Goal: Task Accomplishment & Management: Use online tool/utility

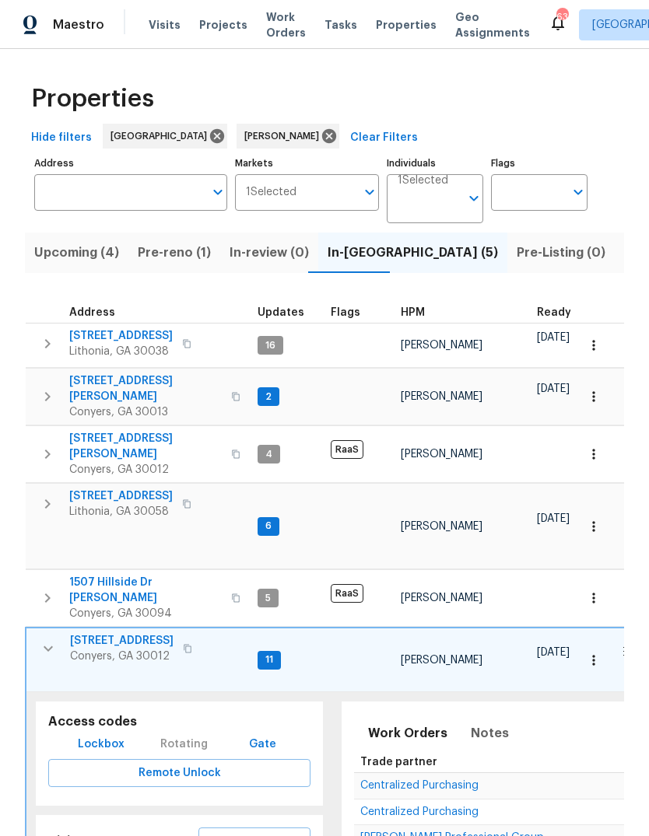
click at [173, 251] on span "Pre-reno (1)" at bounding box center [174, 253] width 73 height 22
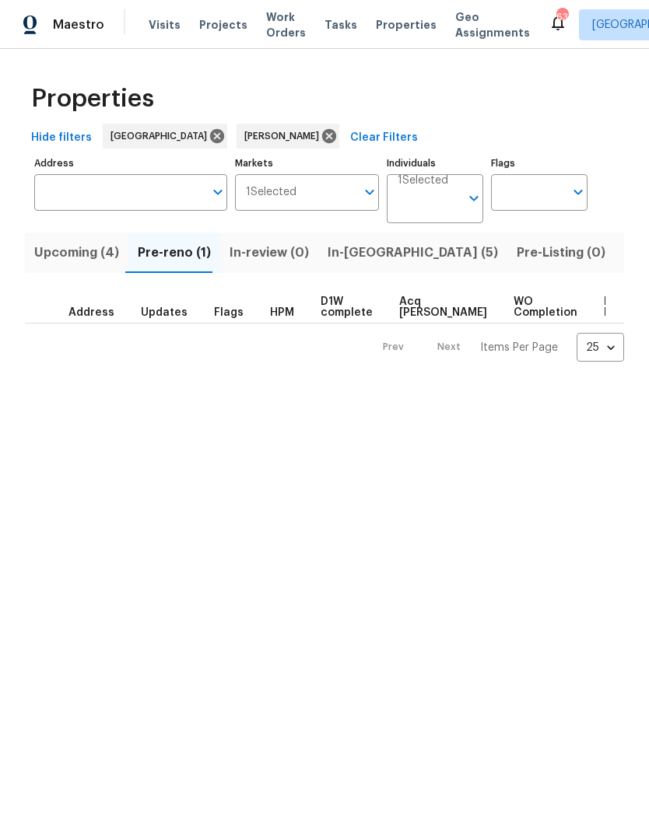
click at [345, 257] on span "In-reno (5)" at bounding box center [412, 253] width 170 height 22
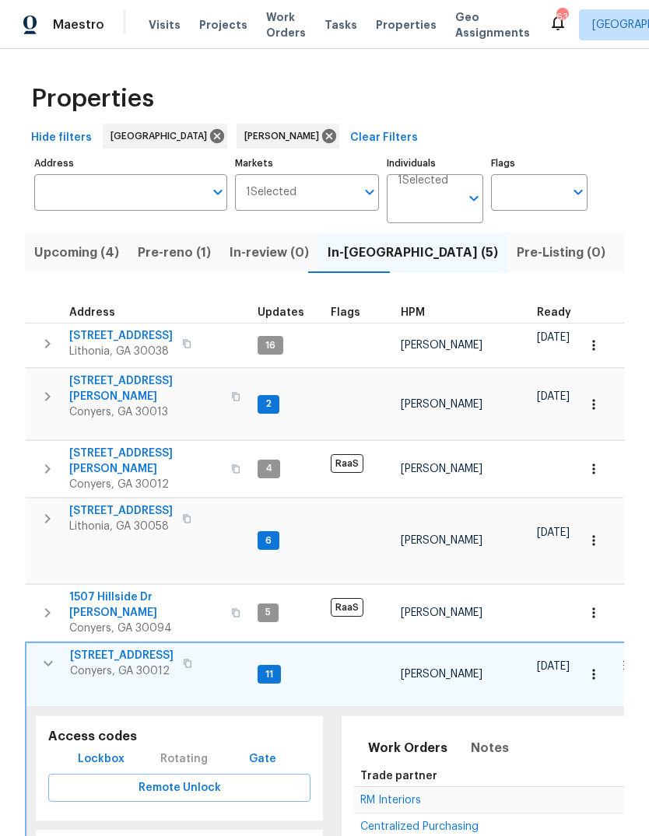
click at [137, 377] on span "1275 Mountain Dr NE" at bounding box center [145, 388] width 152 height 31
click at [34, 648] on button "button" at bounding box center [48, 663] width 31 height 31
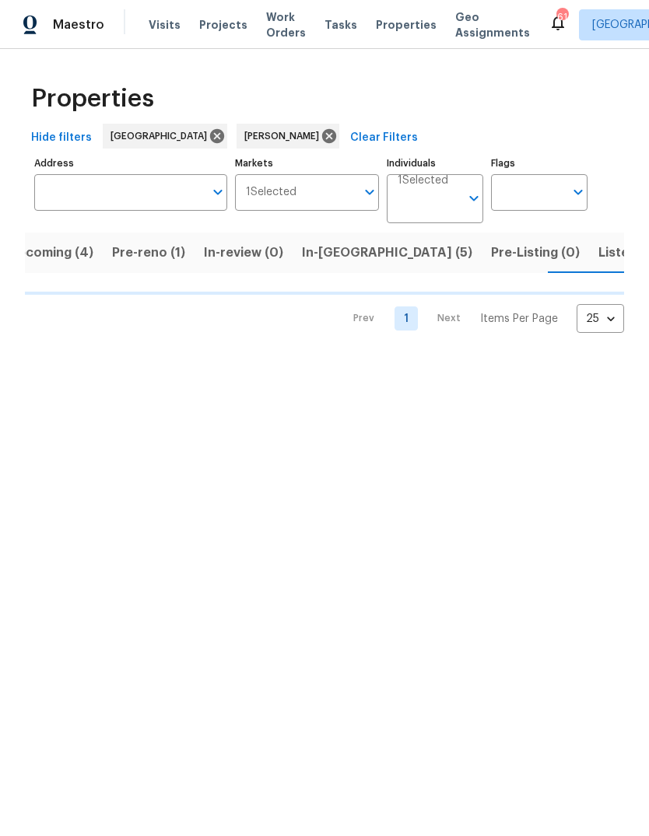
scroll to position [0, 26]
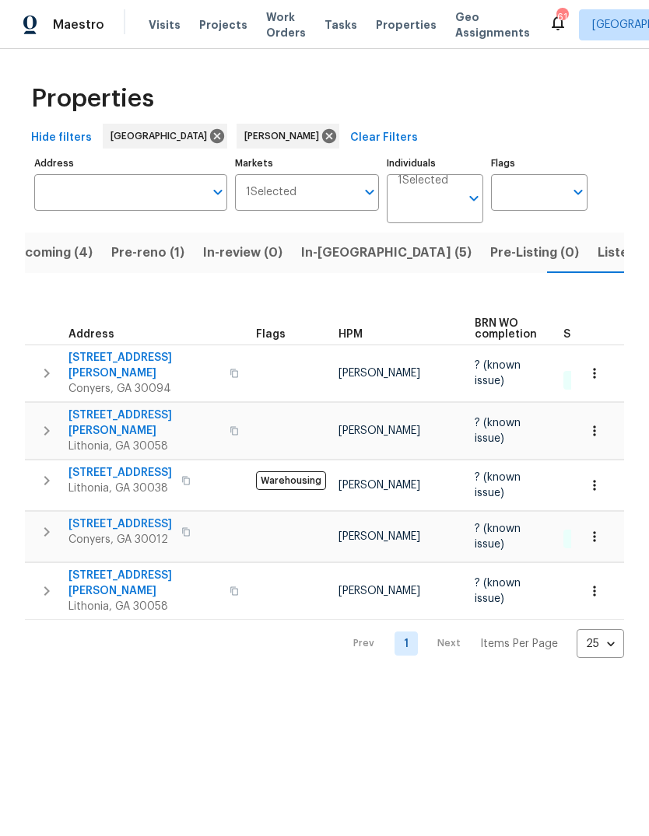
click at [103, 408] on span "2067 Wellborn Close" at bounding box center [144, 423] width 152 height 31
click at [345, 254] on span "In-reno (5)" at bounding box center [386, 253] width 170 height 22
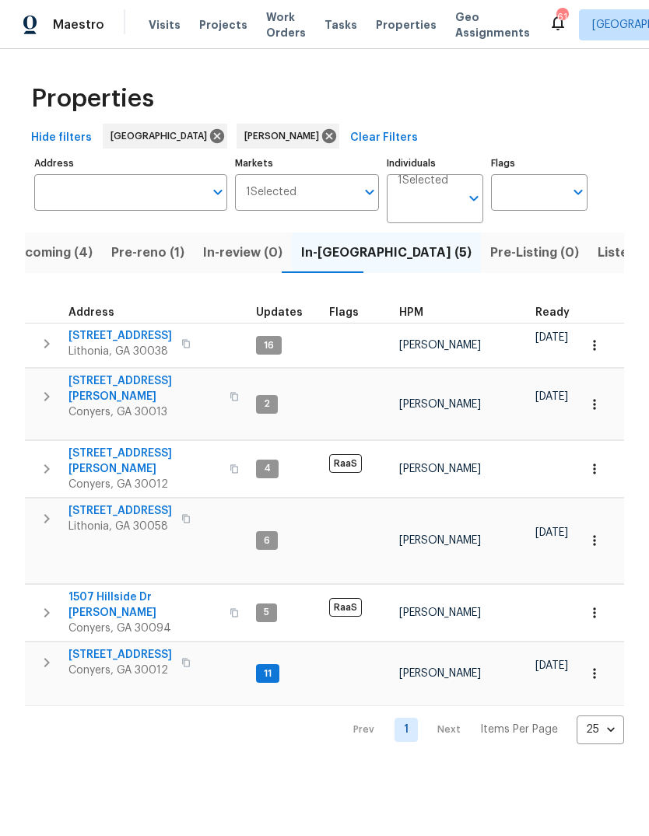
click at [597, 257] on span "Listed (19)" at bounding box center [629, 253] width 65 height 22
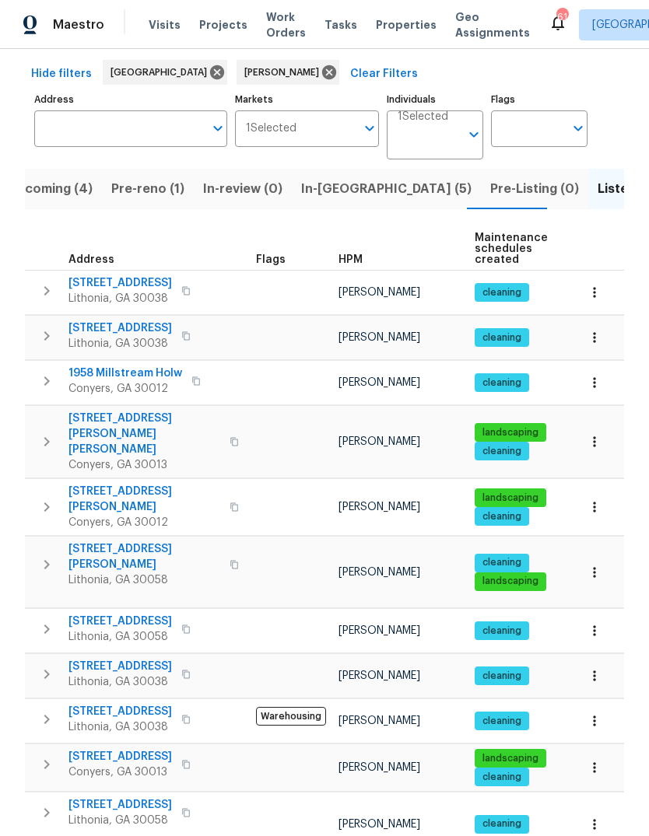
scroll to position [64, 0]
click at [109, 484] on span "1365 River Club Dr NE" at bounding box center [144, 499] width 152 height 31
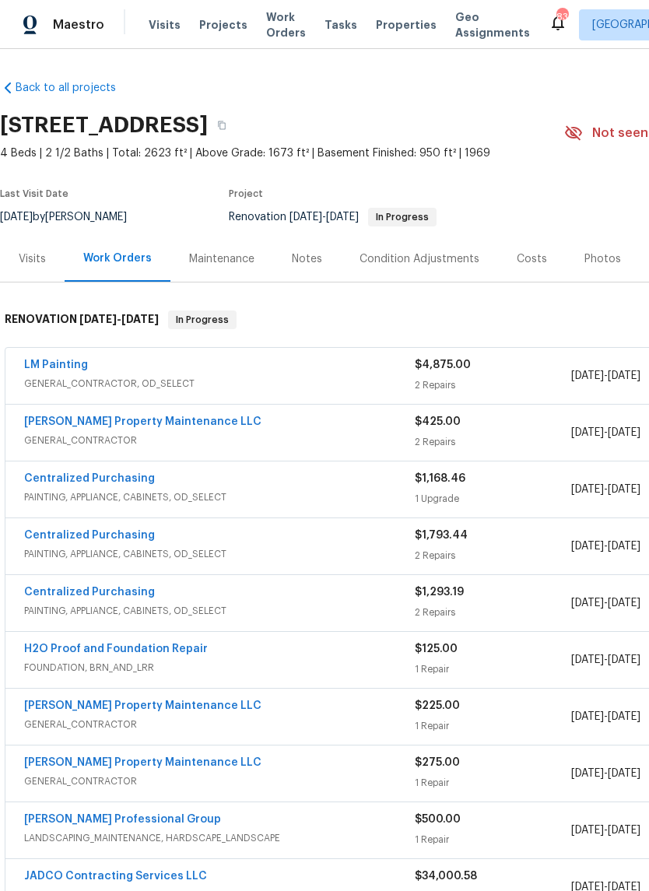
click at [55, 363] on link "LM Painting" at bounding box center [56, 364] width 64 height 11
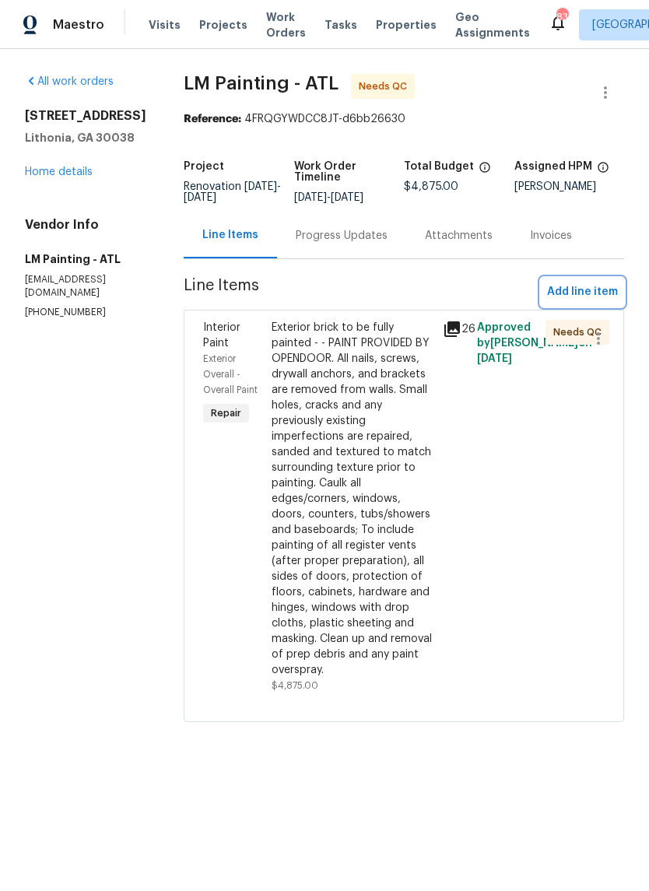
click at [593, 302] on span "Add line item" at bounding box center [582, 291] width 71 height 19
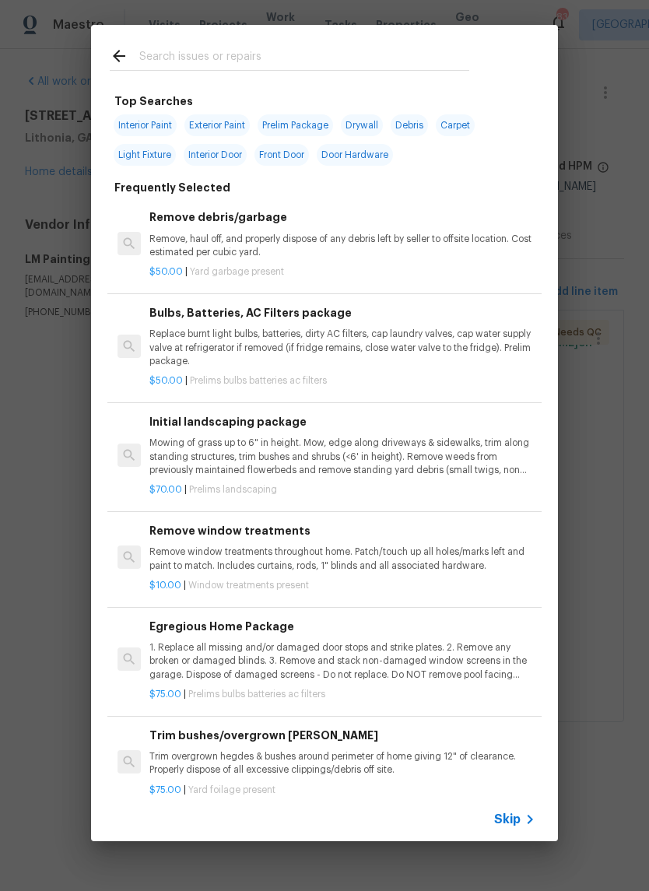
click at [374, 59] on input "text" at bounding box center [304, 58] width 330 height 23
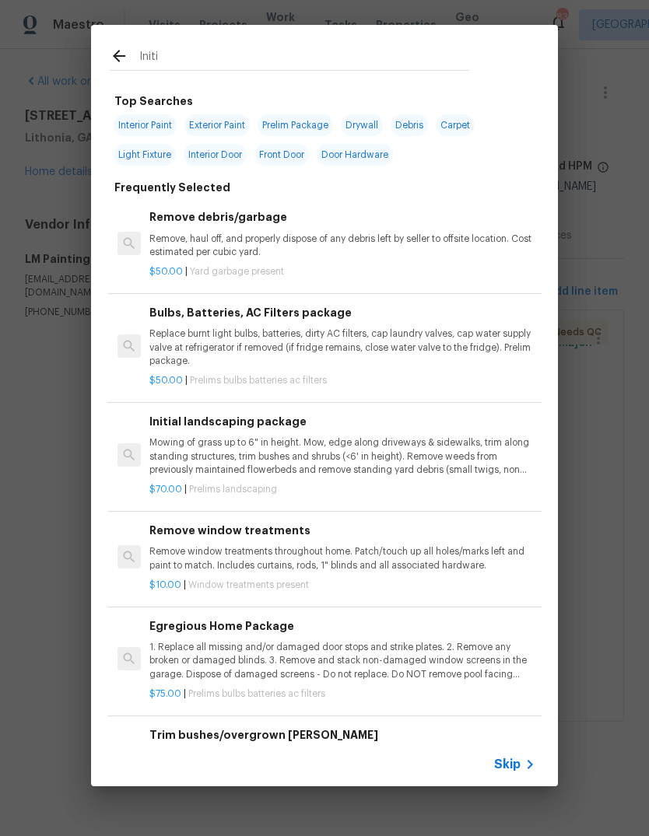
type input "Initia"
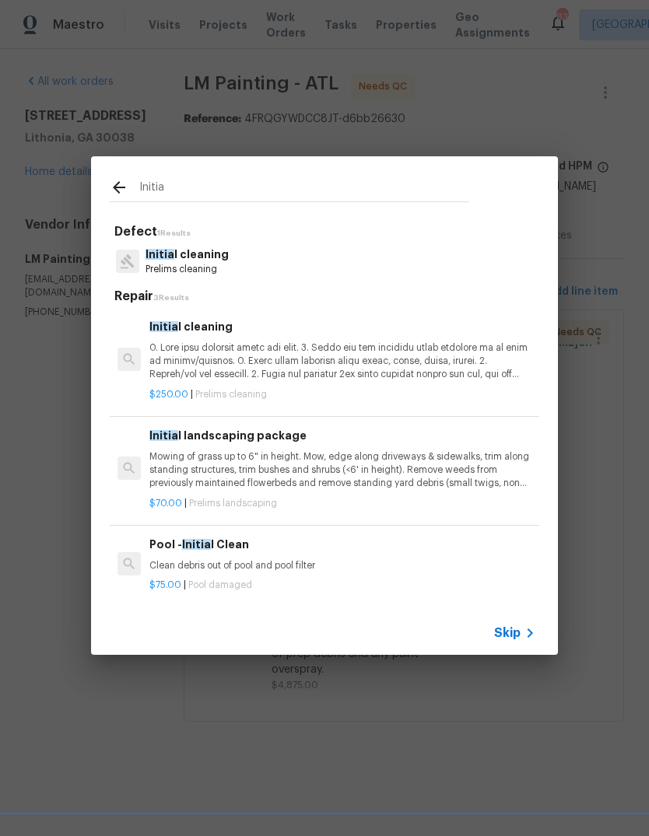
click at [266, 356] on p at bounding box center [342, 361] width 386 height 40
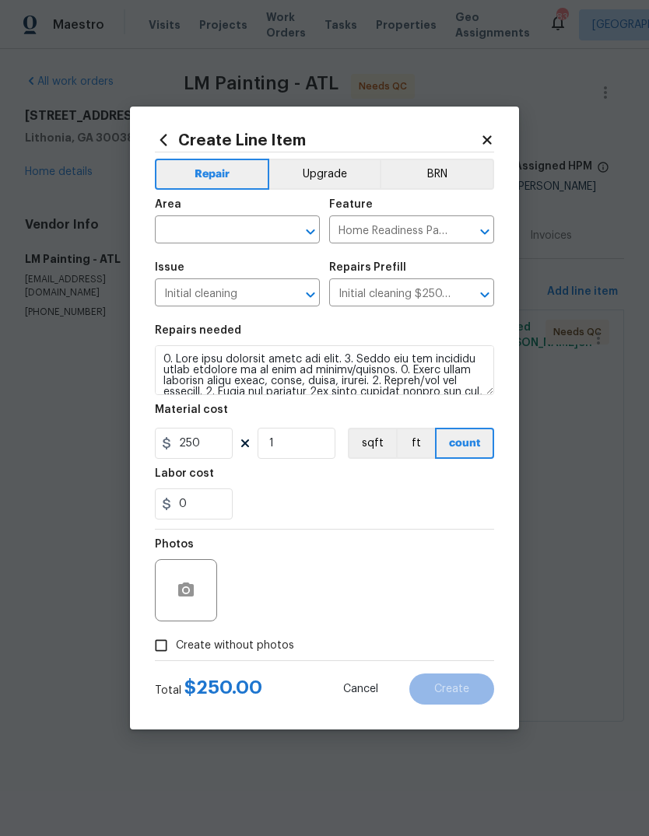
click at [260, 229] on input "text" at bounding box center [215, 231] width 121 height 24
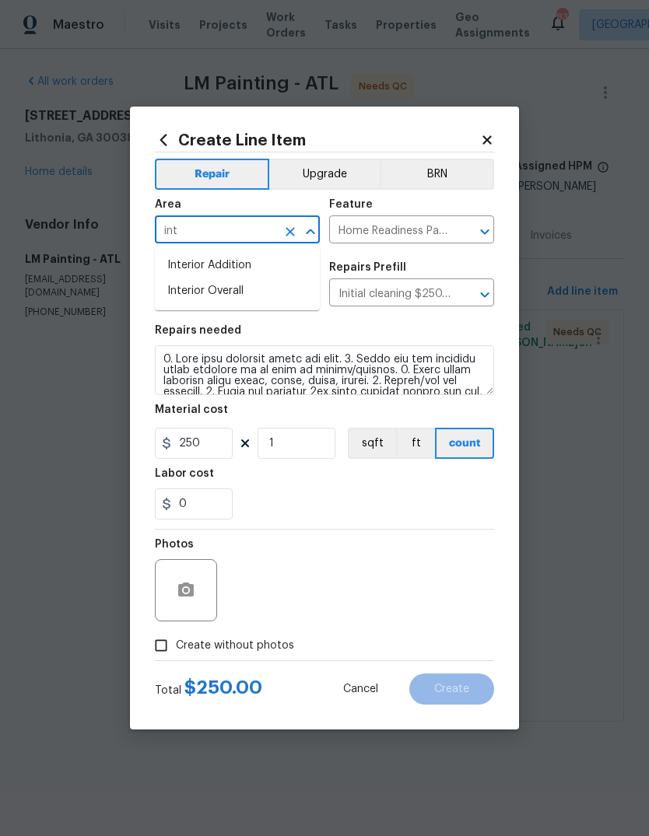
click at [241, 295] on li "Interior Overall" at bounding box center [237, 291] width 165 height 26
type input "Interior Overall"
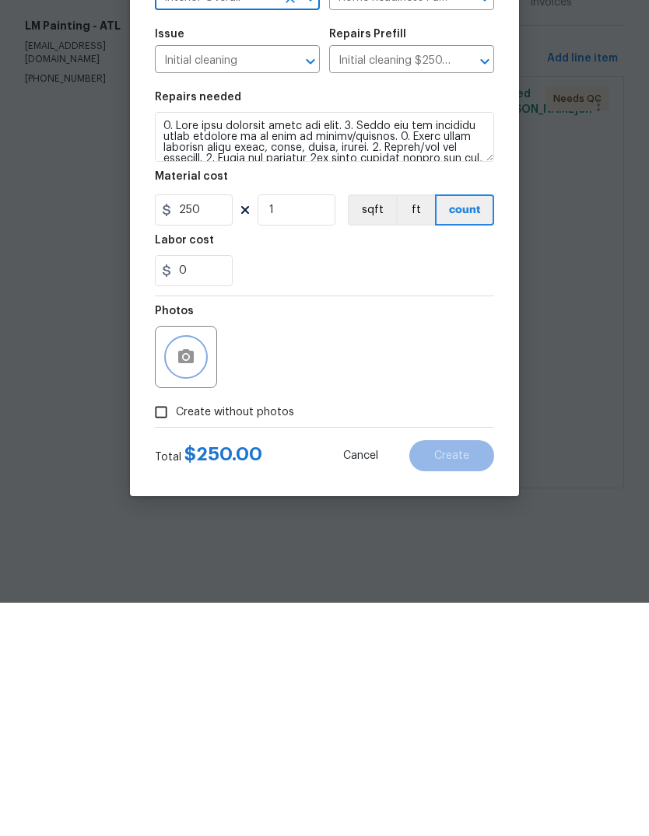
click at [203, 572] on button "button" at bounding box center [185, 590] width 37 height 37
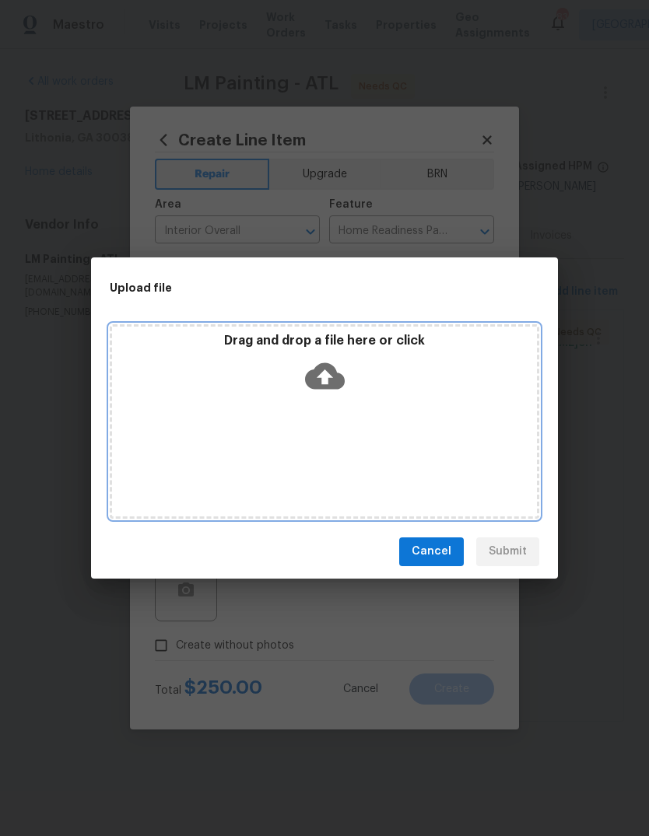
click at [341, 350] on div "Drag and drop a file here or click" at bounding box center [324, 366] width 425 height 67
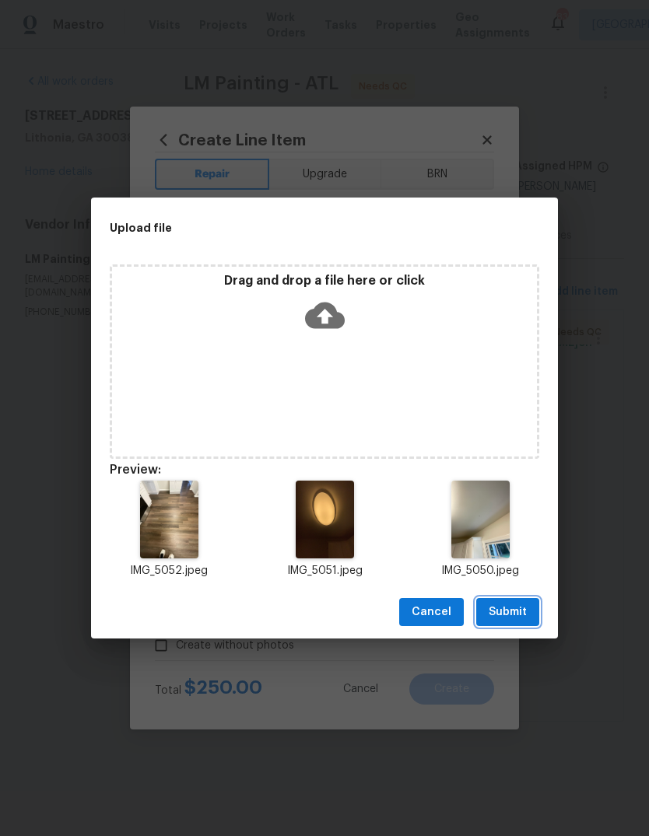
click at [520, 614] on span "Submit" at bounding box center [508, 612] width 38 height 19
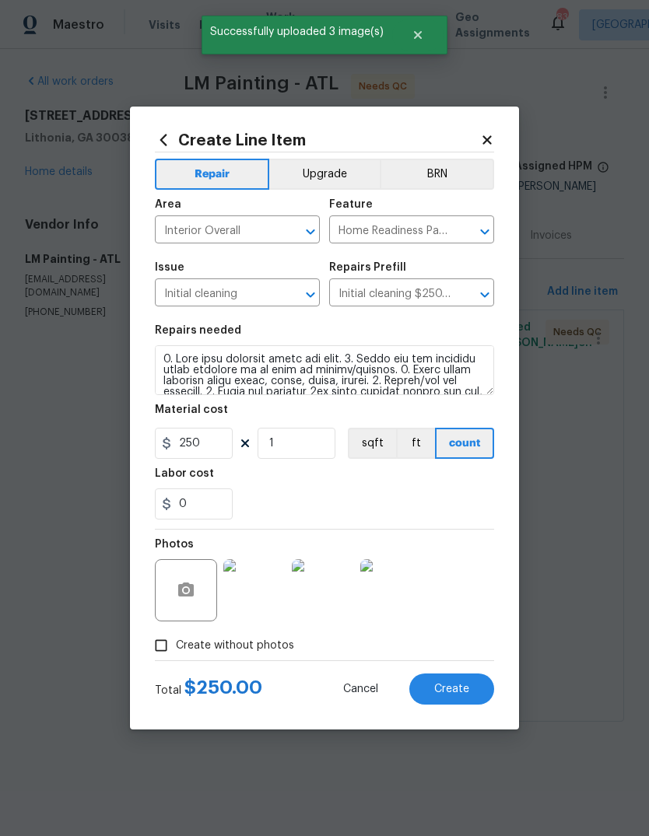
click at [466, 687] on span "Create" at bounding box center [451, 690] width 35 height 12
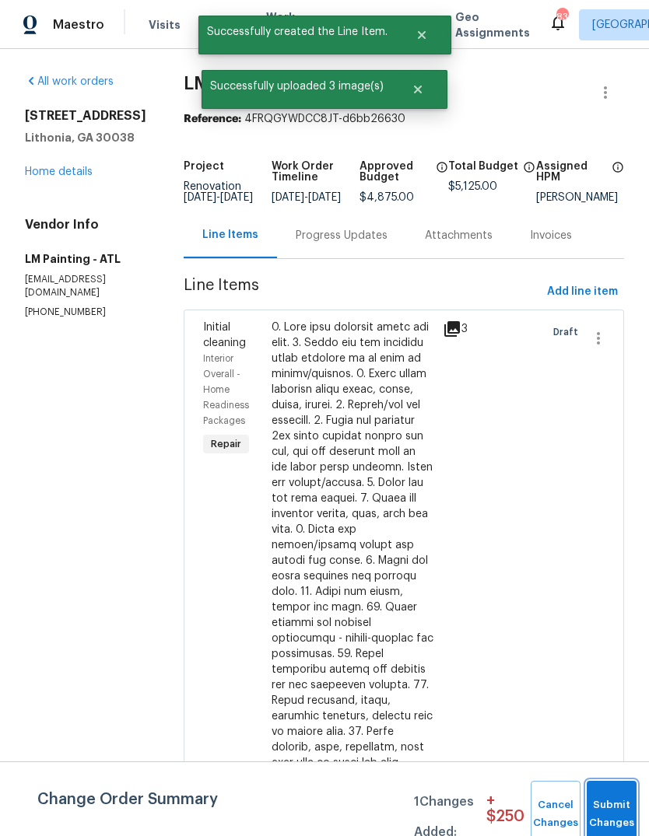
click at [613, 794] on button "Submit Changes" at bounding box center [612, 814] width 50 height 67
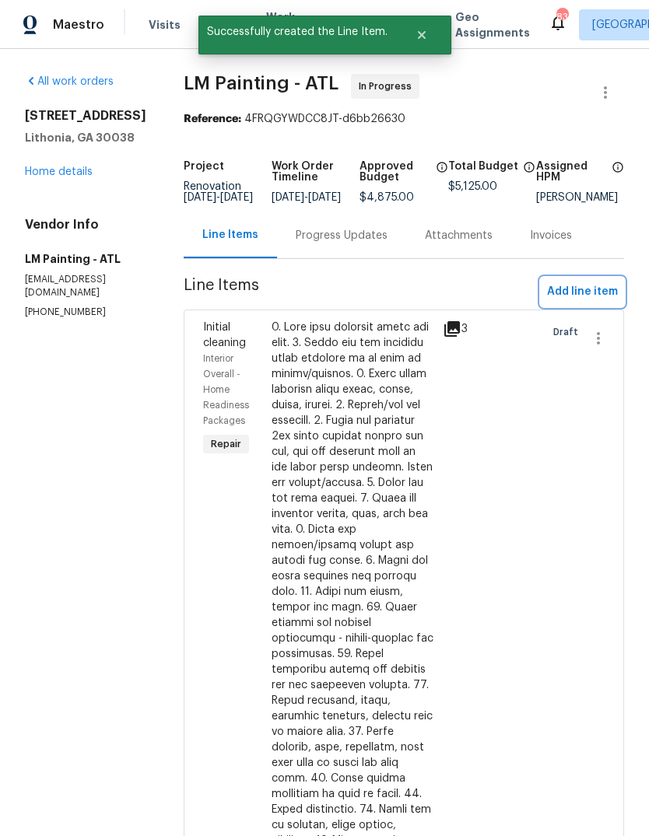
click at [590, 301] on span "Add line item" at bounding box center [582, 291] width 71 height 19
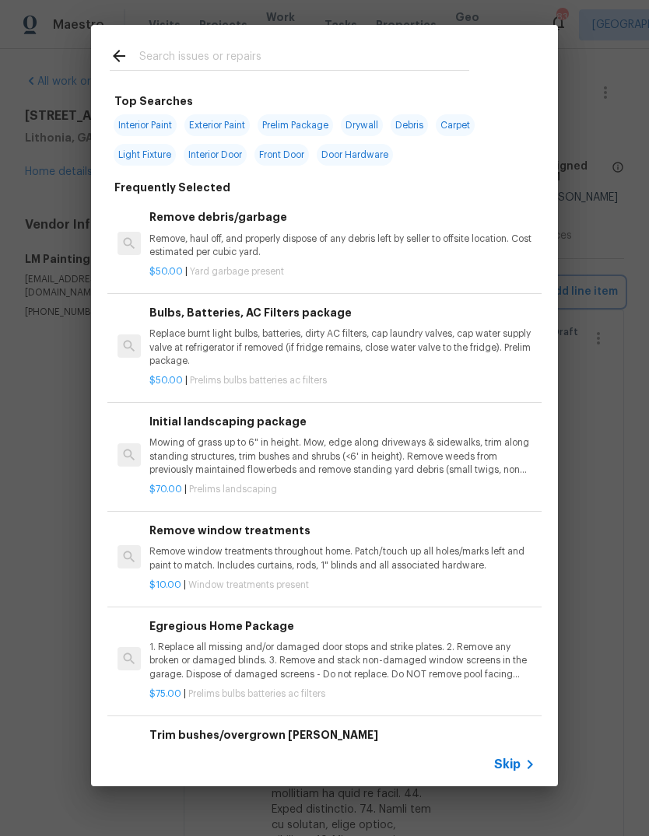
click at [622, 458] on div "Top Searches Interior Paint Exterior Paint Prelim Package Drywall Debris Carpet…" at bounding box center [324, 405] width 649 height 811
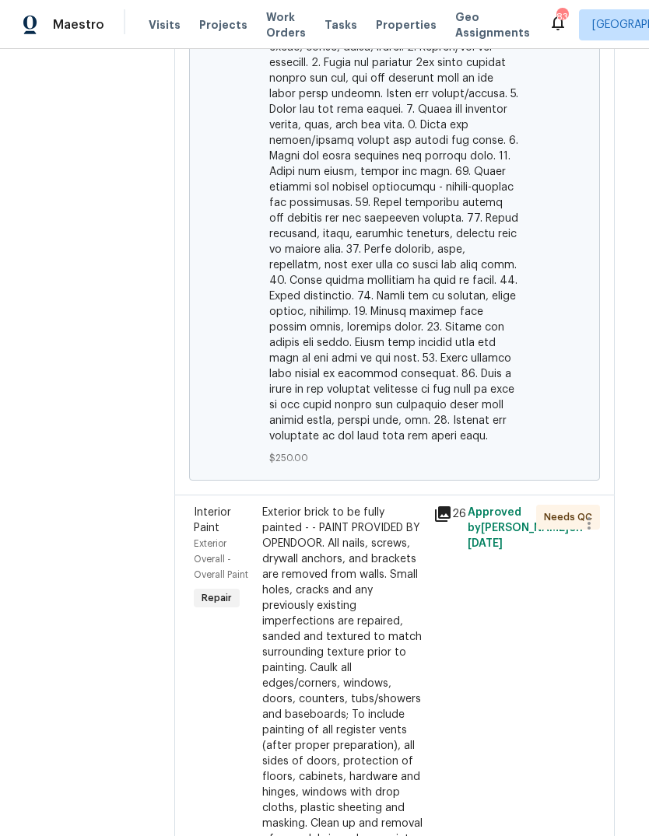
scroll to position [1119, 14]
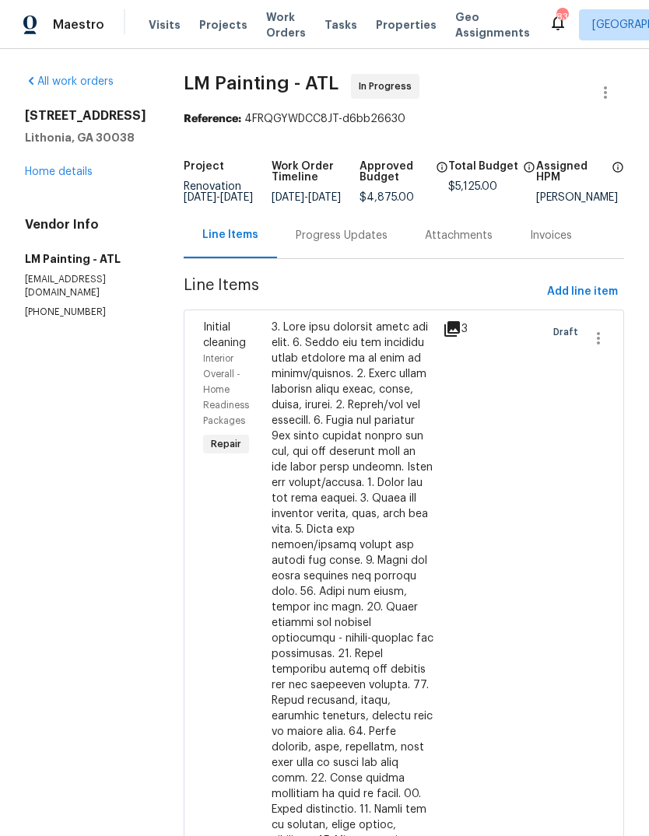
click at [75, 167] on link "Home details" at bounding box center [59, 171] width 68 height 11
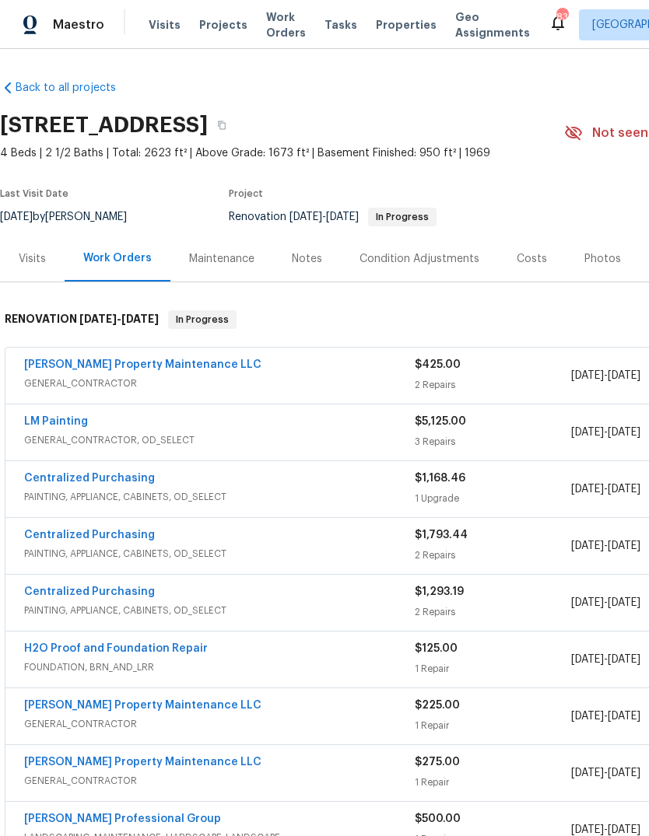
click at [528, 261] on div "Costs" at bounding box center [532, 259] width 30 height 16
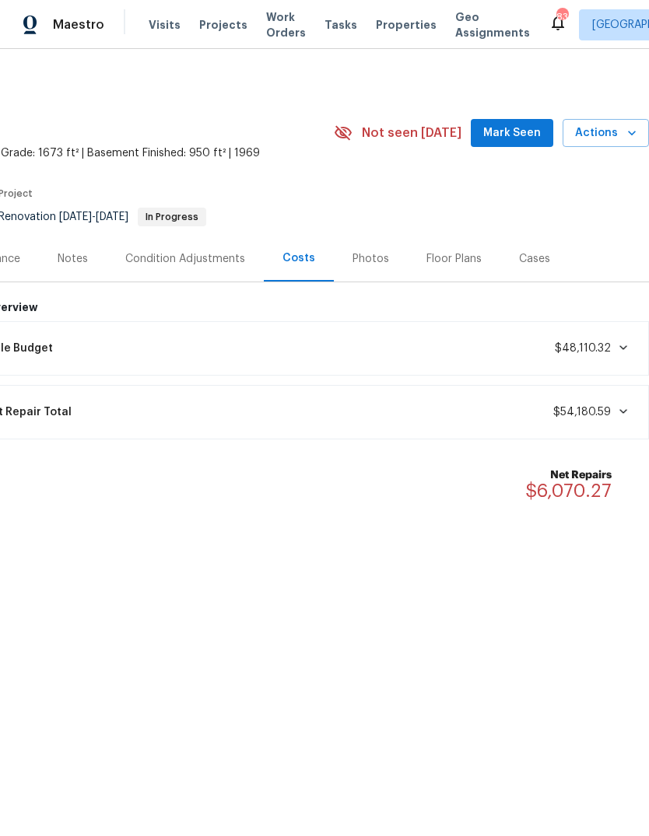
click at [528, 138] on span "Mark Seen" at bounding box center [512, 133] width 58 height 19
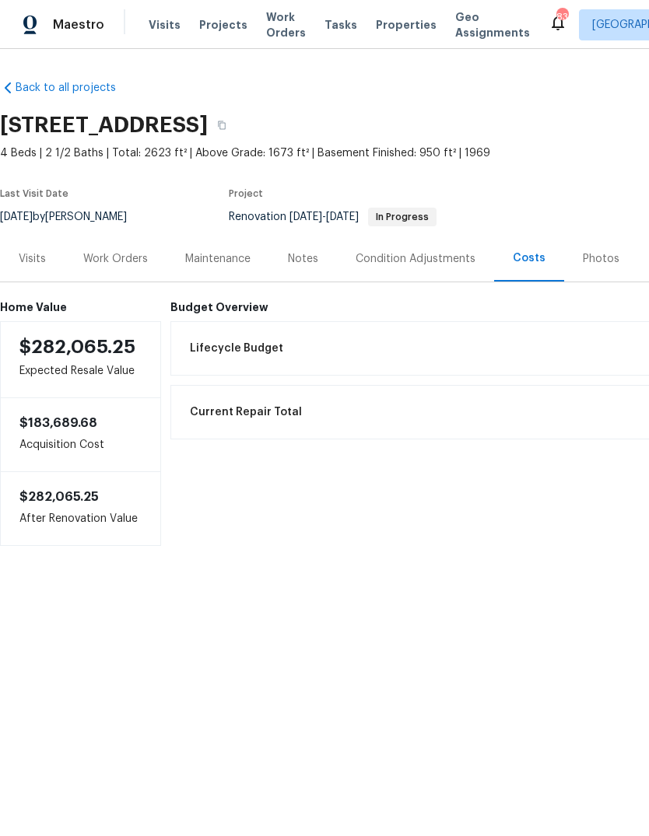
click at [135, 261] on div "Work Orders" at bounding box center [115, 259] width 65 height 16
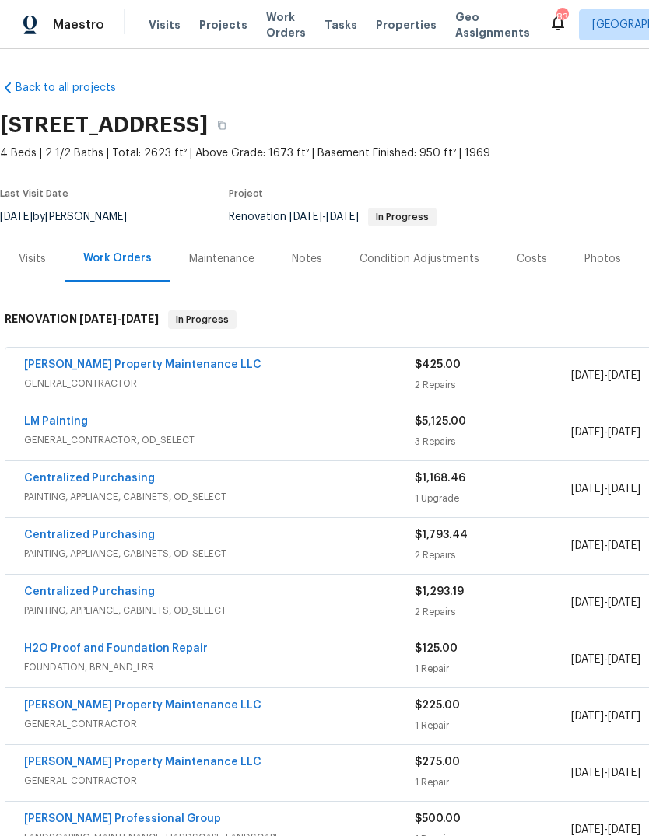
click at [61, 362] on link "[PERSON_NAME] Property Maintenance LLC" at bounding box center [142, 364] width 237 height 11
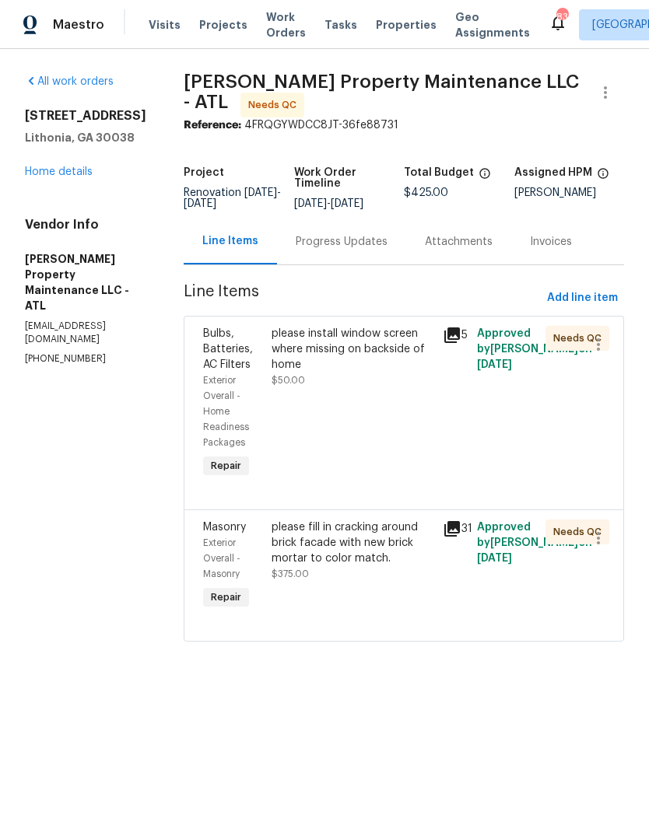
click at [364, 251] on div "Progress Updates" at bounding box center [341, 242] width 129 height 46
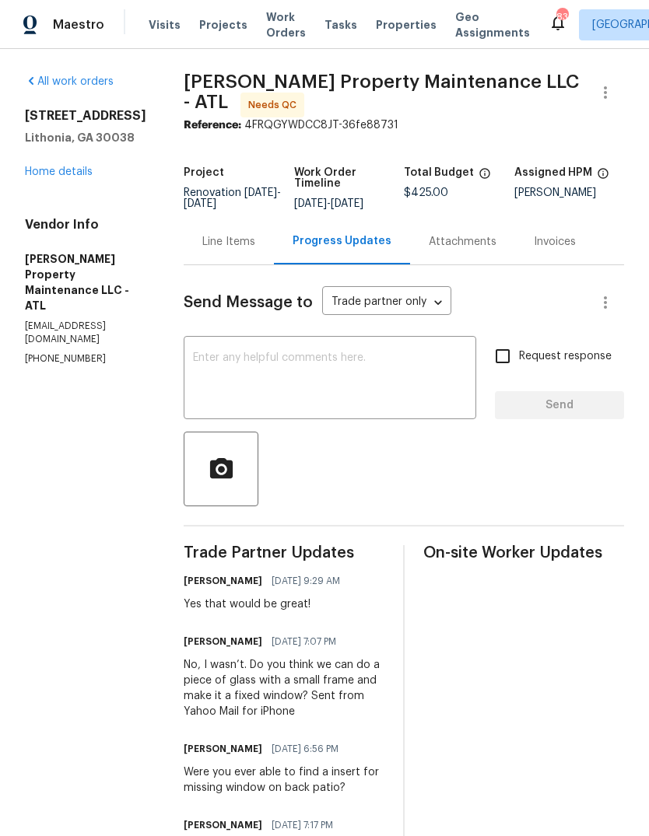
click at [243, 256] on div "Line Items" at bounding box center [229, 242] width 90 height 46
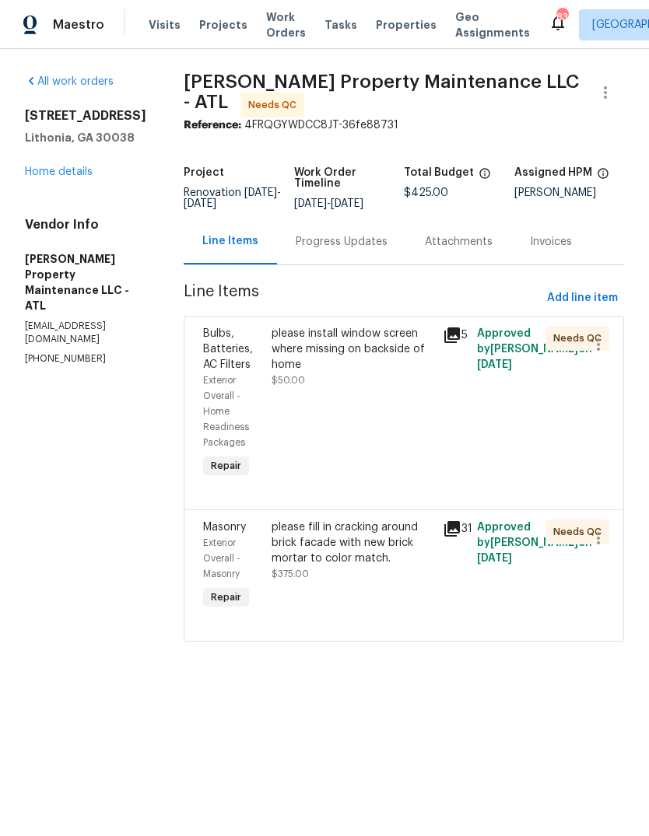
click at [354, 397] on div "please install window screen where missing on backside of home $50.00" at bounding box center [352, 403] width 171 height 165
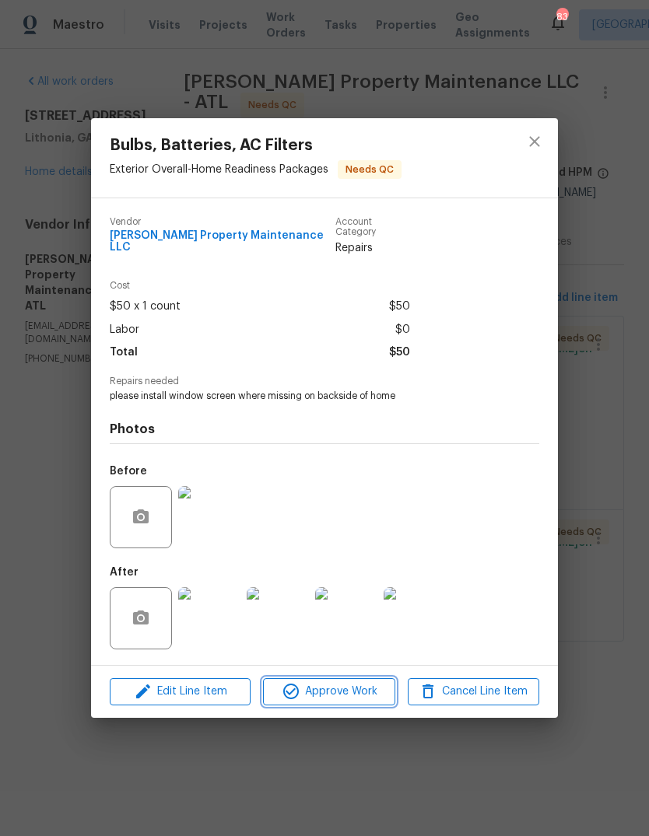
click at [352, 688] on span "Approve Work" at bounding box center [329, 691] width 122 height 19
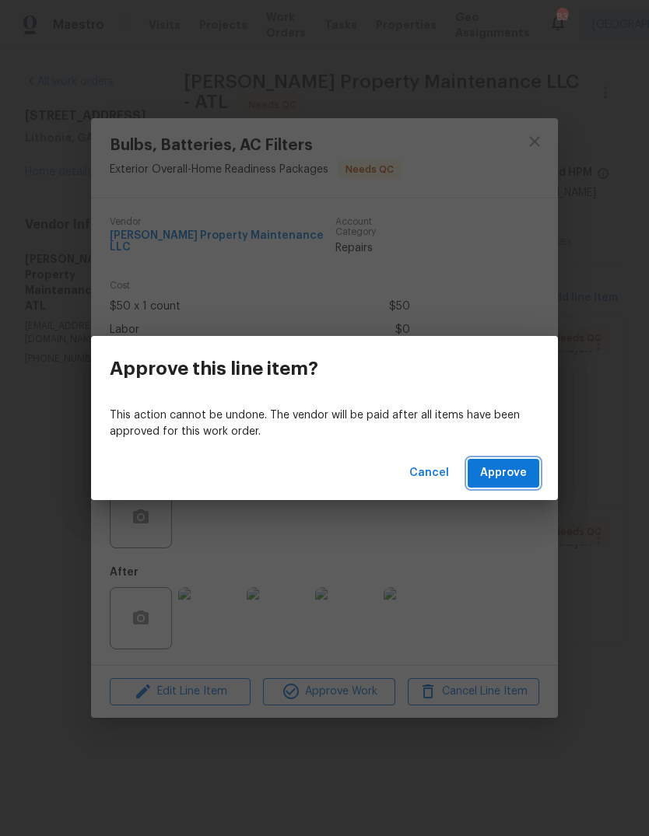
click at [515, 485] on button "Approve" at bounding box center [504, 473] width 72 height 29
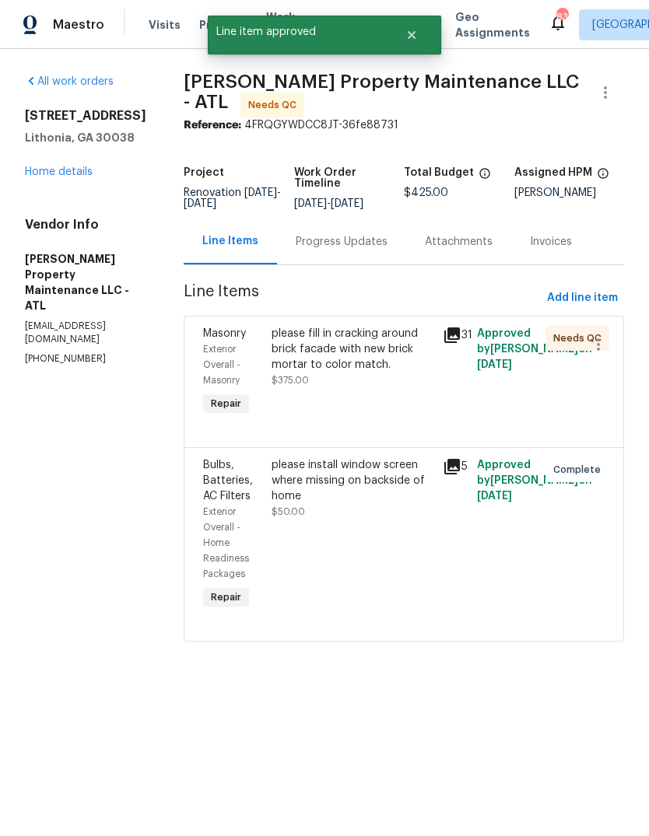
click at [404, 390] on div "please fill in cracking around brick facade with new brick mortar to color matc…" at bounding box center [352, 372] width 171 height 103
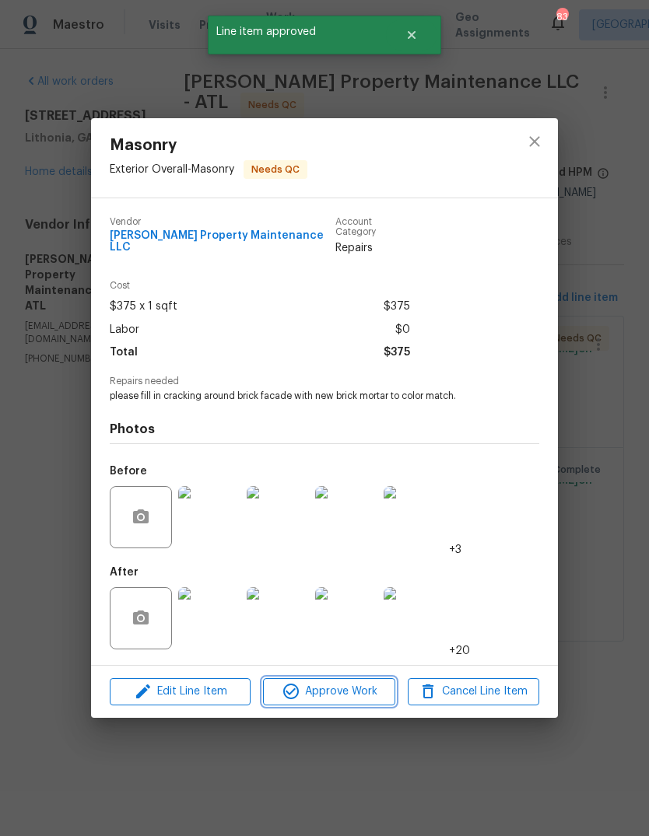
click at [371, 688] on span "Approve Work" at bounding box center [329, 691] width 122 height 19
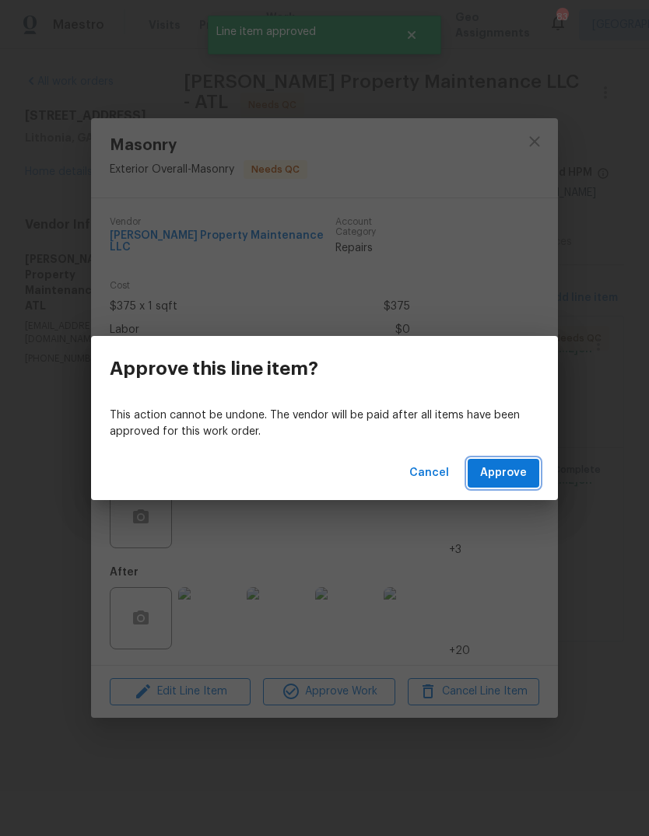
click at [531, 474] on button "Approve" at bounding box center [504, 473] width 72 height 29
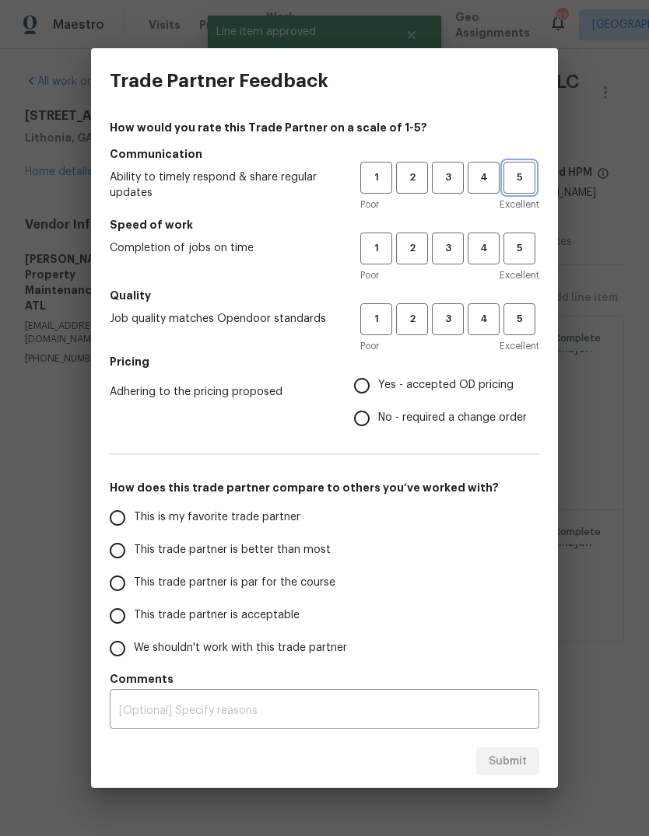
click at [527, 187] on button "5" at bounding box center [519, 178] width 32 height 32
click at [529, 254] on span "5" at bounding box center [519, 249] width 29 height 18
click at [531, 327] on span "5" at bounding box center [519, 319] width 29 height 18
click at [488, 386] on span "Yes - accepted OD pricing" at bounding box center [445, 385] width 135 height 16
click at [378, 386] on input "Yes - accepted OD pricing" at bounding box center [361, 386] width 33 height 33
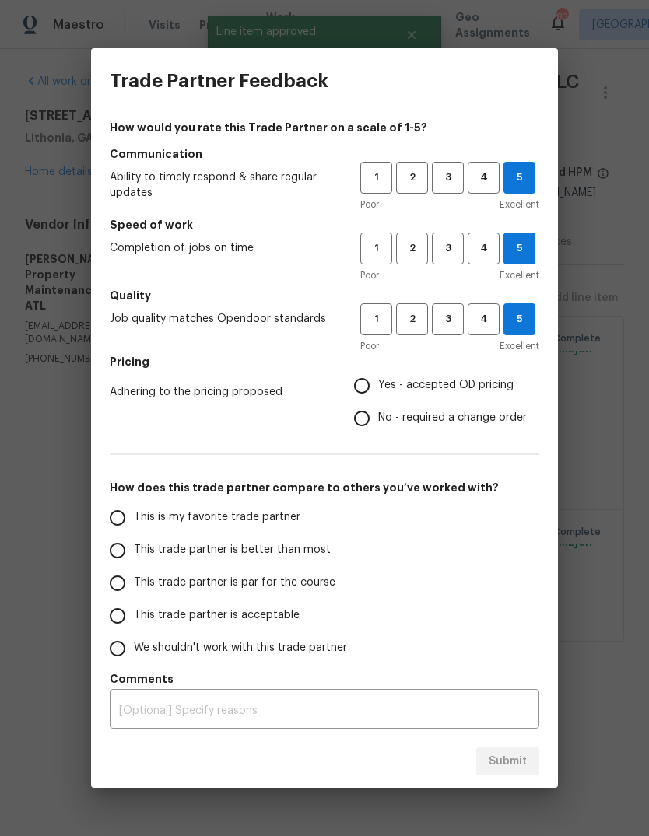
radio input "true"
click at [131, 515] on input "This is my favorite trade partner" at bounding box center [117, 518] width 33 height 33
click at [532, 765] on button "Submit" at bounding box center [507, 762] width 63 height 29
radio input "true"
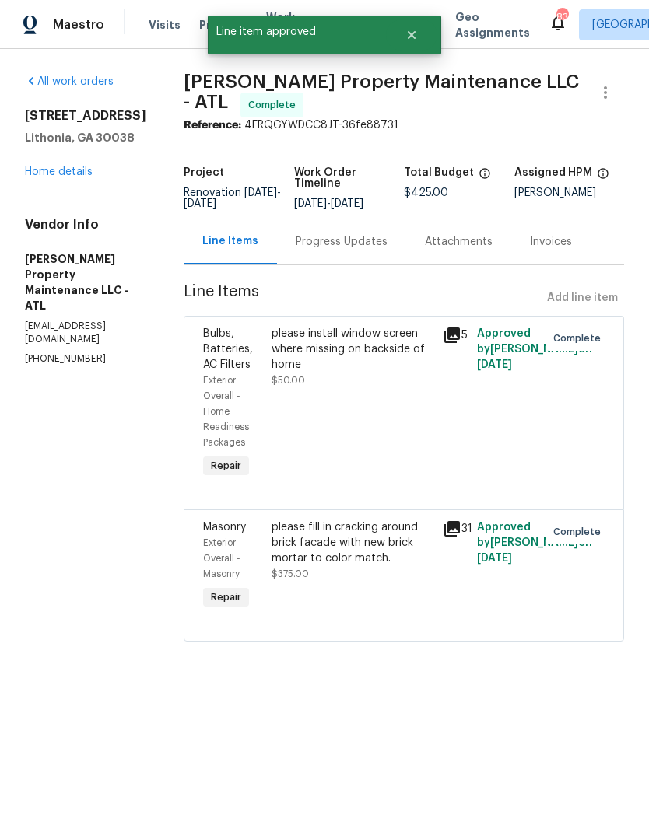
radio input "false"
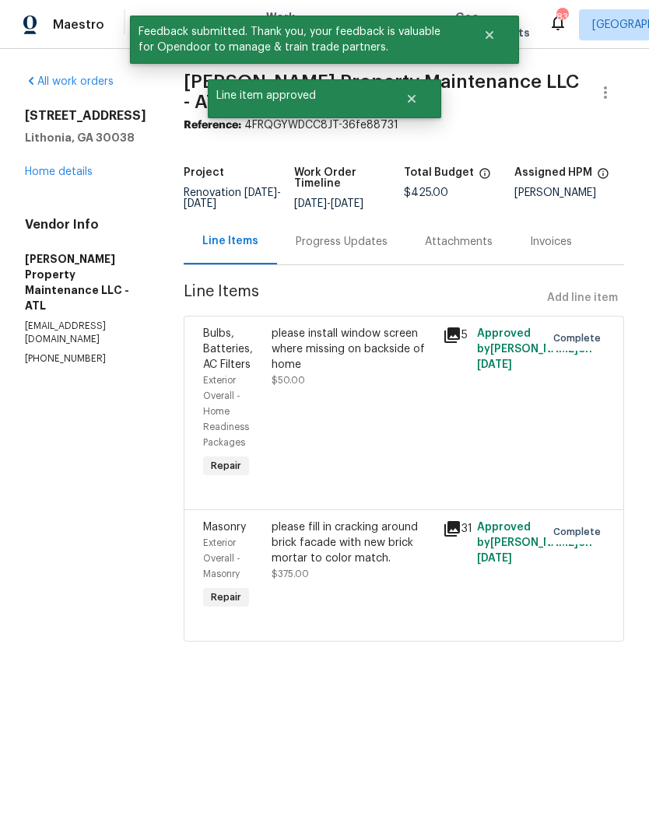
click at [46, 167] on link "Home details" at bounding box center [59, 171] width 68 height 11
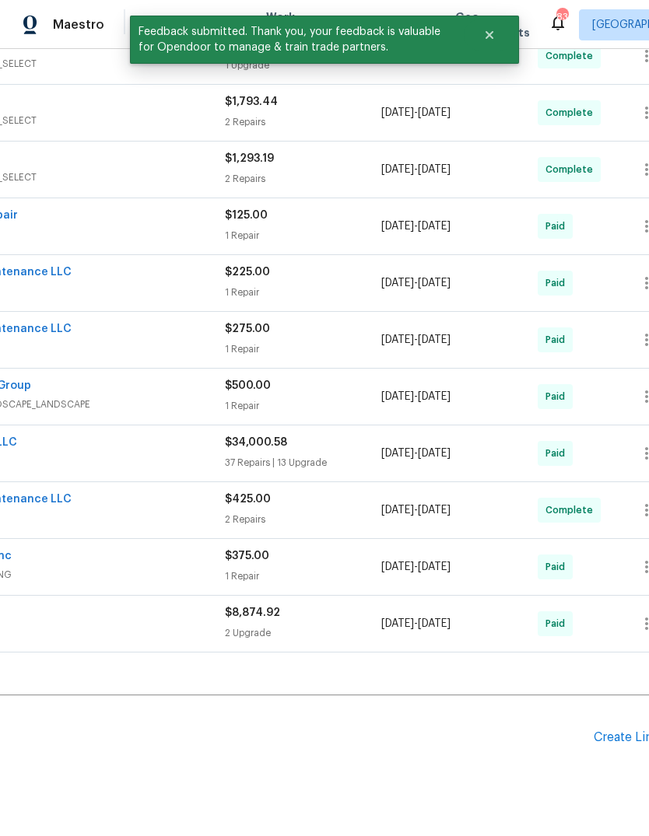
scroll to position [377, 187]
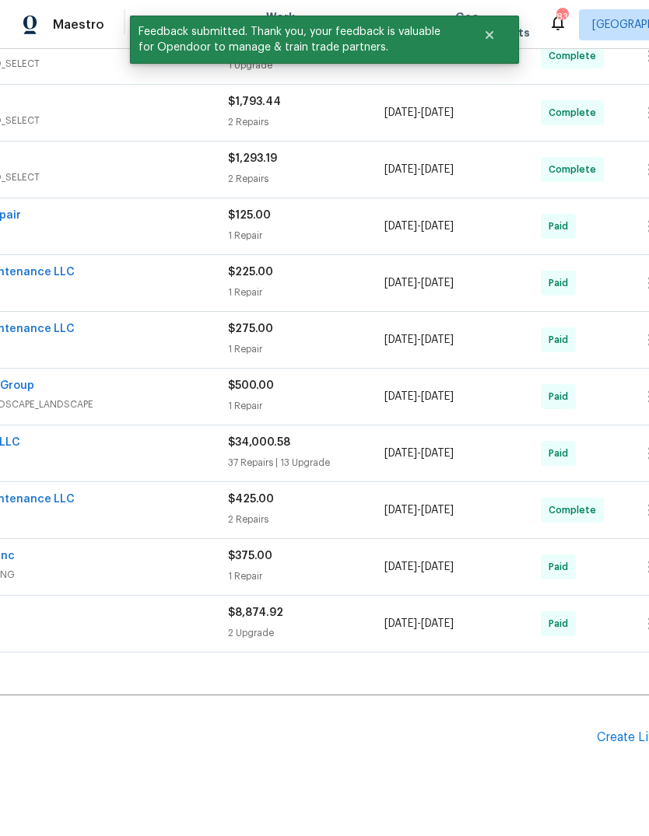
click at [625, 737] on div "Create Line Item" at bounding box center [645, 737] width 96 height 15
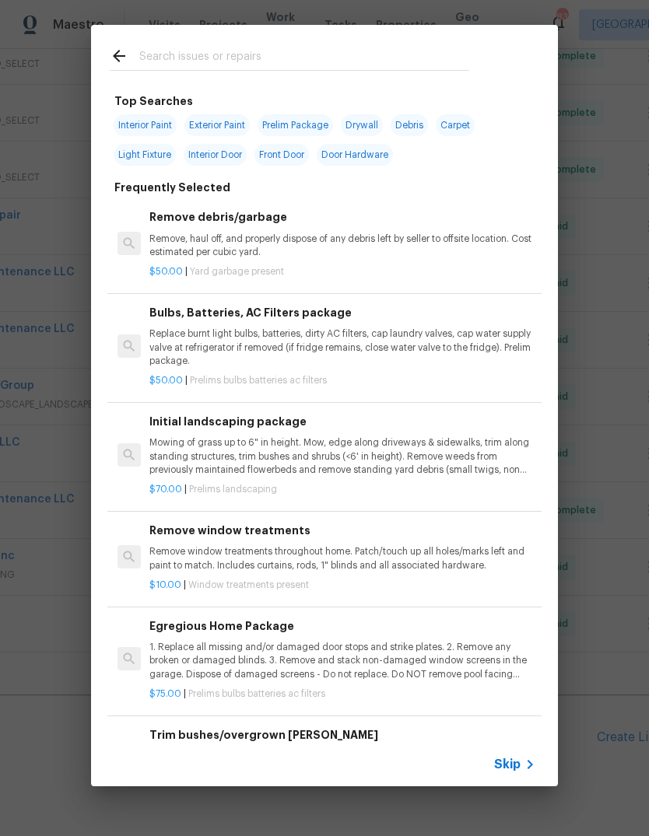
click at [356, 66] on input "text" at bounding box center [304, 58] width 330 height 23
type input "Landscap"
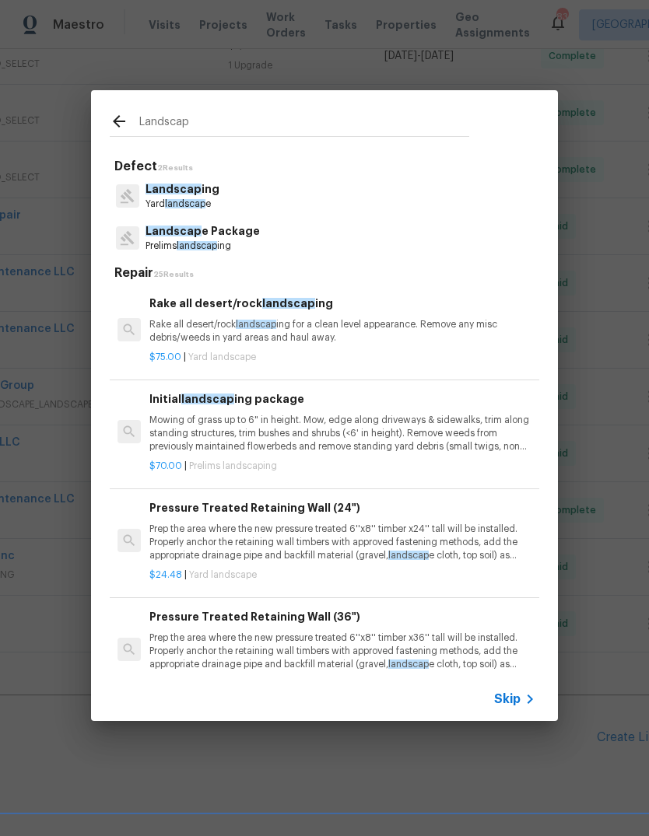
click at [234, 233] on p "Landscap e Package" at bounding box center [202, 231] width 114 height 16
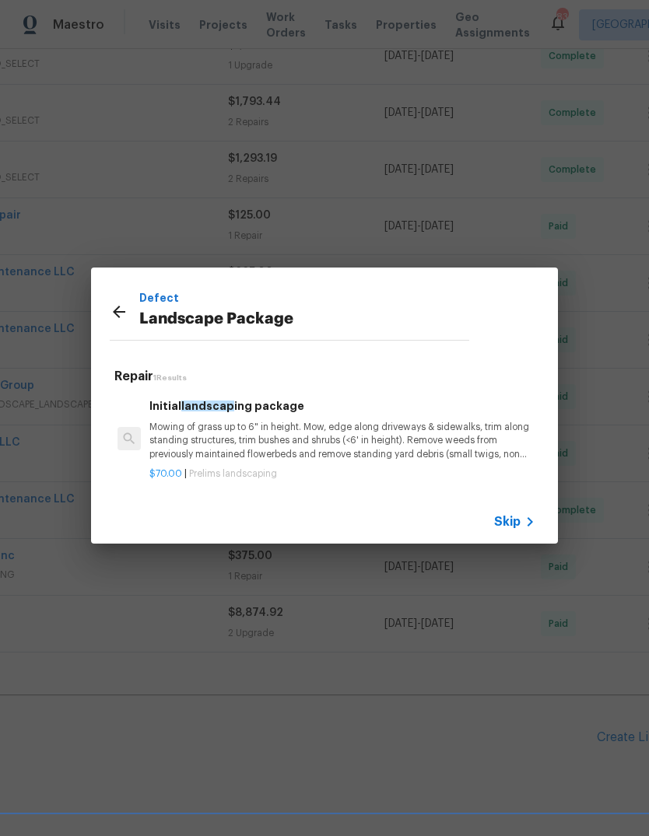
click at [283, 430] on p "Mowing of grass up to 6" in height. Mow, edge along driveways & sidewalks, trim…" at bounding box center [342, 441] width 386 height 40
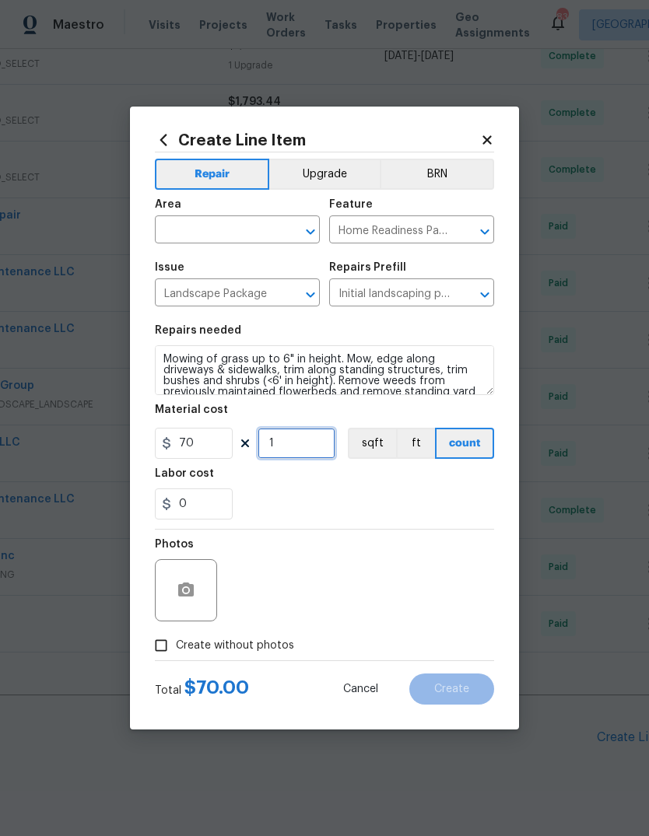
click at [307, 443] on input "1" at bounding box center [296, 443] width 78 height 31
type input "4"
click at [247, 222] on input "text" at bounding box center [215, 231] width 121 height 24
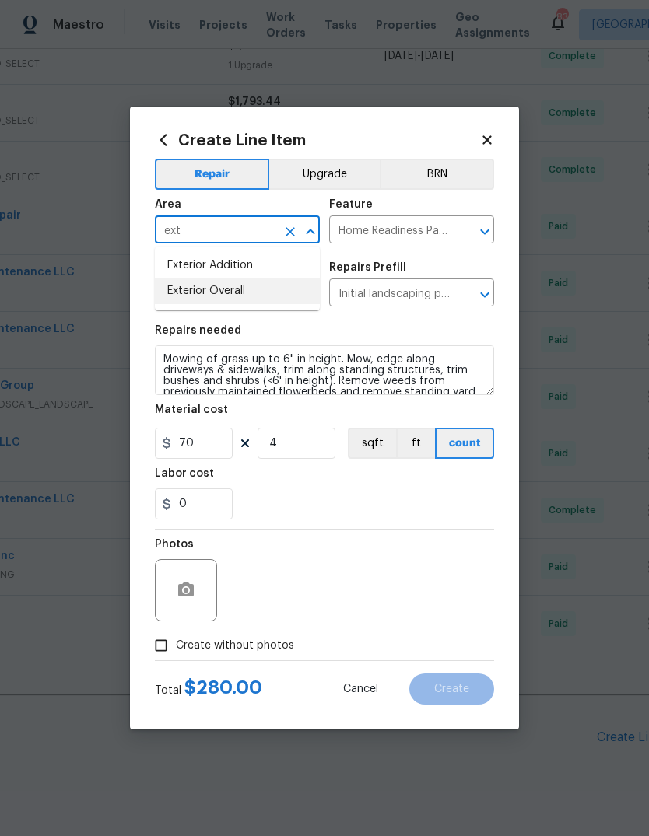
click at [234, 291] on li "Exterior Overall" at bounding box center [237, 291] width 165 height 26
type input "Exterior Overall"
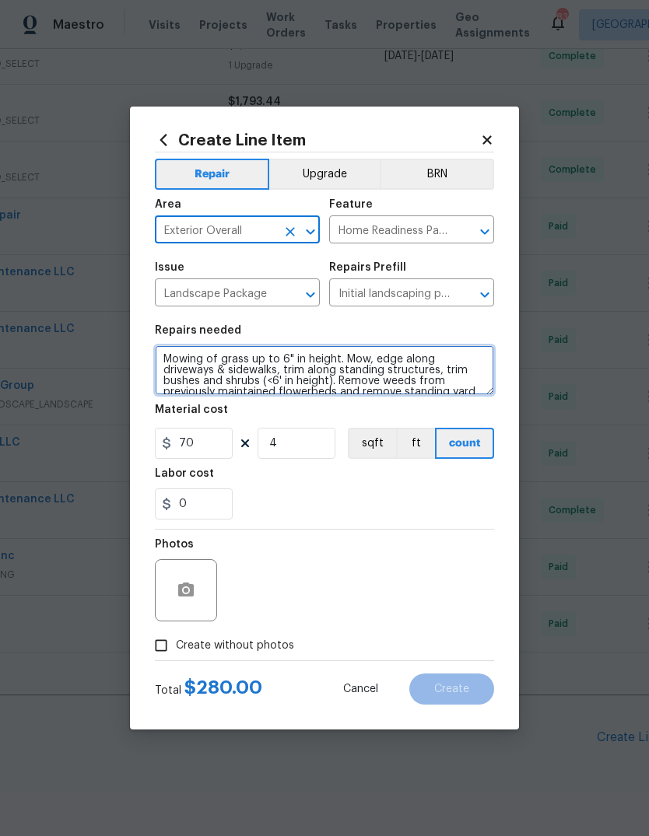
click at [165, 352] on textarea "Mowing of grass up to 6" in height. Mow, edge along driveways & sidewalks, trim…" at bounding box center [324, 370] width 339 height 50
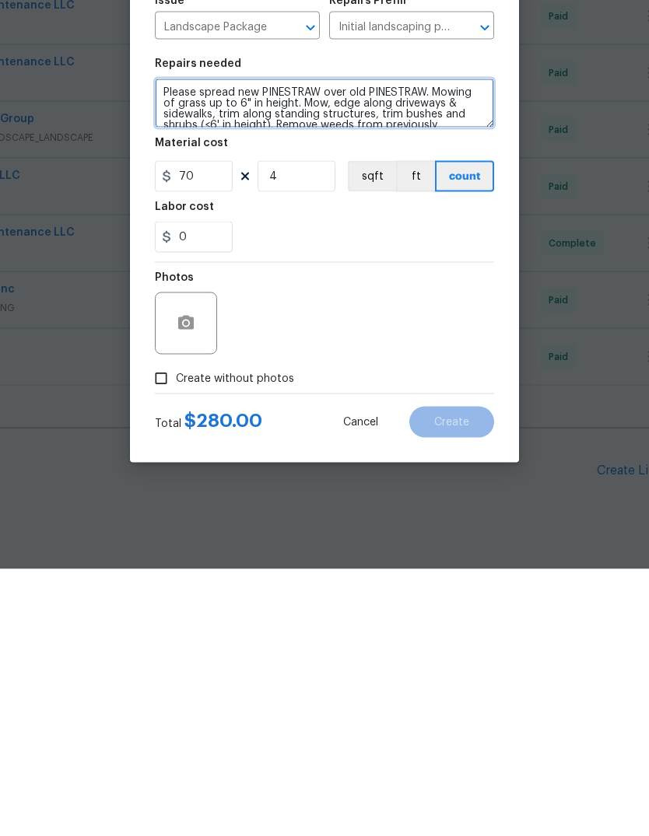
type textarea "Please spread new PINESTRAW over old PINESTRAW. Mowing of grass up to 6" in hei…"
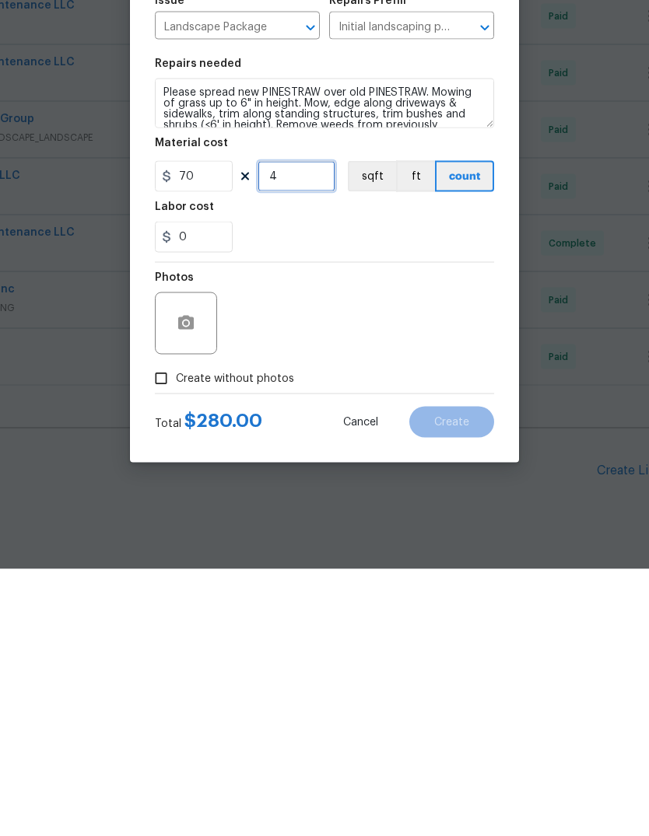
click at [326, 428] on input "4" at bounding box center [296, 443] width 78 height 31
type input "3"
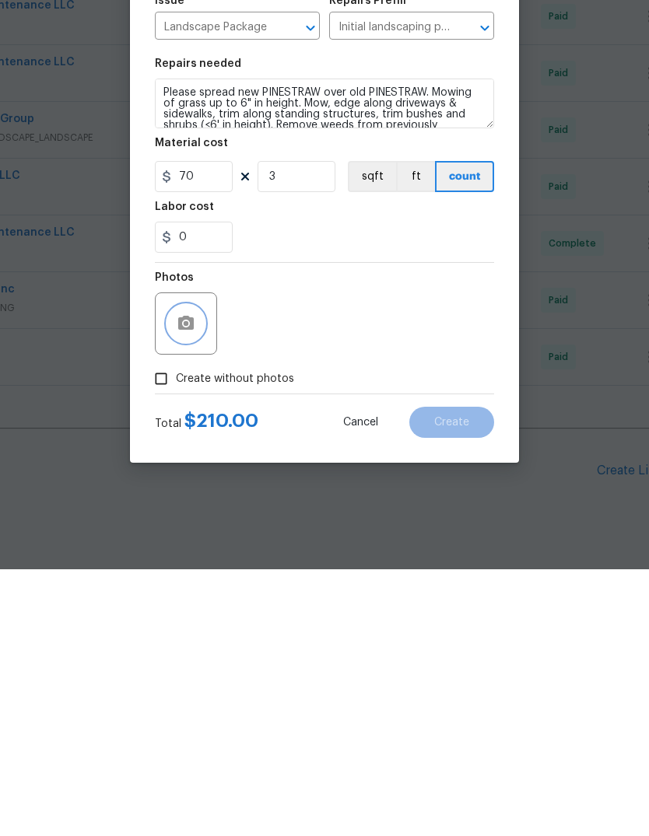
click at [199, 572] on button "button" at bounding box center [185, 590] width 37 height 37
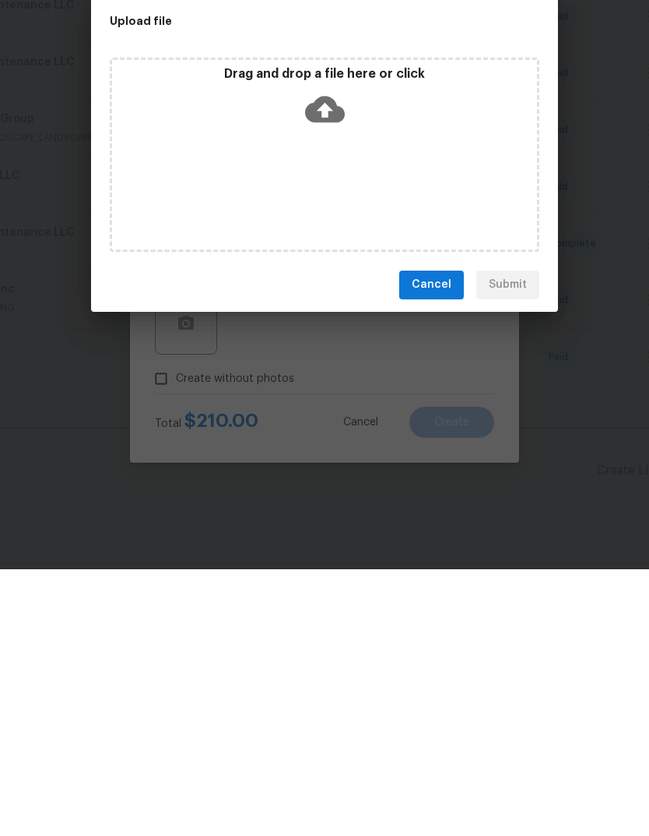
scroll to position [58, 0]
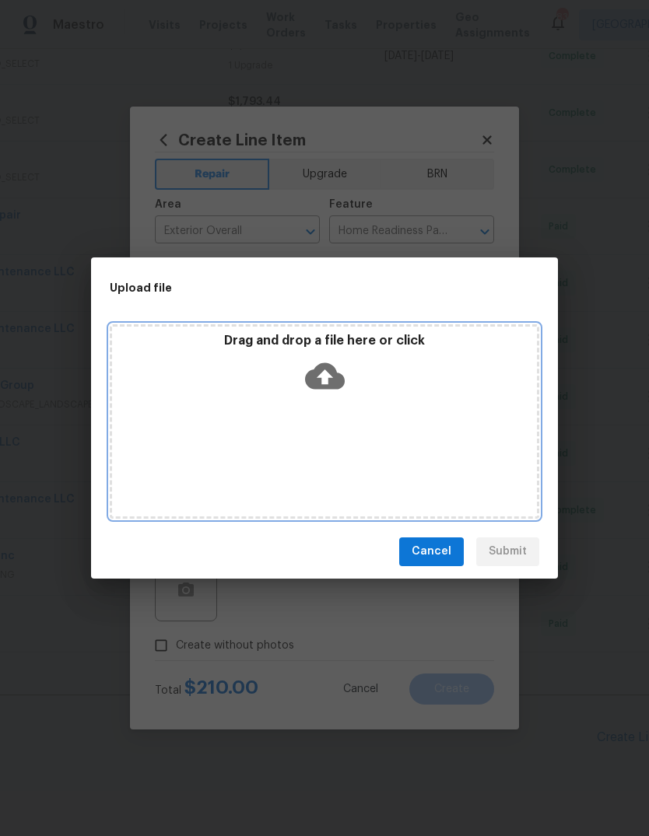
click at [331, 354] on div "Drag and drop a file here or click" at bounding box center [324, 366] width 425 height 67
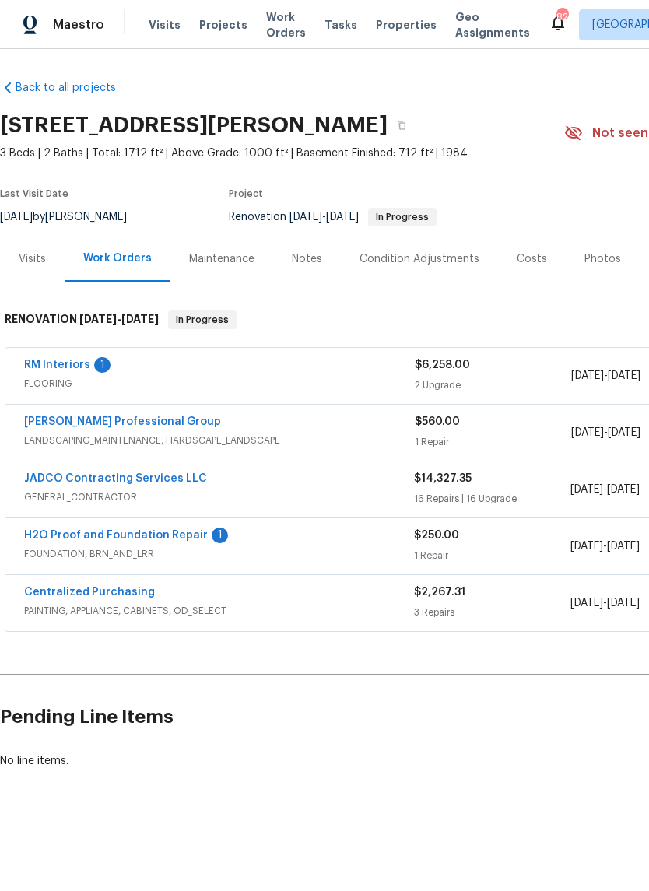
click at [154, 422] on link "[PERSON_NAME] Professional Group" at bounding box center [122, 421] width 197 height 11
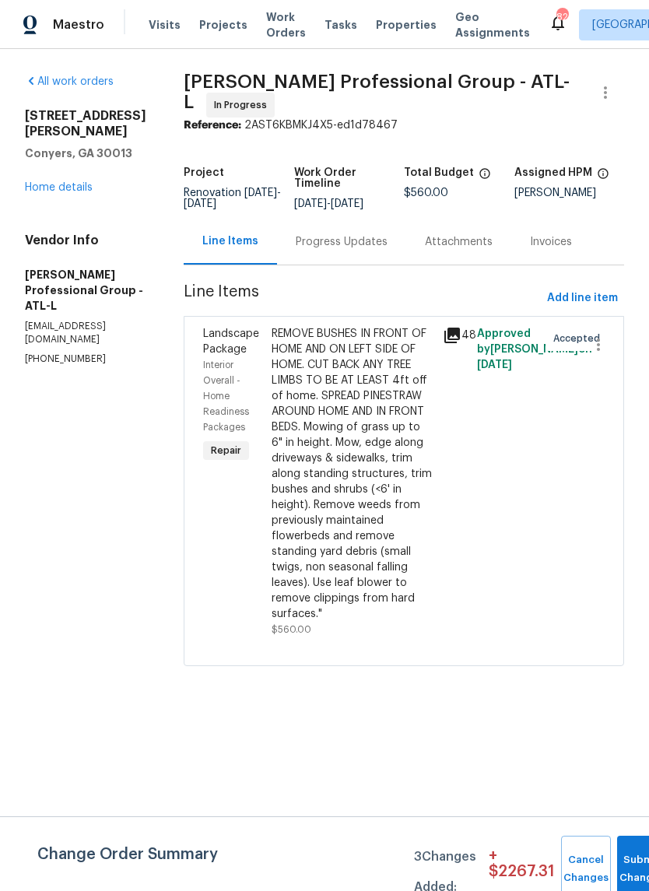
click at [455, 334] on icon at bounding box center [452, 335] width 16 height 16
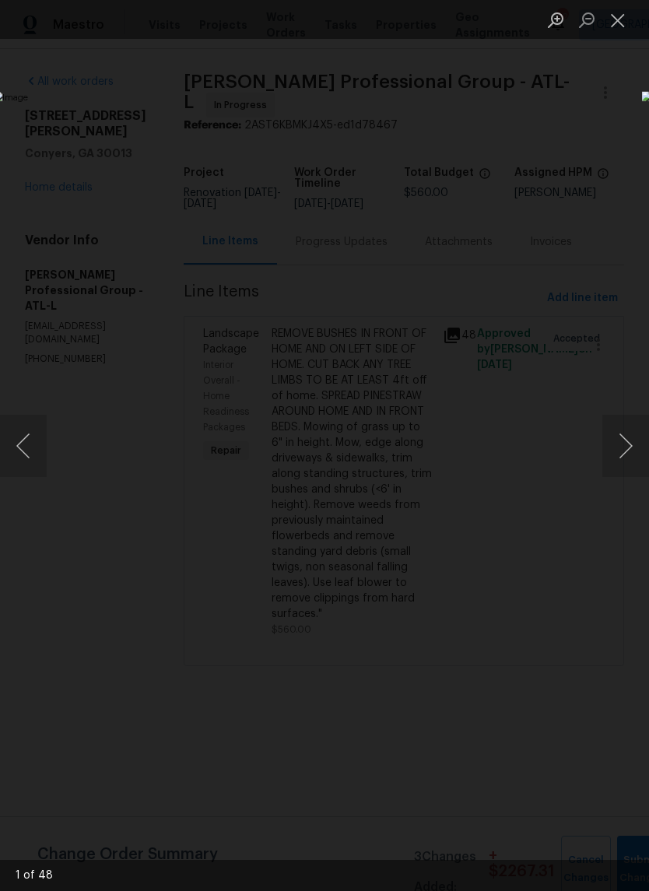
click at [626, 448] on button "Next image" at bounding box center [625, 446] width 47 height 62
click at [626, 453] on button "Next image" at bounding box center [625, 446] width 47 height 62
click at [624, 450] on button "Next image" at bounding box center [625, 446] width 47 height 62
click at [622, 452] on button "Next image" at bounding box center [625, 446] width 47 height 62
click at [622, 457] on button "Next image" at bounding box center [625, 446] width 47 height 62
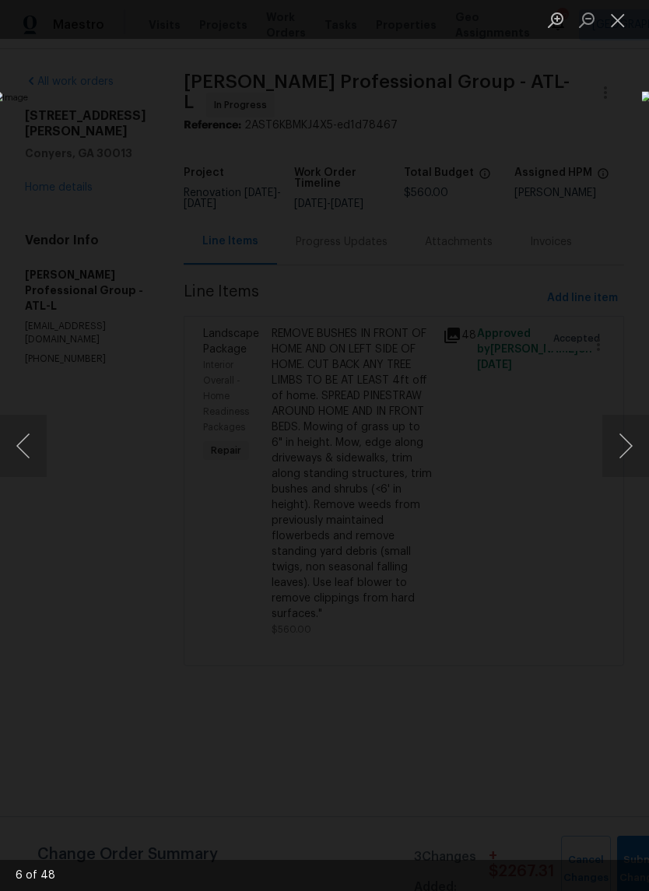
click at [622, 449] on button "Next image" at bounding box center [625, 446] width 47 height 62
click at [622, 445] on button "Next image" at bounding box center [625, 446] width 47 height 62
click at [627, 457] on button "Next image" at bounding box center [625, 446] width 47 height 62
click at [626, 457] on button "Next image" at bounding box center [625, 446] width 47 height 62
click at [624, 453] on button "Next image" at bounding box center [625, 446] width 47 height 62
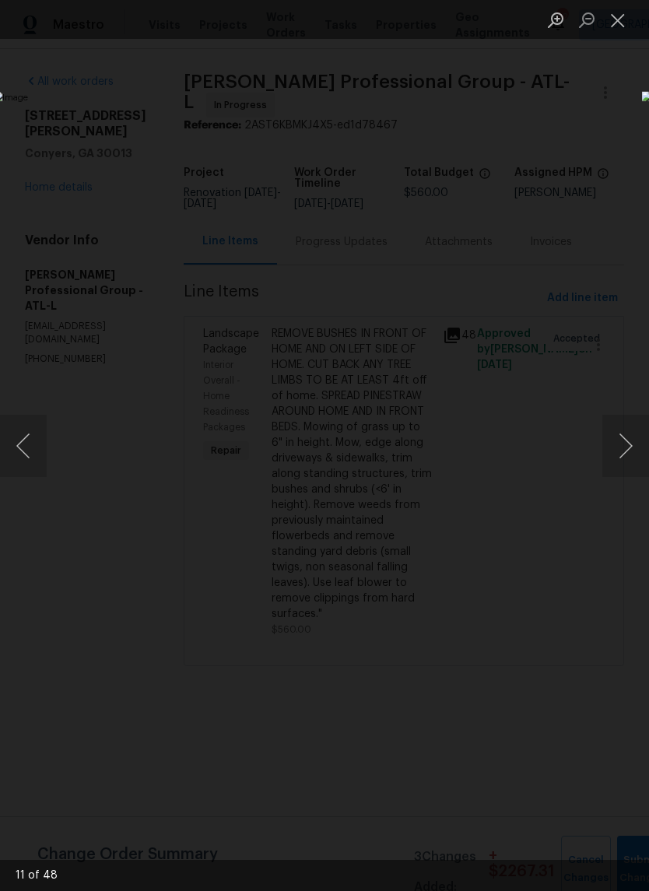
click at [623, 450] on button "Next image" at bounding box center [625, 446] width 47 height 62
click at [626, 454] on button "Next image" at bounding box center [625, 446] width 47 height 62
click at [626, 459] on button "Next image" at bounding box center [625, 446] width 47 height 62
click at [622, 467] on button "Next image" at bounding box center [625, 446] width 47 height 62
click at [623, 464] on button "Next image" at bounding box center [625, 446] width 47 height 62
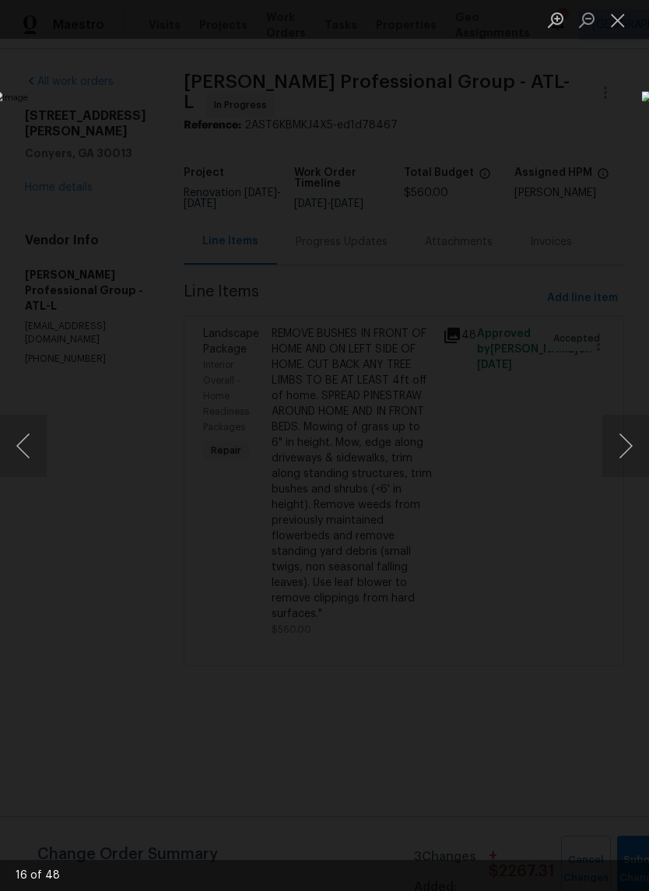
click at [620, 459] on button "Next image" at bounding box center [625, 446] width 47 height 62
click at [622, 454] on button "Next image" at bounding box center [625, 446] width 47 height 62
click at [621, 445] on button "Next image" at bounding box center [625, 446] width 47 height 62
click at [624, 455] on button "Next image" at bounding box center [625, 446] width 47 height 62
click at [625, 450] on button "Next image" at bounding box center [625, 446] width 47 height 62
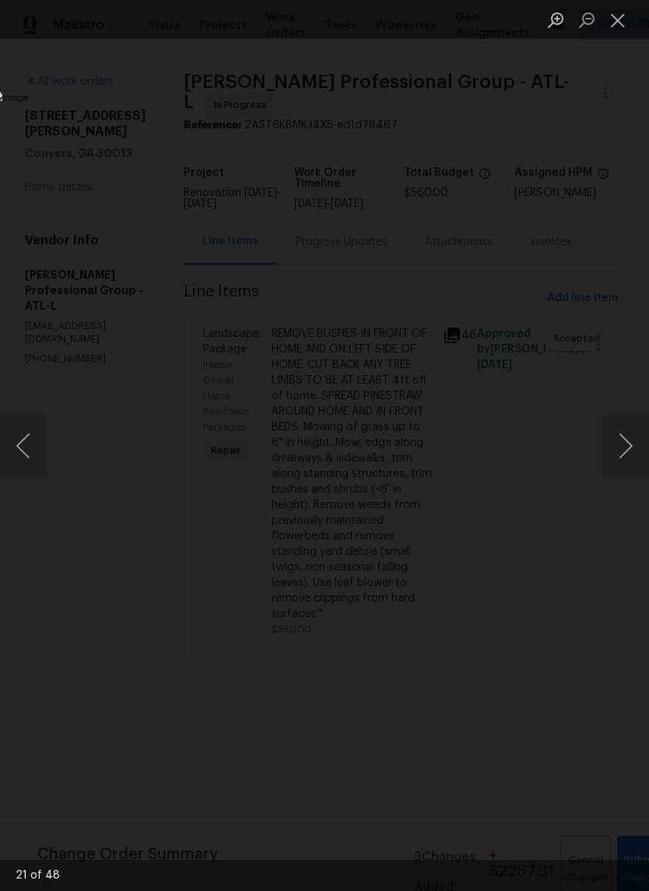
click at [624, 443] on button "Next image" at bounding box center [625, 446] width 47 height 62
click at [624, 447] on button "Next image" at bounding box center [625, 446] width 47 height 62
click at [615, 445] on button "Next image" at bounding box center [625, 446] width 47 height 62
click at [621, 464] on button "Next image" at bounding box center [625, 446] width 47 height 62
click at [621, 454] on button "Next image" at bounding box center [625, 446] width 47 height 62
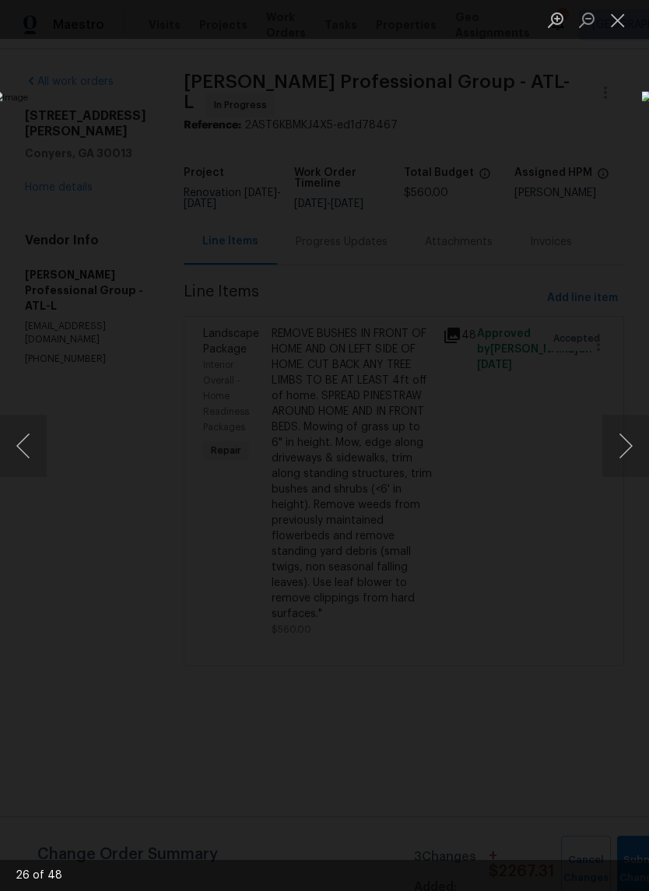
click at [623, 446] on button "Next image" at bounding box center [625, 446] width 47 height 62
click at [619, 456] on button "Next image" at bounding box center [625, 446] width 47 height 62
click at [621, 23] on button "Close lightbox" at bounding box center [617, 19] width 31 height 27
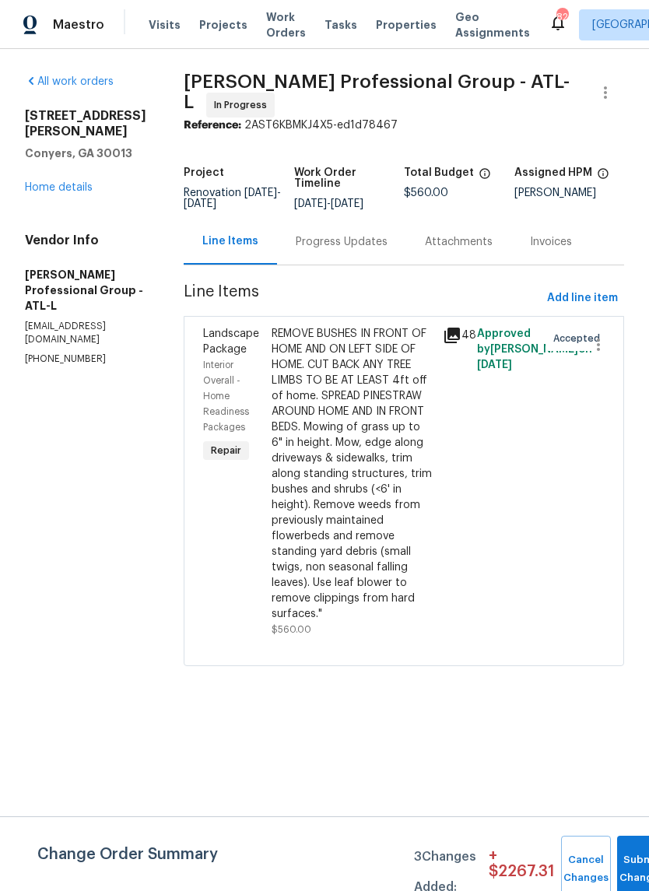
click at [369, 226] on div "Progress Updates" at bounding box center [341, 242] width 129 height 46
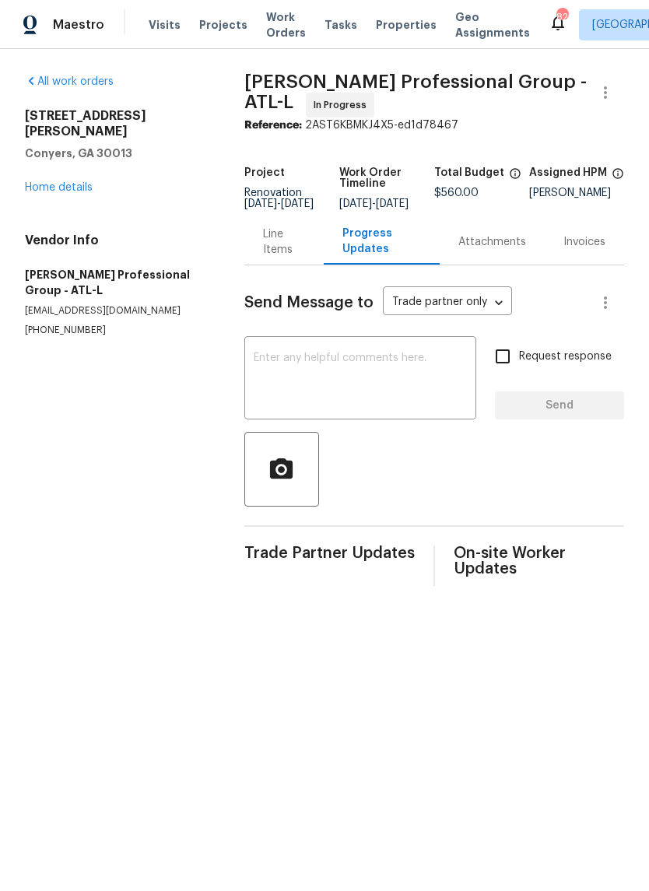
click at [305, 243] on div "Line Items" at bounding box center [284, 241] width 42 height 31
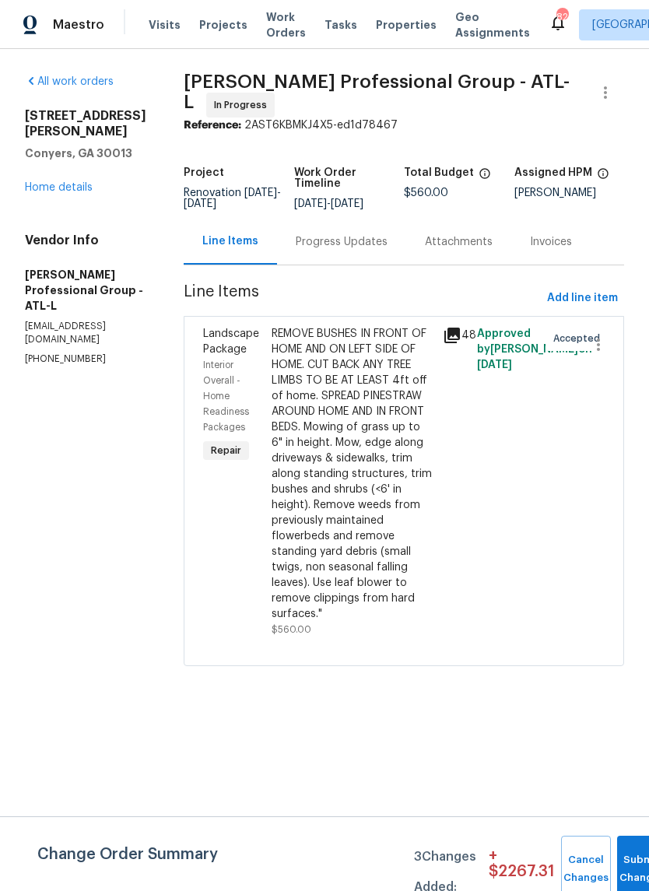
click at [376, 517] on div "REMOVE BUSHES IN FRONT OF HOME AND ON LEFT SIDE OF HOME. CUT BACK ANY TREE LIMB…" at bounding box center [352, 474] width 162 height 296
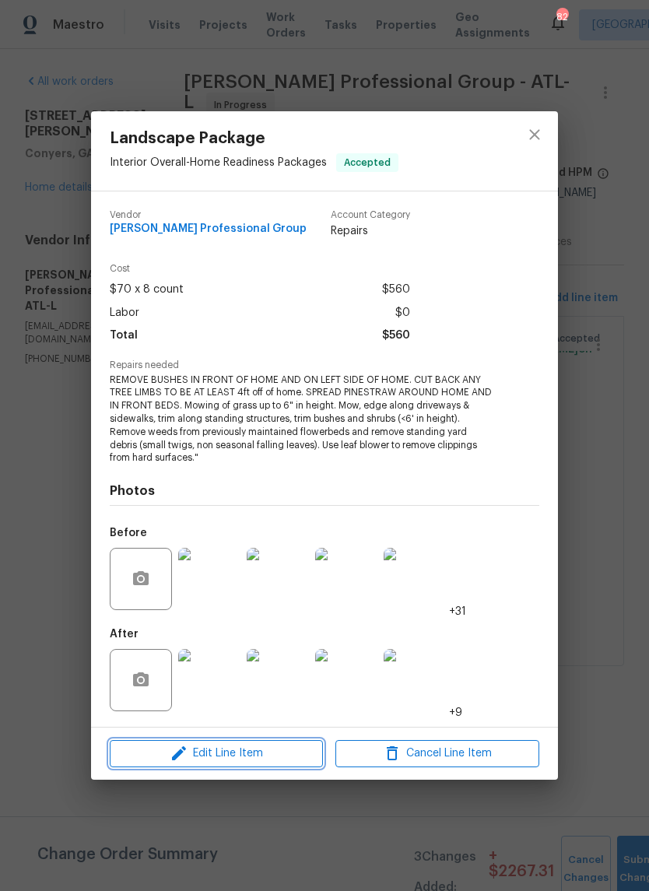
click at [251, 751] on span "Edit Line Item" at bounding box center [216, 753] width 204 height 19
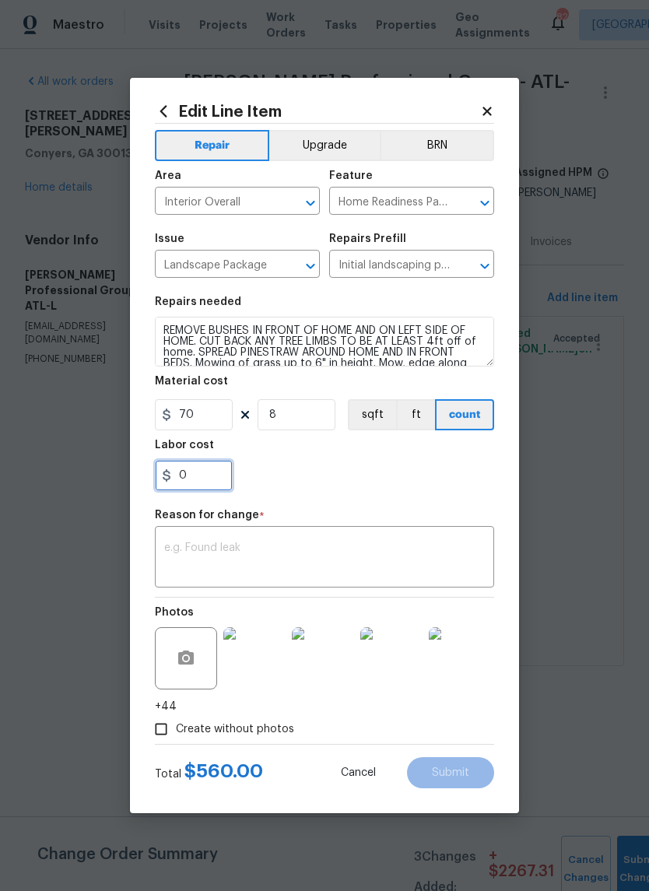
click at [200, 478] on input "0" at bounding box center [194, 475] width 78 height 31
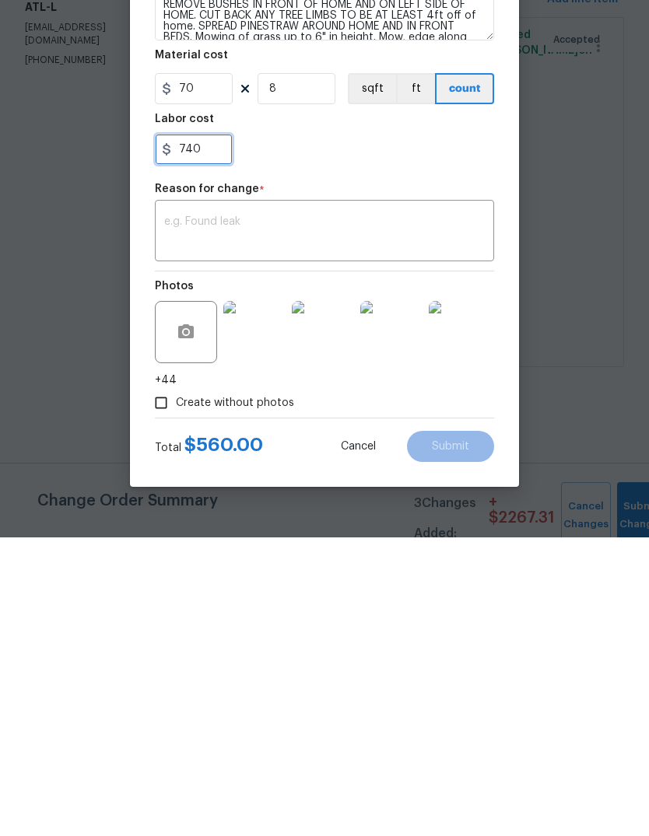
type input "740"
click at [428, 515] on textarea at bounding box center [324, 531] width 320 height 33
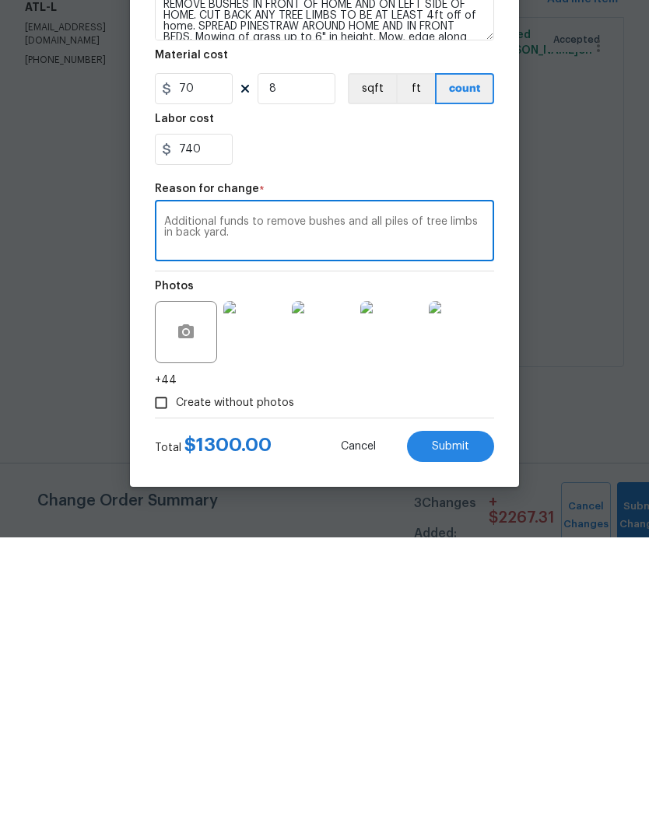
type textarea "Additional funds to remove bushes and all piles of tree limbs in back yard."
click at [473, 730] on button "Submit" at bounding box center [450, 745] width 87 height 31
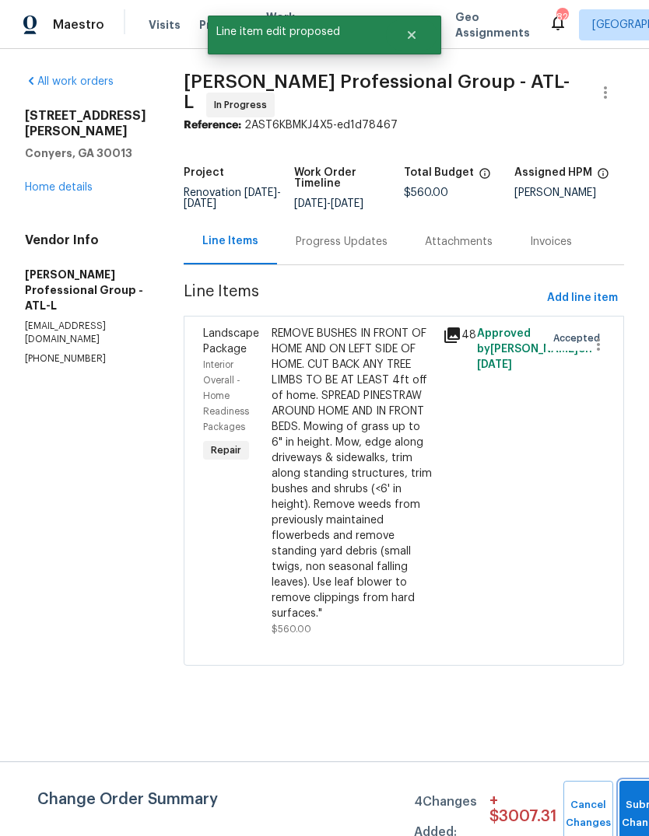
click at [630, 790] on button "Submit Changes" at bounding box center [644, 814] width 50 height 67
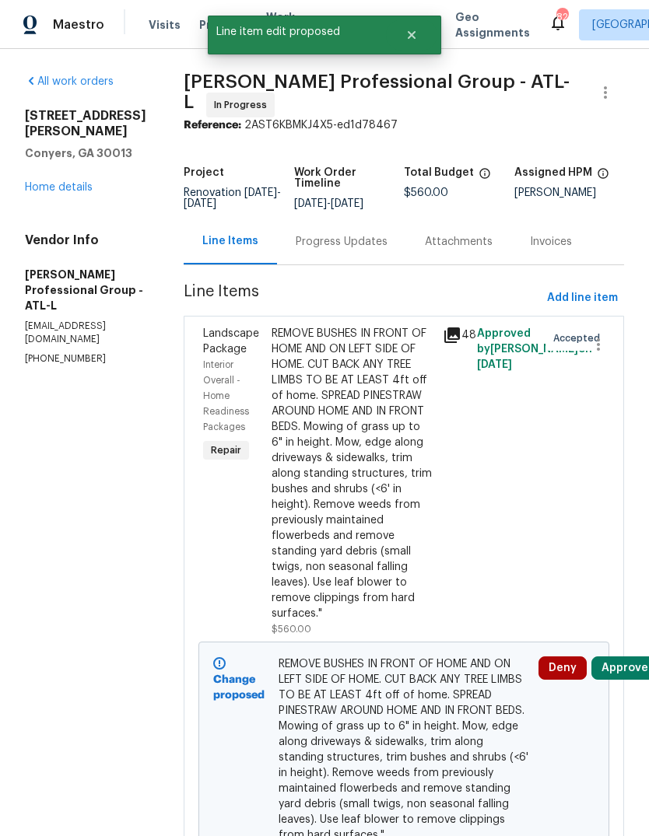
click at [74, 182] on link "Home details" at bounding box center [59, 187] width 68 height 11
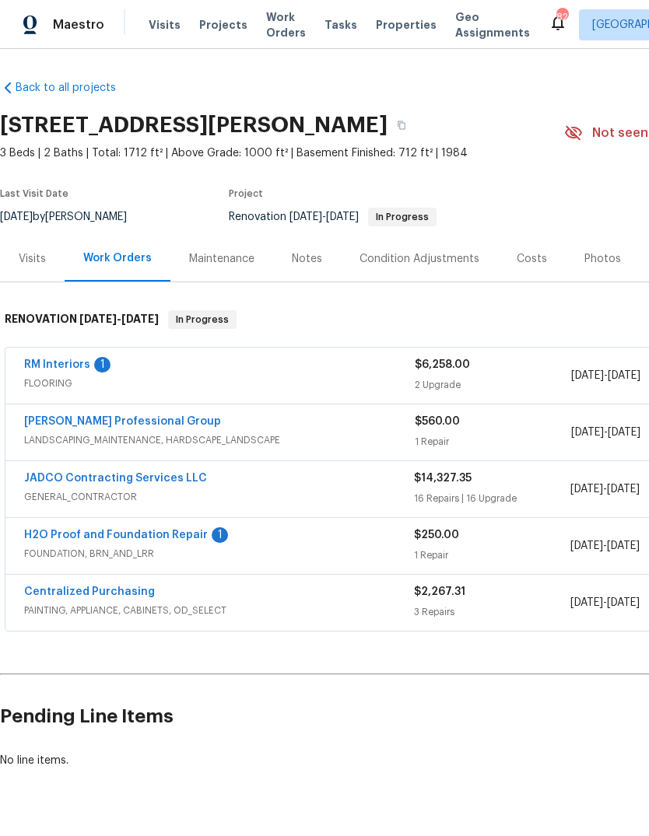
click at [189, 538] on link "H2O Proof and Foundation Repair" at bounding box center [116, 535] width 184 height 11
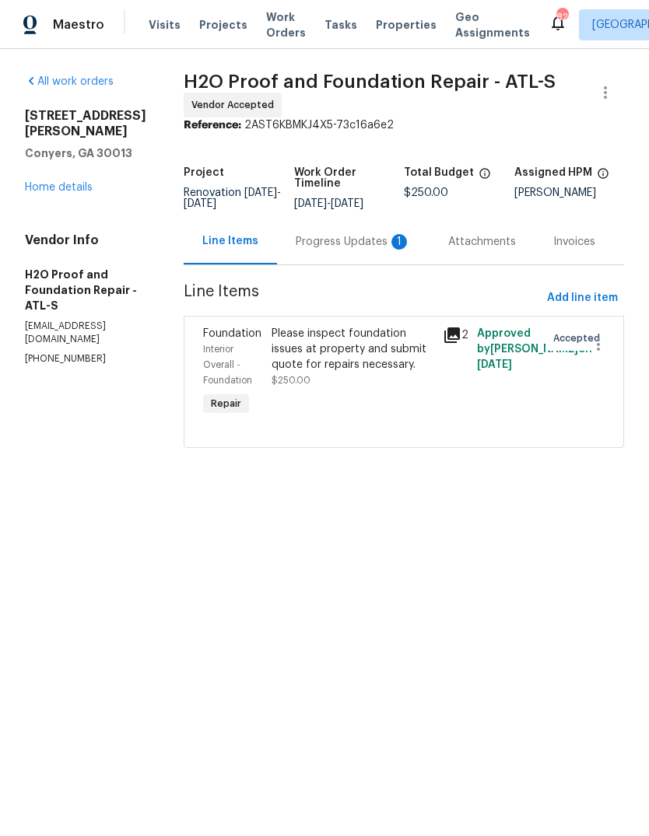
click at [338, 240] on div "Progress Updates 1" at bounding box center [353, 242] width 115 height 16
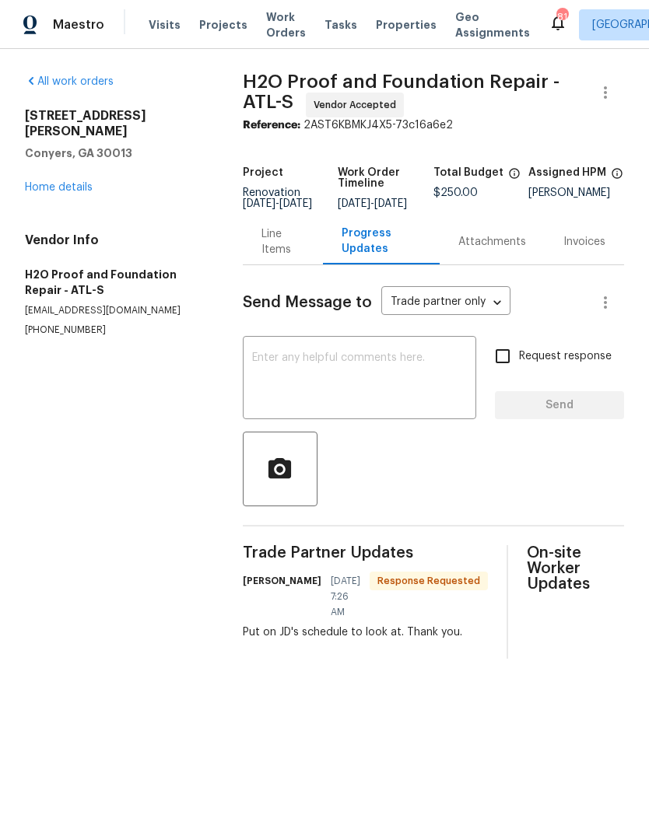
click at [403, 389] on textarea at bounding box center [359, 379] width 215 height 54
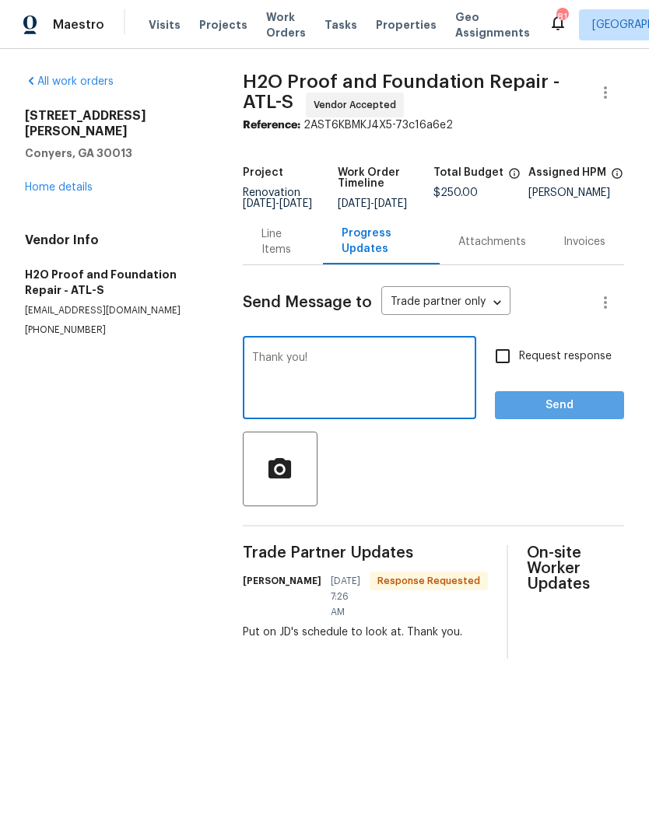
type textarea "Thank you!"
click at [582, 415] on span "Send" at bounding box center [559, 405] width 104 height 19
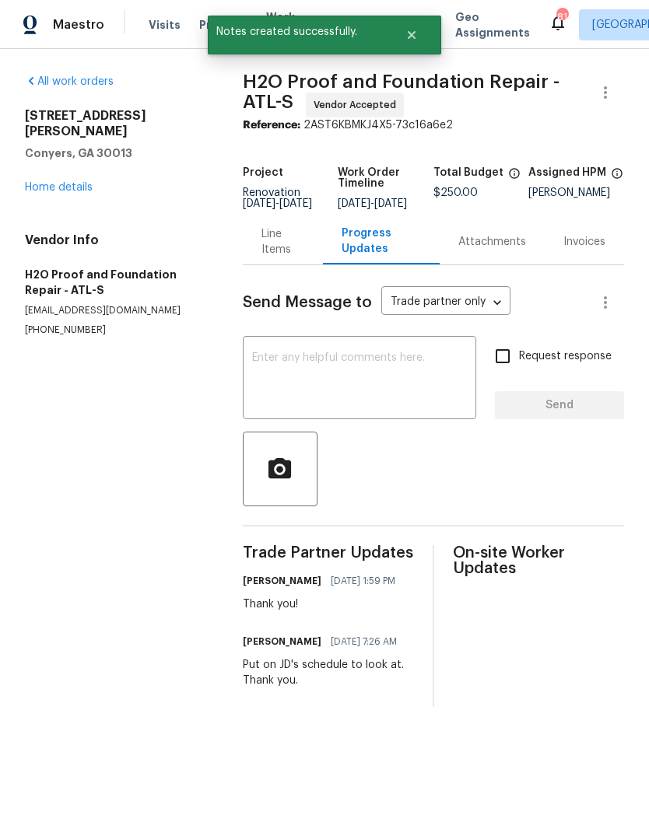
click at [75, 182] on link "Home details" at bounding box center [59, 187] width 68 height 11
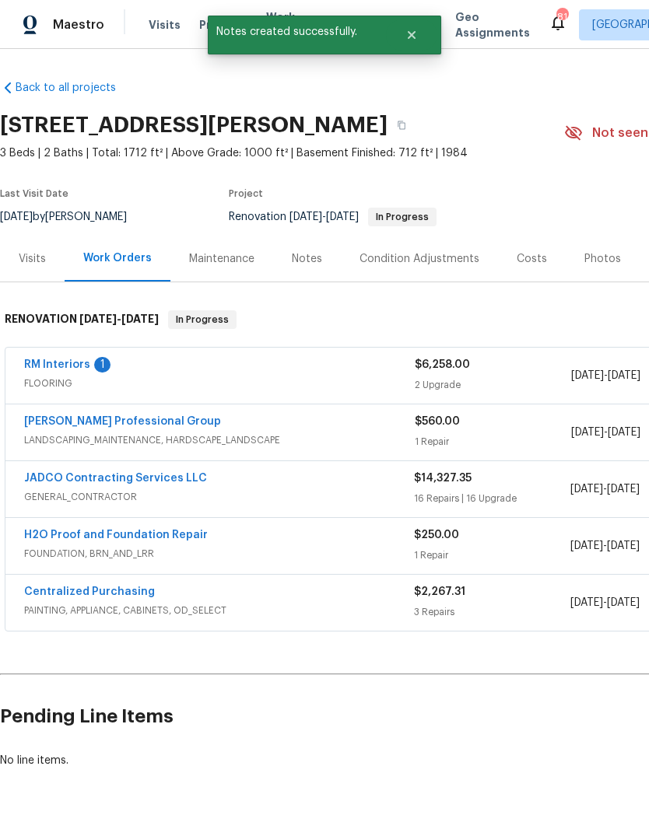
click at [74, 360] on link "RM Interiors" at bounding box center [57, 364] width 66 height 11
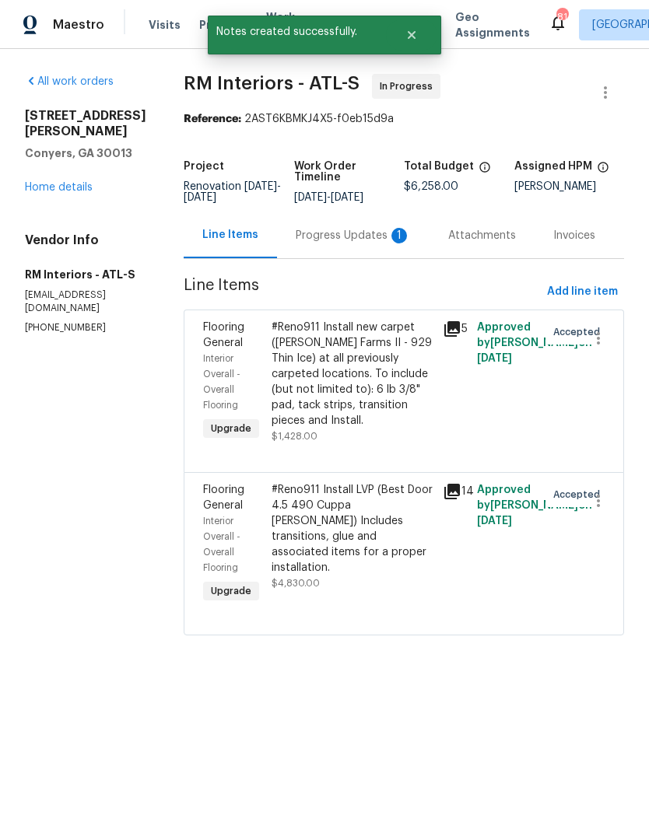
click at [342, 240] on div "Progress Updates 1" at bounding box center [353, 236] width 115 height 16
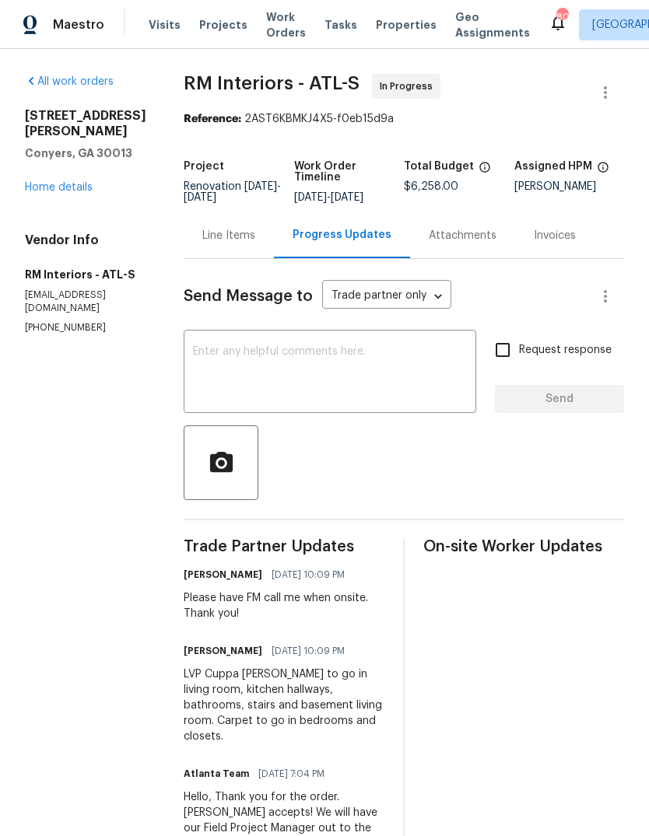
click at [61, 190] on link "Home details" at bounding box center [59, 187] width 68 height 11
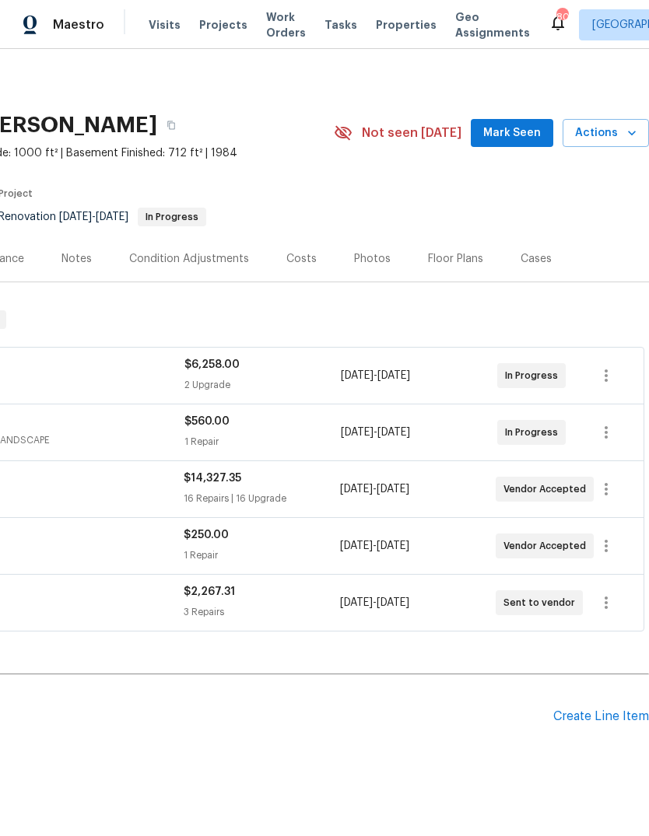
click at [520, 136] on span "Mark Seen" at bounding box center [512, 133] width 58 height 19
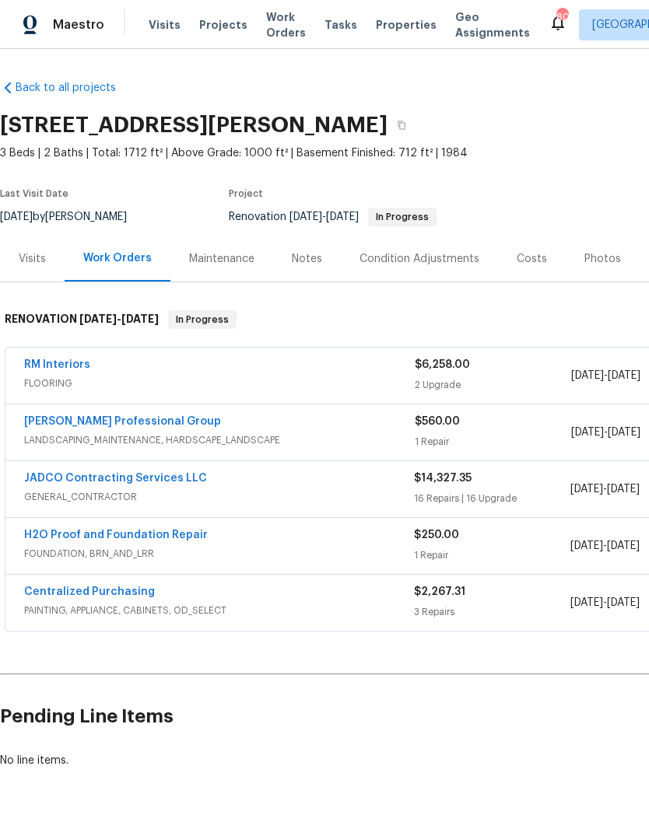
click at [139, 424] on link "[PERSON_NAME] Professional Group" at bounding box center [122, 421] width 197 height 11
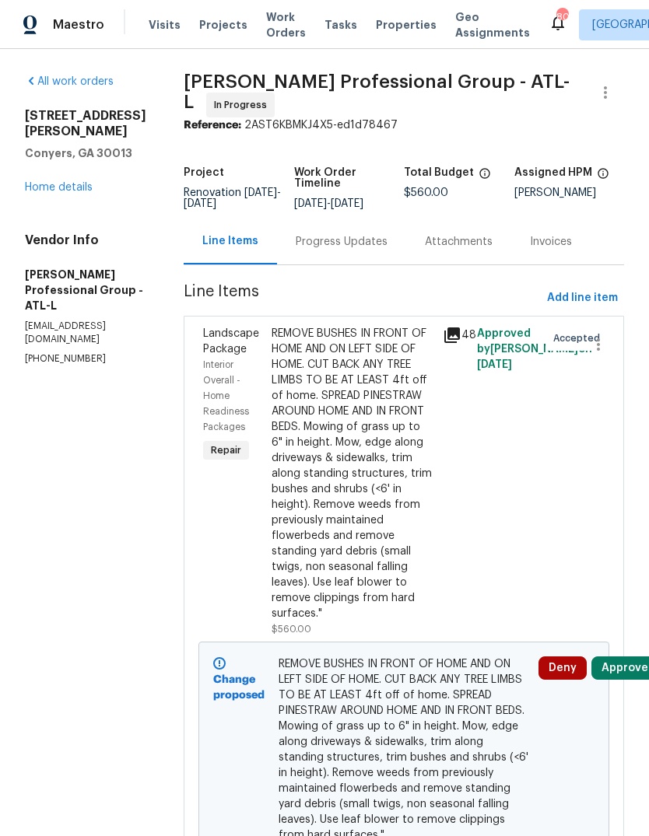
click at [456, 341] on icon at bounding box center [452, 335] width 16 height 16
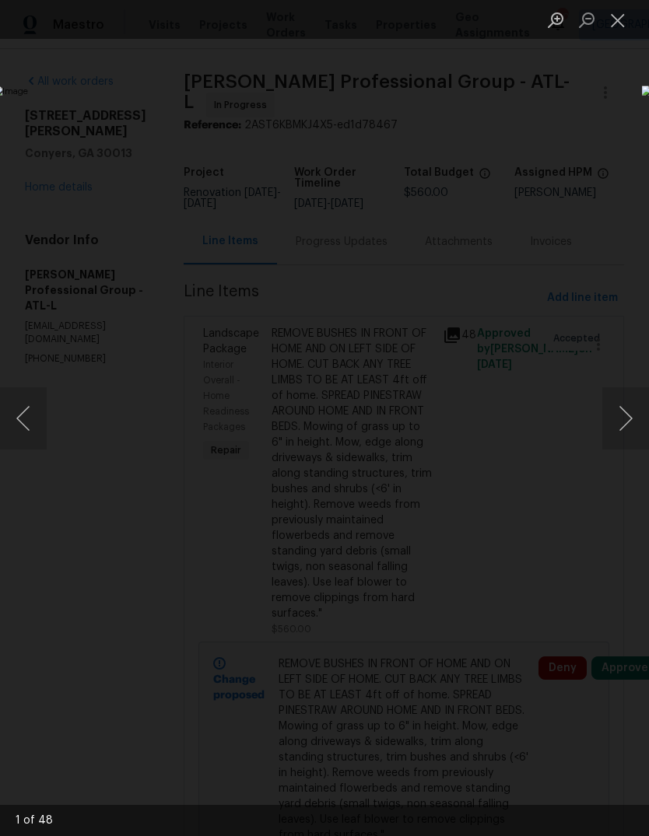
click at [622, 426] on button "Next image" at bounding box center [625, 418] width 47 height 62
click at [619, 433] on button "Next image" at bounding box center [625, 418] width 47 height 62
click at [27, 427] on button "Previous image" at bounding box center [23, 418] width 47 height 62
click at [628, 425] on button "Next image" at bounding box center [625, 418] width 47 height 62
click at [625, 424] on button "Next image" at bounding box center [625, 418] width 47 height 62
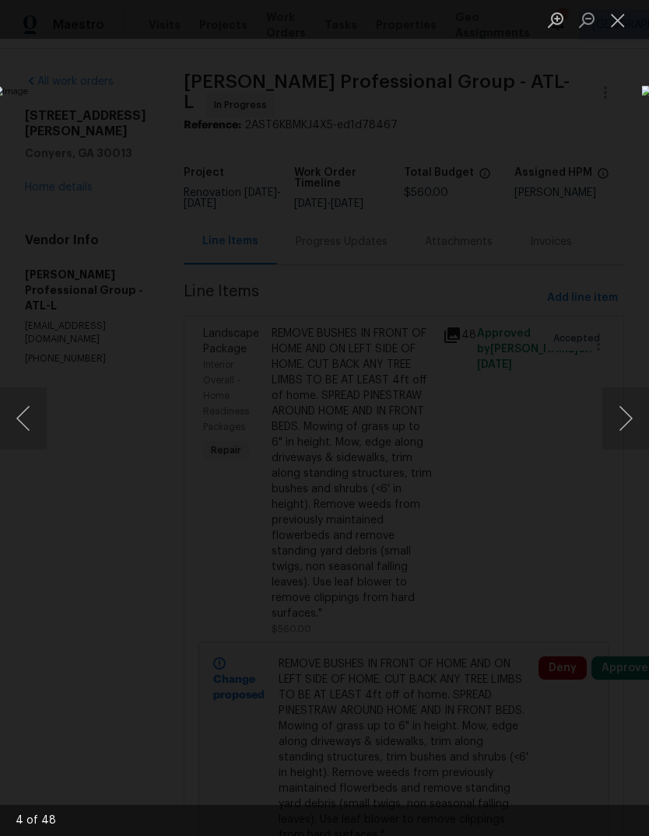
click at [628, 426] on button "Next image" at bounding box center [625, 418] width 47 height 62
click at [625, 422] on button "Next image" at bounding box center [625, 418] width 47 height 62
click at [623, 423] on button "Next image" at bounding box center [625, 418] width 47 height 62
click at [625, 425] on button "Next image" at bounding box center [625, 418] width 47 height 62
click at [623, 422] on button "Next image" at bounding box center [625, 418] width 47 height 62
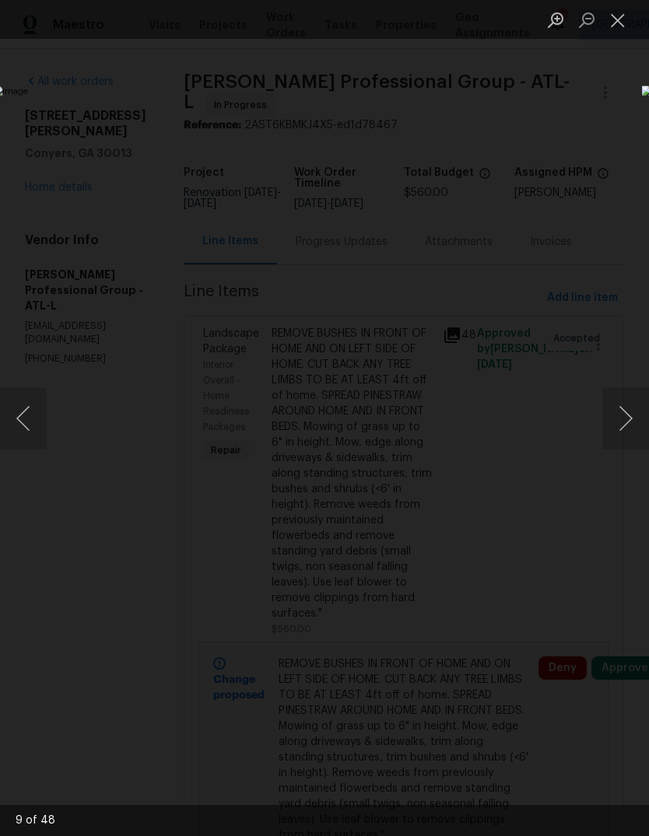
click at [626, 425] on button "Next image" at bounding box center [625, 418] width 47 height 62
click at [626, 422] on button "Next image" at bounding box center [625, 418] width 47 height 62
click at [624, 419] on button "Next image" at bounding box center [625, 418] width 47 height 62
click at [624, 422] on button "Next image" at bounding box center [625, 418] width 47 height 62
click at [625, 422] on button "Next image" at bounding box center [625, 418] width 47 height 62
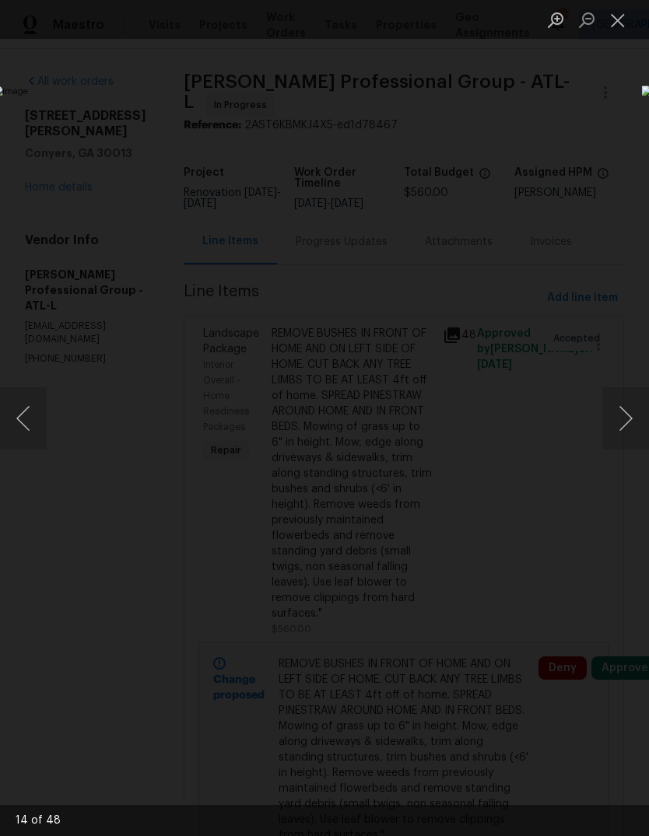
click at [626, 419] on button "Next image" at bounding box center [625, 418] width 47 height 62
click at [625, 425] on button "Next image" at bounding box center [625, 418] width 47 height 62
click at [627, 429] on button "Next image" at bounding box center [625, 418] width 47 height 62
click at [625, 425] on button "Next image" at bounding box center [625, 418] width 47 height 62
click at [626, 422] on button "Next image" at bounding box center [625, 418] width 47 height 62
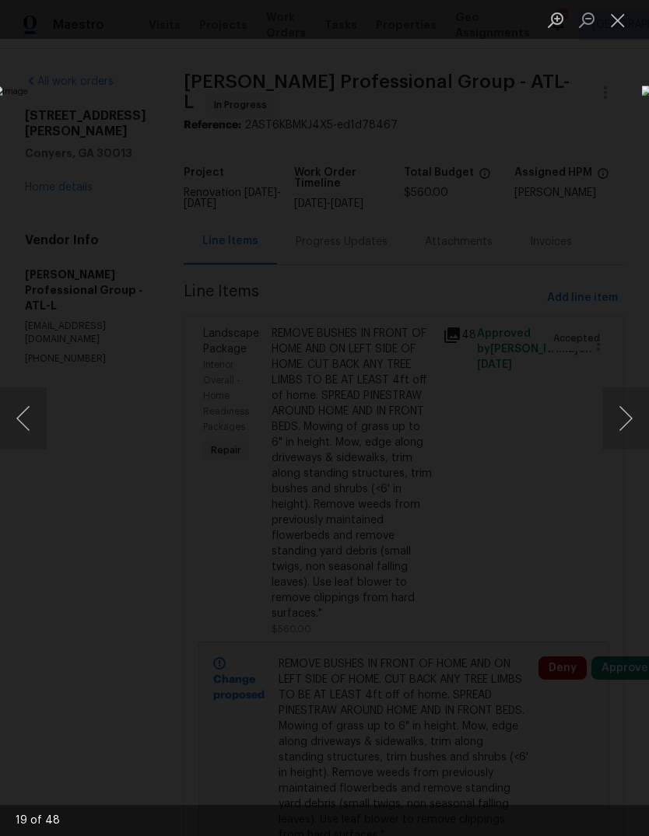
click at [626, 423] on button "Next image" at bounding box center [625, 418] width 47 height 62
click at [628, 415] on button "Next image" at bounding box center [625, 418] width 47 height 62
click at [40, 418] on button "Previous image" at bounding box center [23, 418] width 47 height 62
click at [621, 23] on button "Close lightbox" at bounding box center [617, 19] width 31 height 27
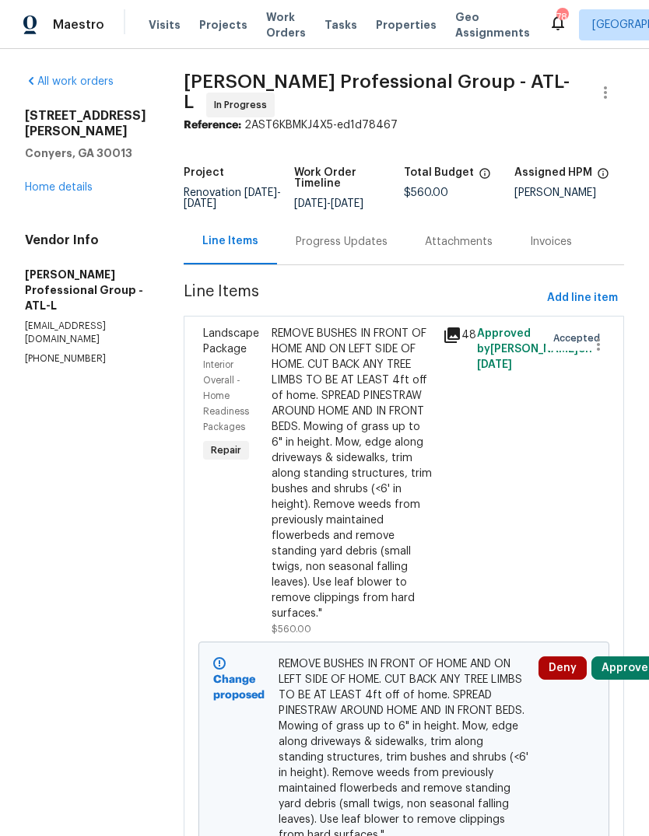
click at [54, 182] on link "Home details" at bounding box center [59, 187] width 68 height 11
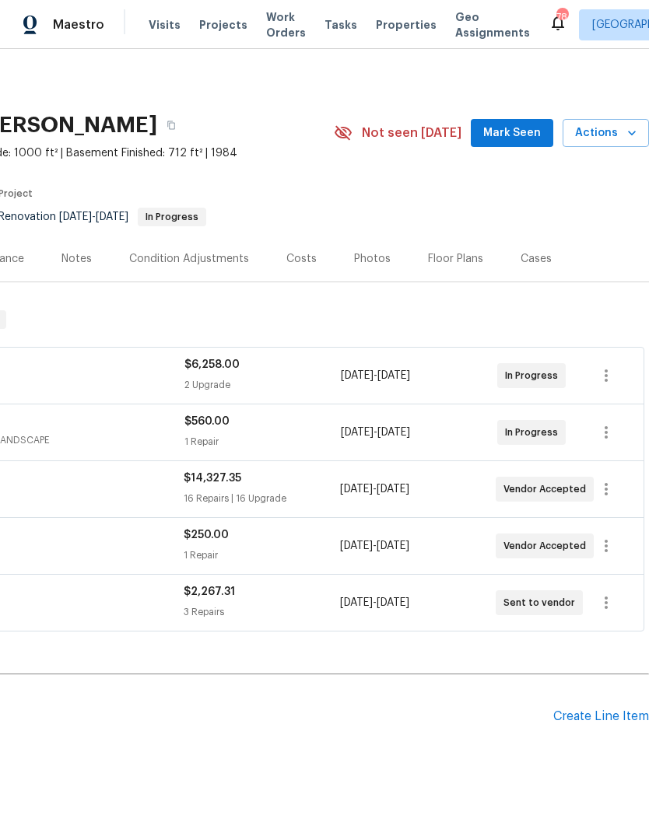
click at [530, 131] on span "Mark Seen" at bounding box center [512, 133] width 58 height 19
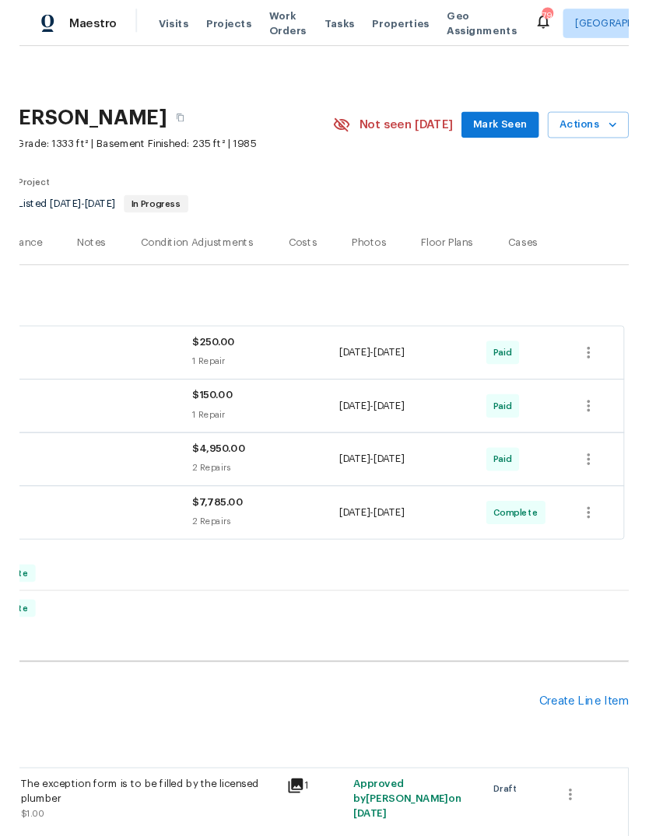
scroll to position [0, 230]
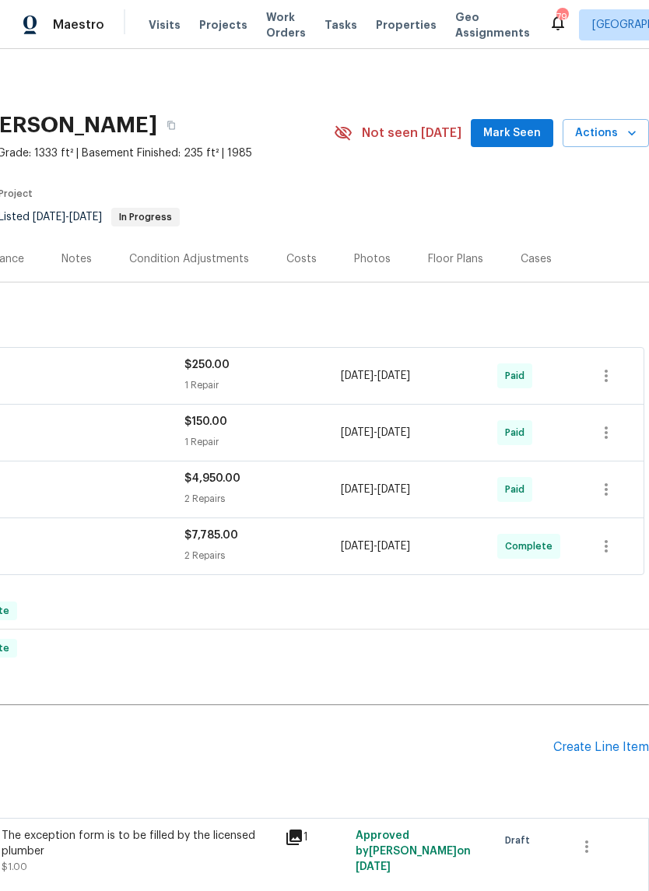
click at [601, 747] on div "Create Line Item" at bounding box center [601, 747] width 96 height 15
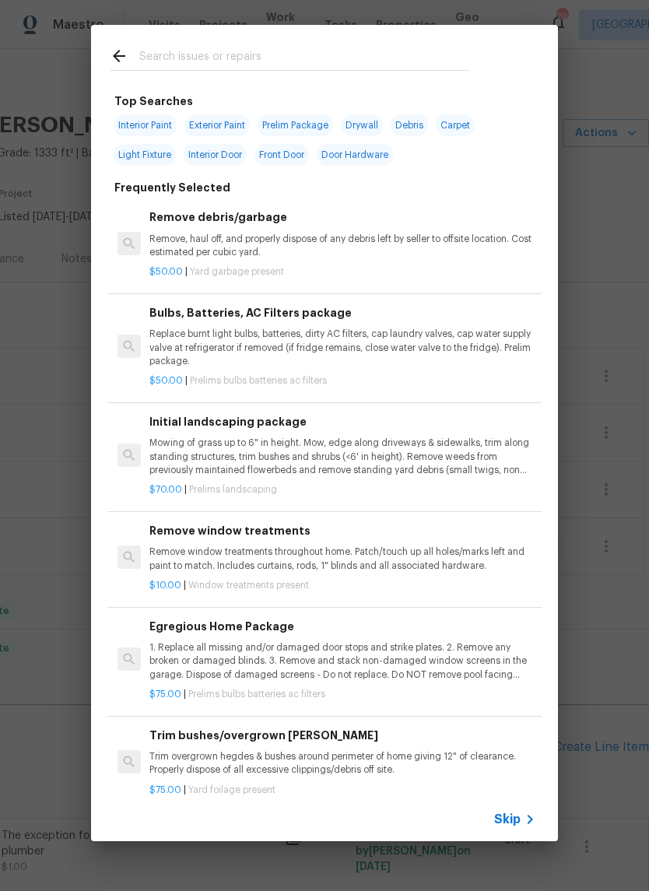
click at [406, 62] on input "text" at bounding box center [304, 58] width 330 height 23
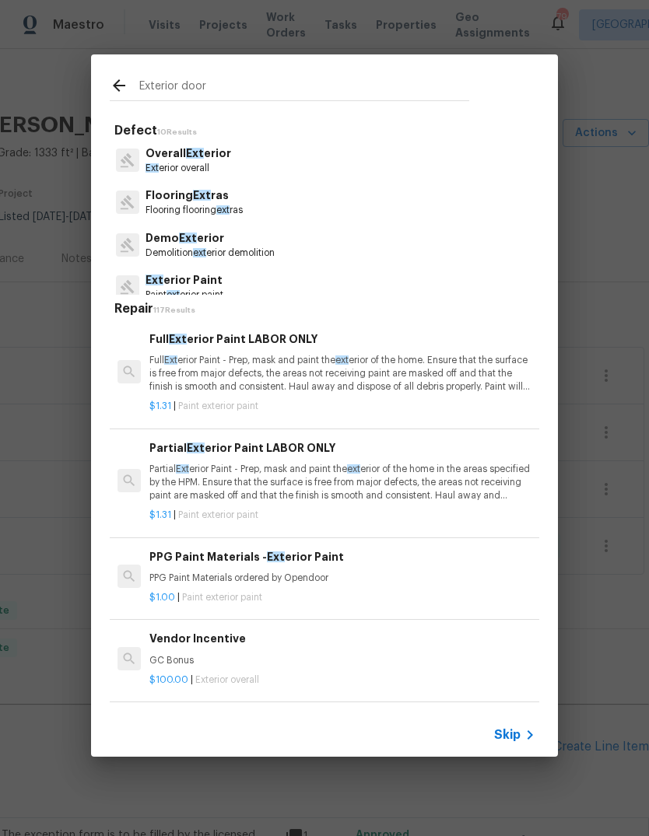
type input "Exterior door"
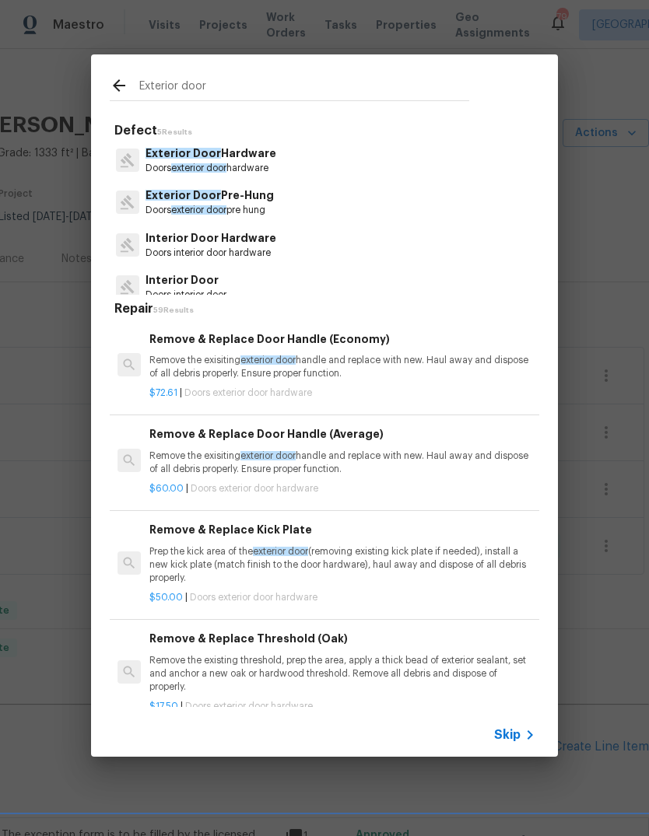
click at [257, 160] on p "Exterior Door Hardware" at bounding box center [210, 153] width 131 height 16
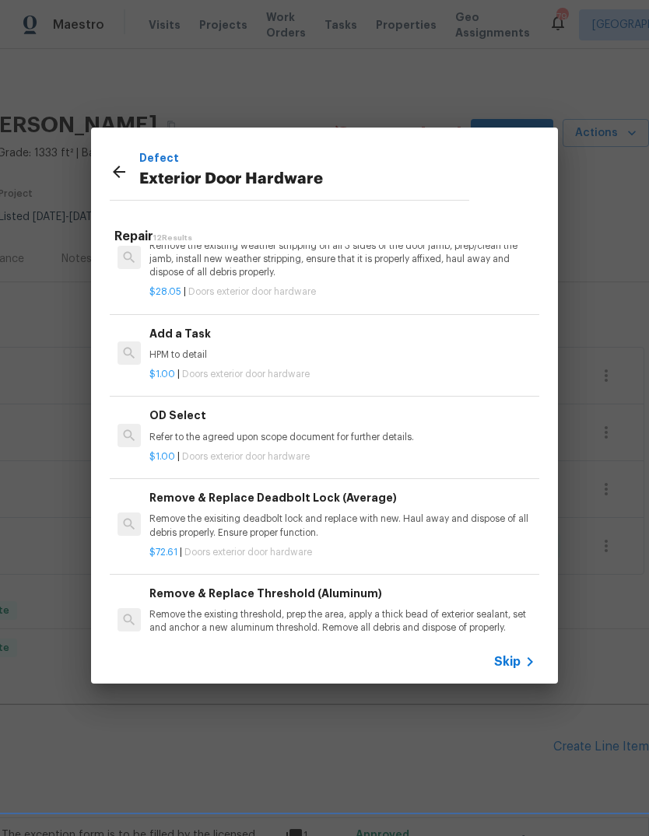
scroll to position [450, 0]
click at [201, 349] on p "HPM to detail" at bounding box center [342, 355] width 386 height 13
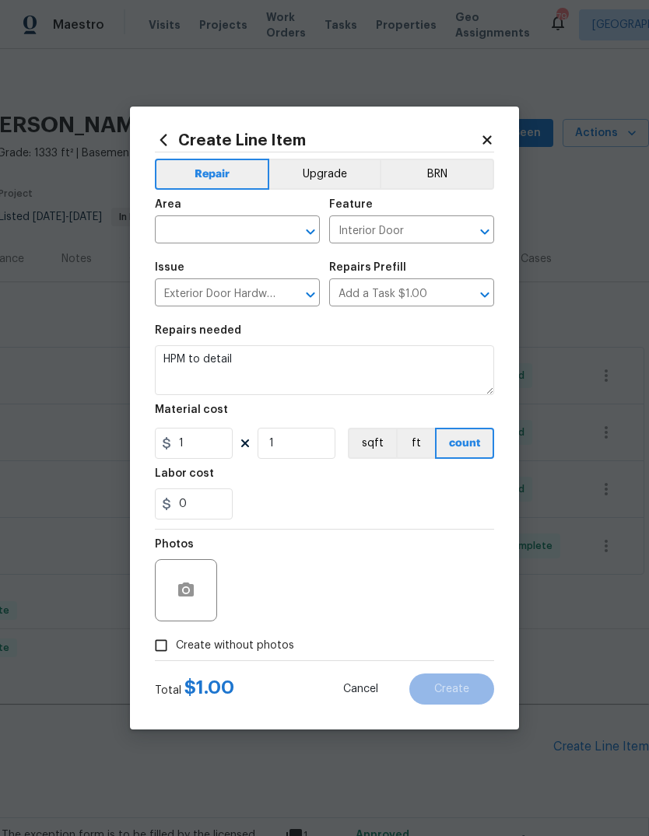
click at [267, 220] on input "text" at bounding box center [215, 231] width 121 height 24
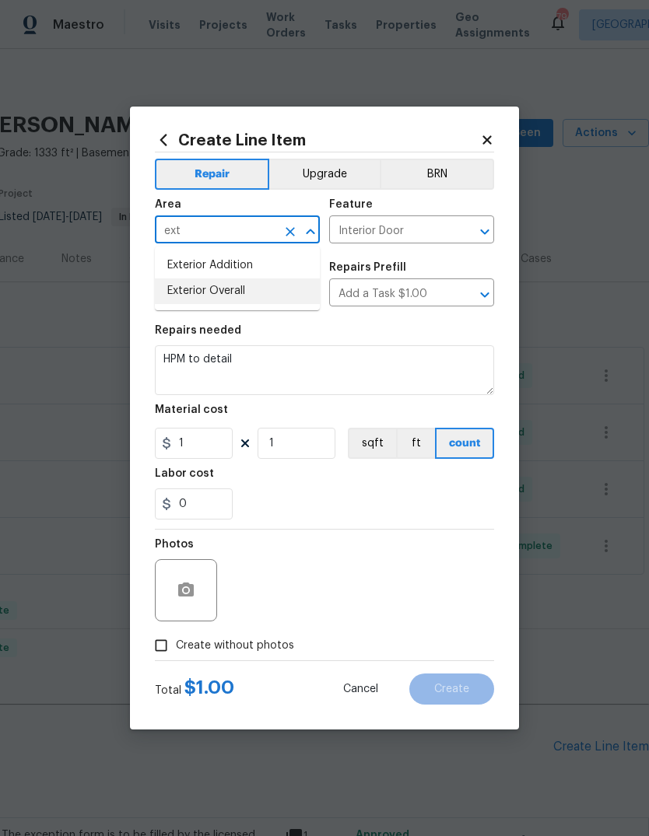
click at [245, 284] on li "Exterior Overall" at bounding box center [237, 291] width 165 height 26
type input "Exterior Overall"
click at [331, 362] on textarea "HPM to detail" at bounding box center [324, 370] width 339 height 50
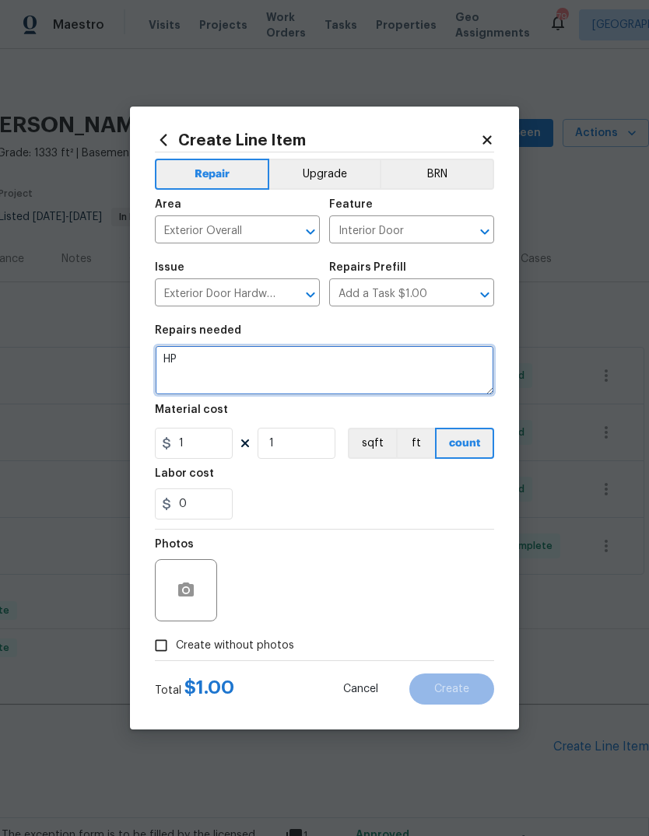
type textarea "H"
type textarea "Please ensure garage door opens and closes properly."
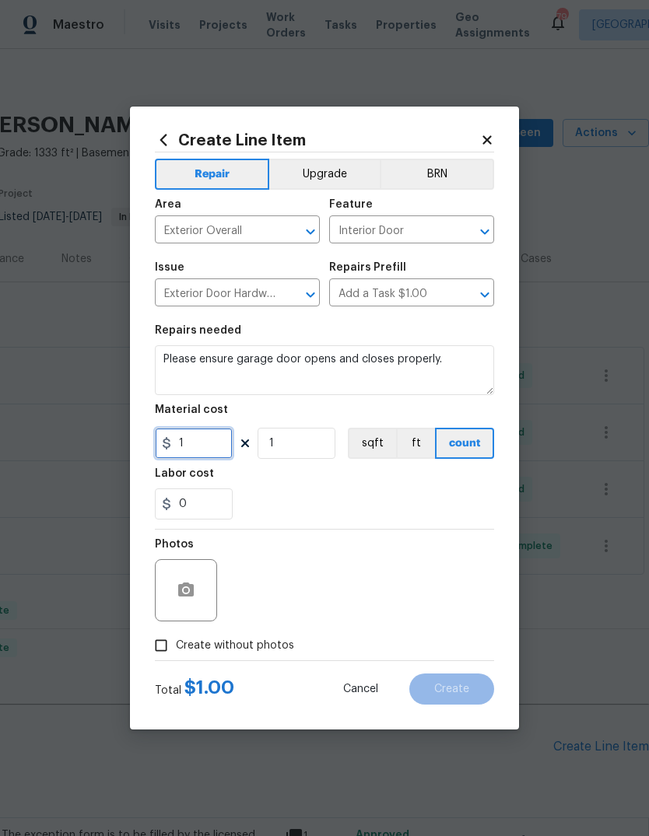
click at [194, 447] on input "1" at bounding box center [194, 443] width 78 height 31
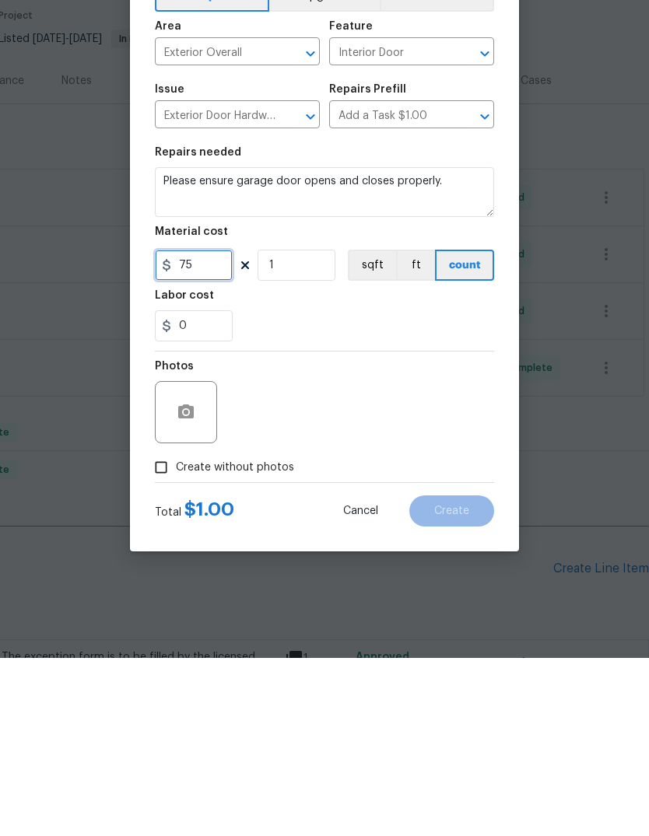
type input "75"
click at [168, 631] on input "Create without photos" at bounding box center [161, 646] width 30 height 30
checkbox input "true"
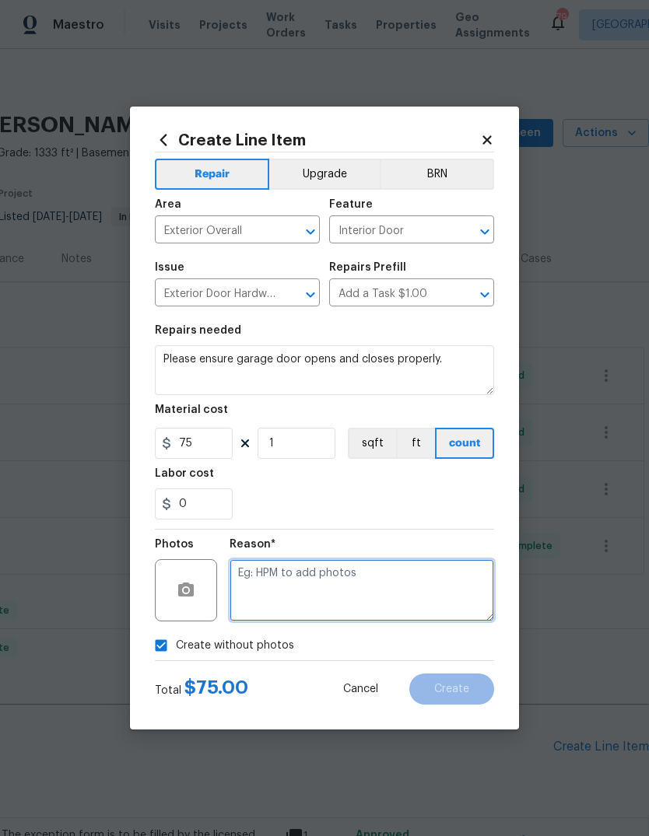
click at [438, 576] on textarea at bounding box center [361, 590] width 264 height 62
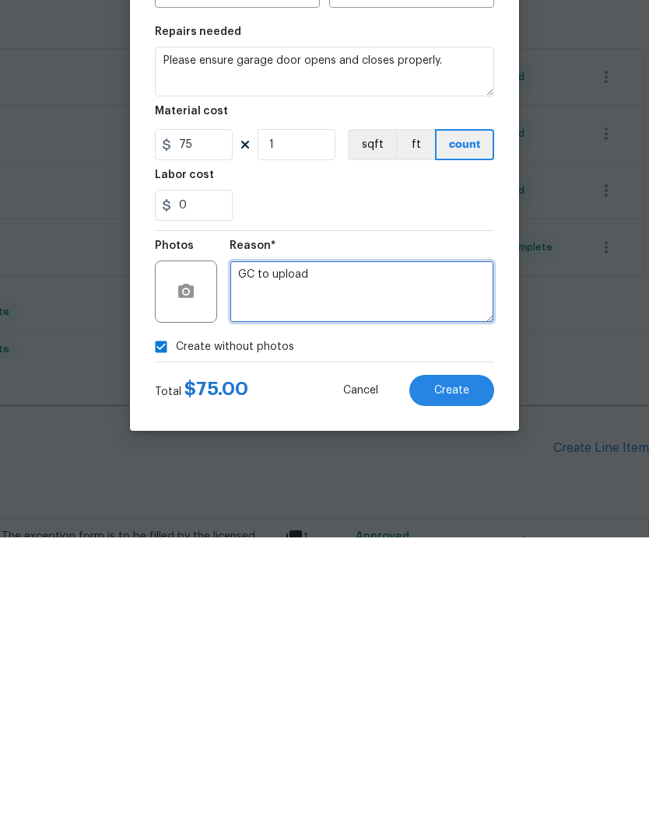
type textarea "GC to upload"
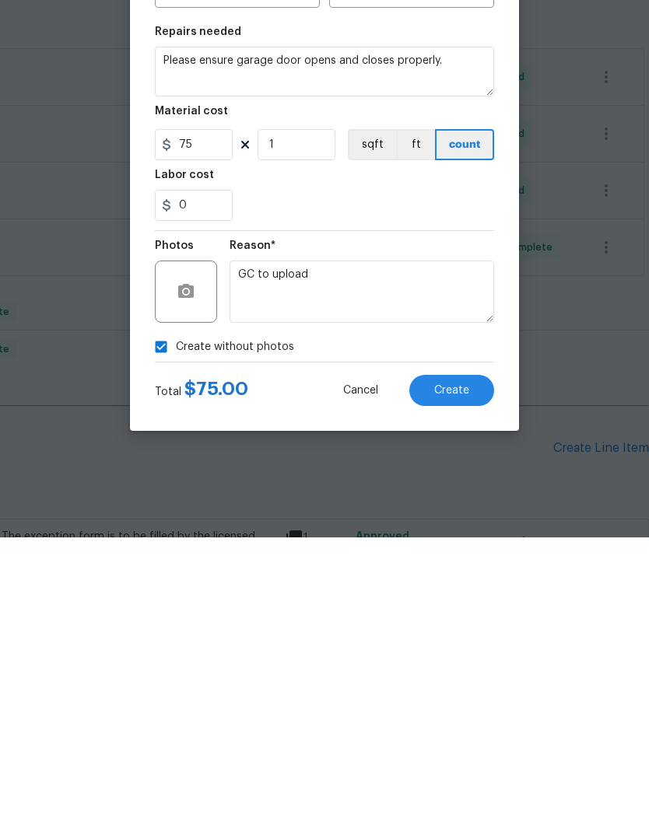
click at [468, 684] on span "Create" at bounding box center [451, 690] width 35 height 12
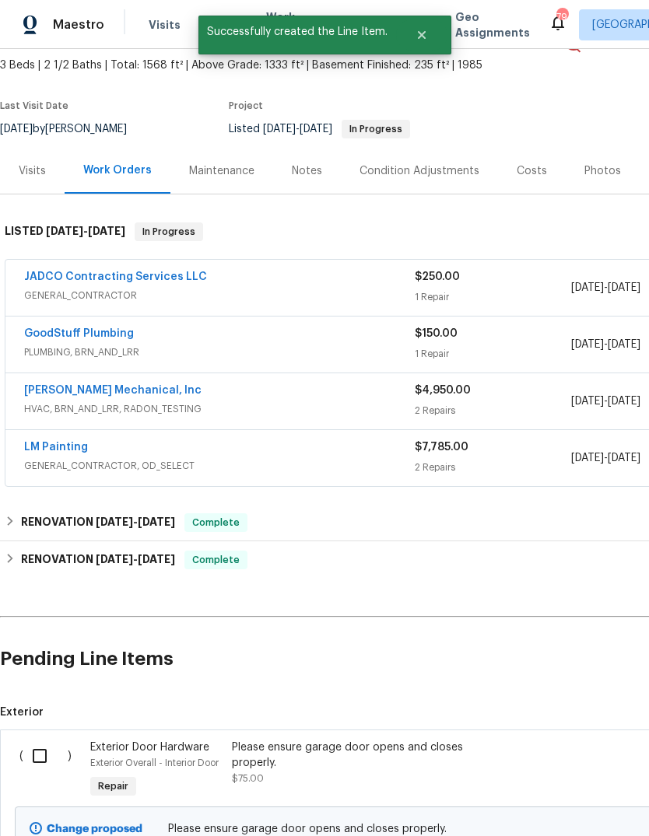
scroll to position [89, 0]
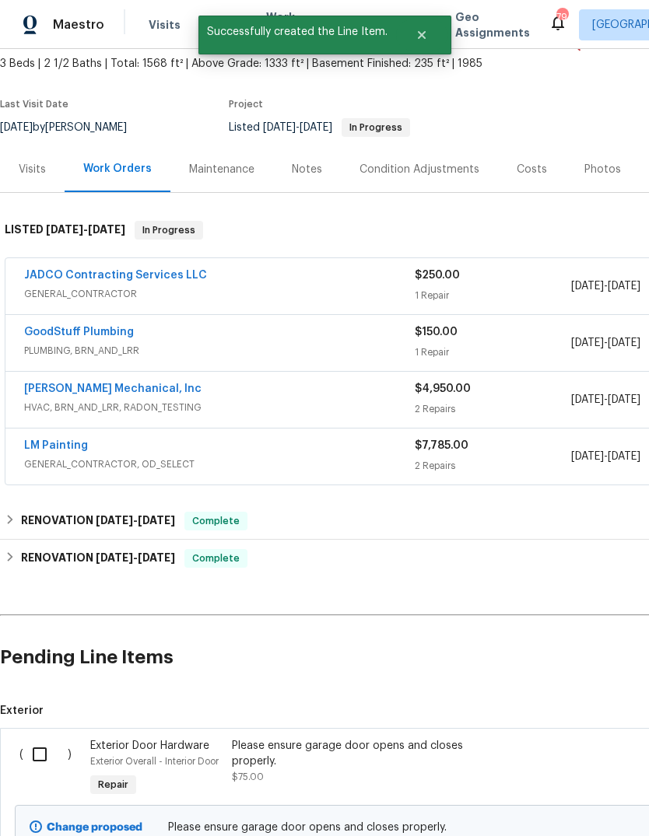
click at [38, 738] on input "checkbox" at bounding box center [45, 754] width 44 height 33
checkbox input "true"
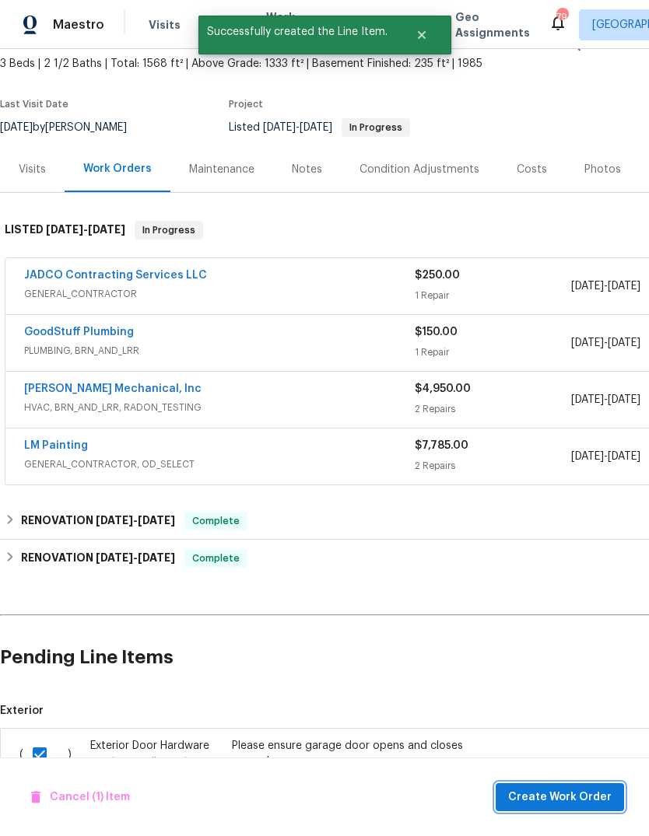
click at [590, 791] on span "Create Work Order" at bounding box center [559, 797] width 103 height 19
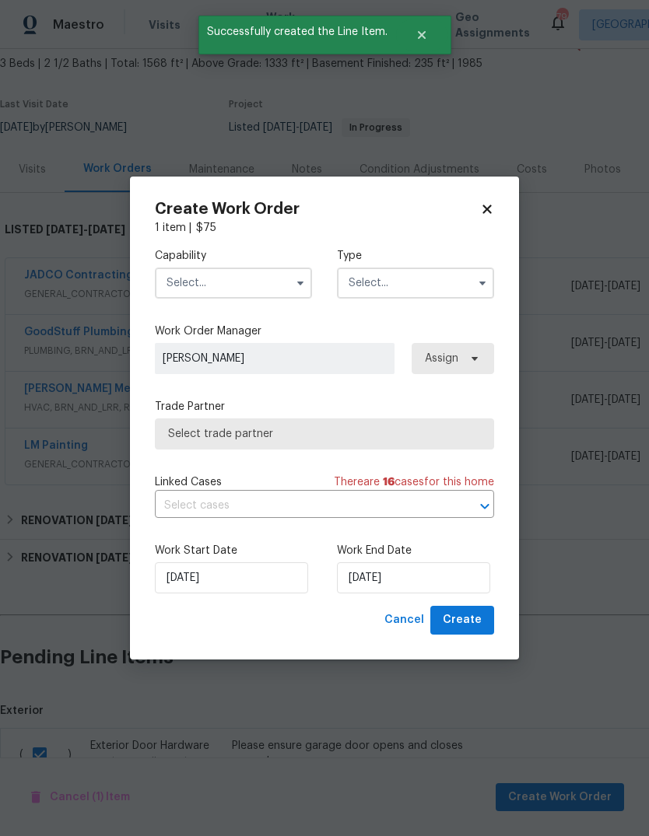
click at [288, 281] on input "text" at bounding box center [233, 283] width 157 height 31
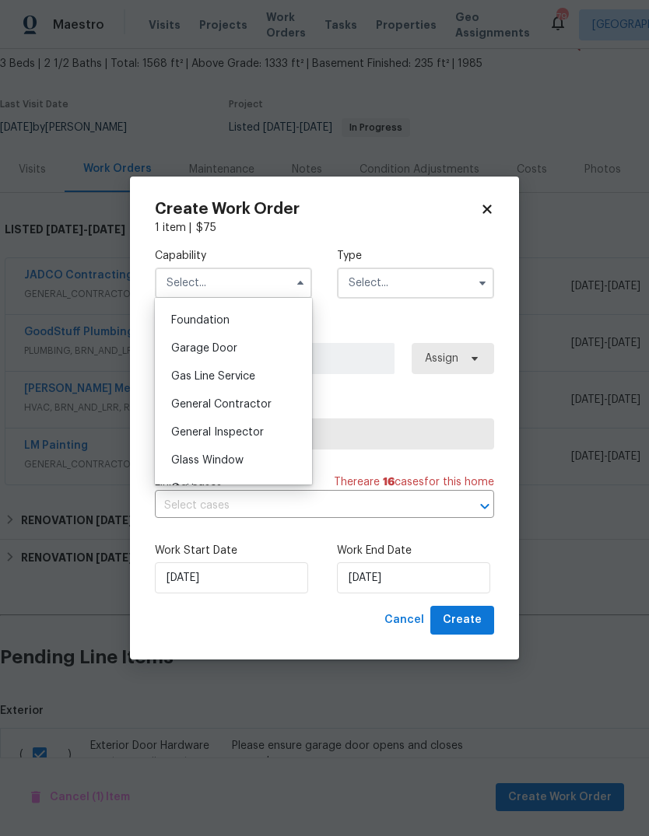
scroll to position [656, 0]
click at [268, 403] on span "General Contractor" at bounding box center [221, 403] width 100 height 11
type input "General Contractor"
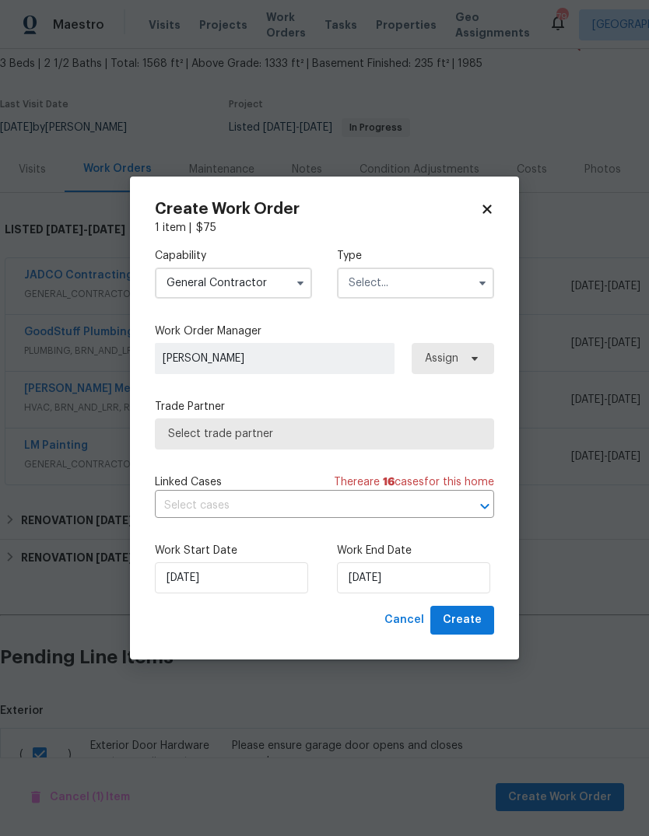
click at [420, 291] on input "text" at bounding box center [415, 283] width 157 height 31
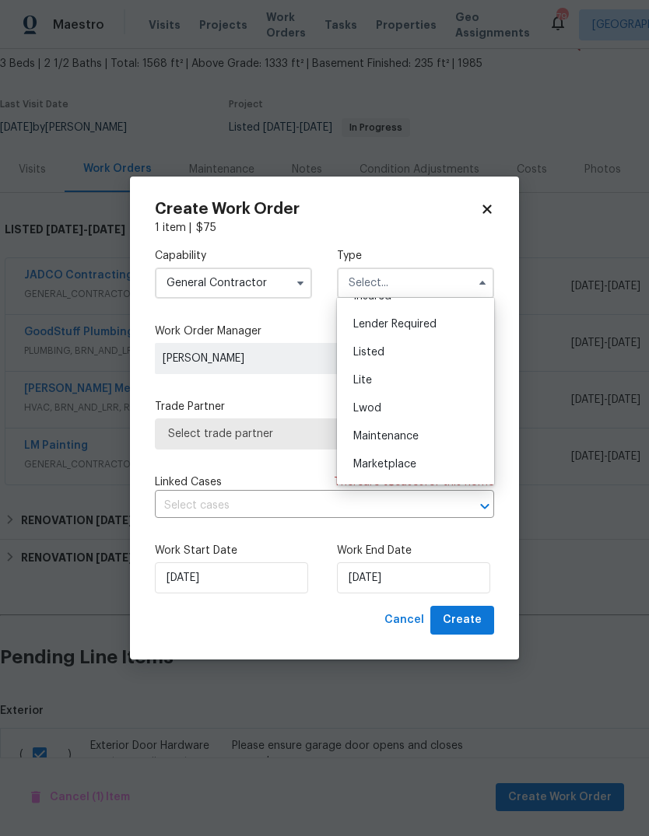
scroll to position [134, 0]
click at [436, 353] on div "Listed" at bounding box center [415, 350] width 149 height 28
type input "Listed"
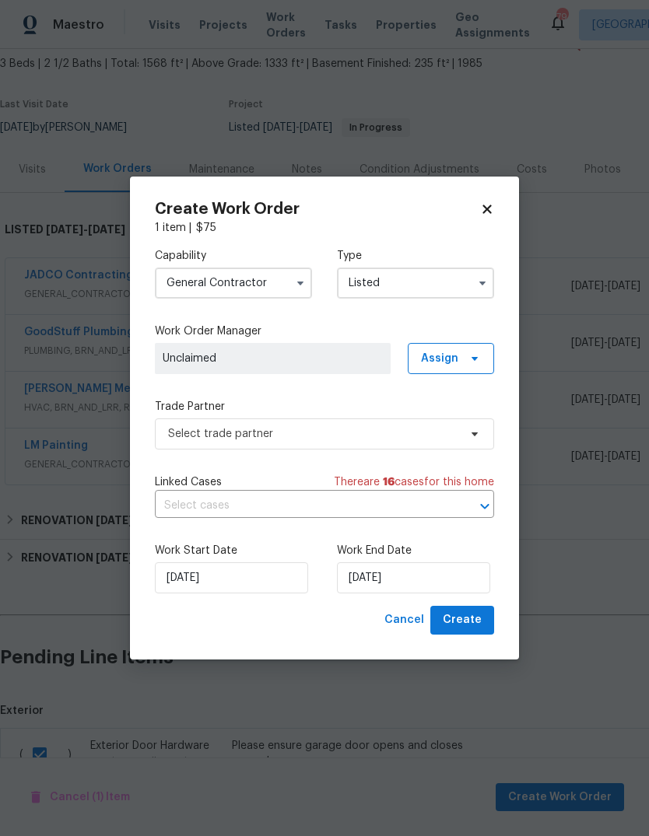
click at [475, 284] on button "button" at bounding box center [482, 283] width 19 height 19
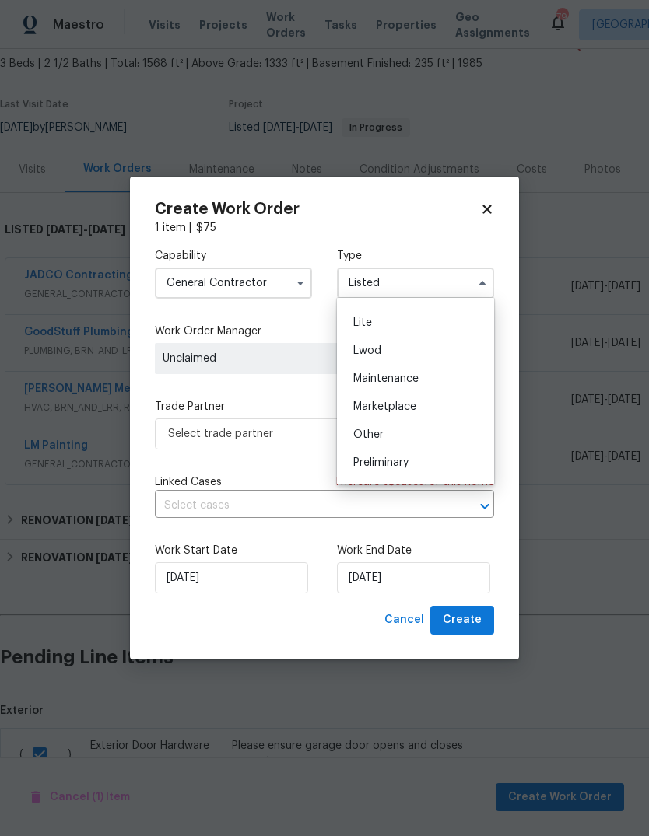
scroll to position [208, 0]
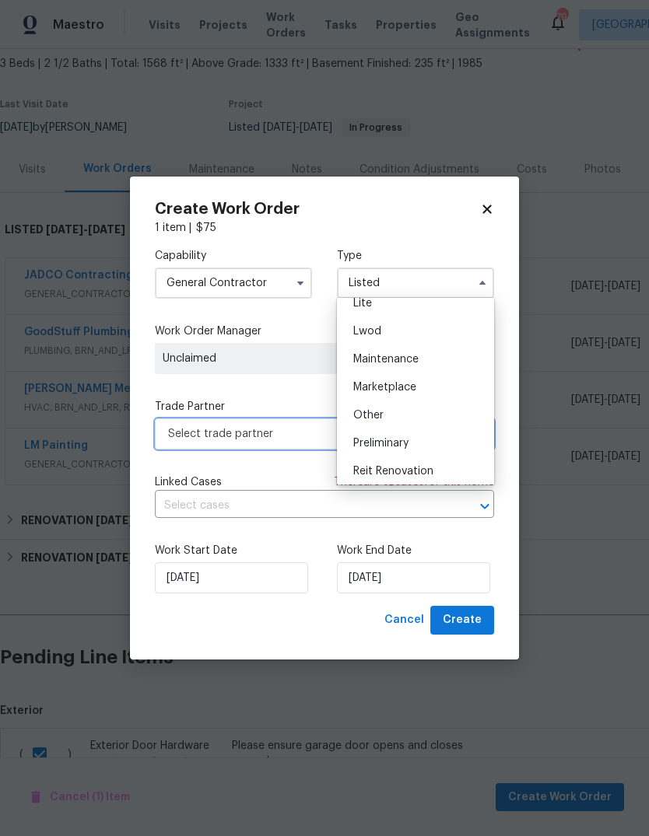
click at [308, 436] on span "Select trade partner" at bounding box center [313, 434] width 290 height 16
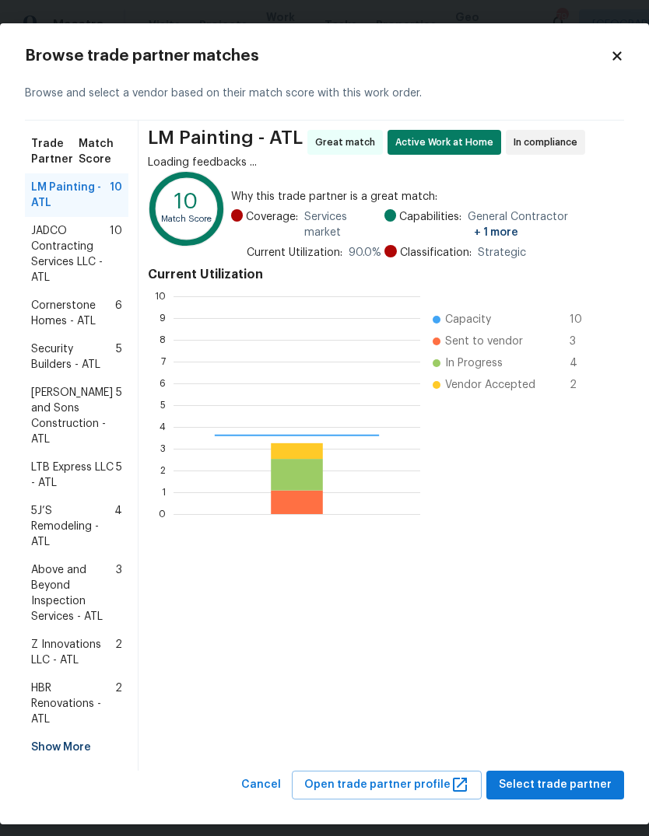
scroll to position [218, 247]
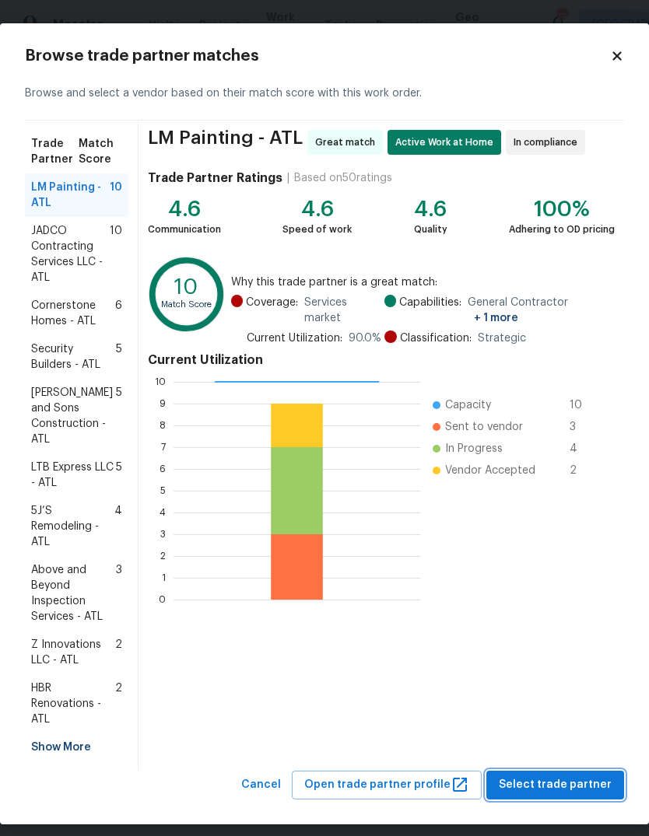
click at [583, 776] on span "Select trade partner" at bounding box center [555, 785] width 113 height 19
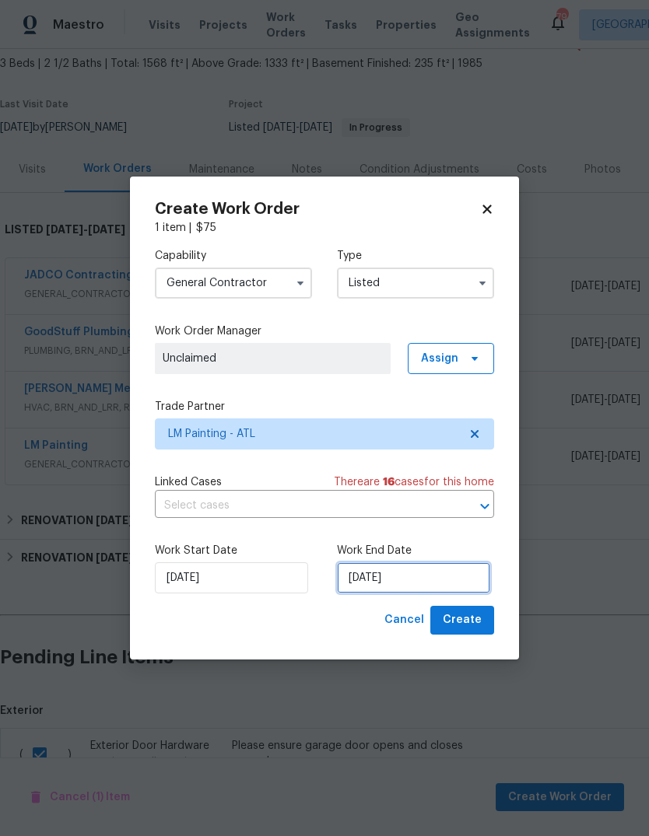
click at [452, 583] on input "8/19/2025" at bounding box center [413, 577] width 153 height 31
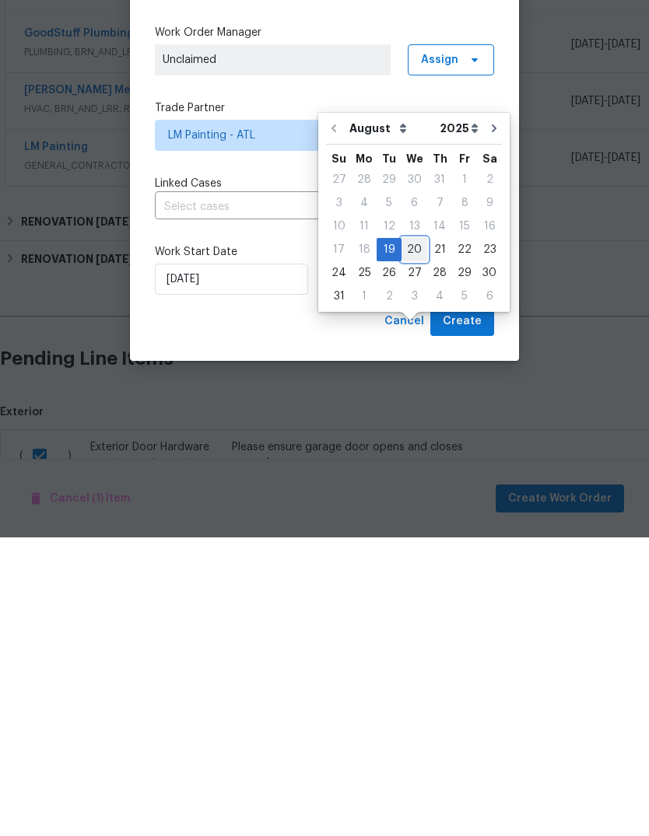
click at [410, 538] on div "20" at bounding box center [414, 549] width 26 height 22
type input "8/20/2025"
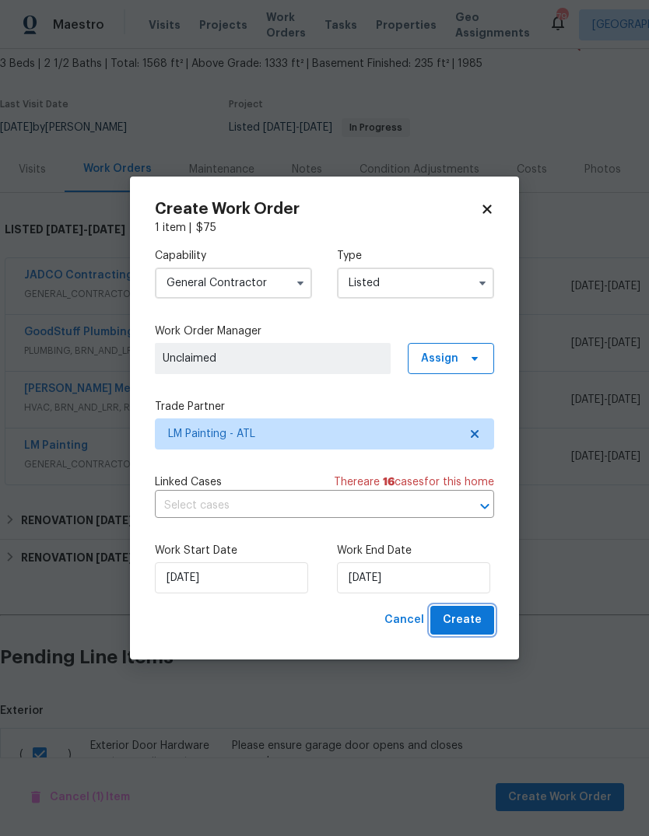
click at [481, 615] on span "Create" at bounding box center [462, 620] width 39 height 19
checkbox input "false"
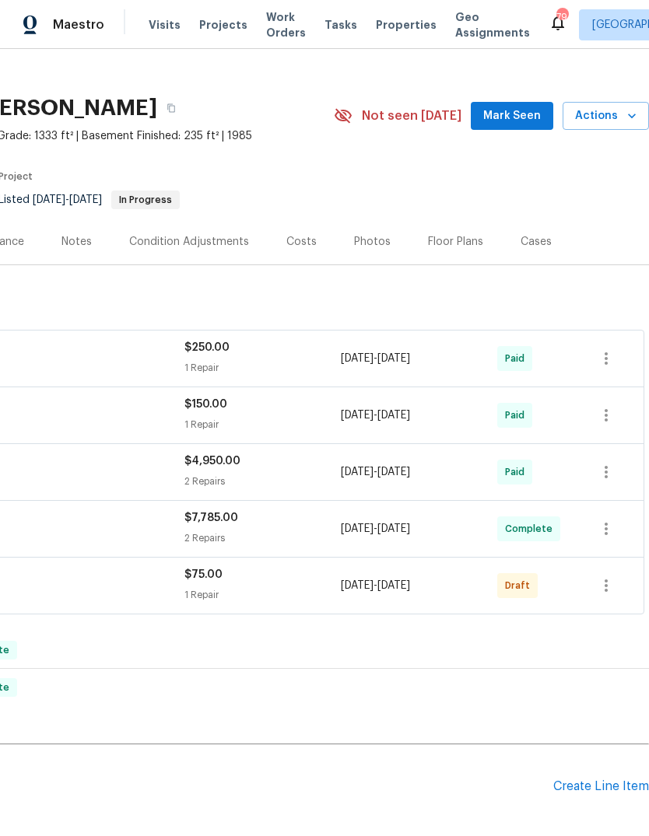
scroll to position [19, 230]
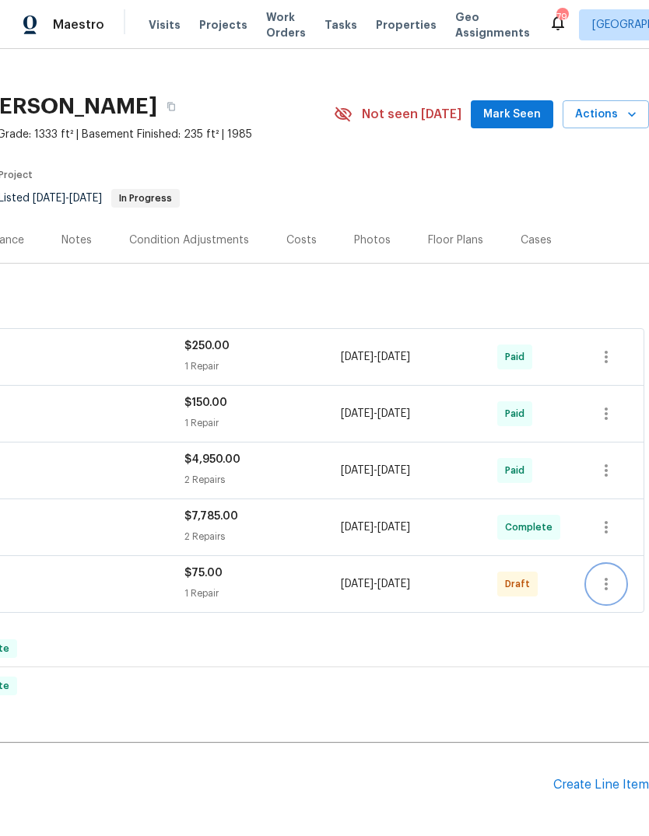
click at [611, 587] on icon "button" at bounding box center [606, 584] width 19 height 19
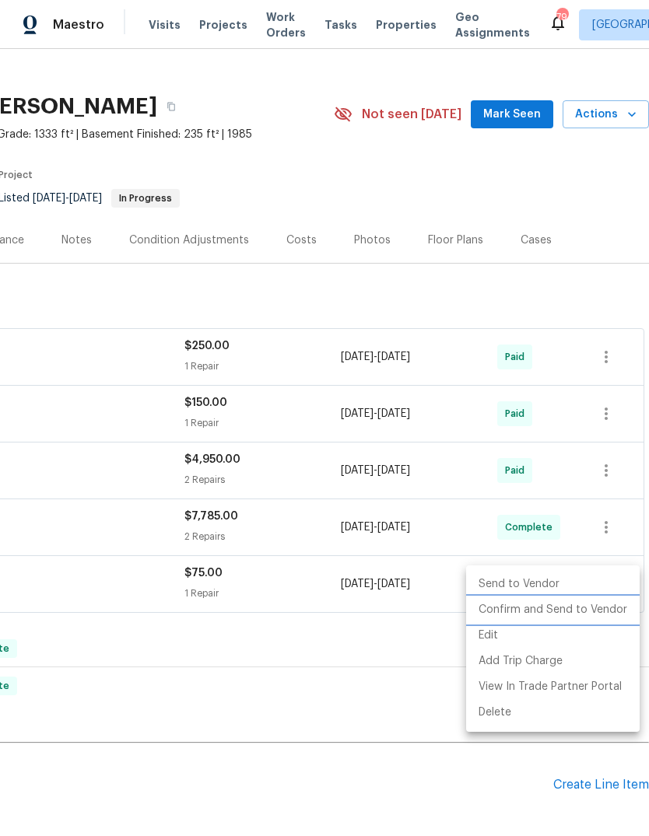
click at [595, 612] on li "Confirm and Send to Vendor" at bounding box center [552, 610] width 173 height 26
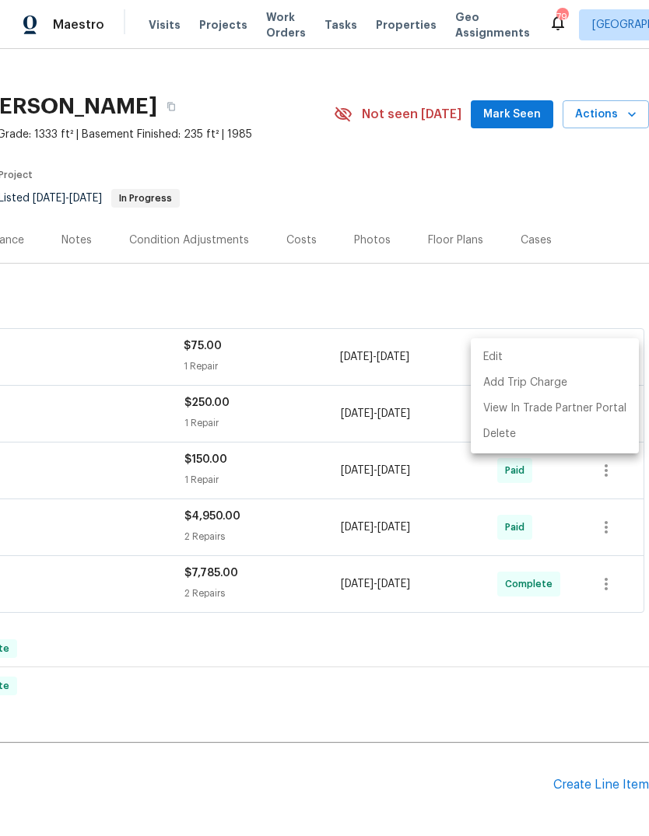
click at [433, 675] on div at bounding box center [324, 418] width 649 height 836
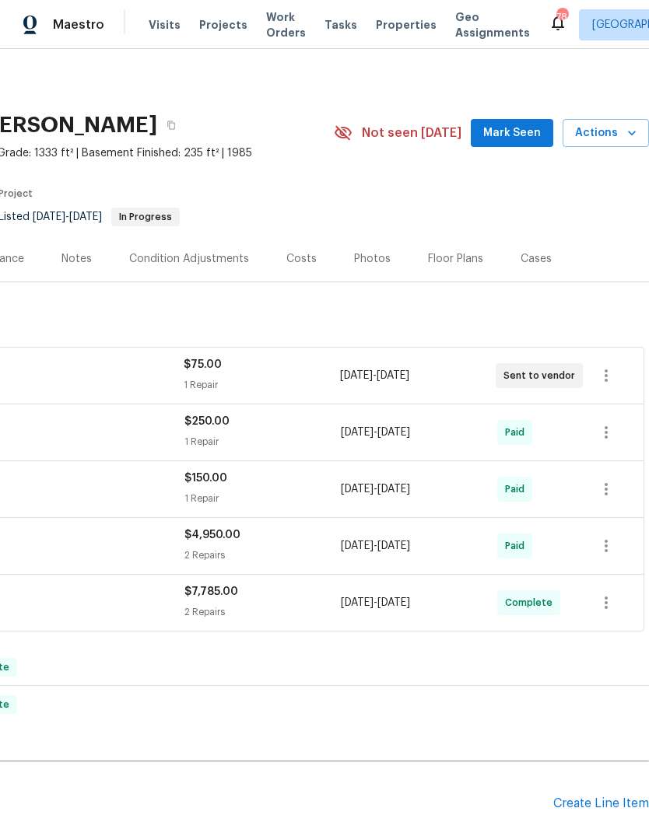
scroll to position [0, 230]
click at [526, 132] on span "Mark Seen" at bounding box center [512, 133] width 58 height 19
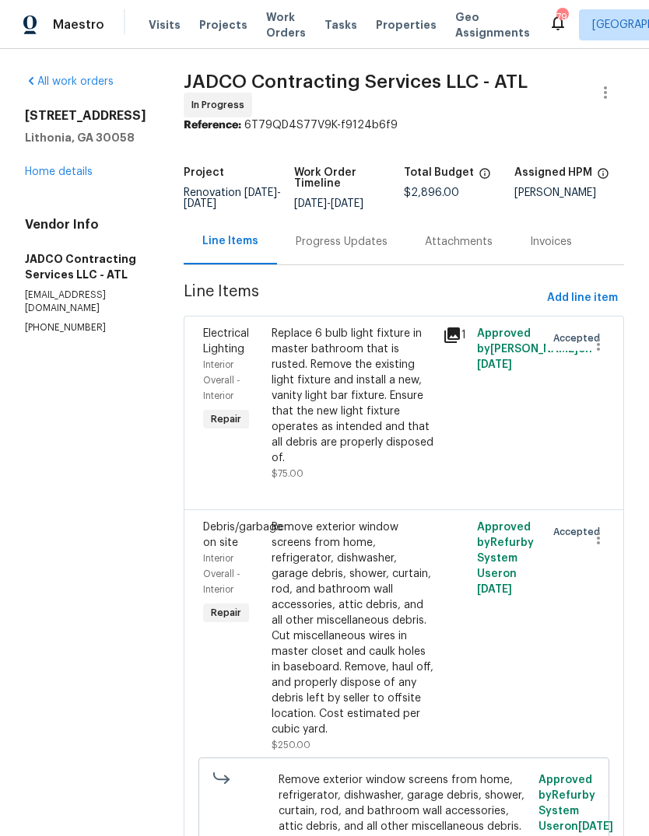
click at [87, 177] on link "Home details" at bounding box center [59, 171] width 68 height 11
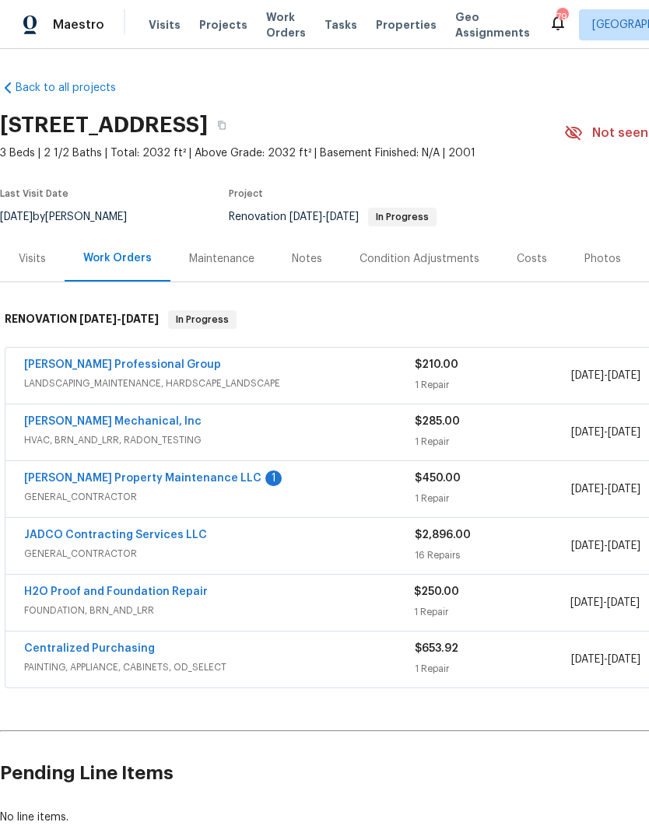
click at [79, 474] on link "Glen Property Maintenance LLC" at bounding box center [142, 478] width 237 height 11
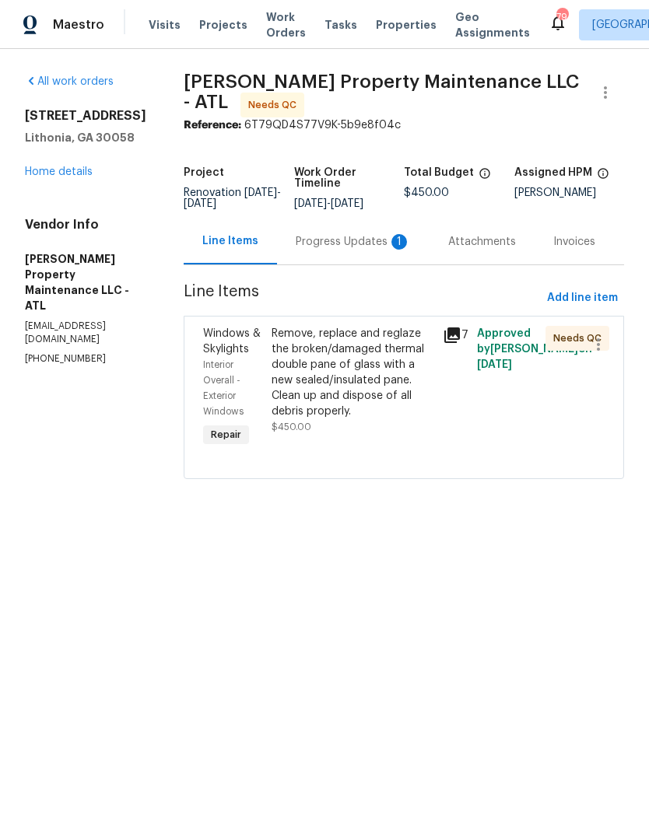
click at [371, 261] on div "Progress Updates 1" at bounding box center [353, 242] width 152 height 46
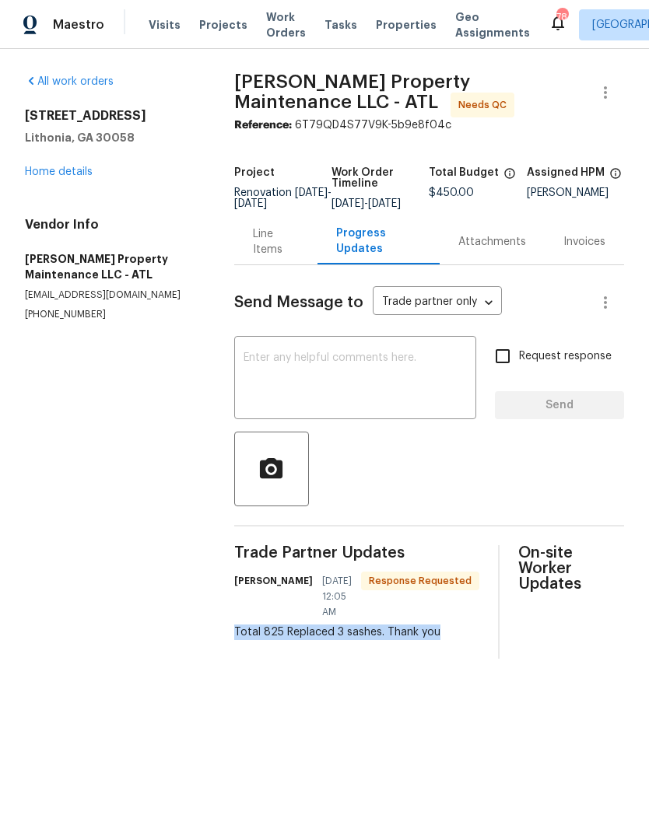
copy div "Total 825 Replaced 3 sashes. Thank you"
click at [413, 391] on textarea at bounding box center [354, 379] width 223 height 54
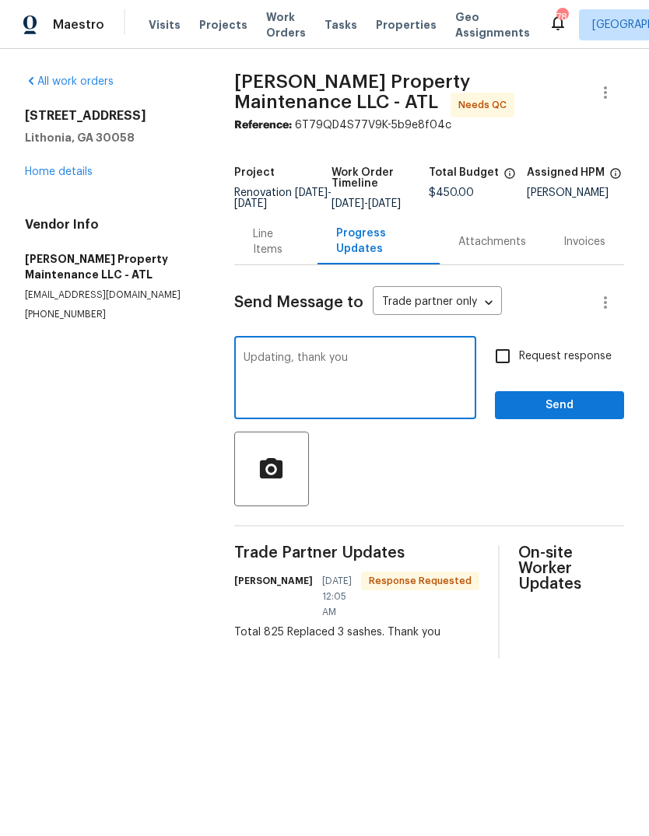
type textarea "Updating, thank you"
click at [566, 415] on span "Send" at bounding box center [559, 405] width 104 height 19
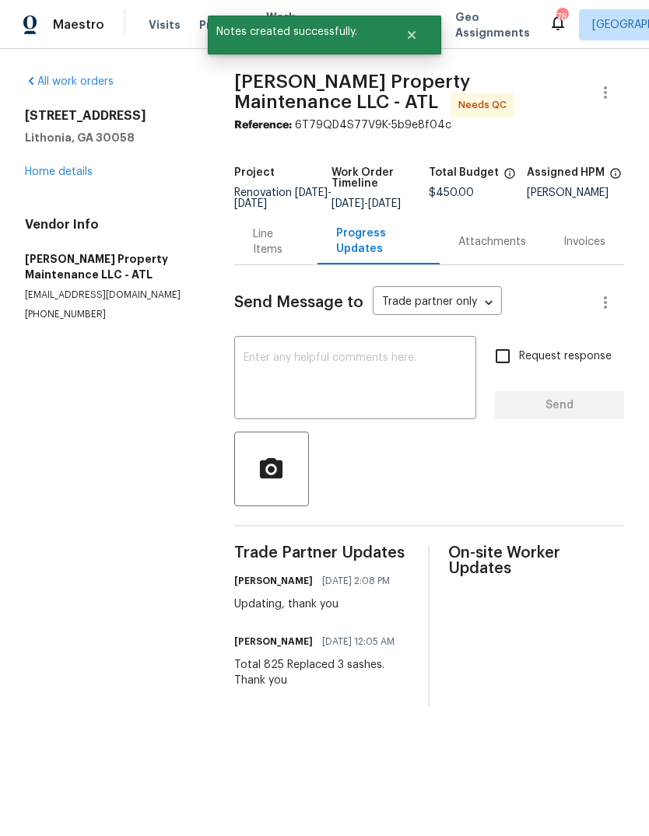
click at [297, 254] on div "Line Items" at bounding box center [276, 241] width 46 height 31
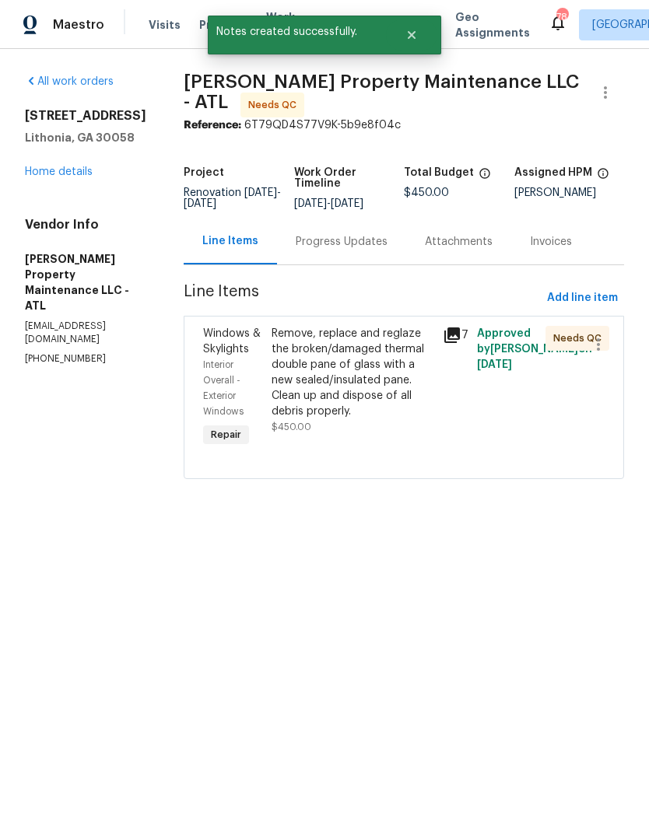
click at [362, 394] on div "Remove, replace and reglaze the broken/damaged thermal double pane of glass wit…" at bounding box center [352, 372] width 162 height 93
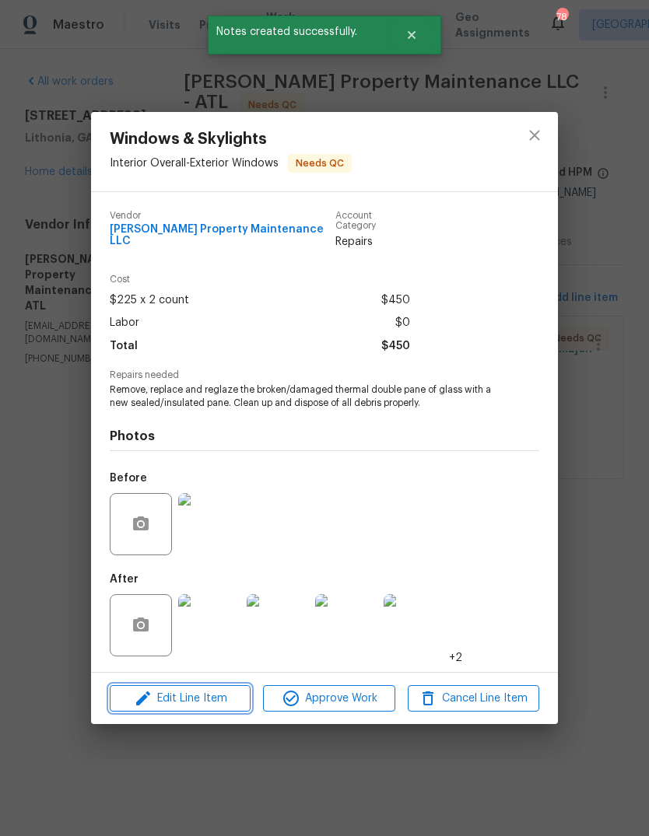
click at [227, 691] on span "Edit Line Item" at bounding box center [179, 698] width 131 height 19
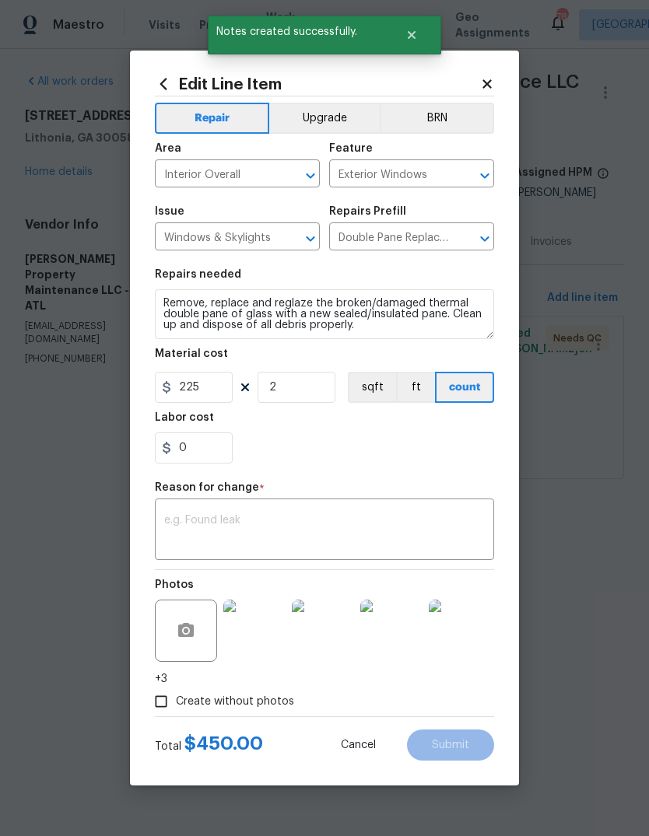
click at [350, 535] on textarea at bounding box center [324, 531] width 320 height 33
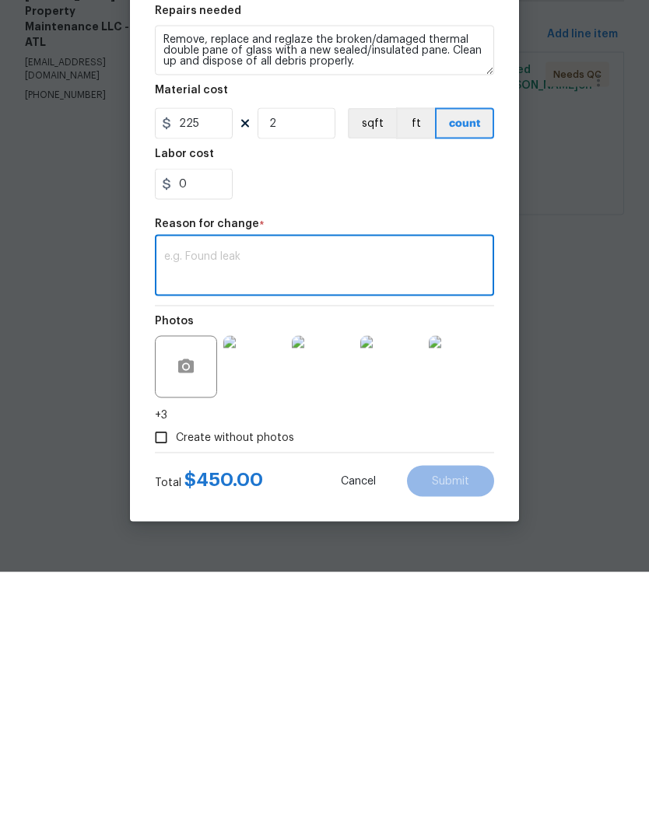
click at [370, 515] on textarea at bounding box center [324, 531] width 320 height 33
paste textarea "Total 825 Replaced 3 sashes. Thank you"
type textarea "Total 825 Replaced 3 sashes. Thank you"
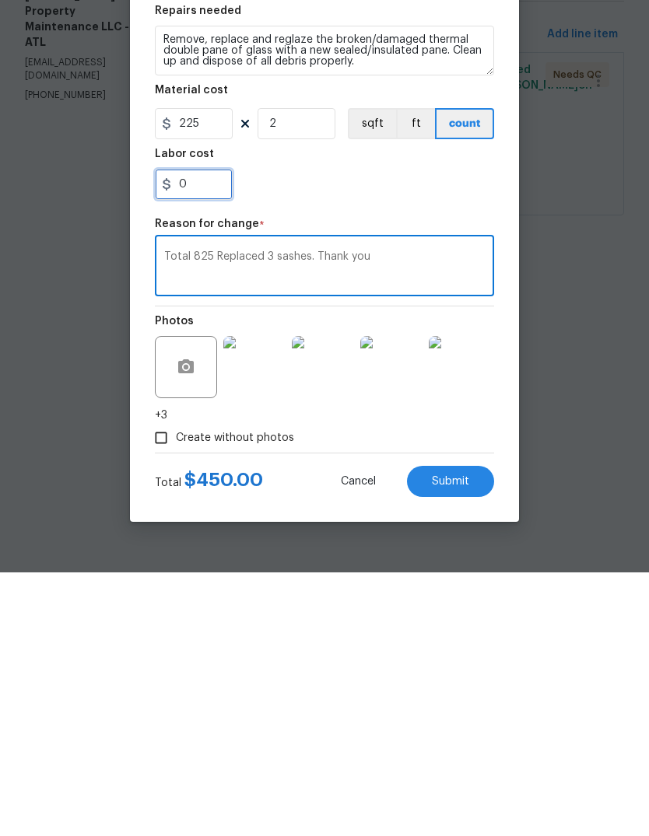
click at [205, 433] on input "0" at bounding box center [194, 448] width 78 height 31
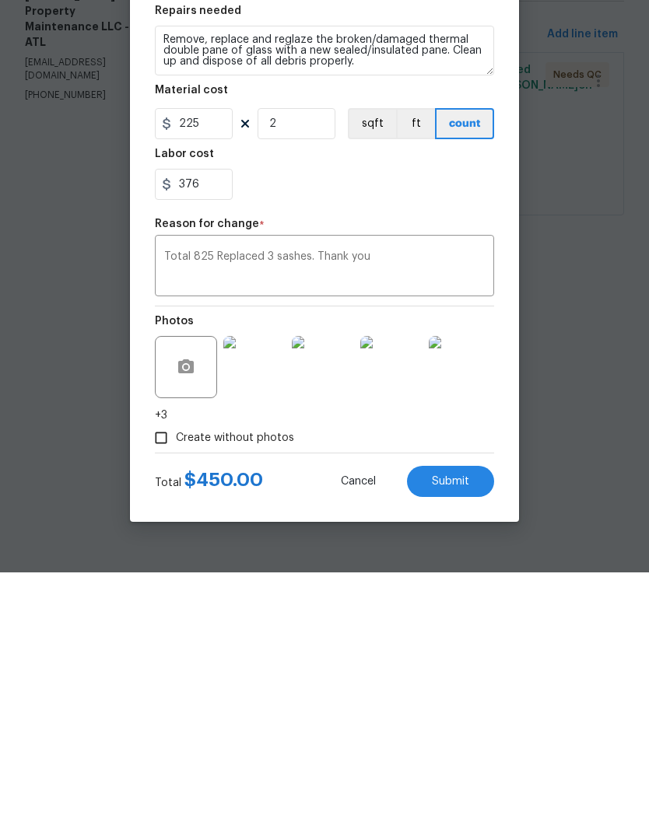
click at [461, 515] on textarea "Total 825 Replaced 3 sashes. Thank you" at bounding box center [324, 531] width 320 height 33
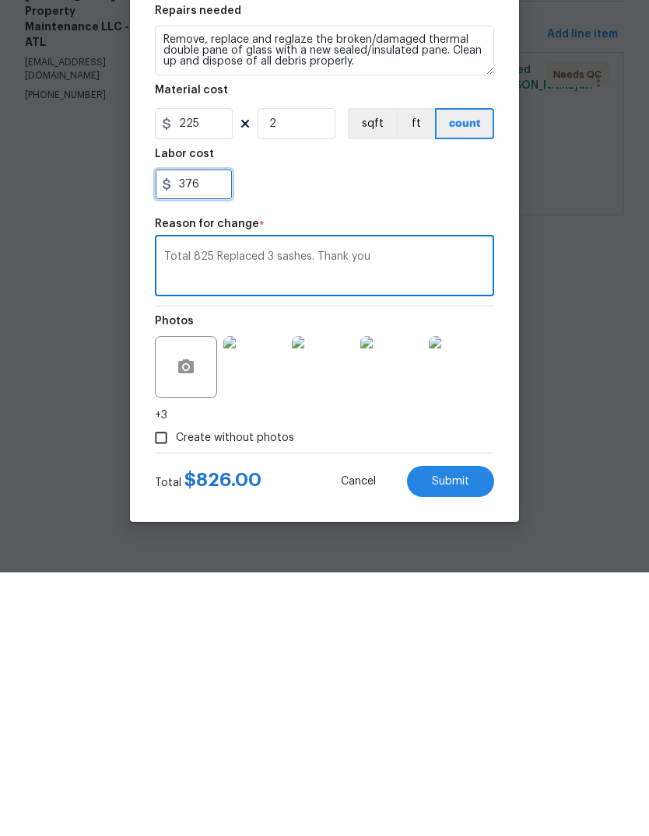
click at [215, 433] on input "376" at bounding box center [194, 448] width 78 height 31
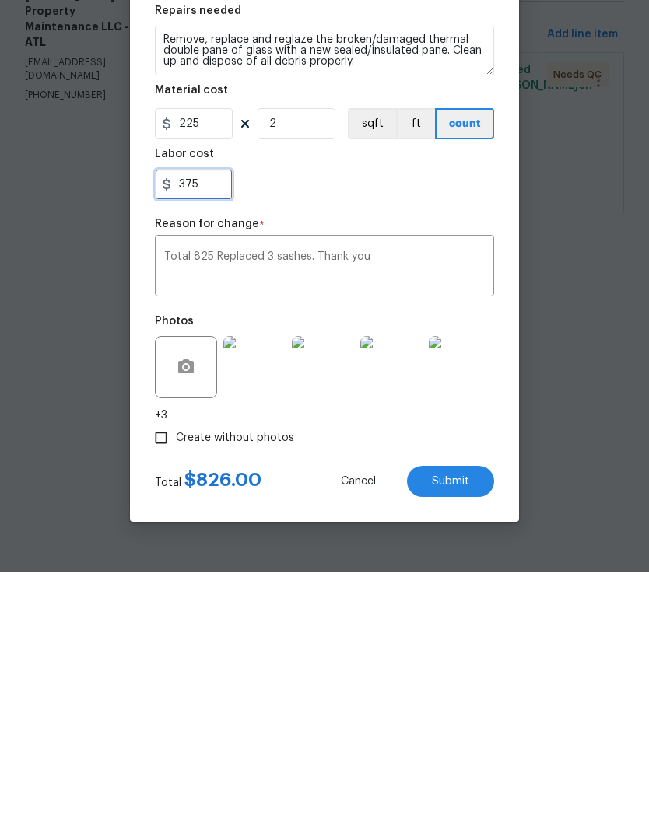
type input "375"
click at [456, 515] on textarea "Total 825 Replaced 3 sashes. Thank you" at bounding box center [324, 531] width 320 height 33
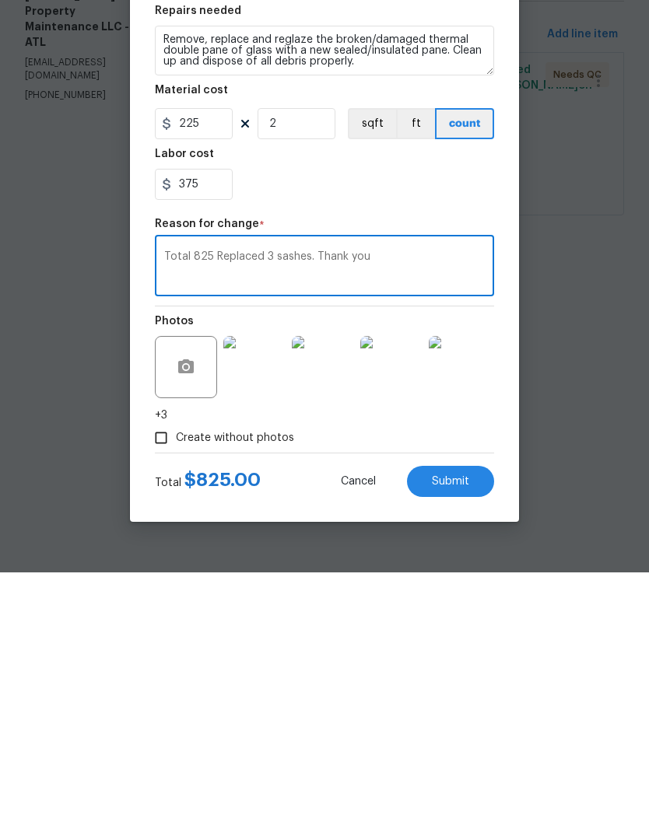
click at [469, 730] on button "Submit" at bounding box center [450, 745] width 87 height 31
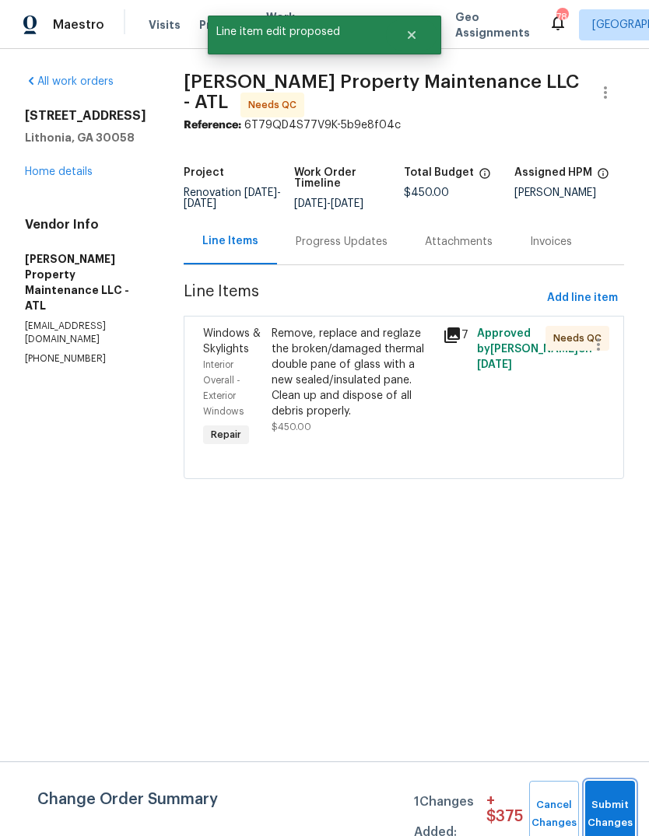
click at [614, 796] on button "Submit Changes" at bounding box center [610, 814] width 50 height 67
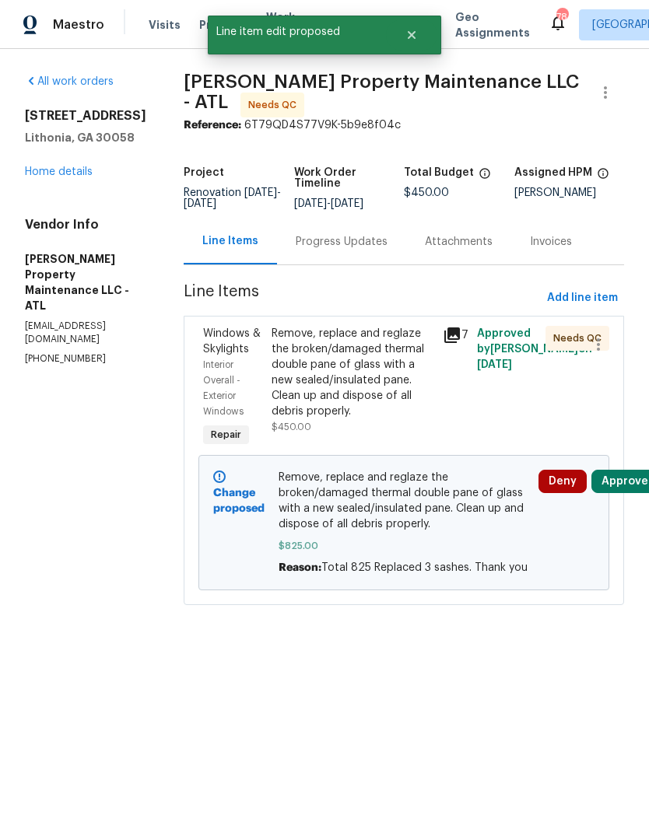
click at [56, 177] on link "Home details" at bounding box center [59, 171] width 68 height 11
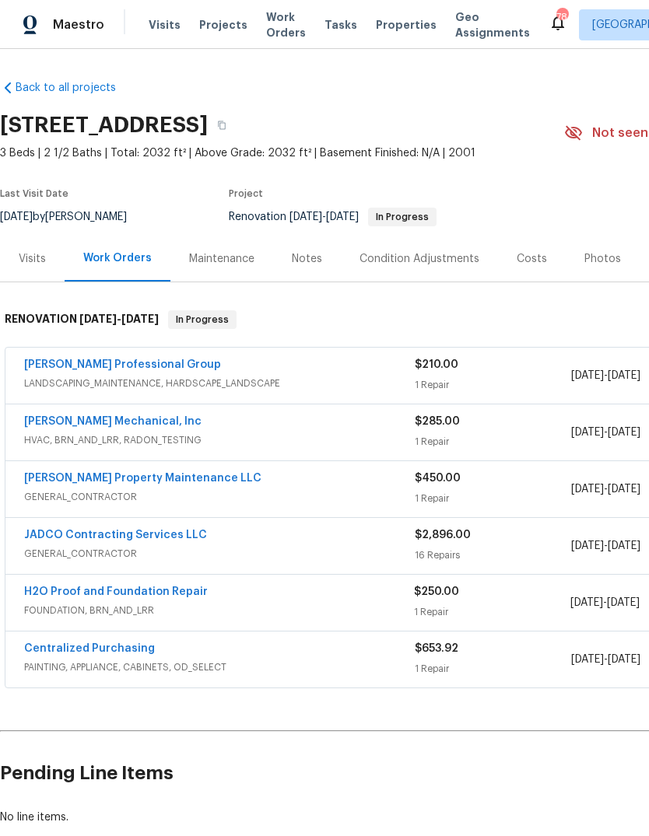
click at [65, 422] on link "JH Martin Mechanical, Inc" at bounding box center [112, 421] width 177 height 11
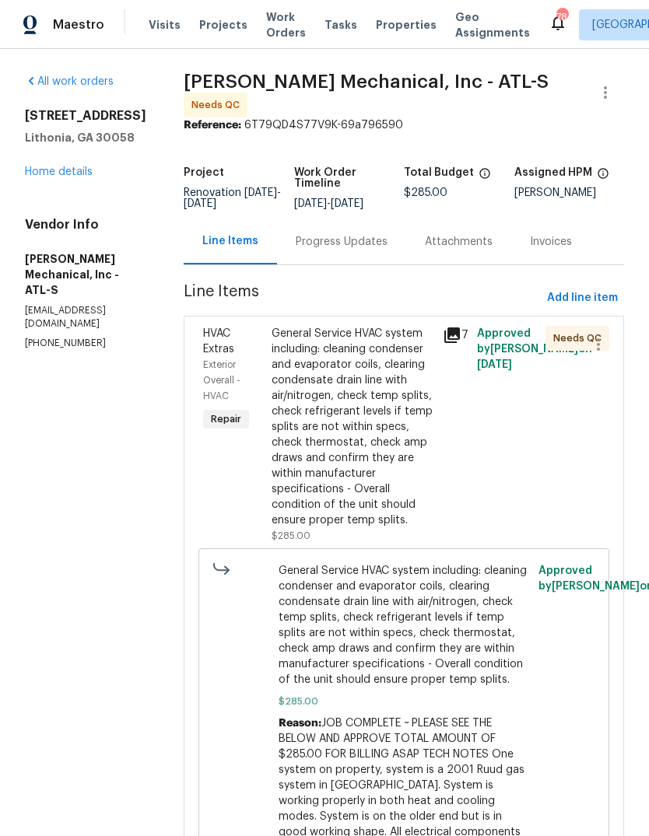
click at [364, 250] on div "Progress Updates" at bounding box center [342, 242] width 92 height 16
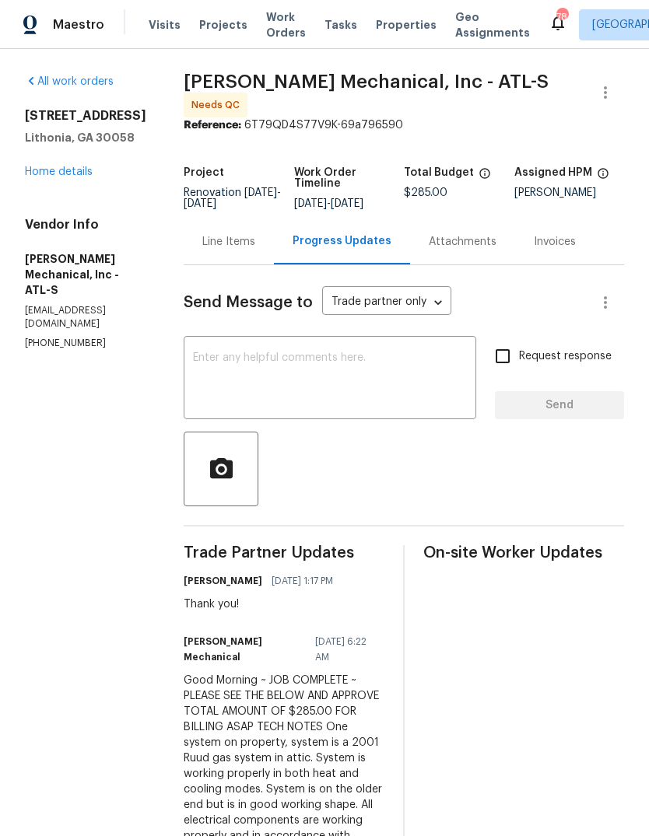
click at [81, 177] on link "Home details" at bounding box center [59, 171] width 68 height 11
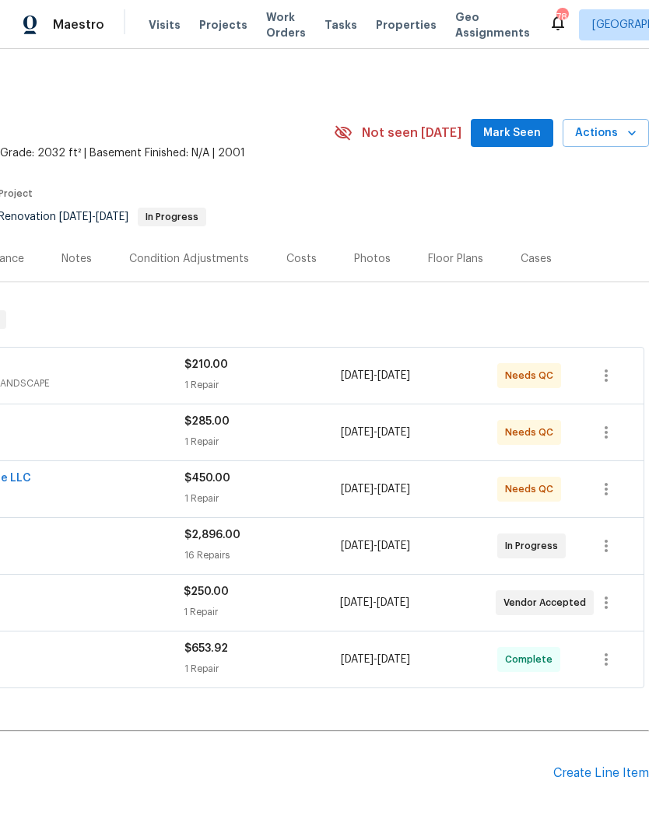
scroll to position [0, 230]
click at [518, 131] on span "Mark Seen" at bounding box center [512, 133] width 58 height 19
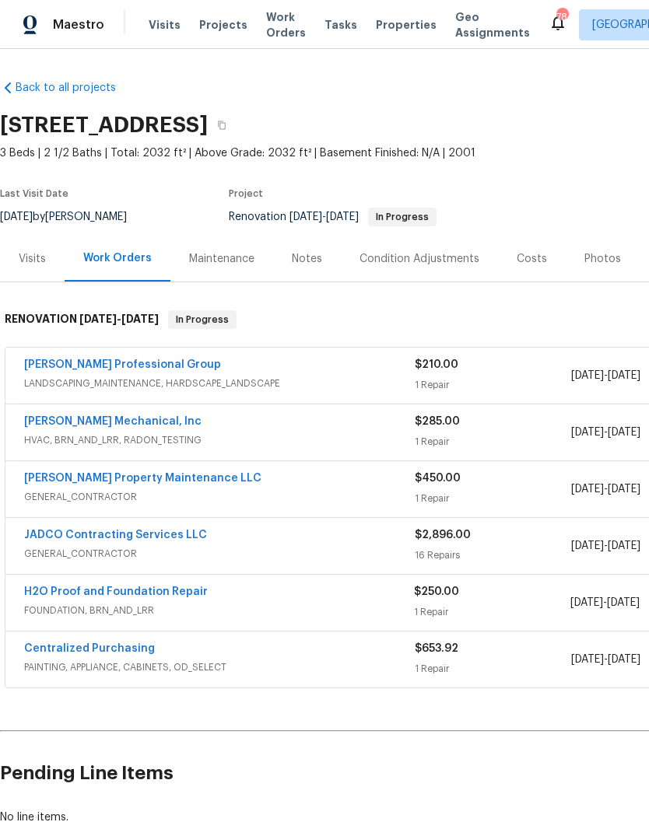
scroll to position [0, 0]
click at [59, 364] on link "[PERSON_NAME] Professional Group" at bounding box center [122, 364] width 197 height 11
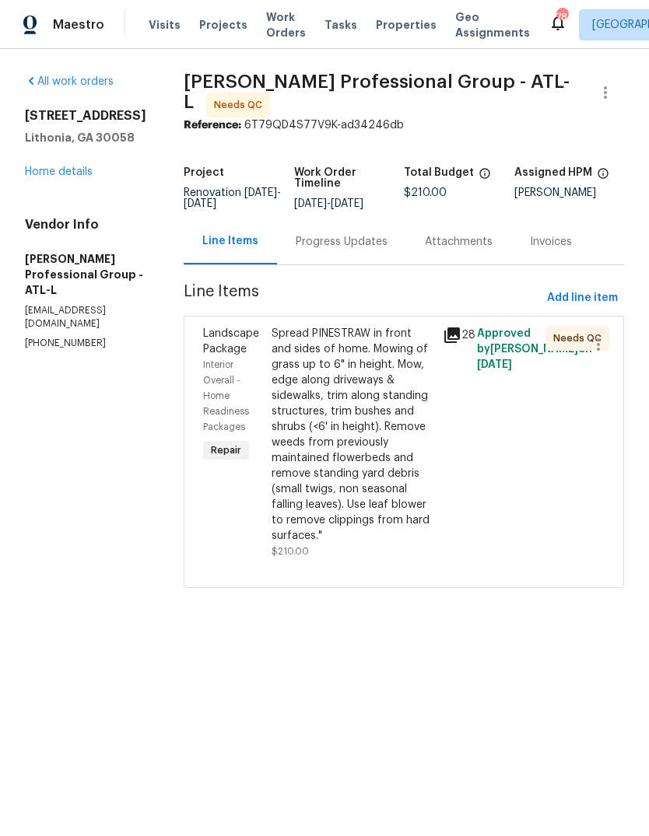
click at [460, 343] on icon at bounding box center [452, 335] width 16 height 16
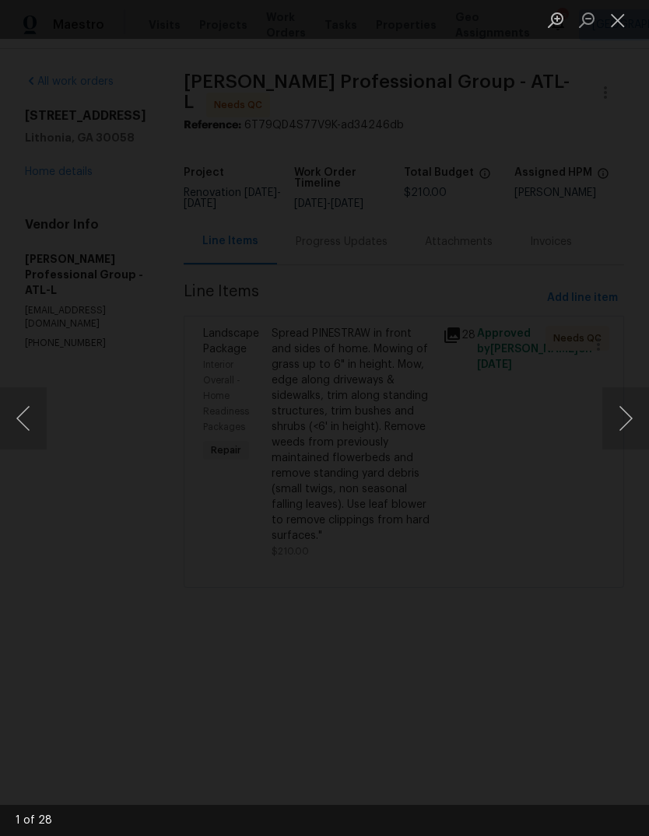
click at [624, 418] on button "Next image" at bounding box center [625, 418] width 47 height 62
click at [615, 413] on button "Next image" at bounding box center [625, 418] width 47 height 62
click at [617, 419] on button "Next image" at bounding box center [625, 418] width 47 height 62
click at [613, 418] on button "Next image" at bounding box center [625, 418] width 47 height 62
click at [616, 421] on button "Next image" at bounding box center [625, 418] width 47 height 62
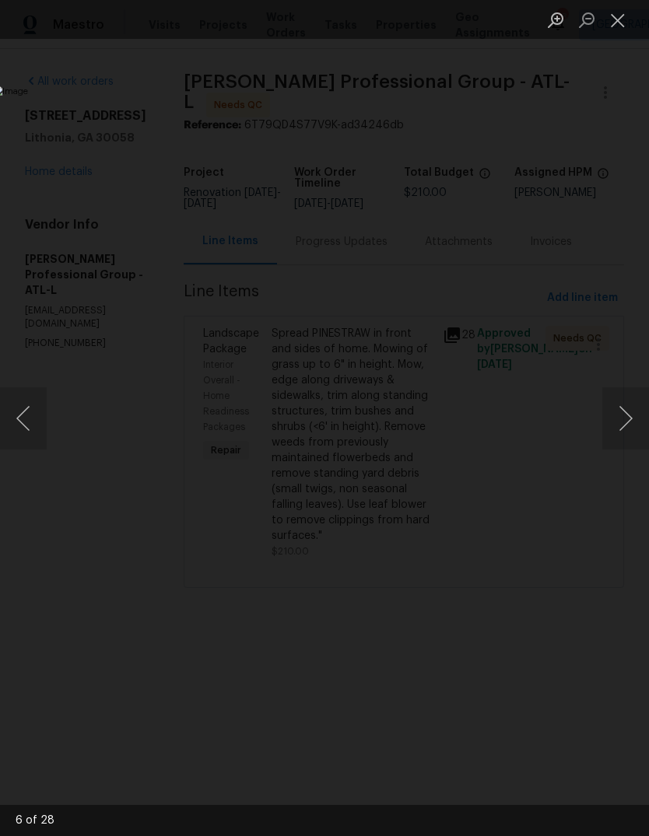
click at [615, 419] on button "Next image" at bounding box center [625, 418] width 47 height 62
click at [616, 26] on button "Close lightbox" at bounding box center [617, 19] width 31 height 27
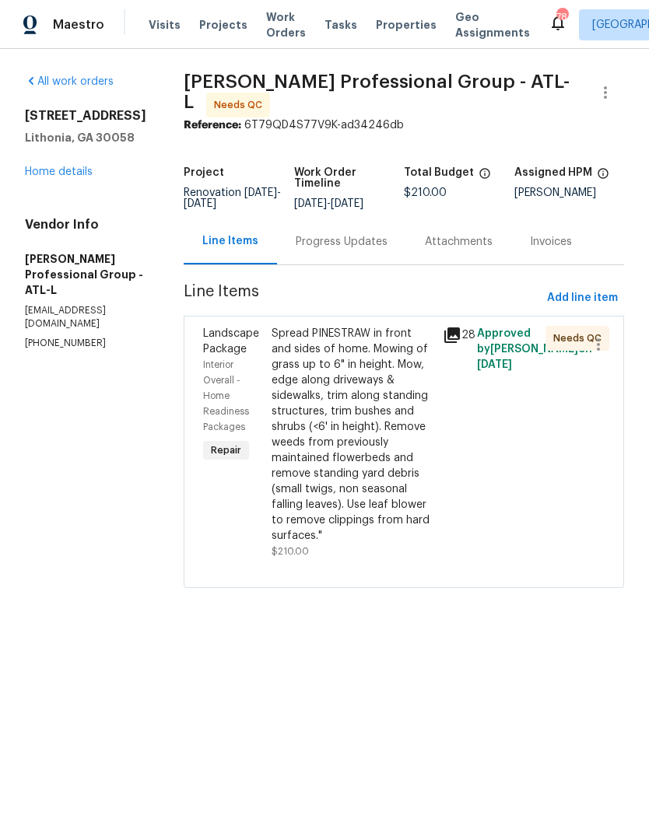
click at [367, 470] on div "Spread PINESTRAW in front and sides of home. Mowing of grass up to 6" in height…" at bounding box center [352, 435] width 162 height 218
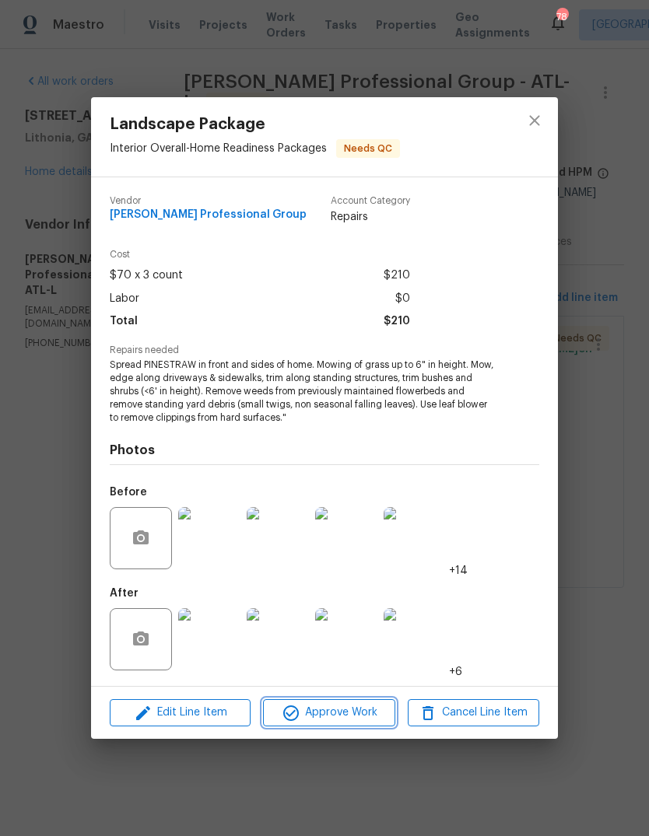
click at [366, 709] on span "Approve Work" at bounding box center [329, 712] width 122 height 19
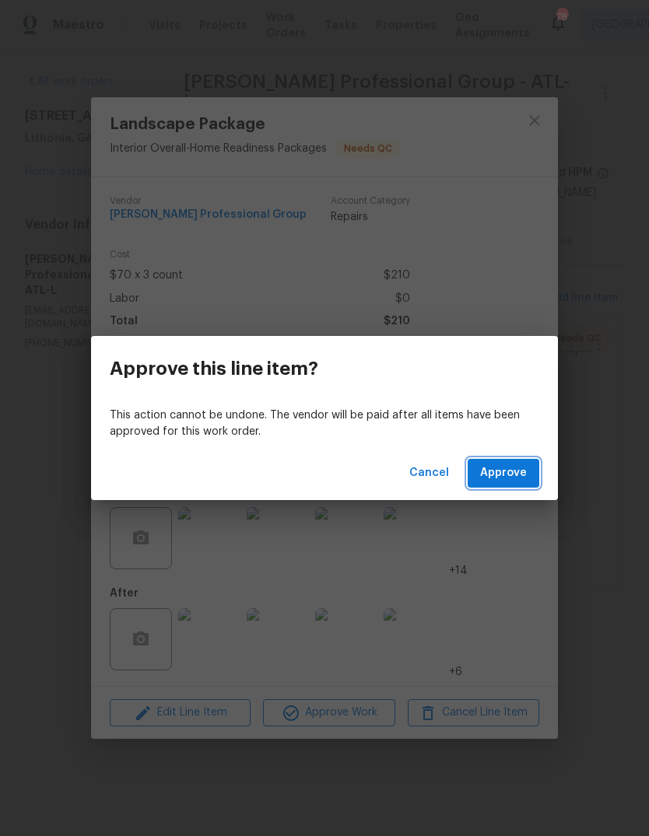
click at [522, 466] on span "Approve" at bounding box center [503, 473] width 47 height 19
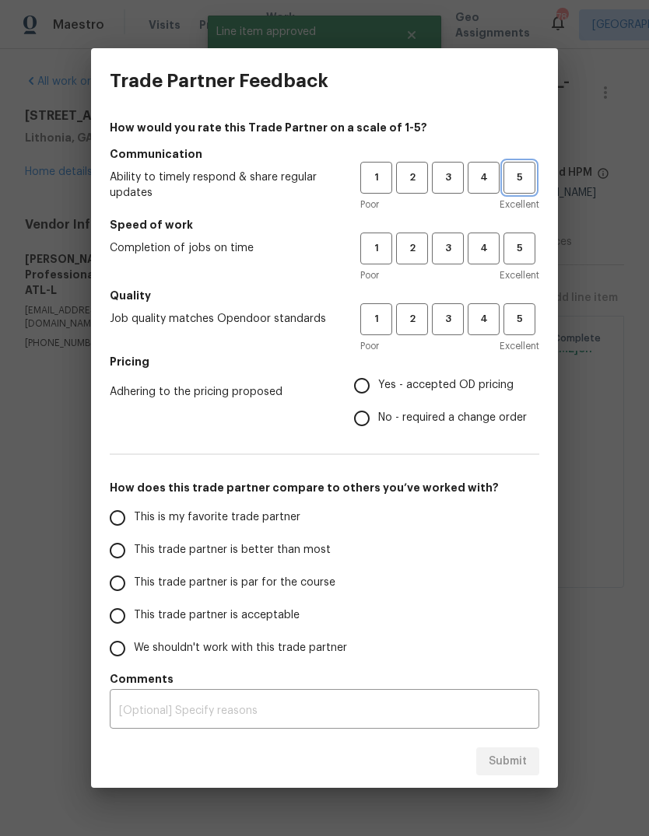
click at [524, 193] on button "5" at bounding box center [519, 178] width 32 height 32
click at [534, 250] on button "5" at bounding box center [519, 249] width 32 height 32
click at [528, 326] on span "5" at bounding box center [519, 319] width 29 height 18
click at [495, 375] on label "Yes - accepted OD pricing" at bounding box center [435, 386] width 181 height 33
click at [378, 375] on input "Yes - accepted OD pricing" at bounding box center [361, 386] width 33 height 33
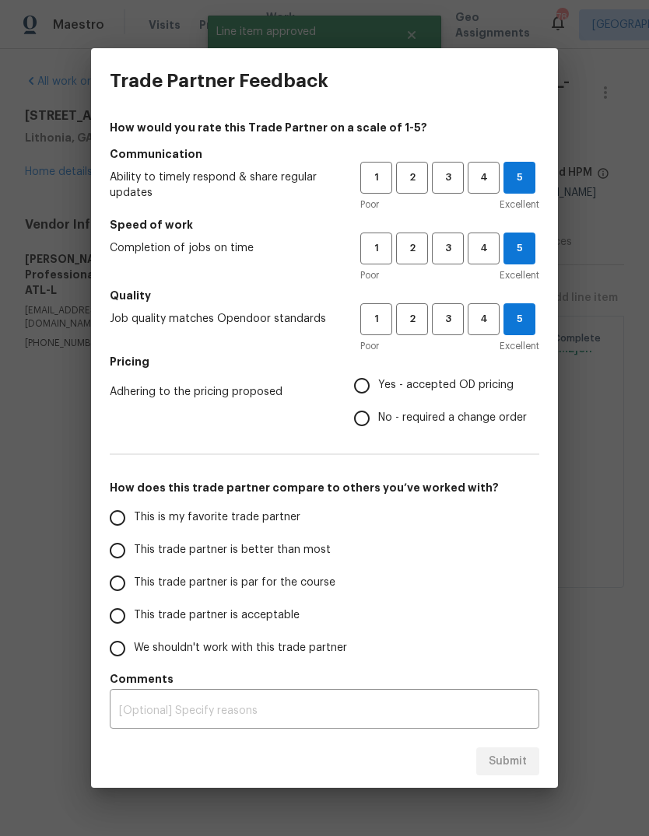
radio input "true"
click at [498, 389] on span "Yes - accepted OD pricing" at bounding box center [445, 385] width 135 height 16
click at [378, 389] on input "Yes - accepted OD pricing" at bounding box center [361, 386] width 33 height 33
click at [124, 517] on input "This is my favorite trade partner" at bounding box center [117, 518] width 33 height 33
click at [520, 756] on span "Submit" at bounding box center [508, 761] width 38 height 19
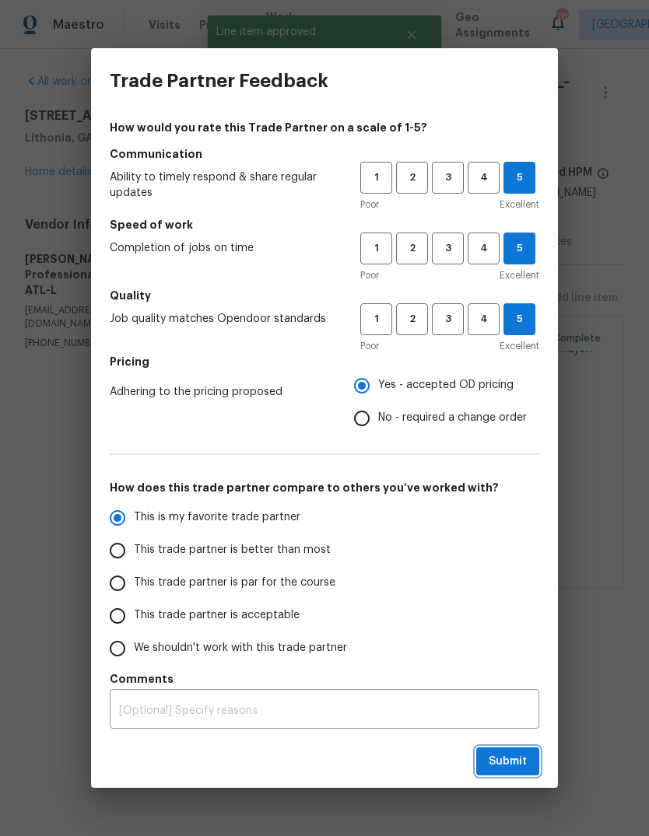
radio input "true"
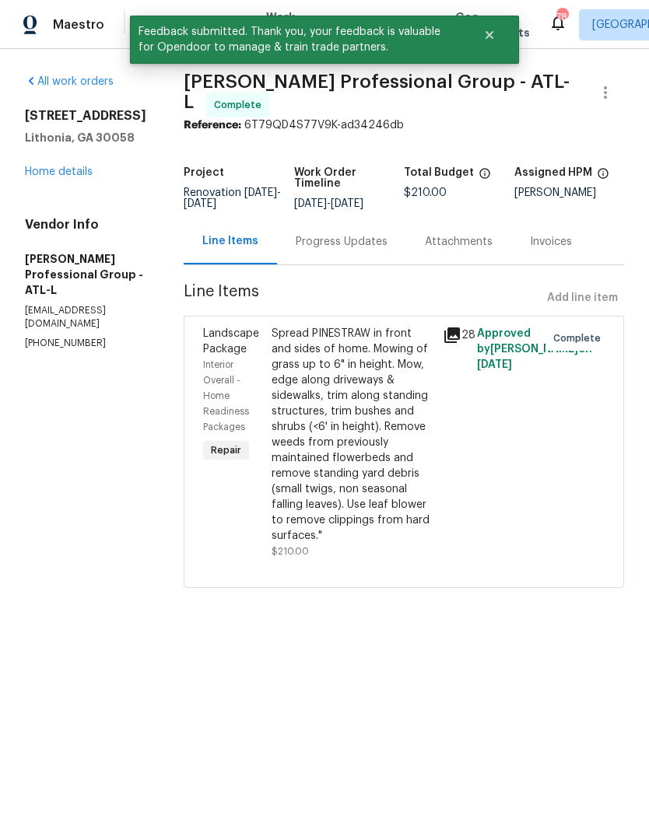
click at [60, 177] on link "Home details" at bounding box center [59, 171] width 68 height 11
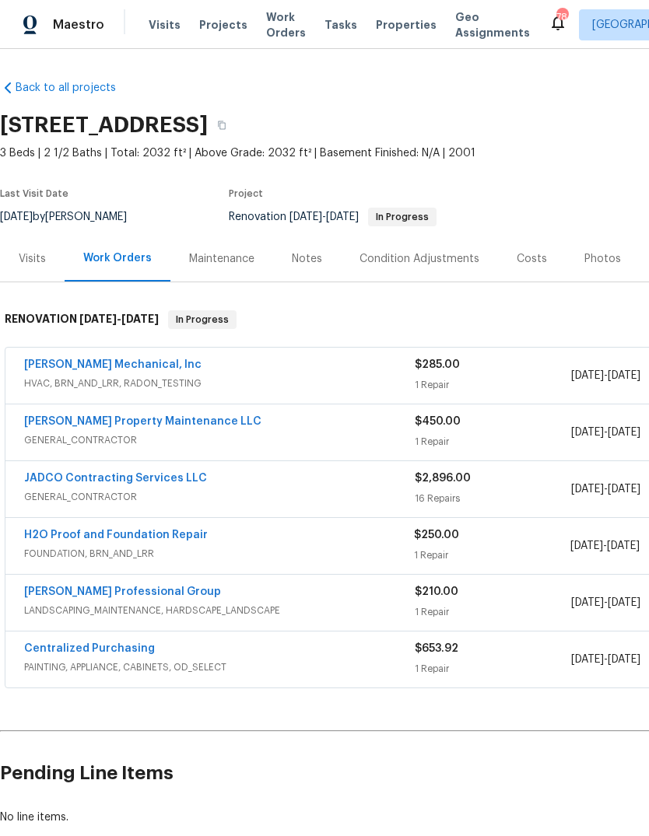
click at [64, 363] on link "JH Martin Mechanical, Inc" at bounding box center [112, 364] width 177 height 11
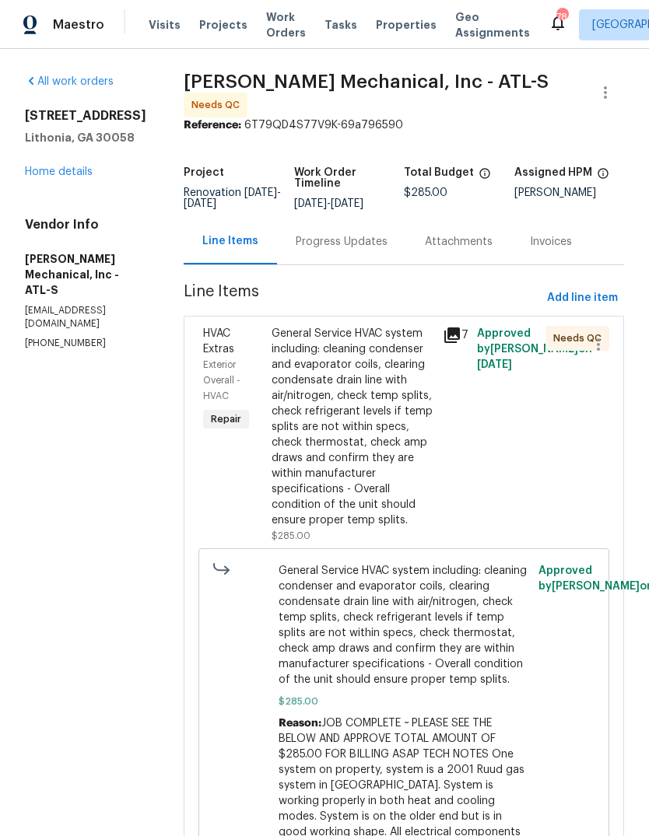
click at [69, 177] on link "Home details" at bounding box center [59, 171] width 68 height 11
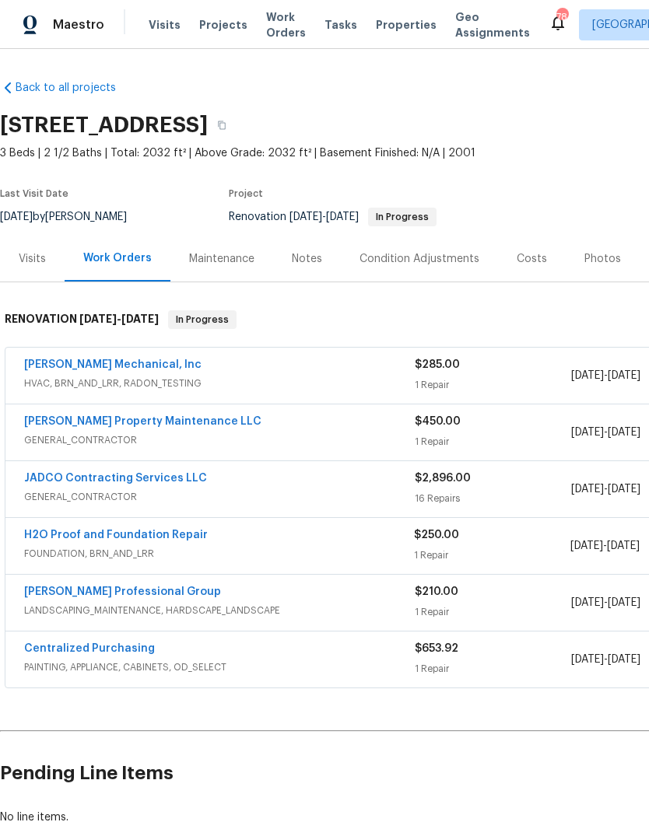
click at [33, 257] on div "Visits" at bounding box center [32, 259] width 27 height 16
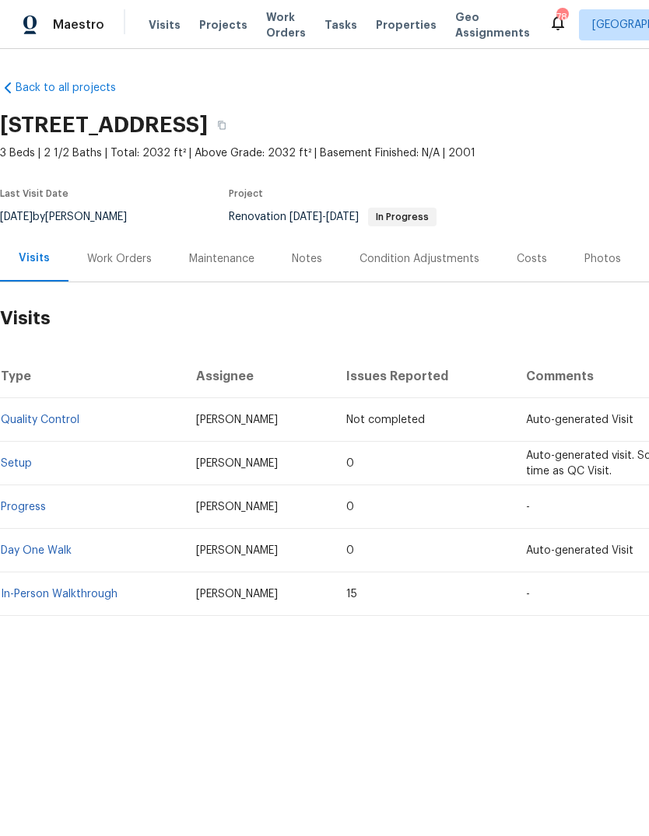
click at [99, 259] on div "Work Orders" at bounding box center [119, 259] width 65 height 16
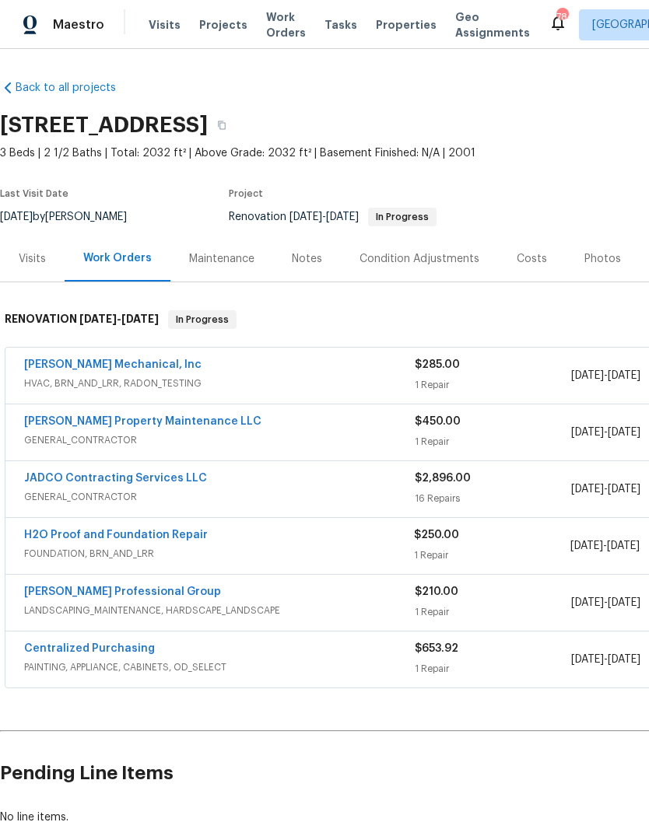
click at [89, 537] on link "H2O Proof and Foundation Repair" at bounding box center [116, 535] width 184 height 11
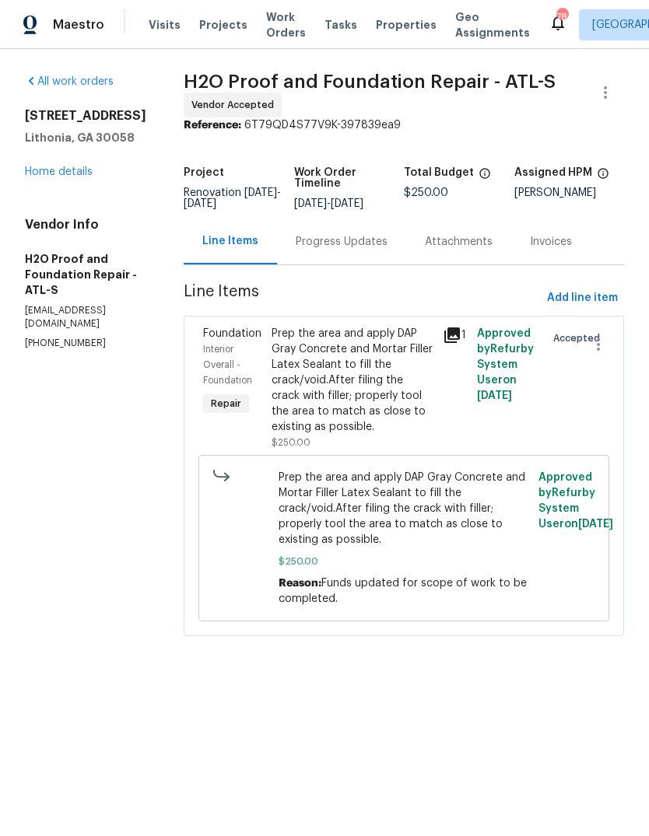
click at [324, 243] on div "Progress Updates" at bounding box center [342, 242] width 92 height 16
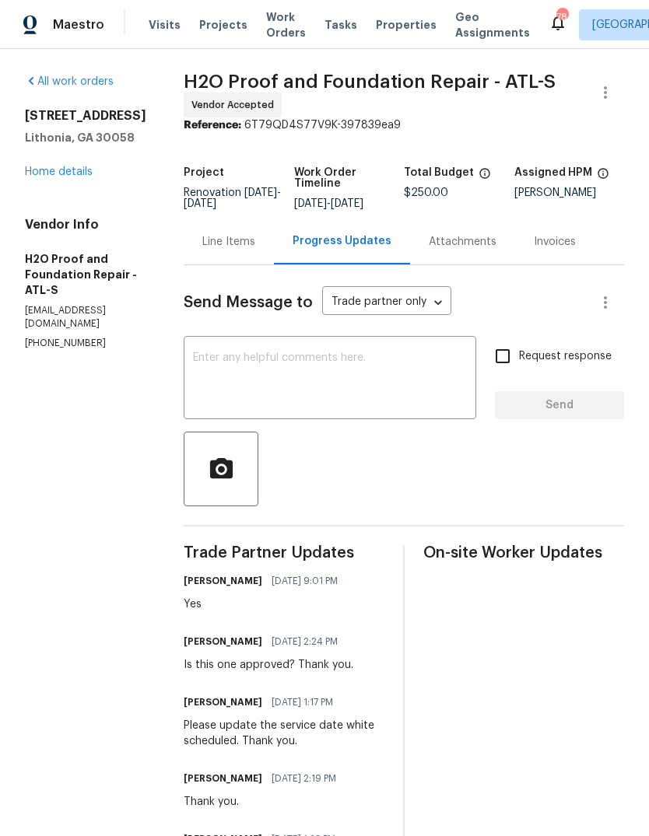
click at [236, 247] on div "Line Items" at bounding box center [228, 242] width 53 height 16
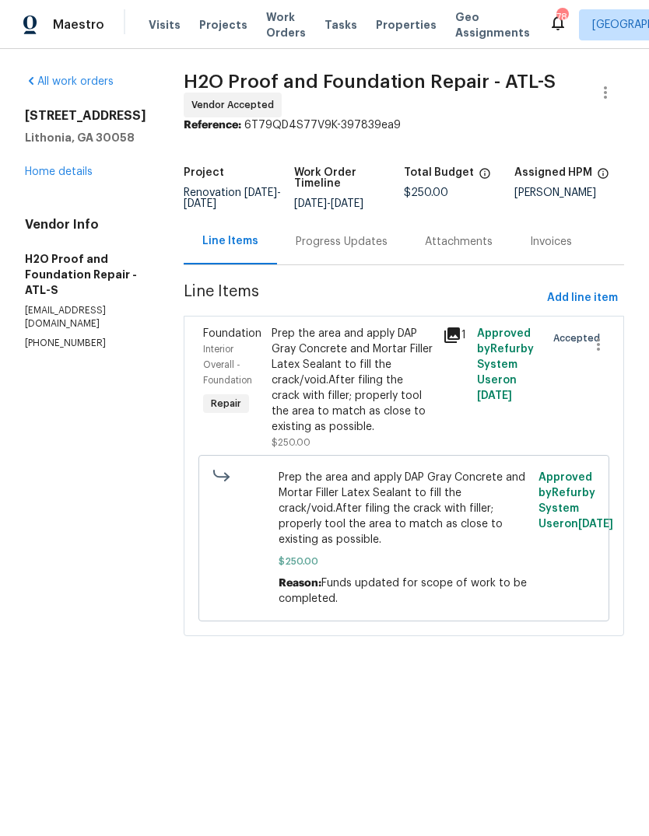
click at [443, 341] on icon at bounding box center [452, 335] width 19 height 19
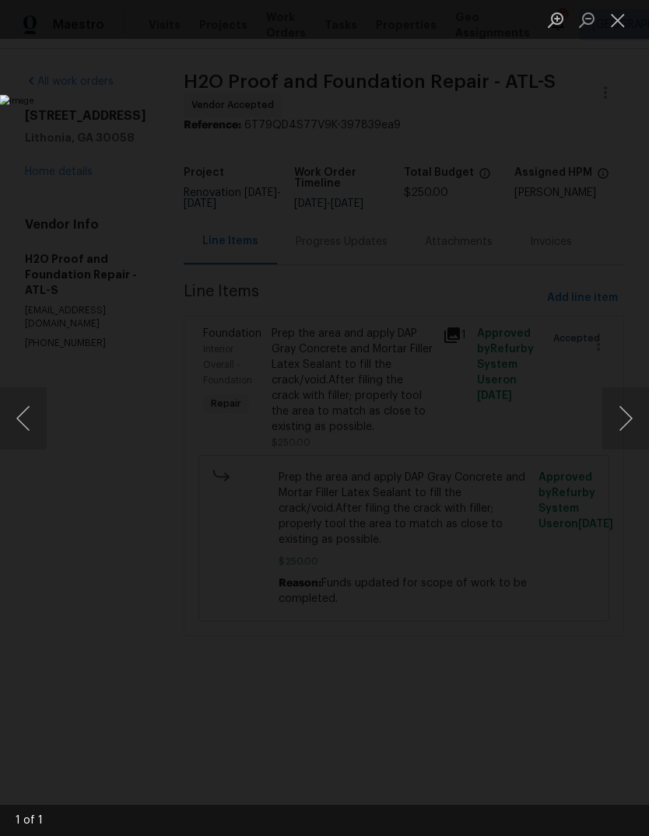
click at [502, 547] on img "Lightbox" at bounding box center [251, 418] width 502 height 646
click at [615, 24] on button "Close lightbox" at bounding box center [617, 19] width 31 height 27
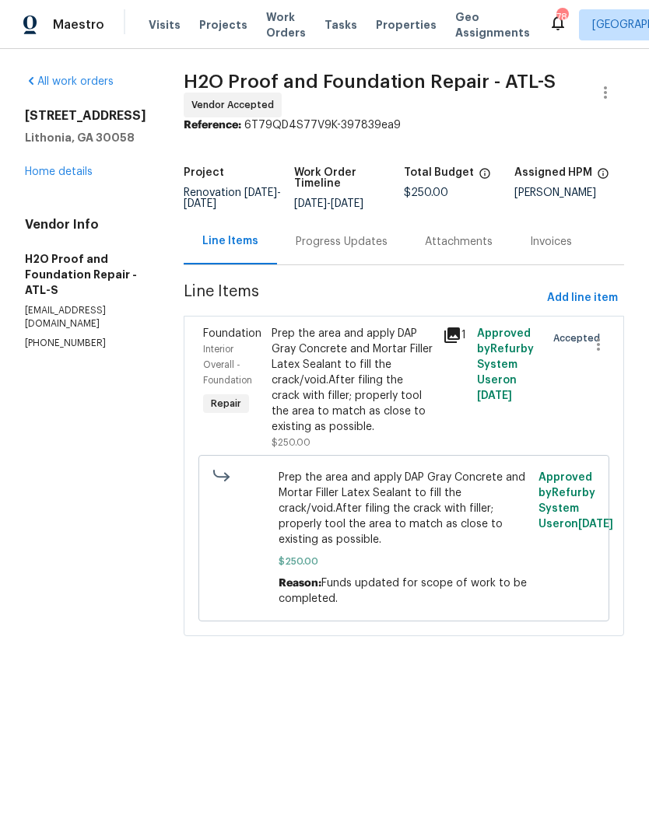
click at [309, 250] on div "Progress Updates" at bounding box center [341, 242] width 129 height 46
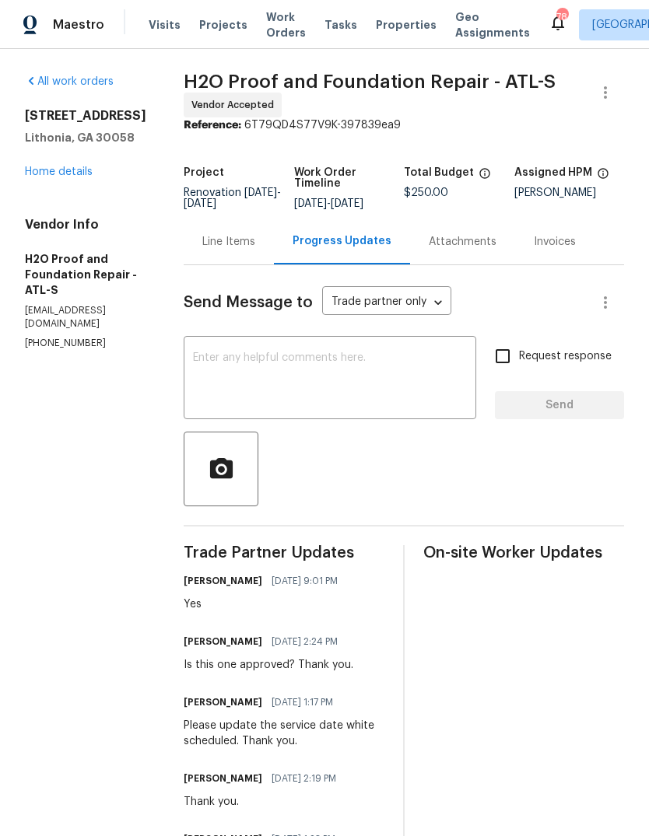
click at [82, 166] on link "Home details" at bounding box center [59, 171] width 68 height 11
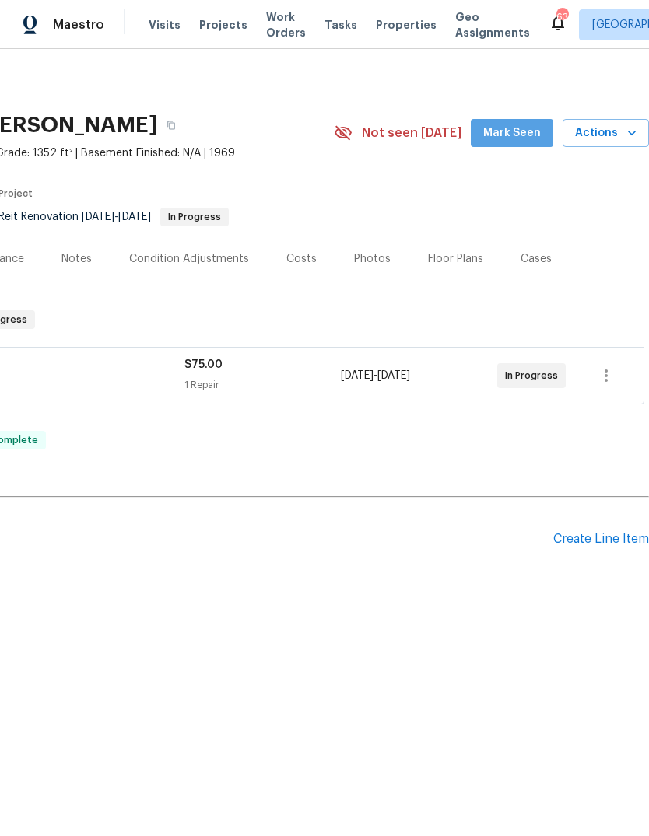
click at [522, 134] on span "Mark Seen" at bounding box center [512, 133] width 58 height 19
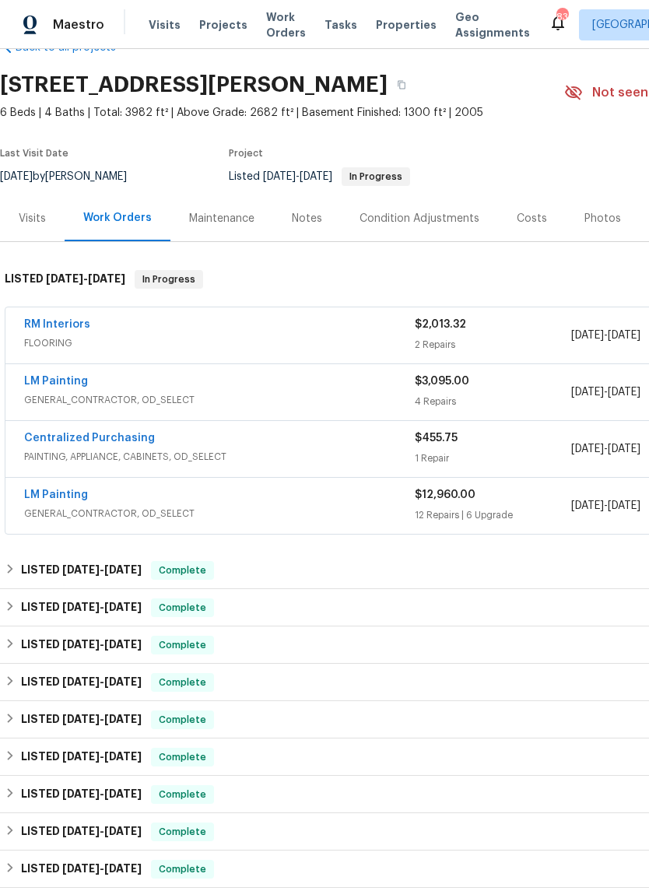
scroll to position [40, 0]
click at [43, 328] on link "RM Interiors" at bounding box center [57, 324] width 66 height 11
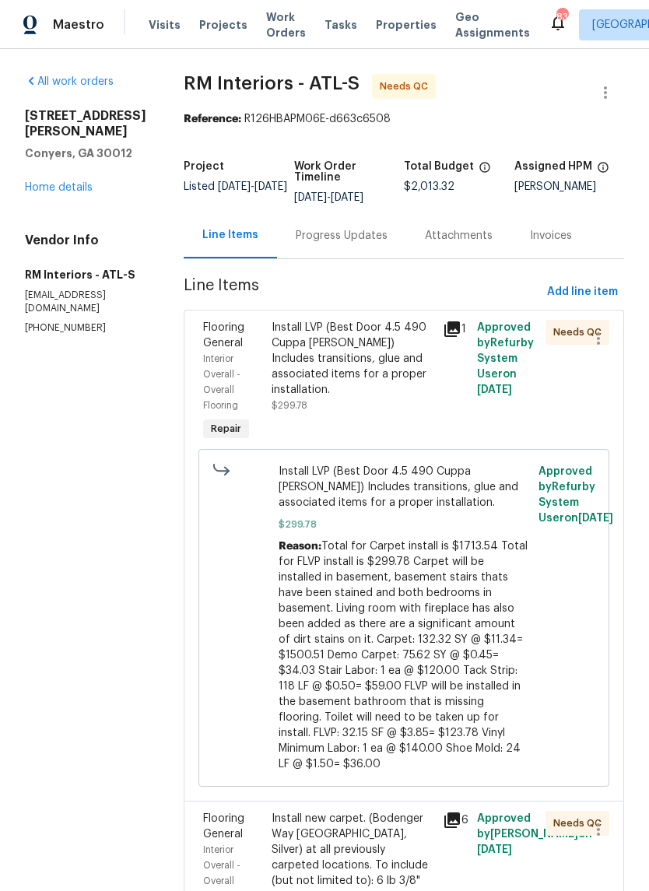
click at [359, 240] on div "Progress Updates" at bounding box center [342, 236] width 92 height 16
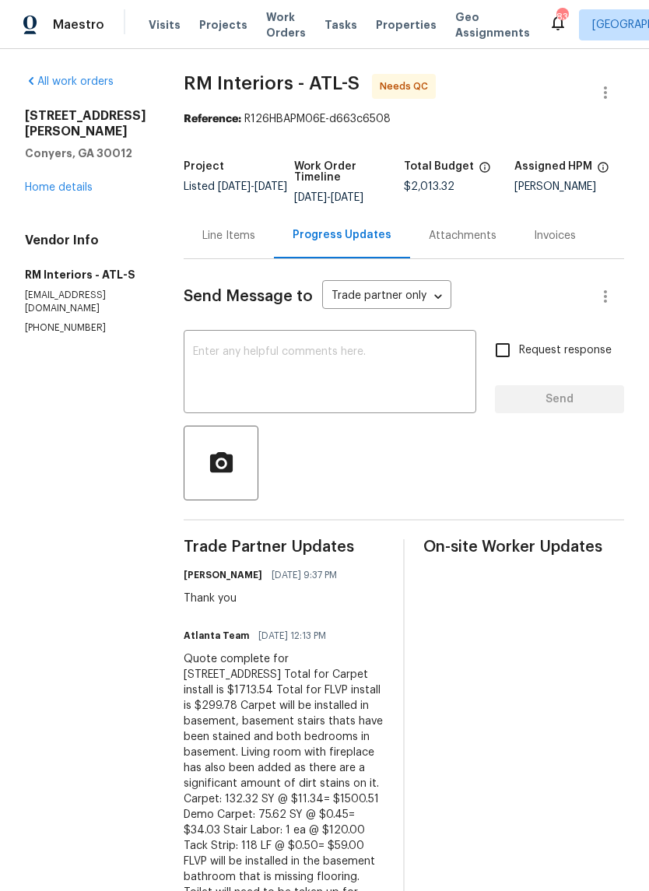
click at [240, 251] on div "Line Items" at bounding box center [229, 235] width 90 height 46
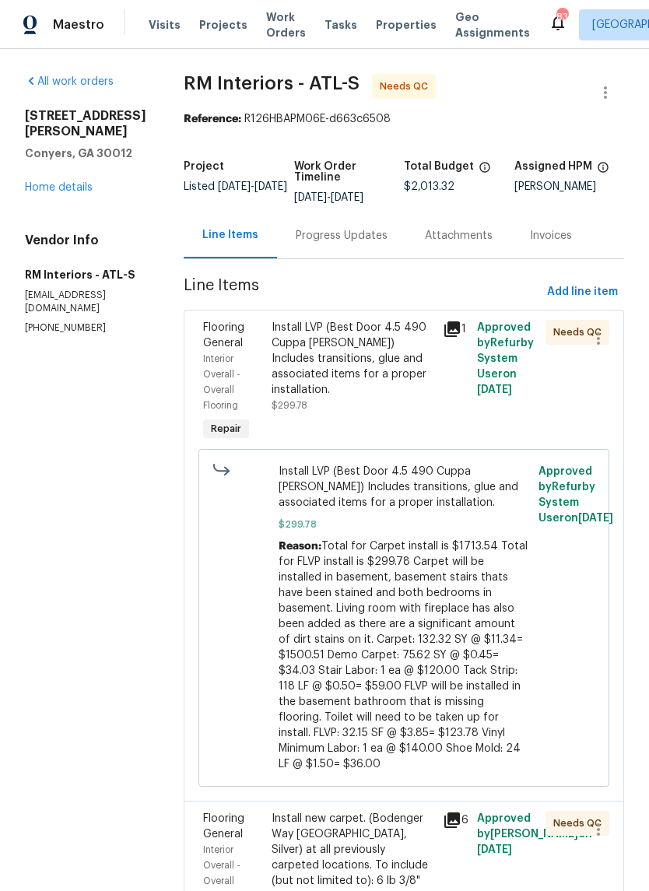
click at [449, 334] on icon at bounding box center [452, 329] width 16 height 16
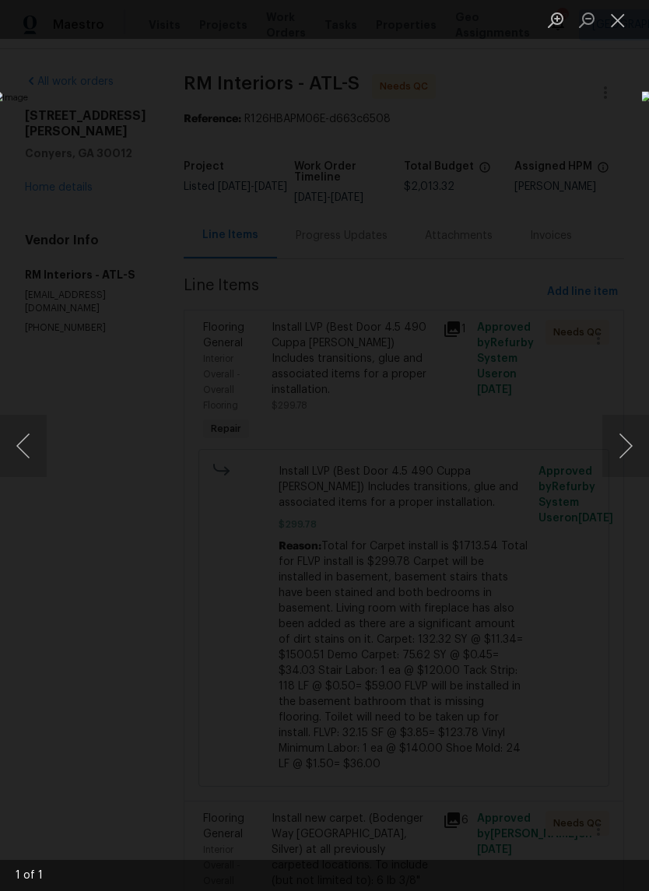
click at [619, 29] on button "Close lightbox" at bounding box center [617, 19] width 31 height 27
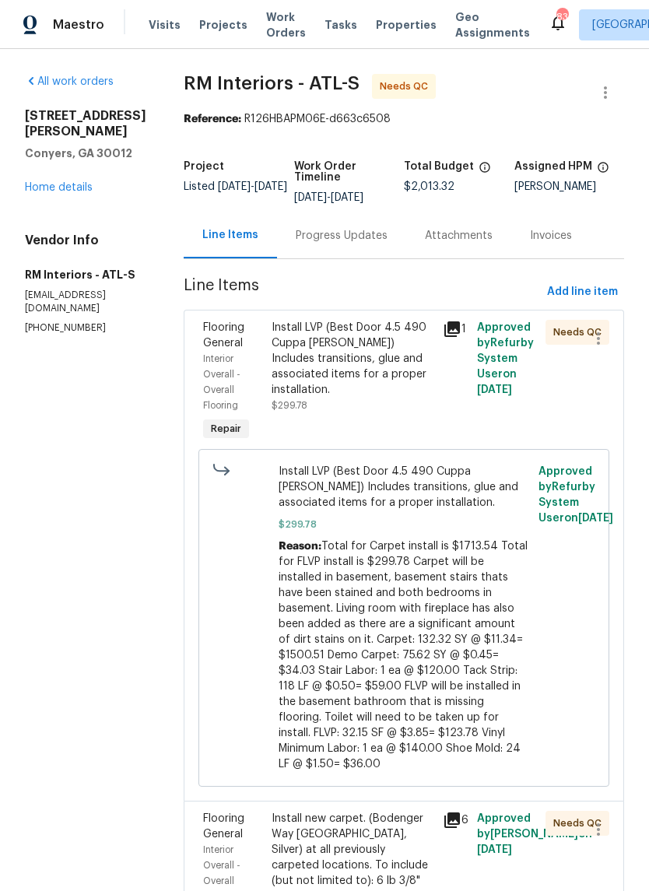
click at [379, 360] on div "Install LVP (Best Door 4.5 490 Cuppa [PERSON_NAME]) Includes transitions, glue …" at bounding box center [352, 359] width 162 height 78
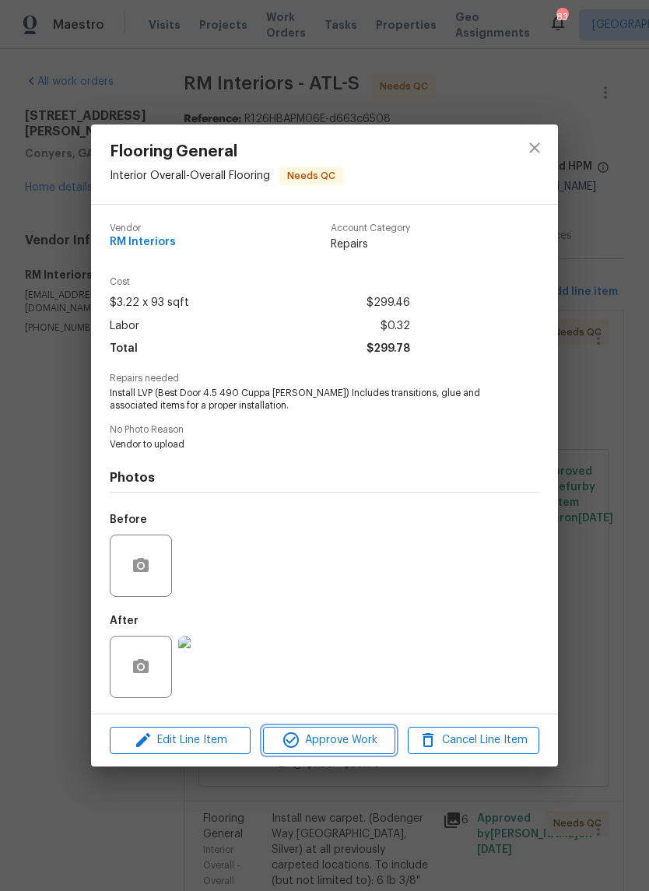
click at [357, 733] on span "Approve Work" at bounding box center [329, 739] width 122 height 19
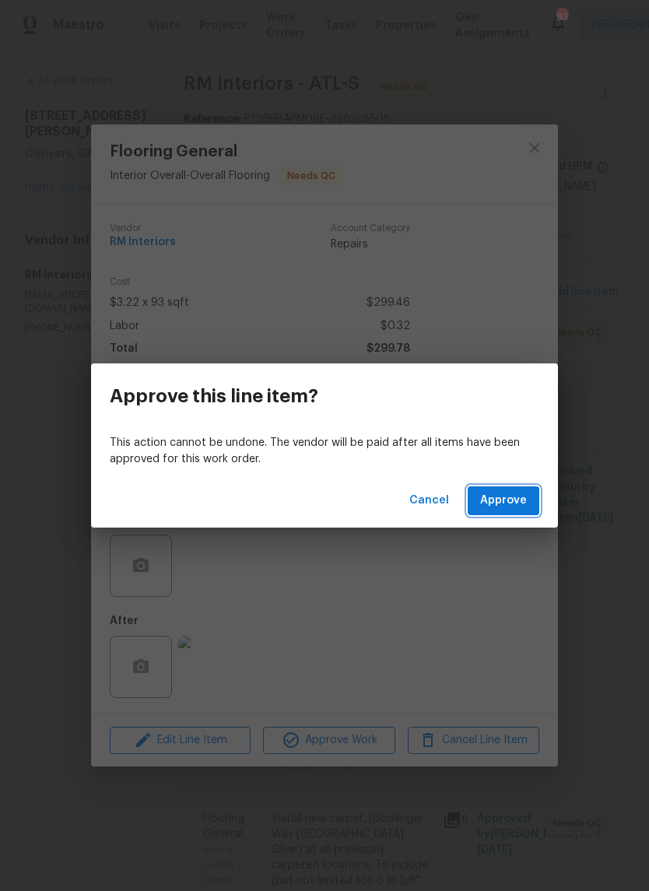
click at [515, 505] on span "Approve" at bounding box center [503, 500] width 47 height 19
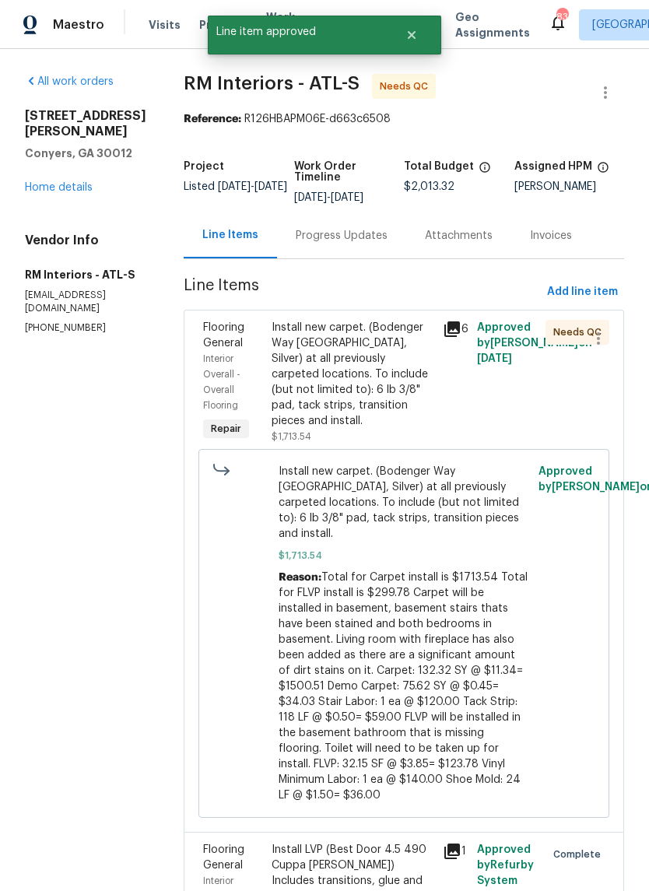
click at [377, 389] on div "Install new carpet. (Bodenger Way [GEOGRAPHIC_DATA], Silver) at all previously …" at bounding box center [352, 374] width 162 height 109
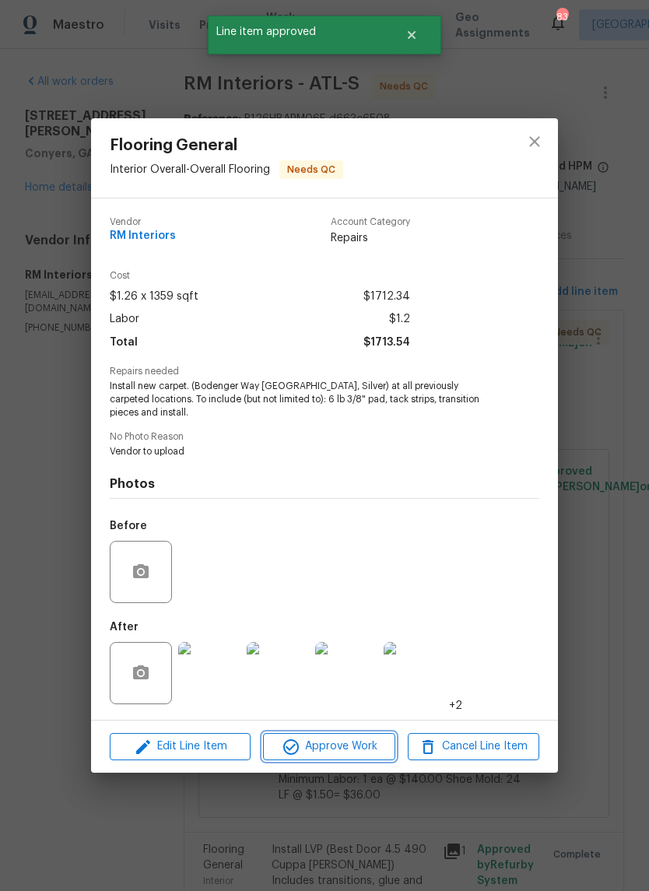
click at [358, 746] on span "Approve Work" at bounding box center [329, 746] width 122 height 19
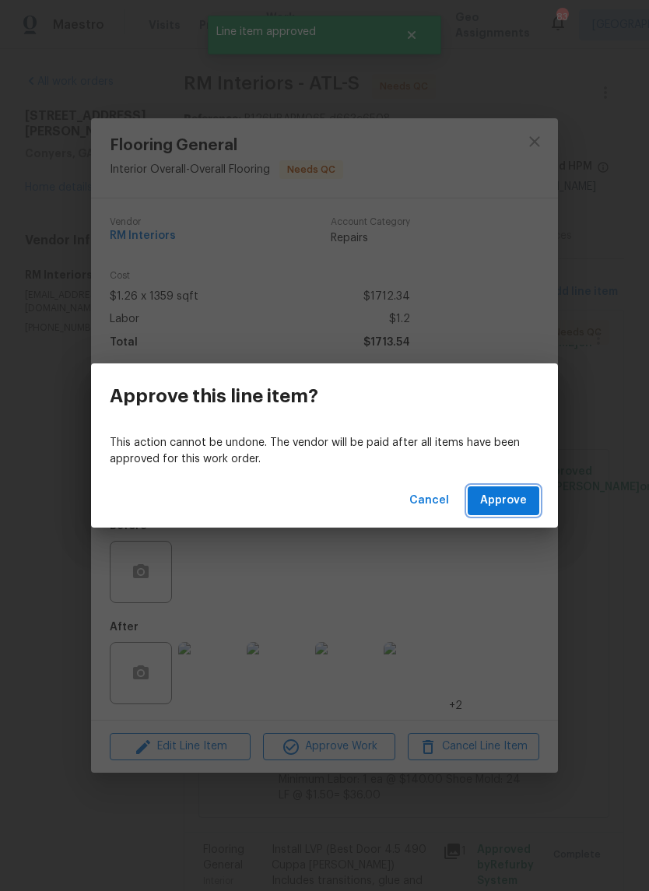
click at [522, 500] on span "Approve" at bounding box center [503, 500] width 47 height 19
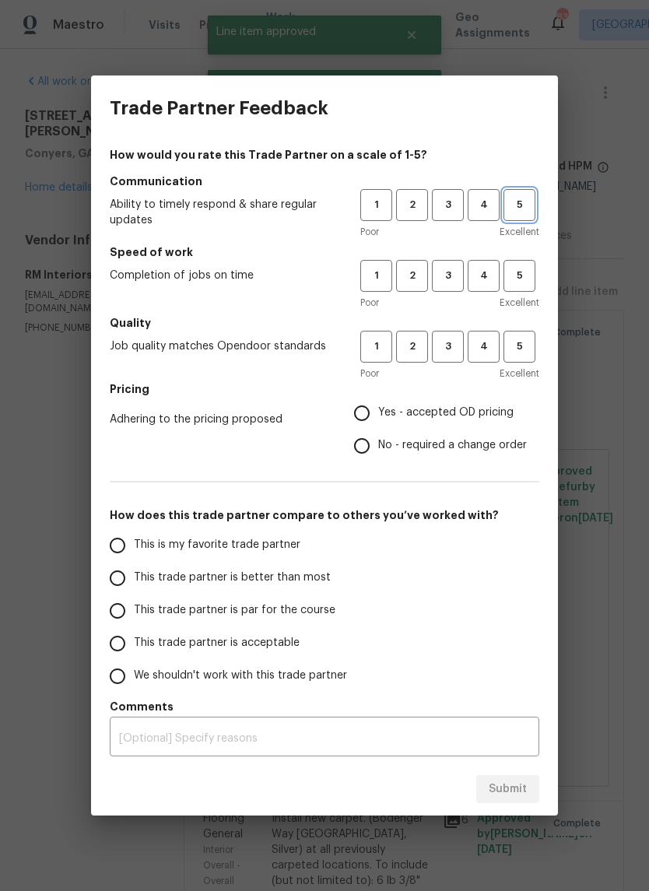
click at [522, 207] on span "5" at bounding box center [519, 205] width 29 height 18
click at [532, 281] on span "5" at bounding box center [519, 276] width 29 height 18
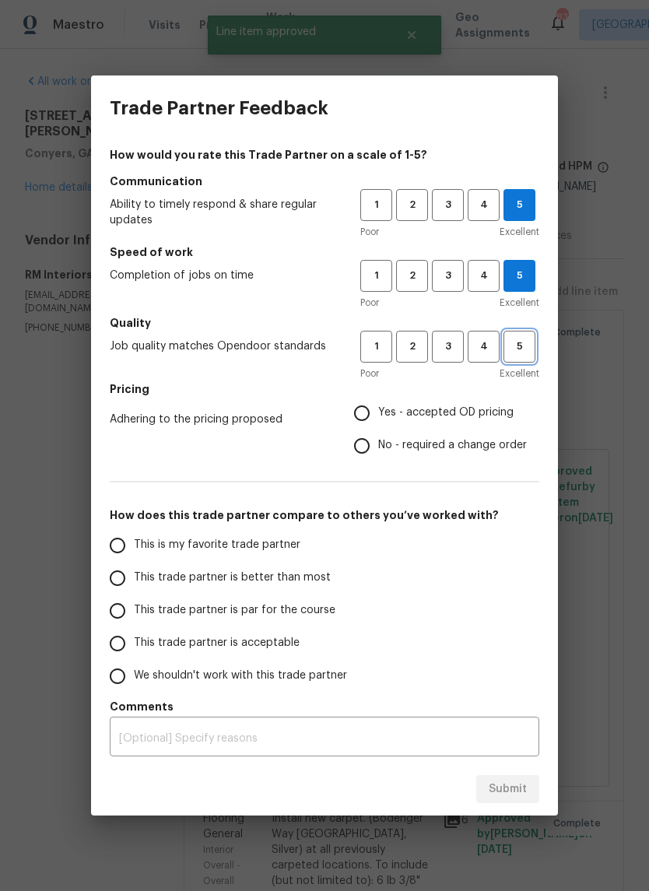
click at [534, 359] on button "5" at bounding box center [519, 347] width 32 height 32
click at [490, 407] on span "Yes - accepted OD pricing" at bounding box center [445, 413] width 135 height 16
click at [378, 407] on input "Yes - accepted OD pricing" at bounding box center [361, 413] width 33 height 33
radio input "true"
click at [121, 541] on input "This is my favorite trade partner" at bounding box center [117, 545] width 33 height 33
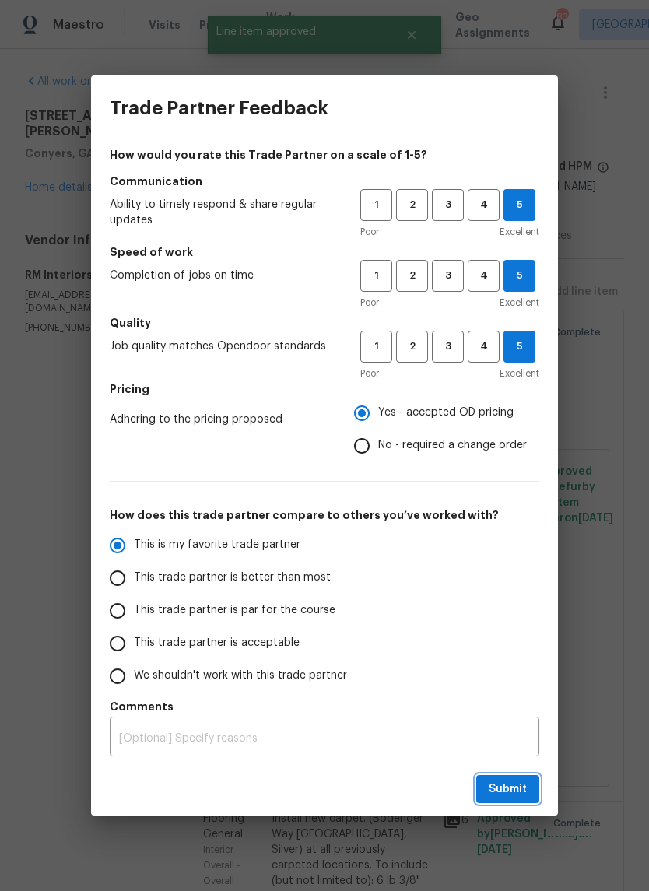
click at [529, 783] on button "Submit" at bounding box center [507, 789] width 63 height 29
radio input "true"
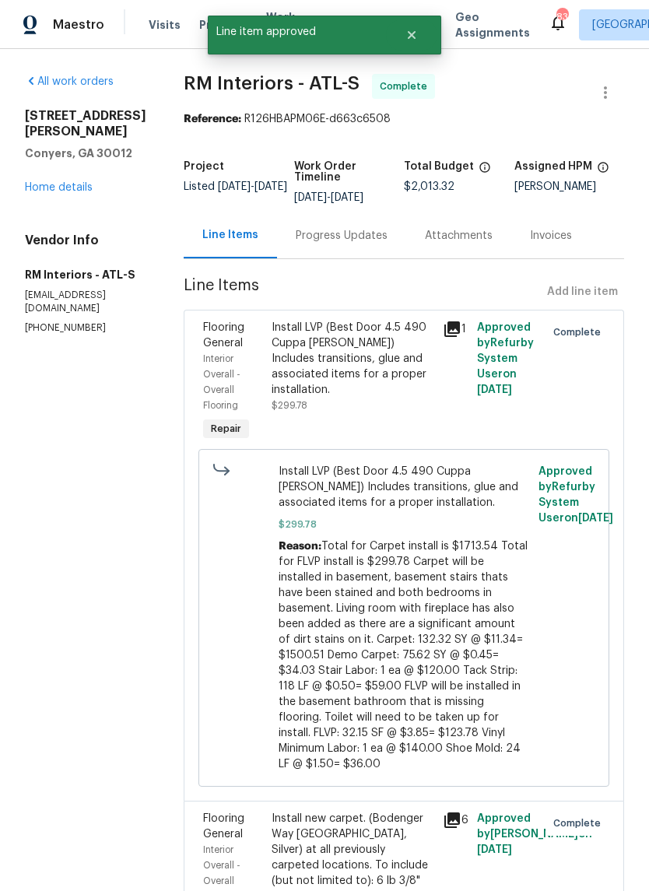
radio input "false"
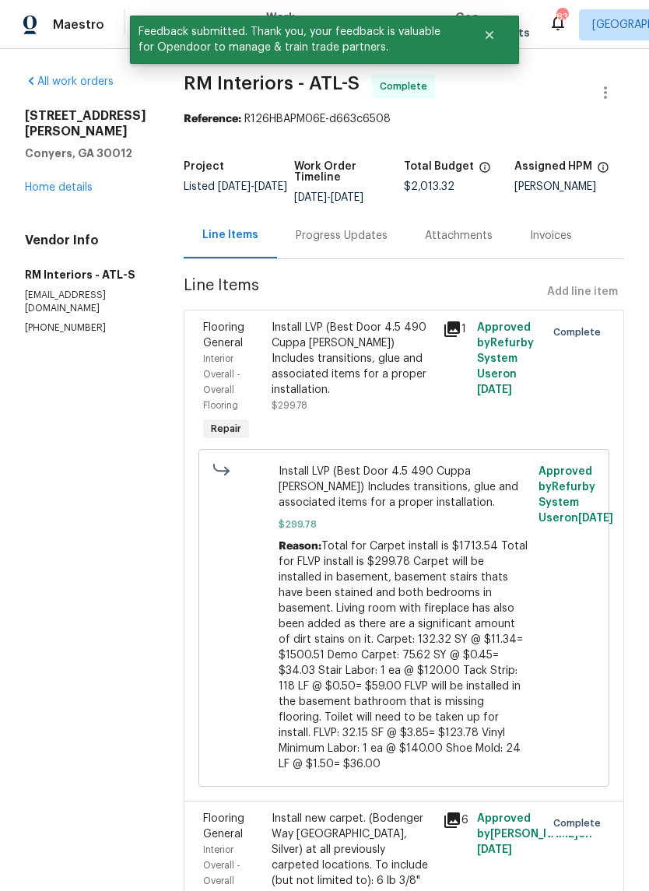
click at [54, 187] on link "Home details" at bounding box center [59, 187] width 68 height 11
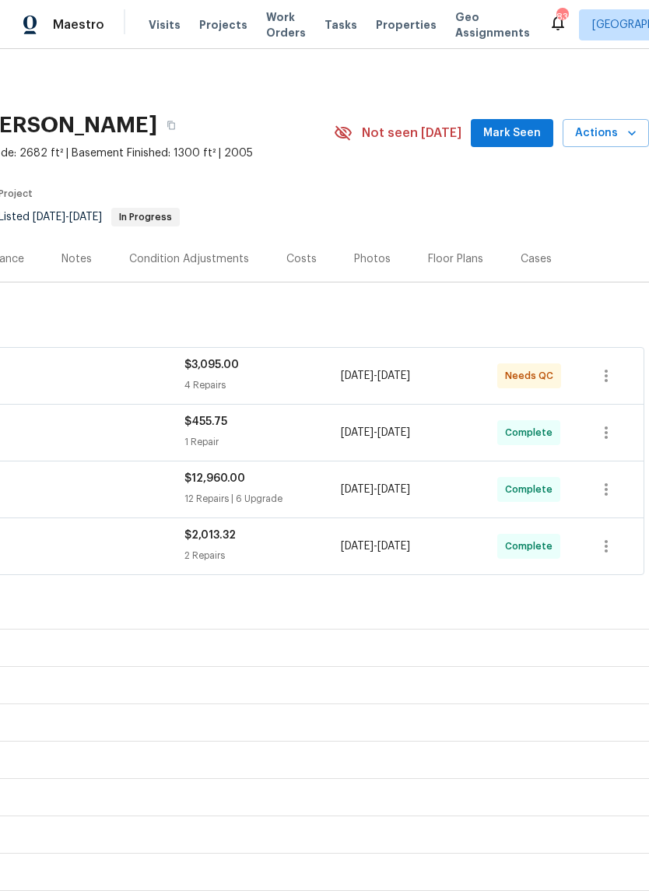
scroll to position [0, 230]
click at [526, 134] on span "Mark Seen" at bounding box center [512, 133] width 58 height 19
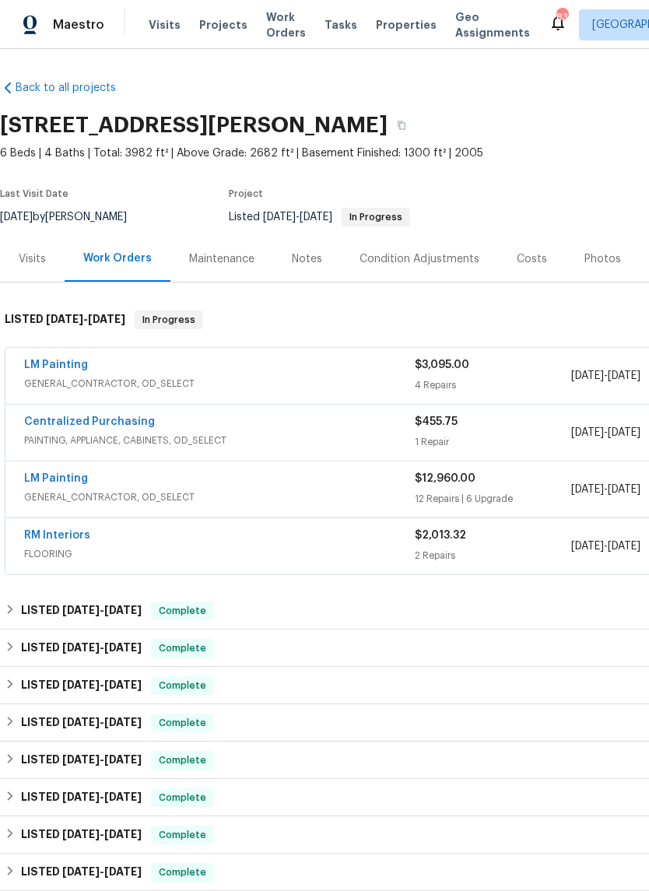
scroll to position [0, 0]
click at [50, 364] on link "LM Painting" at bounding box center [56, 364] width 64 height 11
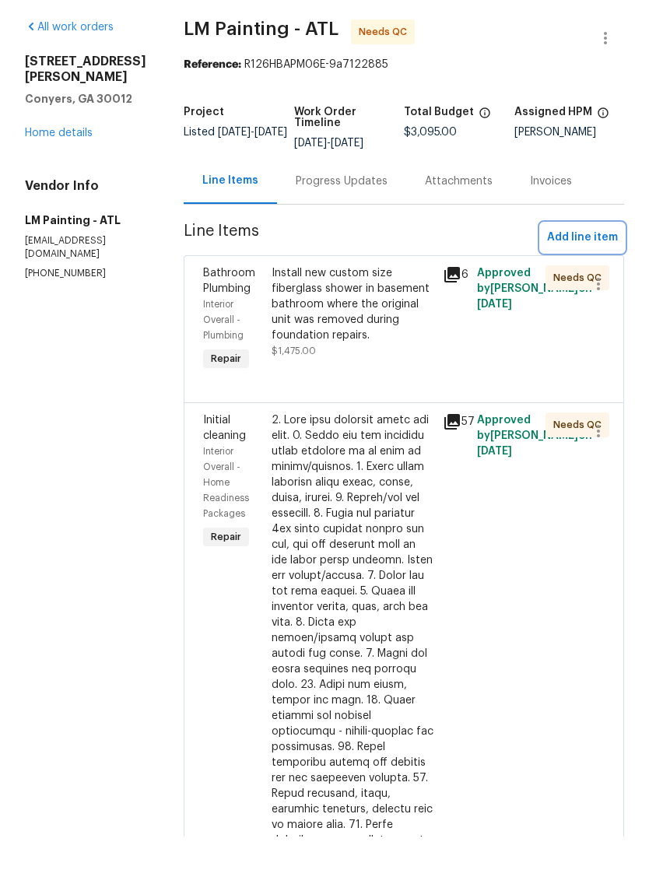
click at [590, 282] on span "Add line item" at bounding box center [582, 291] width 71 height 19
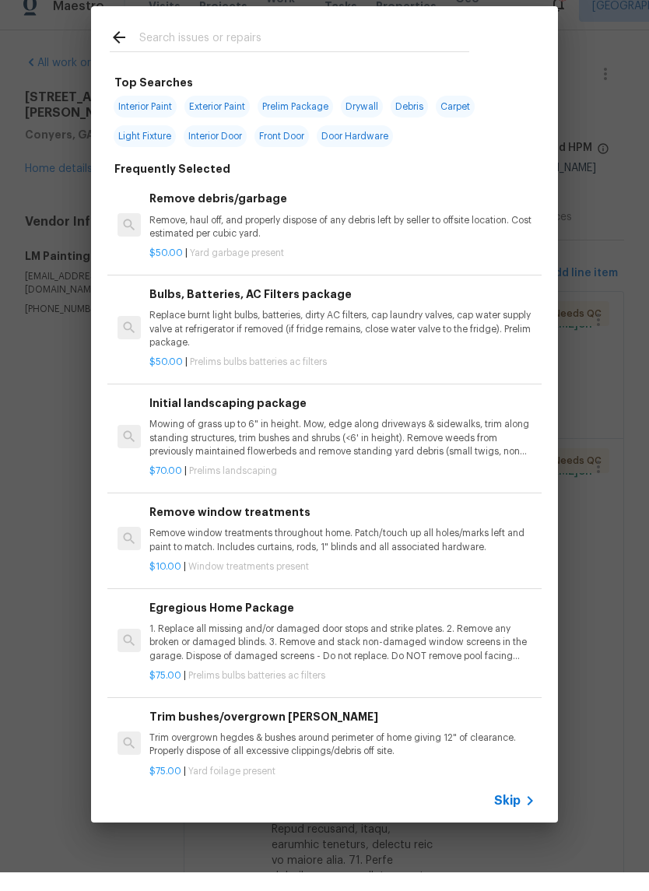
click at [408, 47] on input "text" at bounding box center [304, 58] width 330 height 23
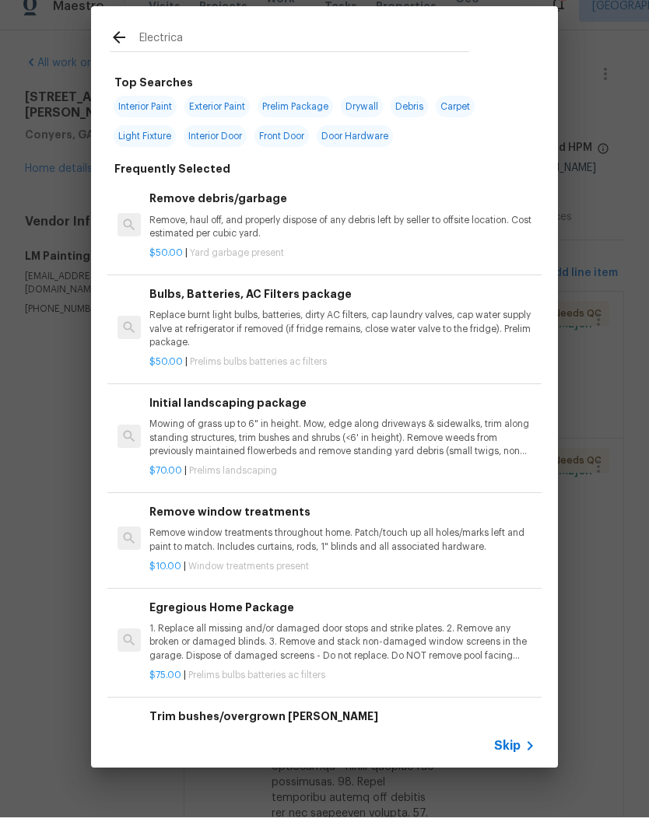
type input "Electrical"
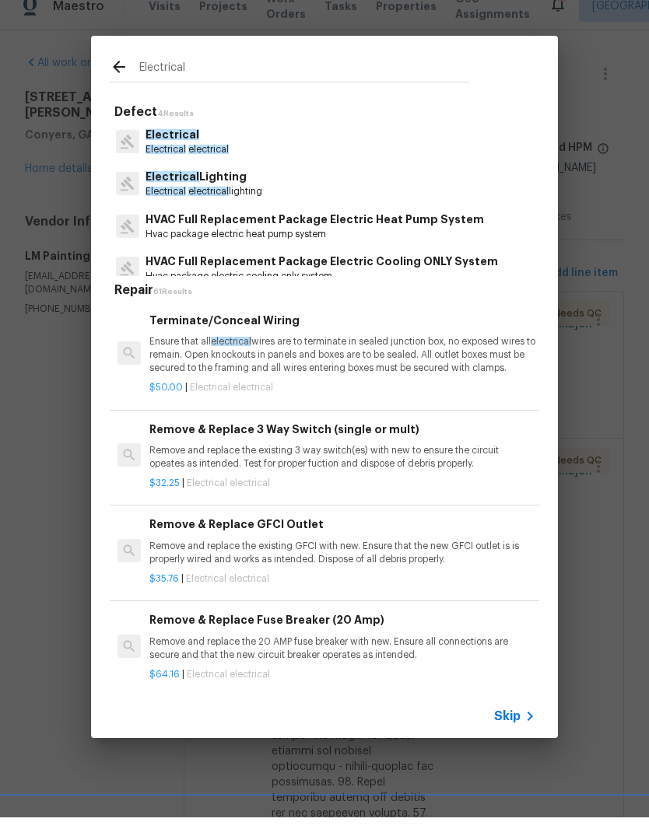
click at [203, 145] on p "Electrical" at bounding box center [186, 153] width 83 height 16
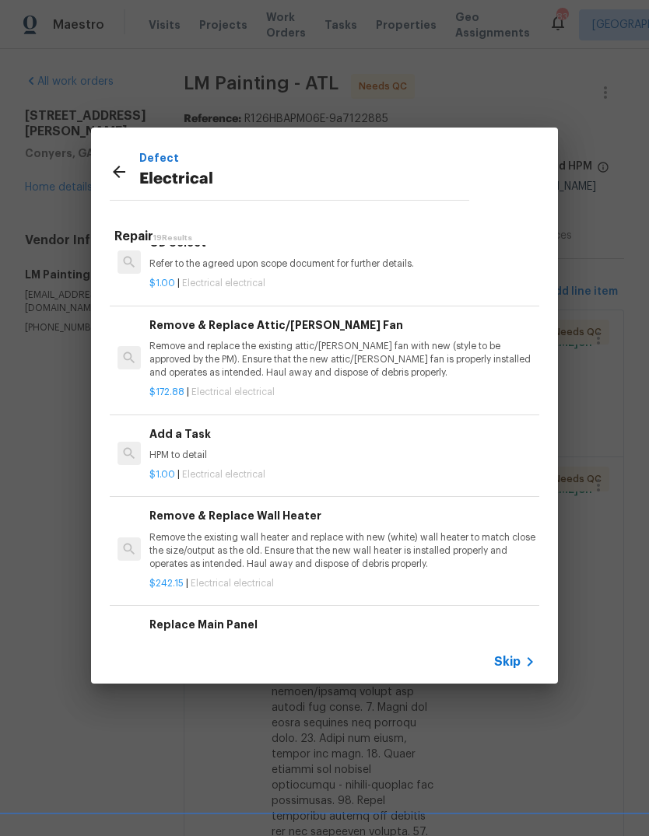
scroll to position [907, 0]
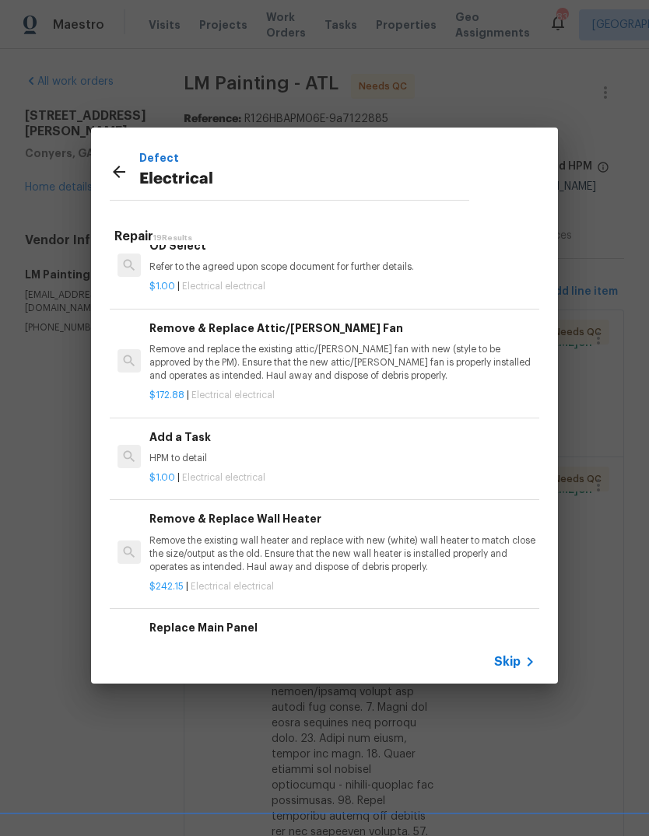
click at [169, 452] on p "HPM to detail" at bounding box center [342, 458] width 386 height 13
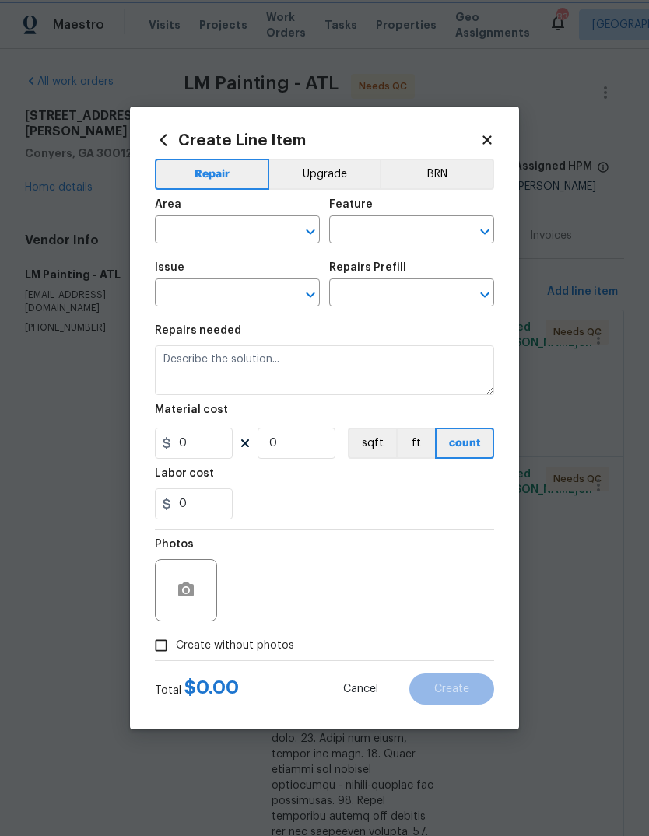
type input "Electrical"
type input "Add a Task $1.00"
type textarea "HPM to detail"
type input "1"
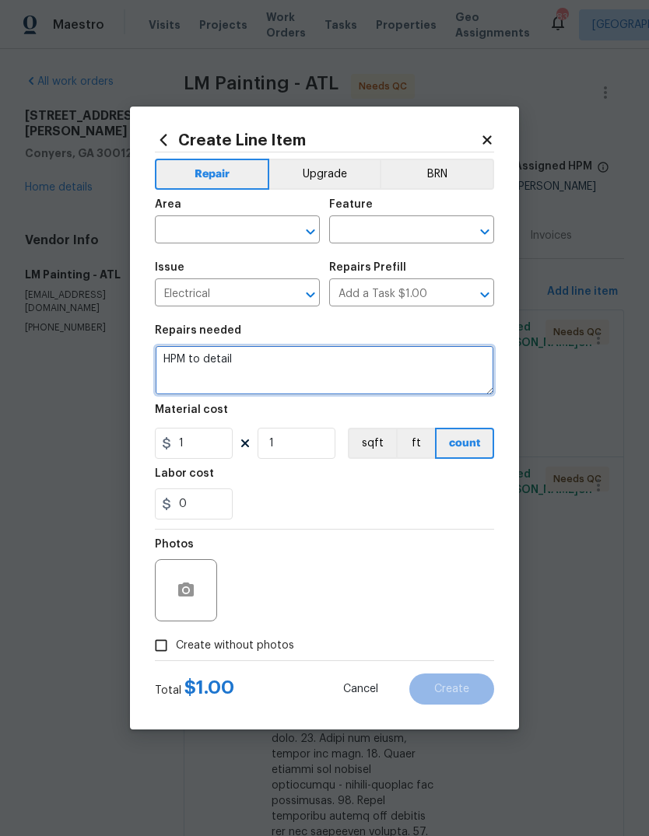
click at [398, 366] on textarea "HPM to detail" at bounding box center [324, 370] width 339 height 50
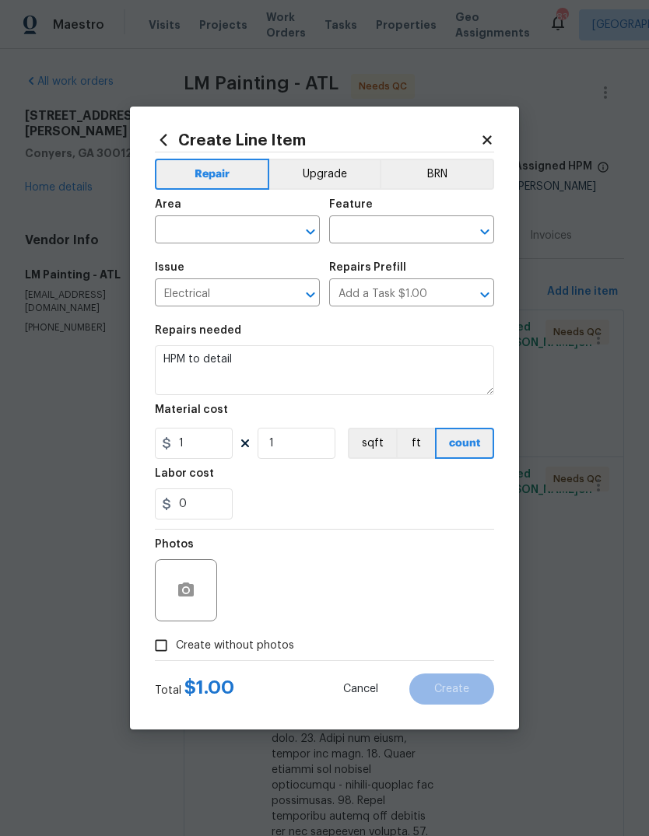
click at [263, 236] on input "text" at bounding box center [215, 231] width 121 height 24
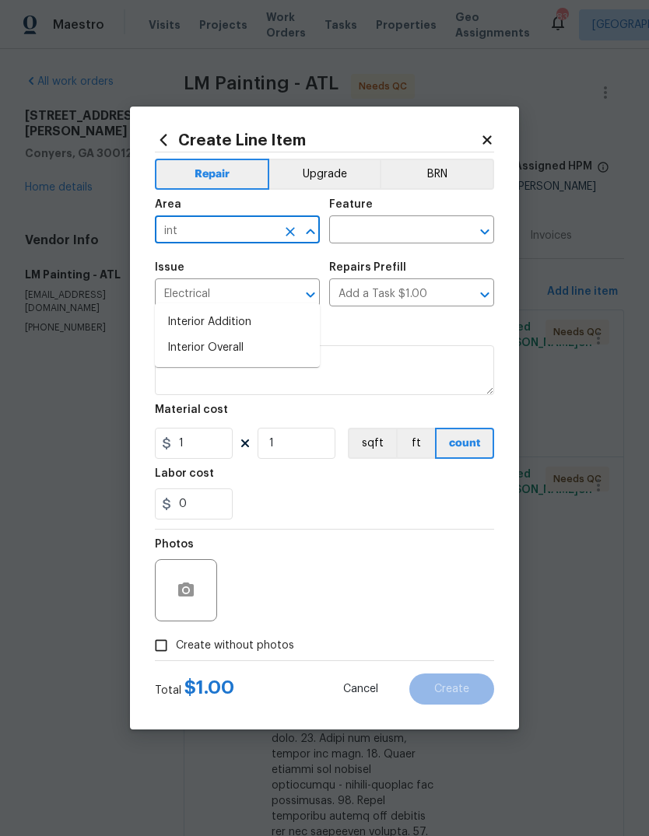
click at [246, 335] on li "Interior Overall" at bounding box center [237, 348] width 165 height 26
type input "Interior Overall"
click at [385, 242] on input "text" at bounding box center [389, 231] width 121 height 24
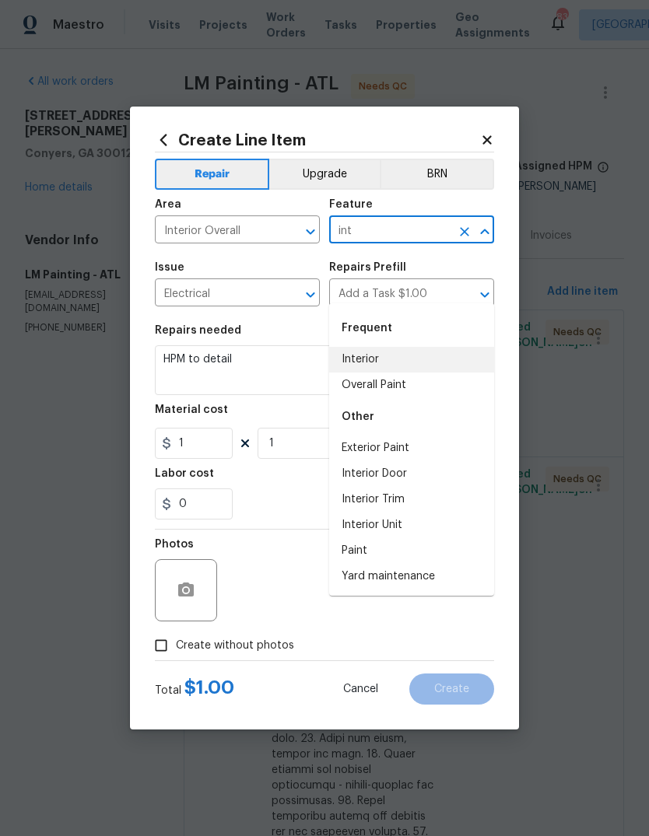
click at [387, 347] on li "Interior" at bounding box center [411, 360] width 165 height 26
type input "Interior"
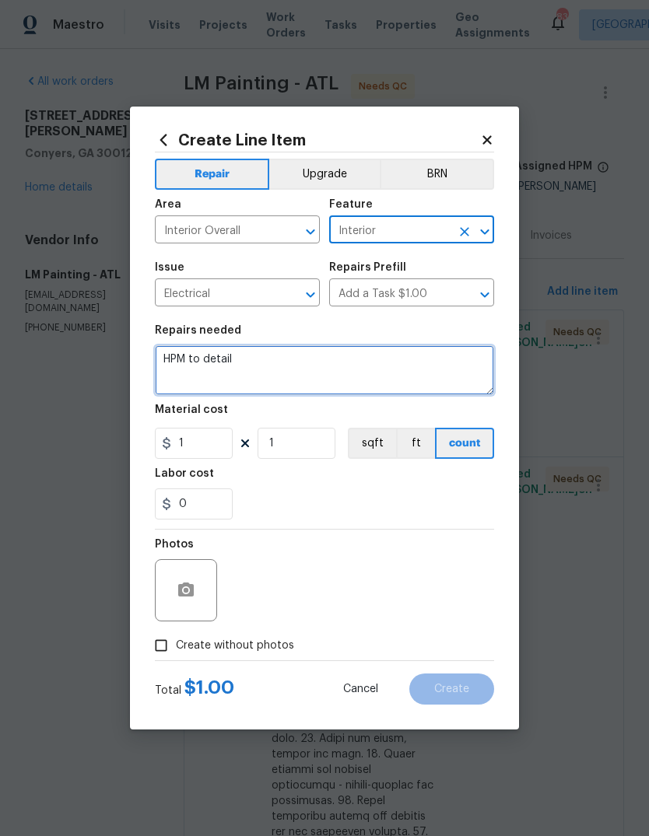
click at [333, 377] on textarea "HPM to detail" at bounding box center [324, 370] width 339 height 50
type textarea "H"
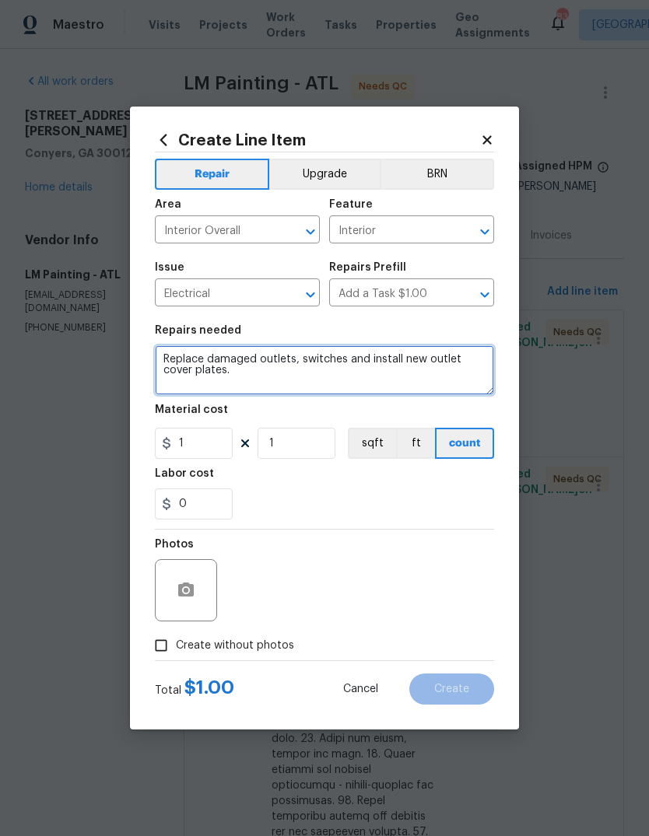
type textarea "Replace damaged outlets, switches and install new outlet cover plates."
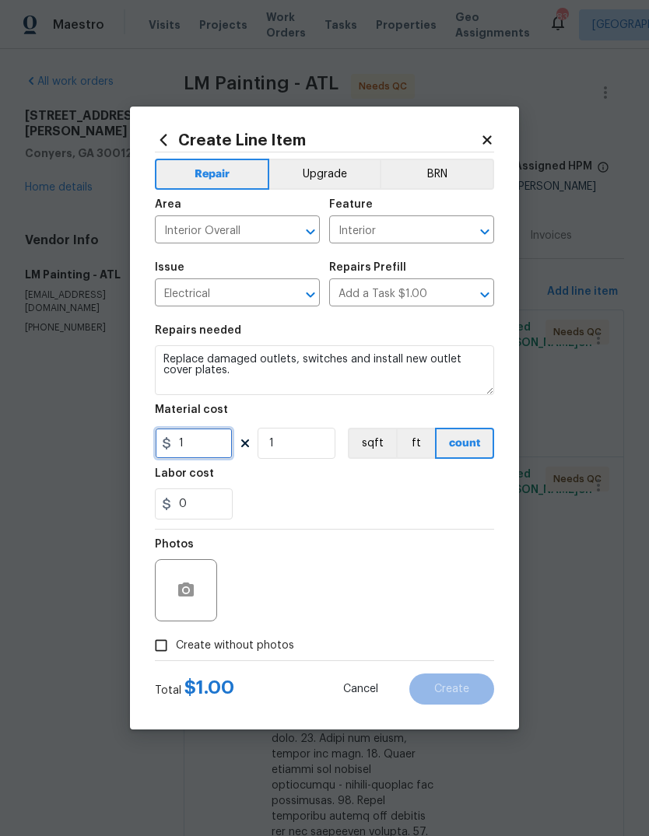
click at [198, 453] on input "1" at bounding box center [194, 443] width 78 height 31
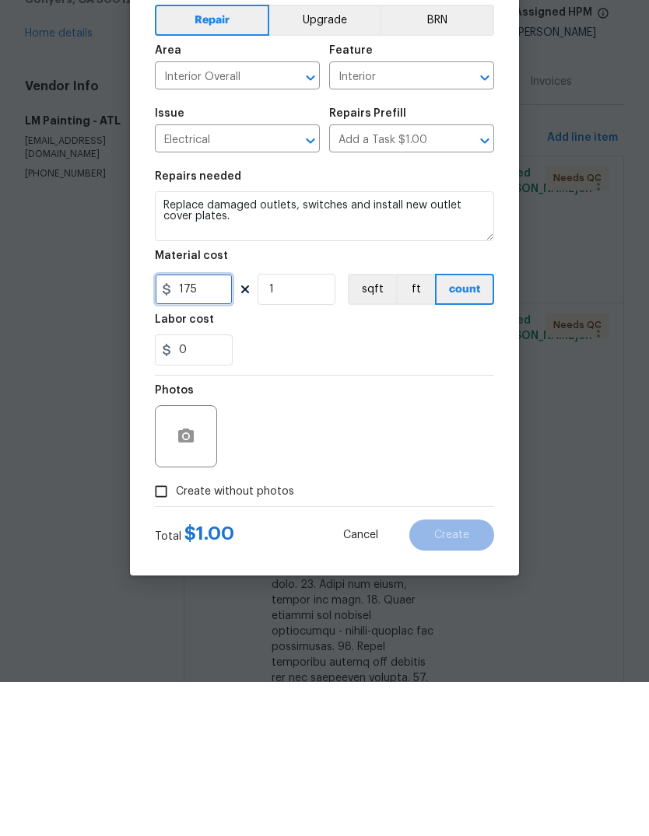
type input "175"
click at [181, 572] on button "button" at bounding box center [185, 590] width 37 height 37
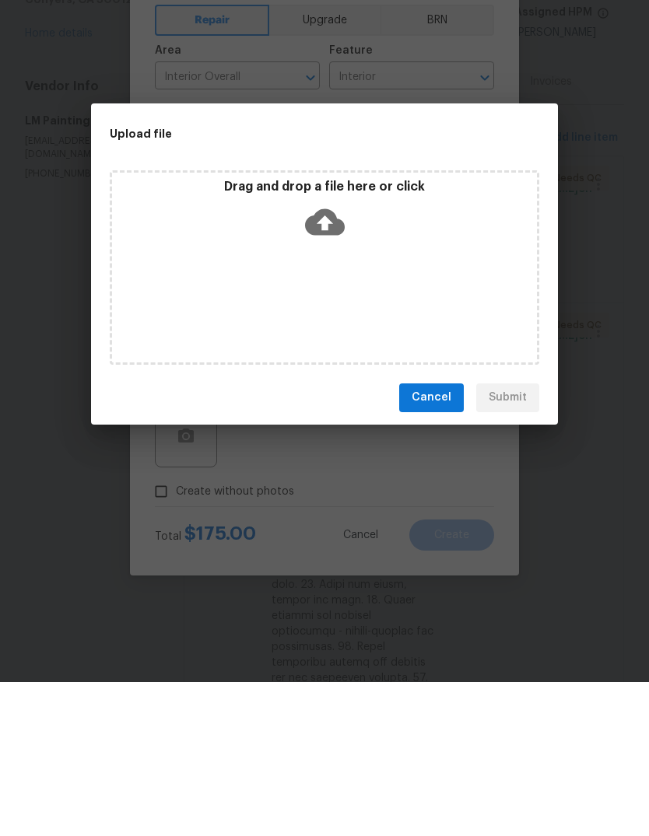
scroll to position [58, 0]
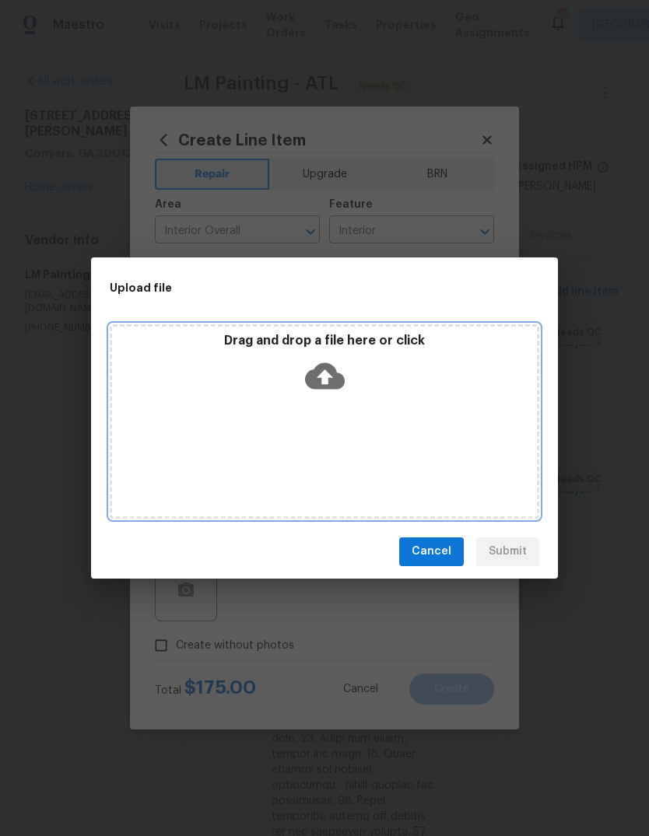
click at [364, 398] on div "Drag and drop a file here or click" at bounding box center [324, 366] width 425 height 67
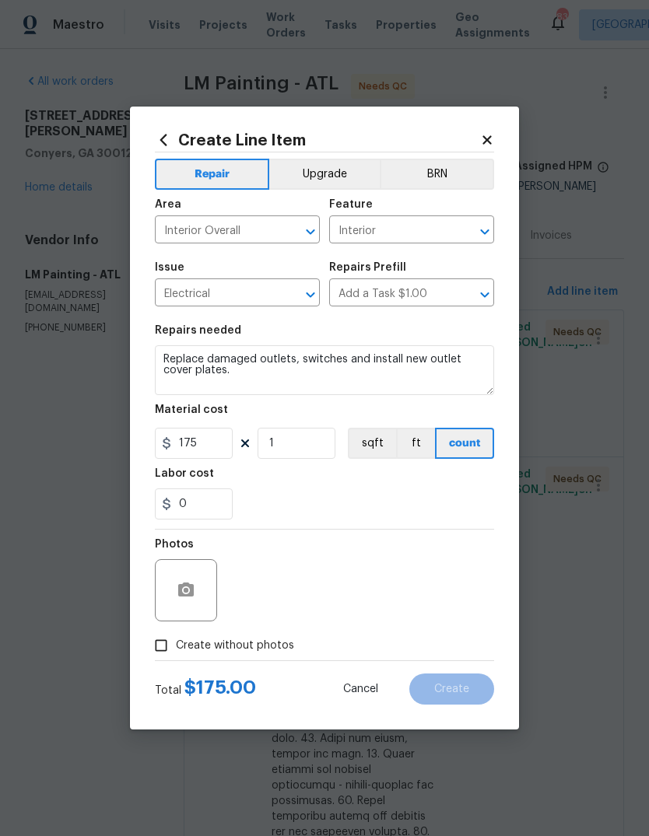
scroll to position [58, 0]
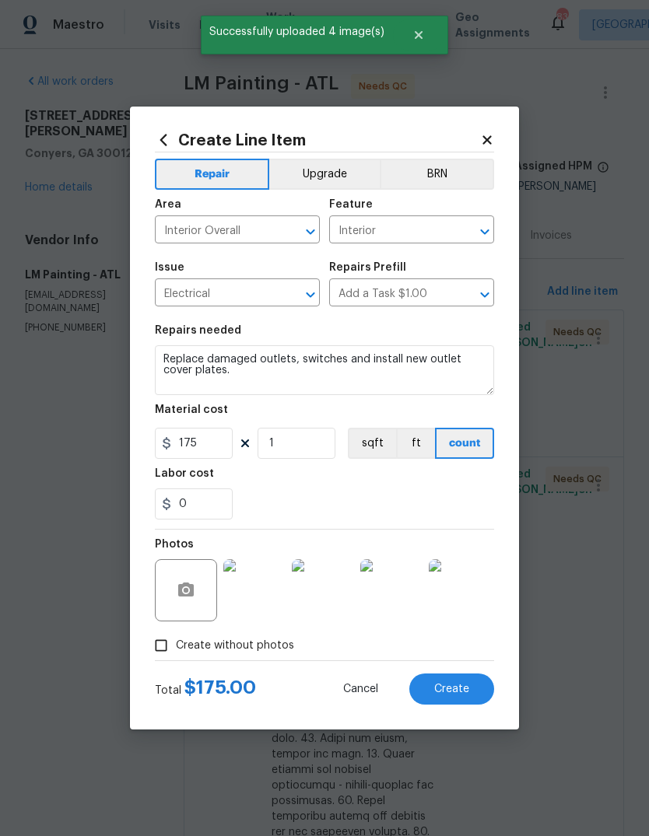
click at [473, 688] on button "Create" at bounding box center [451, 689] width 85 height 31
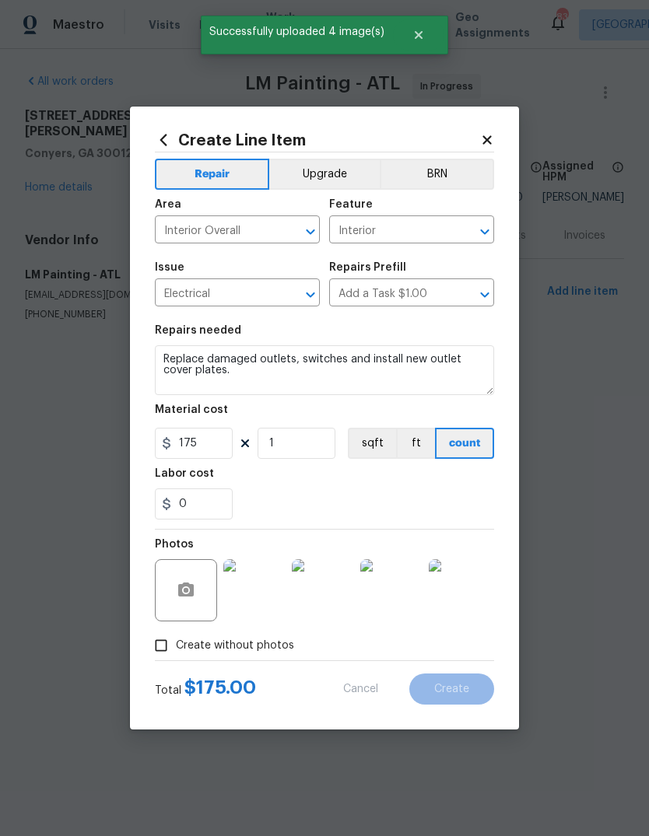
type input "0"
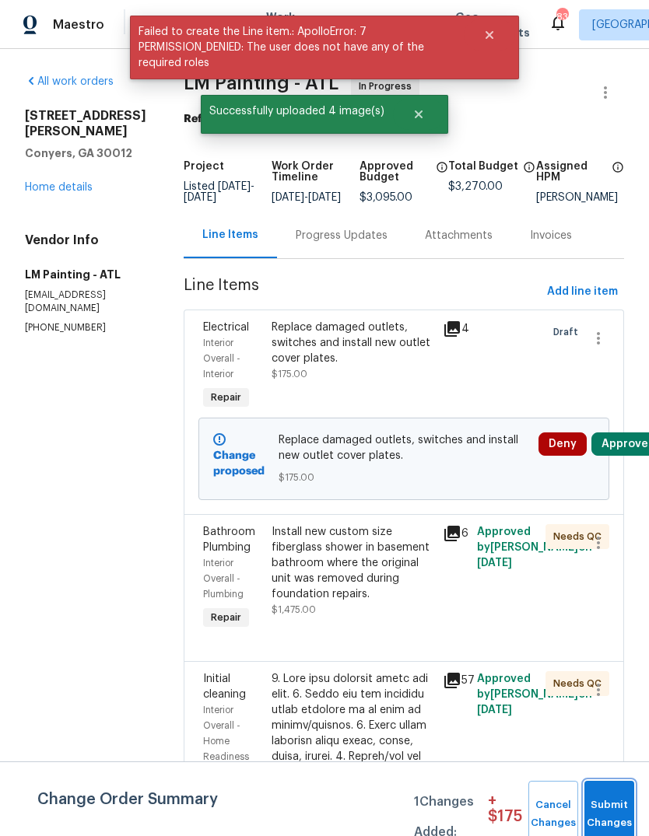
click at [616, 802] on span "Submit Changes" at bounding box center [609, 815] width 34 height 36
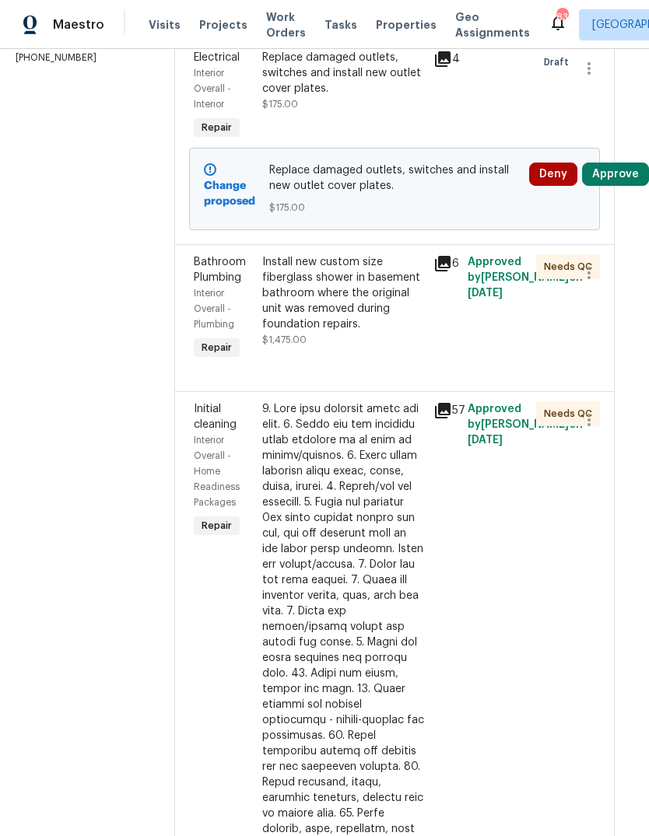
scroll to position [270, 14]
click at [452, 273] on icon at bounding box center [442, 263] width 19 height 19
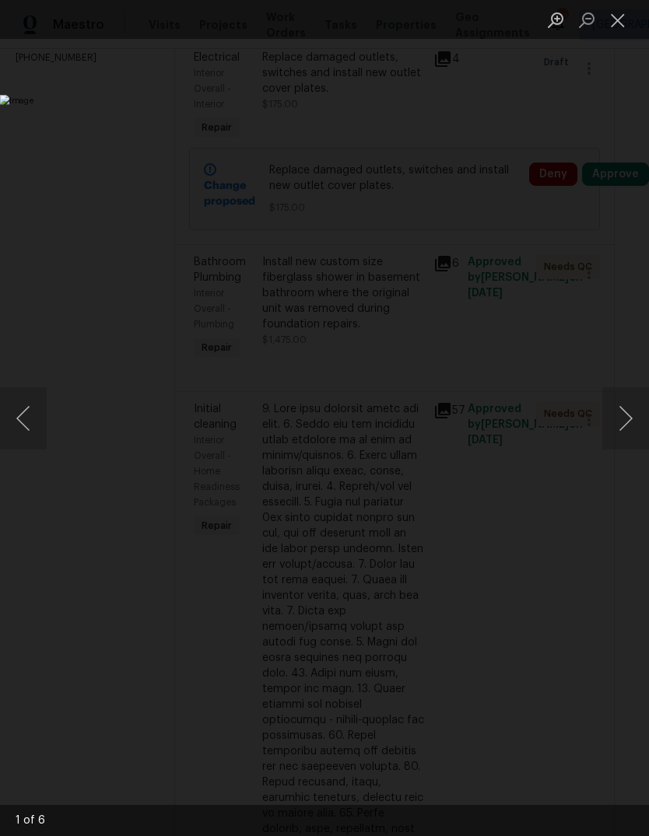
click at [623, 414] on button "Next image" at bounding box center [625, 418] width 47 height 62
click at [620, 409] on button "Next image" at bounding box center [625, 418] width 47 height 62
click at [626, 419] on button "Next image" at bounding box center [625, 418] width 47 height 62
click at [616, 437] on button "Next image" at bounding box center [625, 418] width 47 height 62
click at [33, 426] on button "Previous image" at bounding box center [23, 418] width 47 height 62
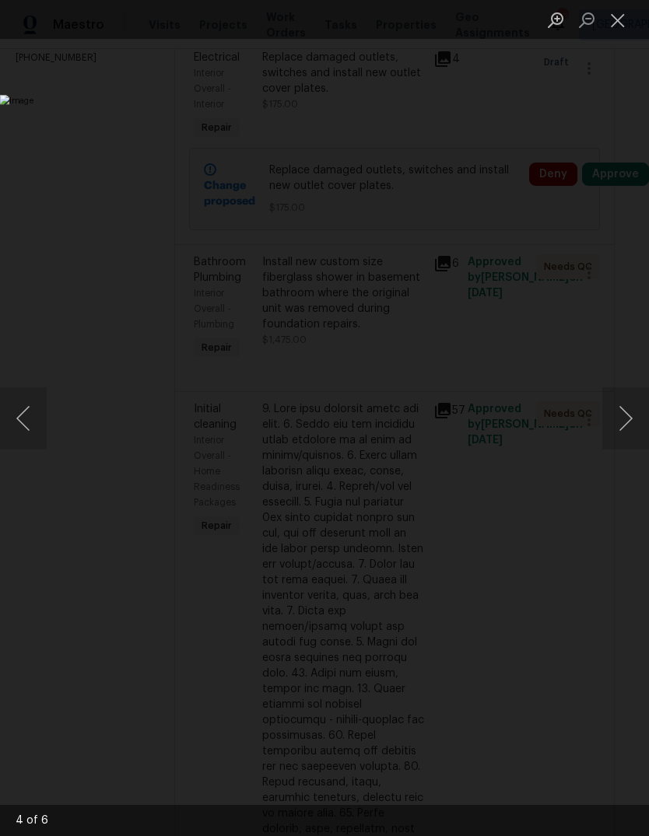
click at [626, 23] on button "Close lightbox" at bounding box center [617, 19] width 31 height 27
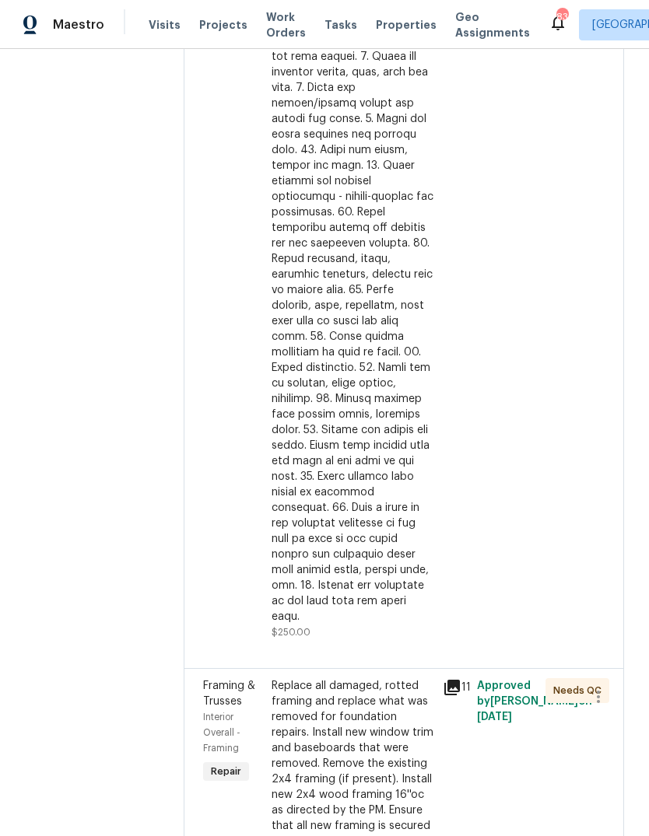
scroll to position [793, 0]
click at [385, 435] on div at bounding box center [352, 251] width 162 height 747
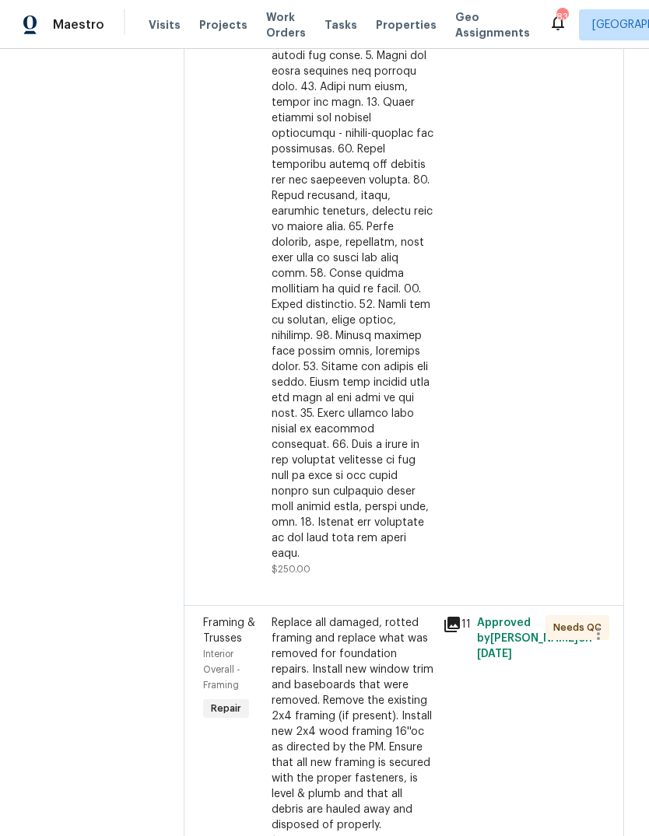
scroll to position [653, 0]
click at [394, 502] on div at bounding box center [352, 186] width 162 height 747
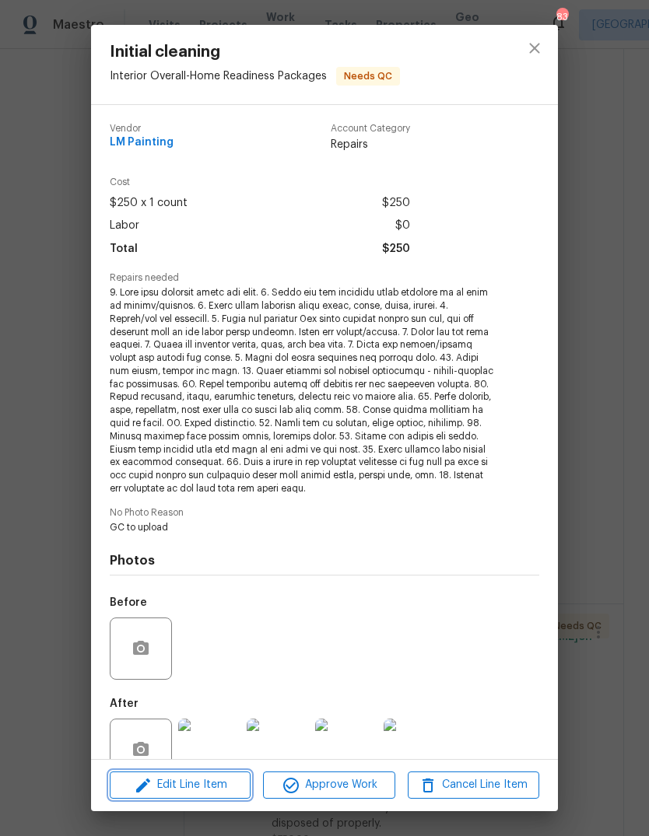
click at [164, 790] on span "Edit Line Item" at bounding box center [179, 785] width 131 height 19
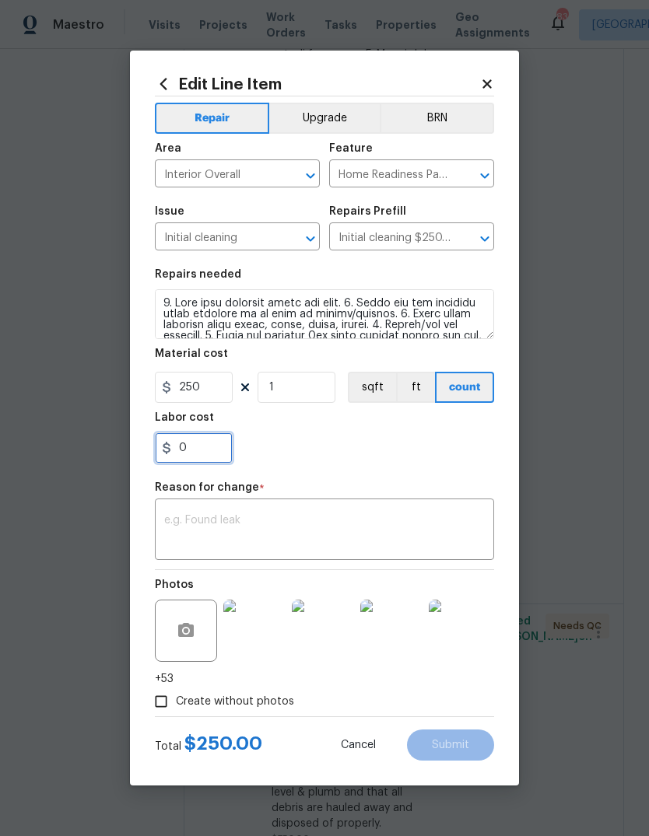
click at [214, 449] on input "0" at bounding box center [194, 448] width 78 height 31
type input "125"
click at [419, 520] on textarea at bounding box center [324, 531] width 320 height 33
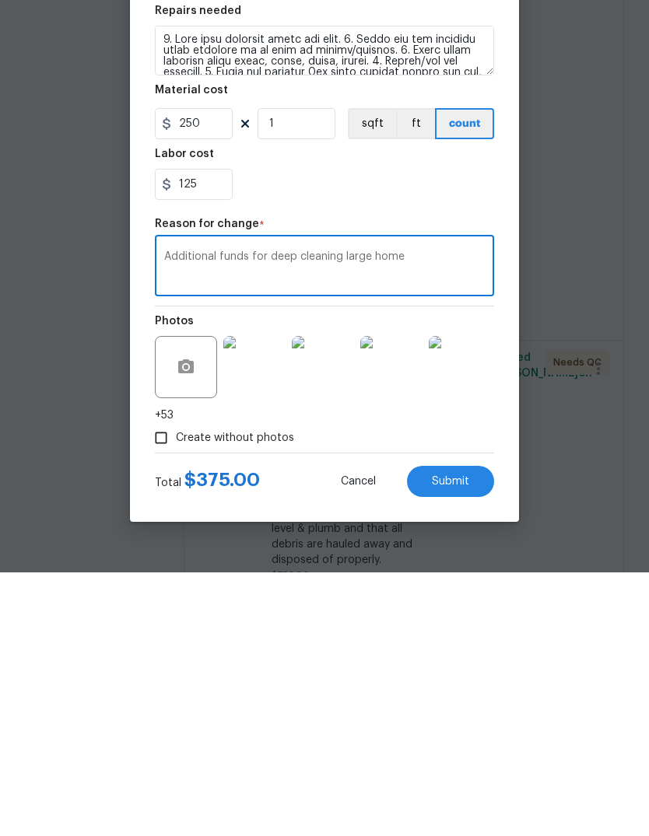
type textarea "Additional funds for deep cleaning large home"
click at [469, 730] on button "Submit" at bounding box center [450, 745] width 87 height 31
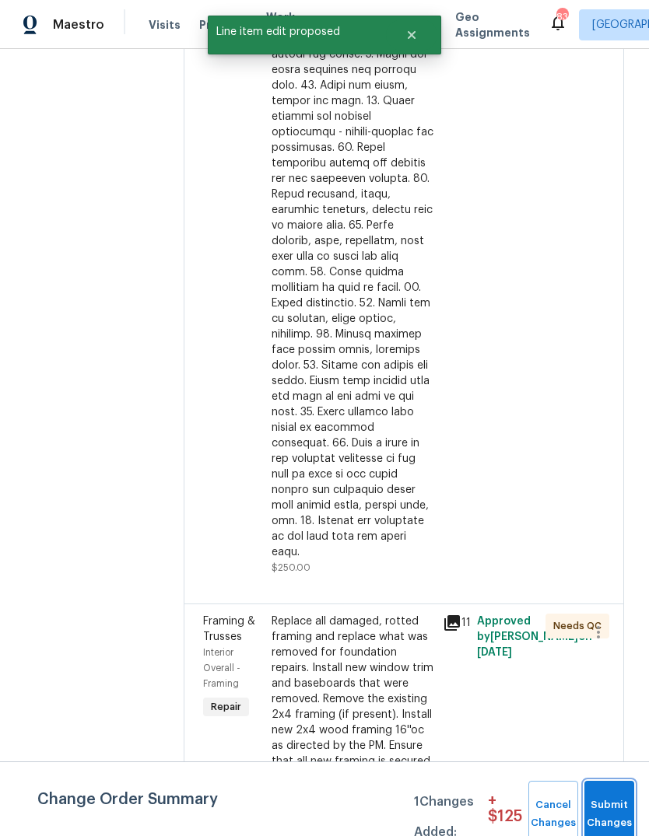
click at [615, 800] on span "Submit Changes" at bounding box center [609, 815] width 34 height 36
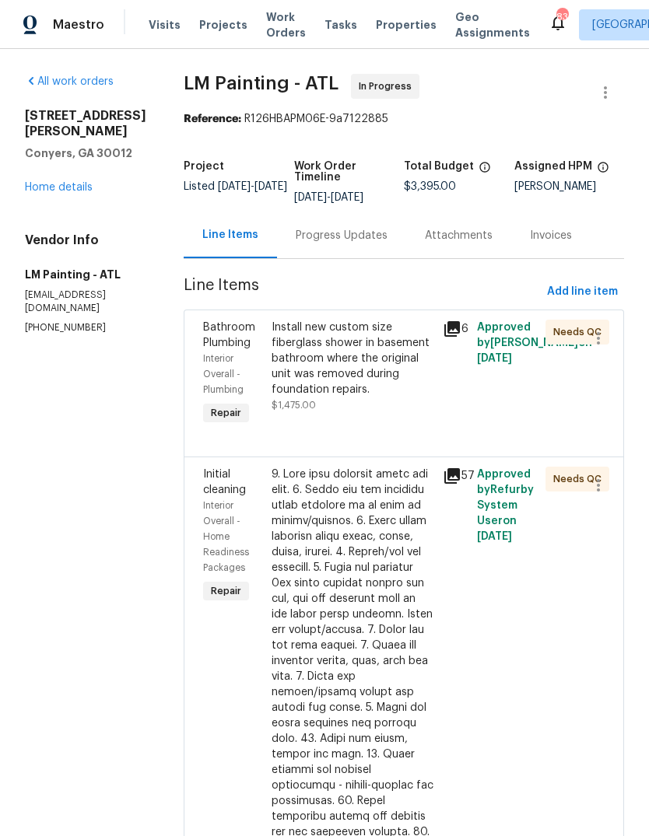
scroll to position [0, 0]
click at [596, 299] on span "Add line item" at bounding box center [582, 291] width 71 height 19
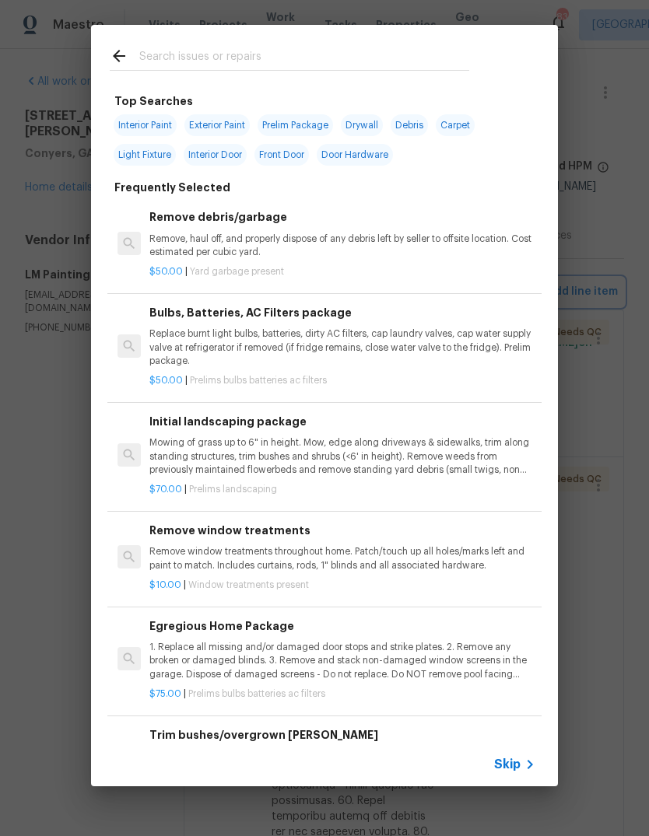
click at [615, 36] on div "Top Searches Interior Paint Exterior Paint Prelim Package Drywall Debris Carpet…" at bounding box center [324, 405] width 649 height 811
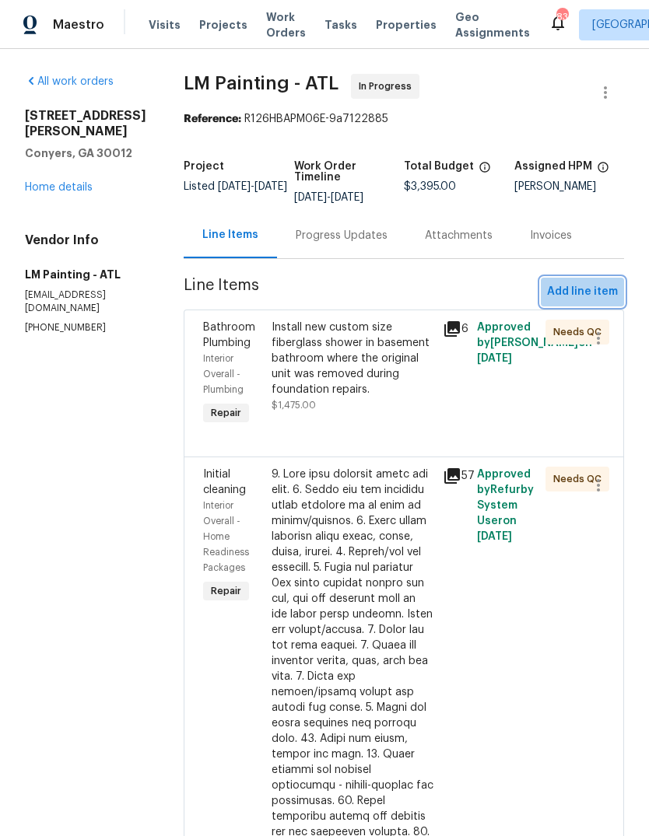
click at [593, 302] on span "Add line item" at bounding box center [582, 291] width 71 height 19
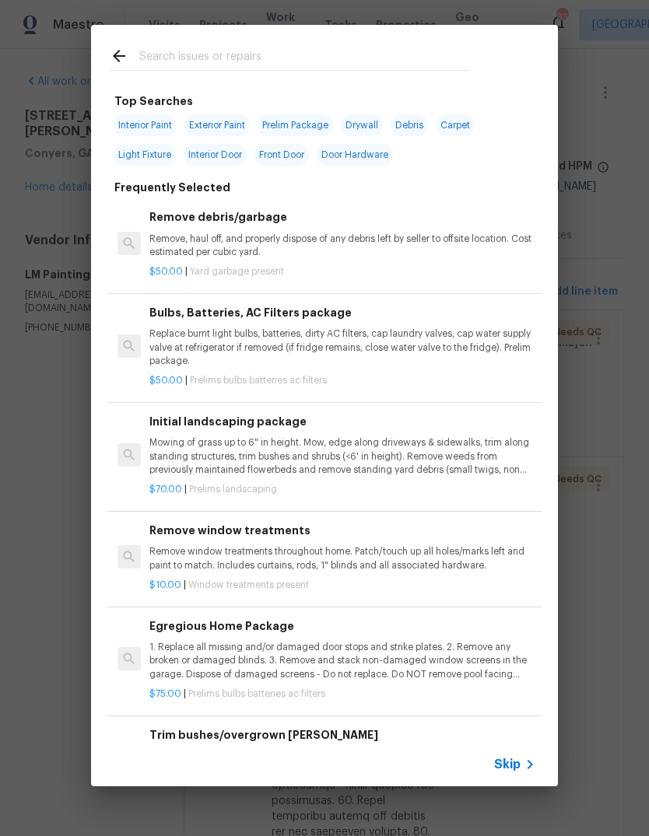
click at [376, 63] on input "text" at bounding box center [304, 58] width 330 height 23
type input "Pressure wash"
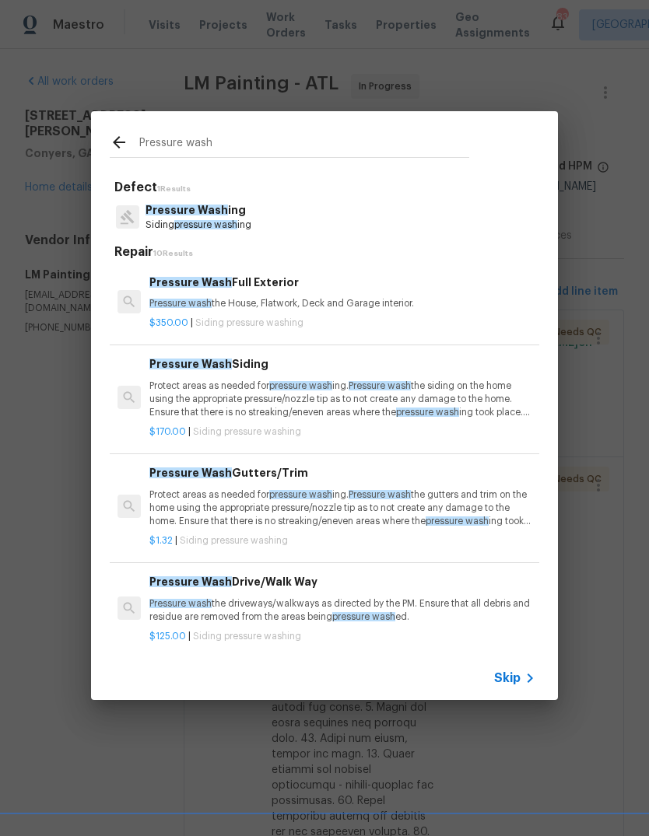
click at [240, 216] on p "Pressure Wash ing" at bounding box center [198, 210] width 106 height 16
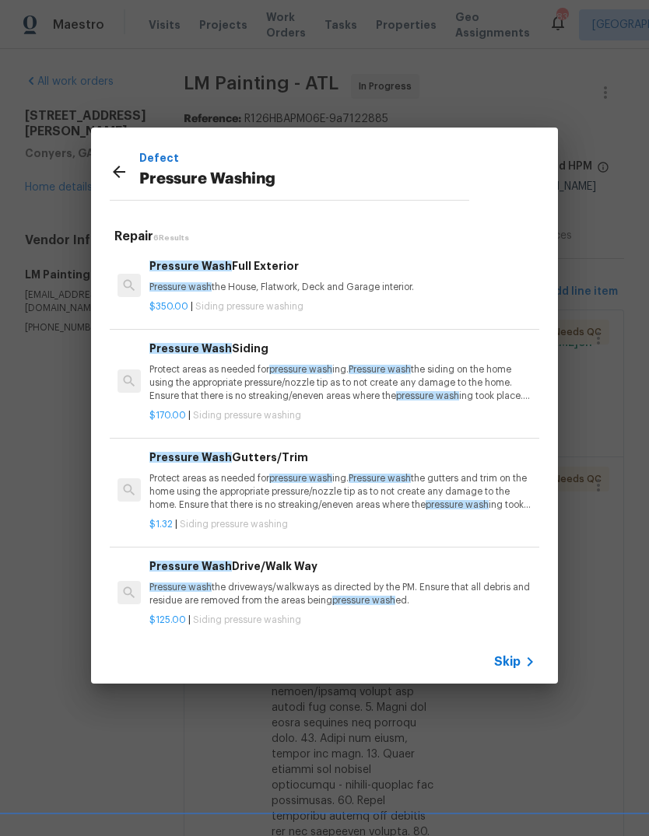
click at [264, 377] on p "Protect areas as needed for pressure wash ing. Pressure wash the siding on the …" at bounding box center [342, 383] width 386 height 40
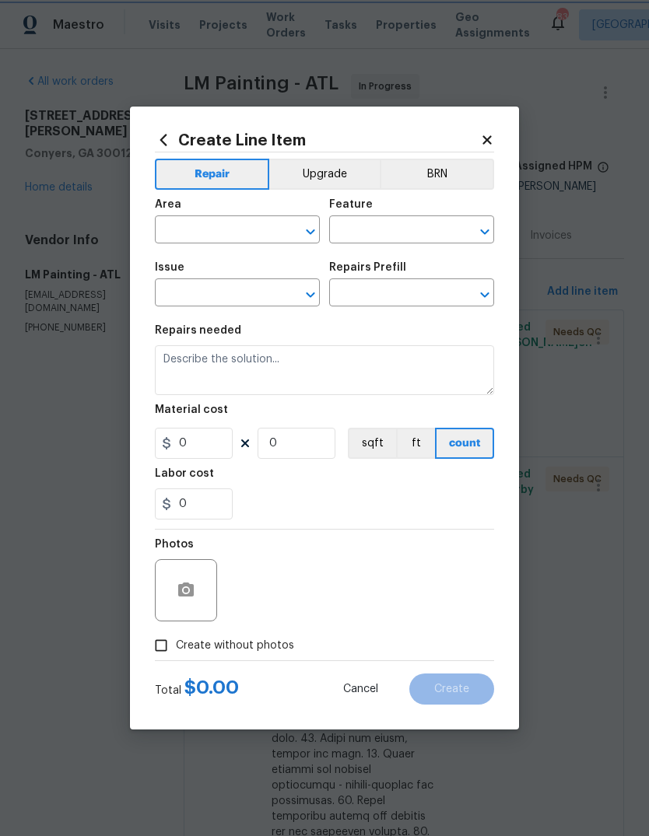
type input "Siding"
type input "Pressure Washing"
type input "Pressure Wash Siding $170.00"
type textarea "Protect areas as needed for pressure washing. Pressure wash the siding on the h…"
type input "170"
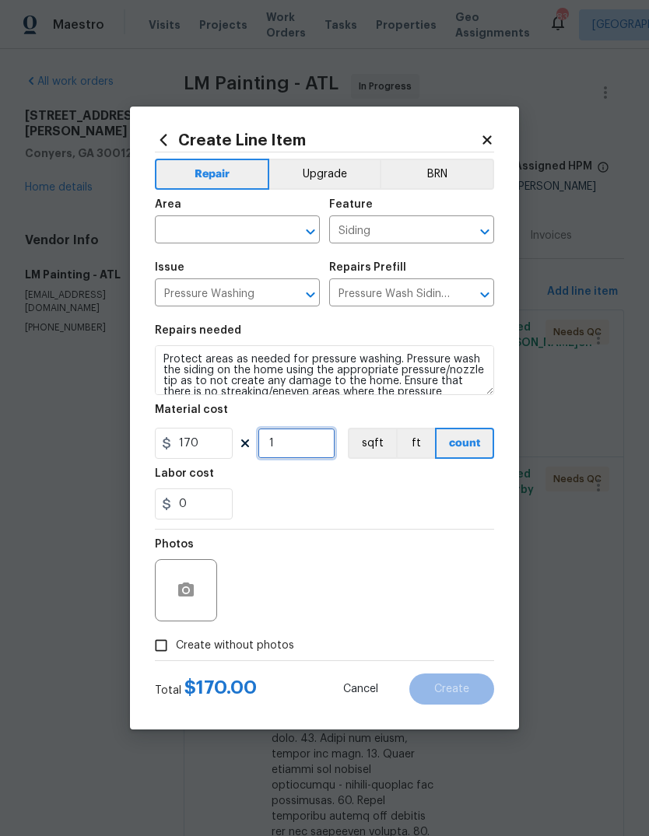
click at [322, 446] on input "1" at bounding box center [296, 443] width 78 height 31
type input "2"
click at [267, 227] on input "text" at bounding box center [215, 231] width 121 height 24
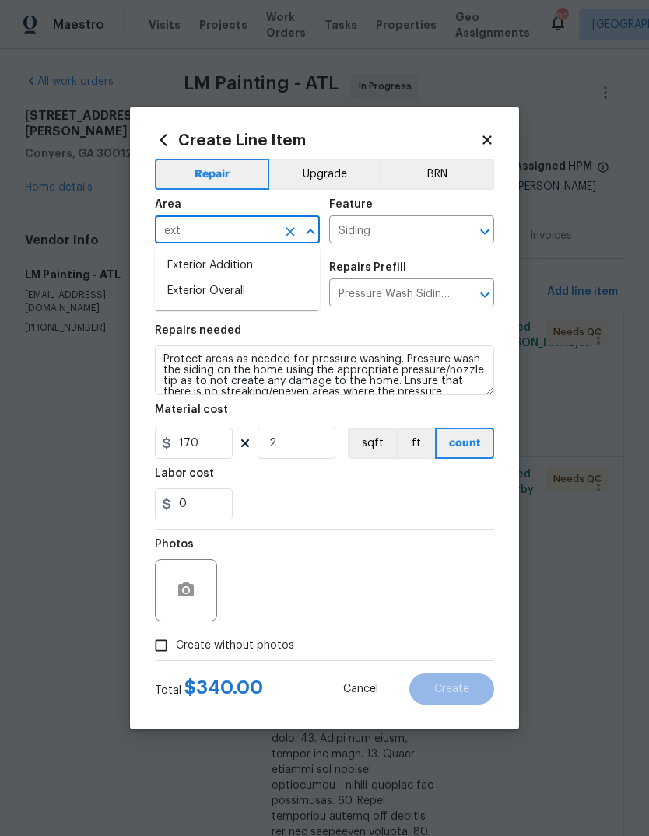
click at [250, 295] on li "Exterior Overall" at bounding box center [237, 291] width 165 height 26
type input "Exterior Overall"
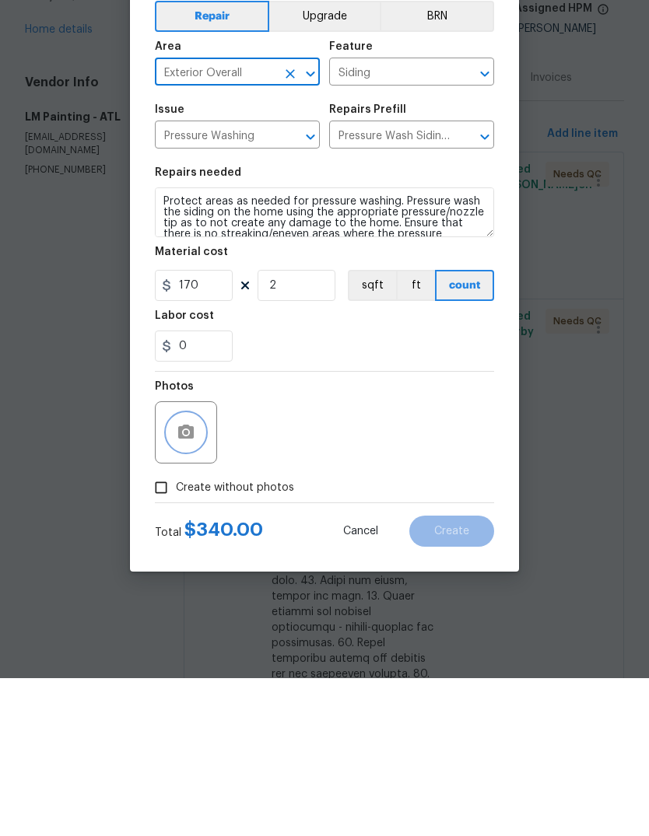
click at [200, 572] on button "button" at bounding box center [185, 590] width 37 height 37
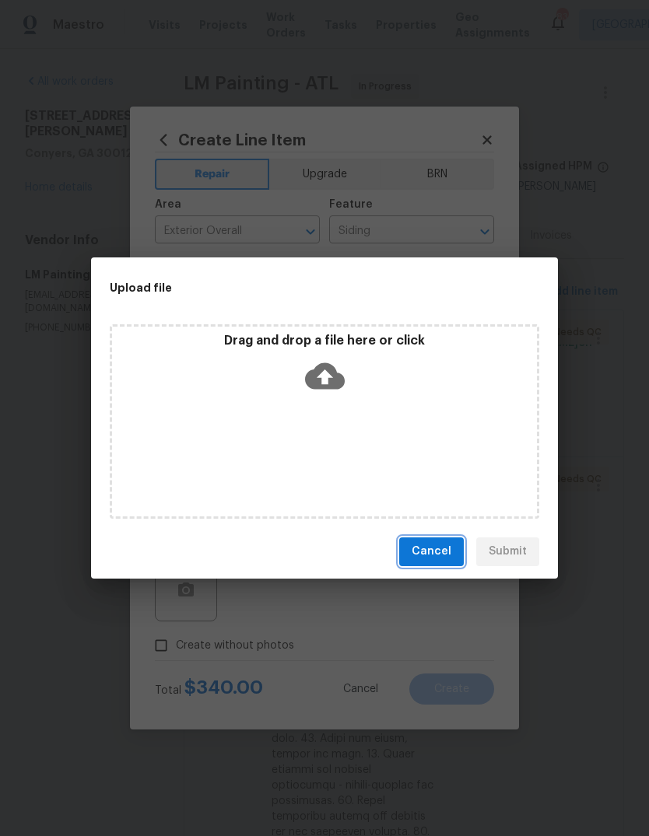
click at [446, 551] on span "Cancel" at bounding box center [432, 551] width 40 height 19
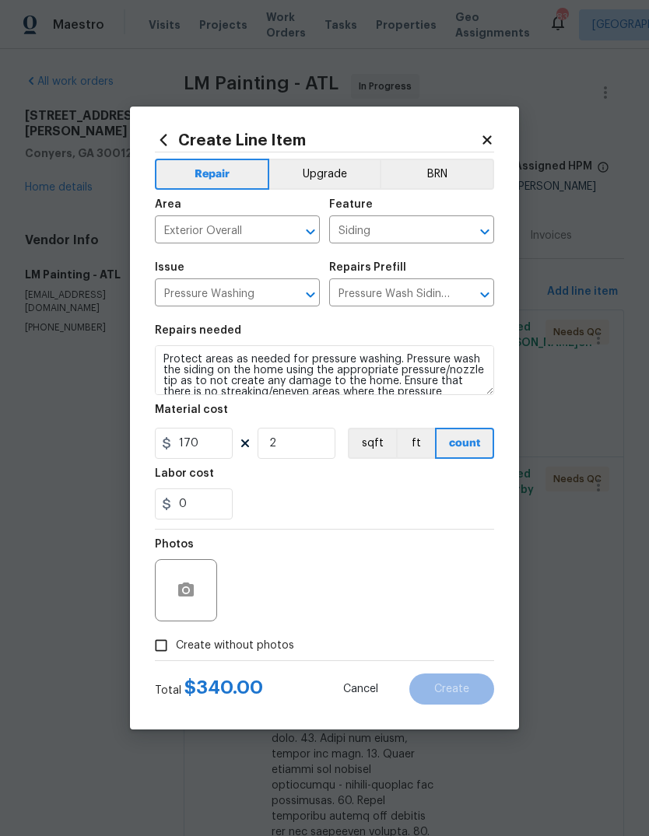
click at [165, 654] on input "Create without photos" at bounding box center [161, 646] width 30 height 30
checkbox input "true"
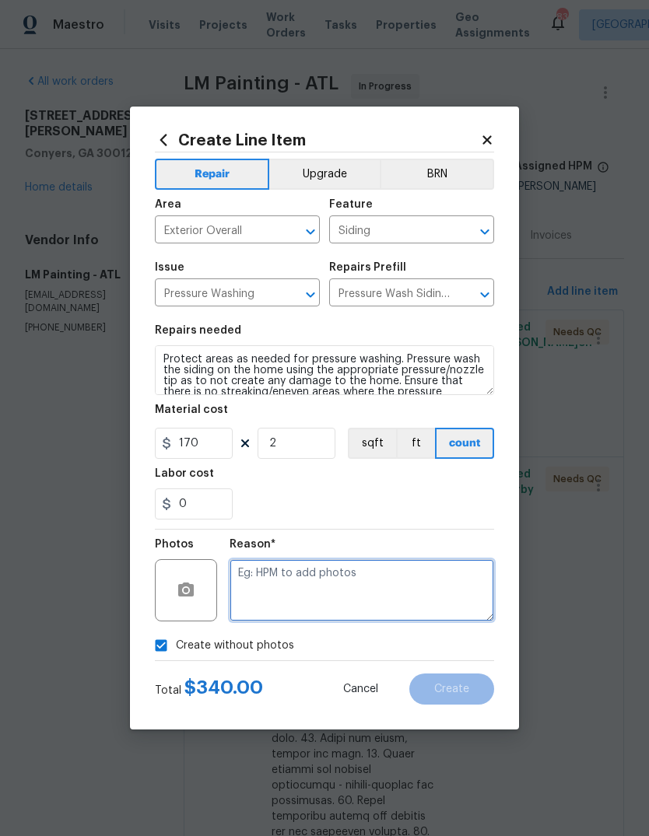
click at [416, 585] on textarea at bounding box center [361, 590] width 264 height 62
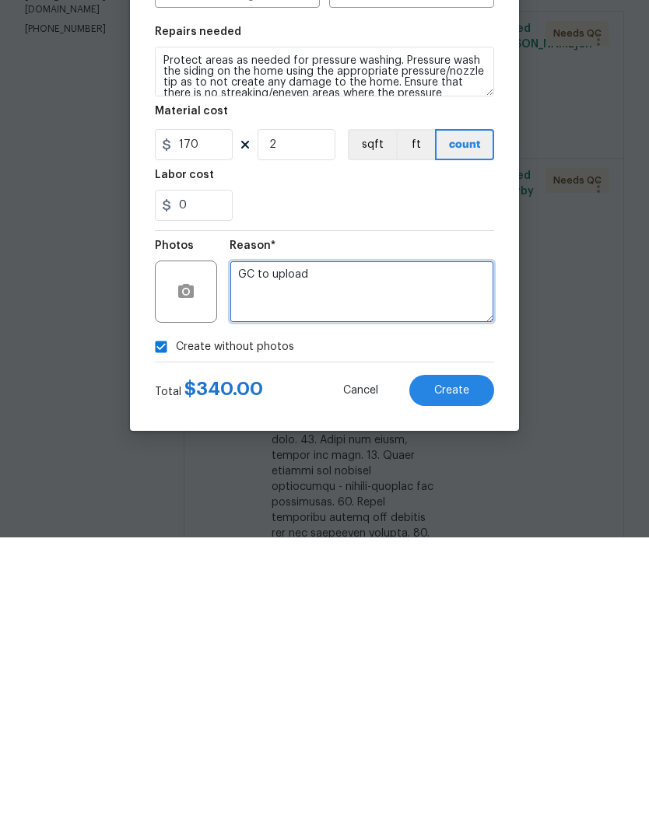
type textarea "GC to upload"
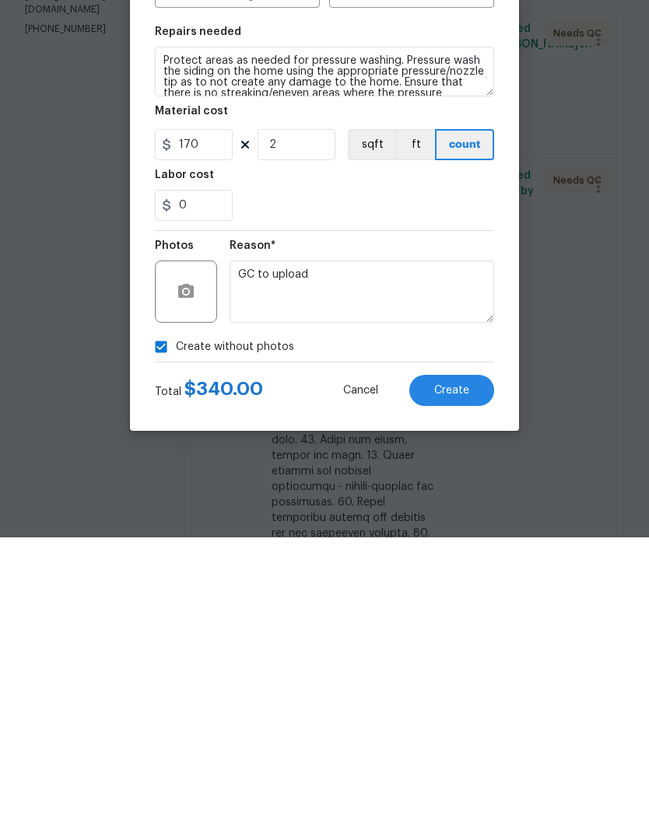
click at [464, 684] on span "Create" at bounding box center [451, 690] width 35 height 12
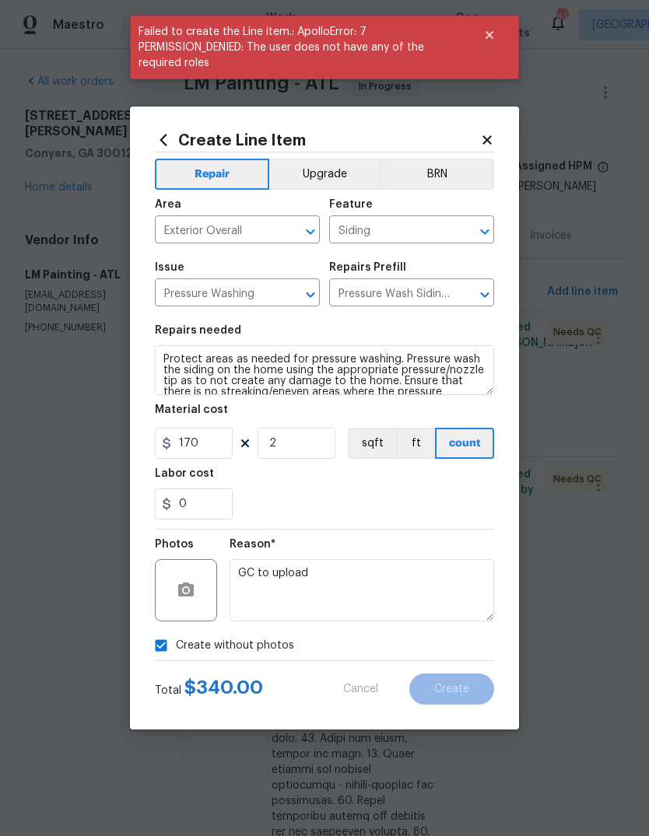
scroll to position [0, 0]
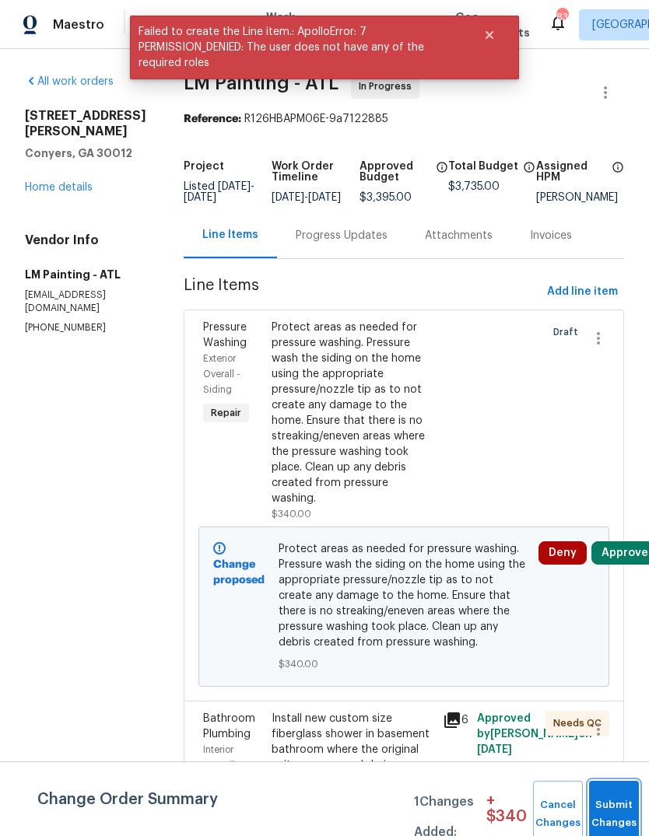
click at [623, 791] on button "Submit Changes" at bounding box center [614, 814] width 50 height 67
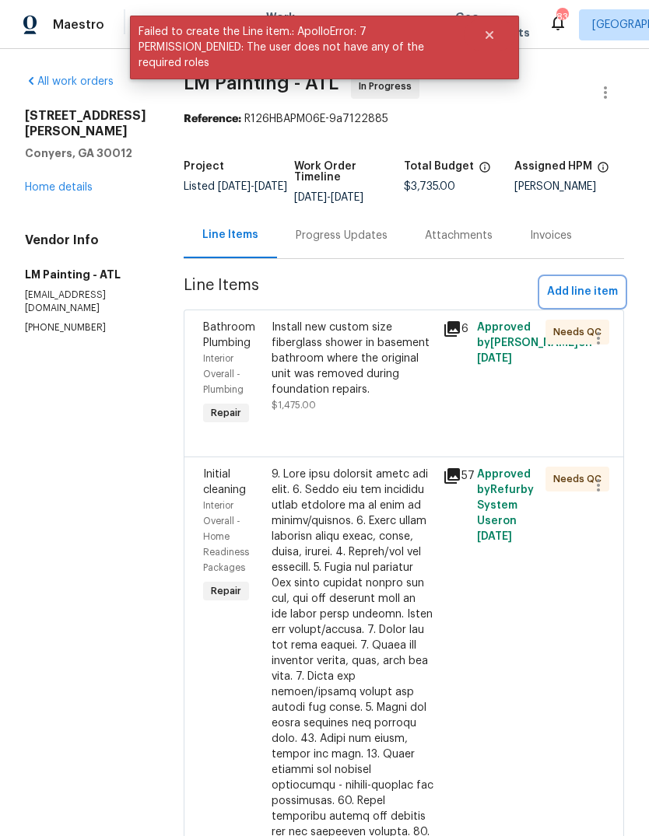
click at [596, 298] on span "Add line item" at bounding box center [582, 291] width 71 height 19
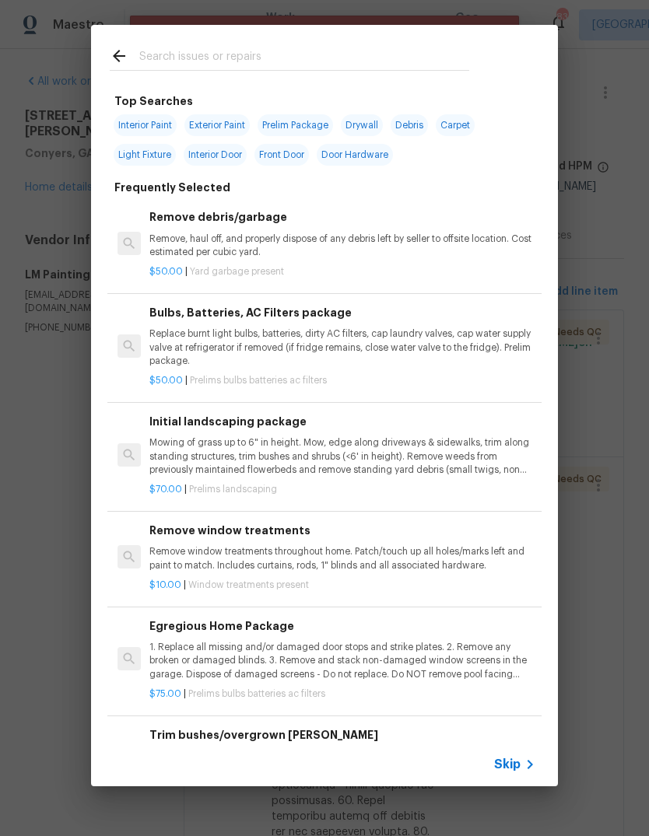
click at [343, 58] on input "text" at bounding box center [304, 58] width 330 height 23
type input "Valves"
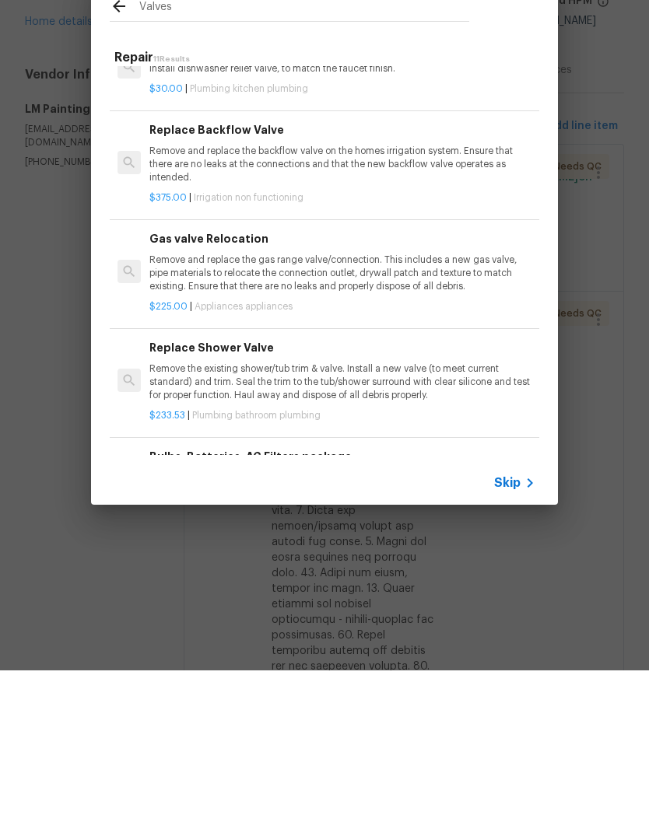
scroll to position [286, 0]
click at [377, 528] on p "Remove the existing shower/tub trim & valve. Install a new valve (to meet curre…" at bounding box center [342, 548] width 386 height 40
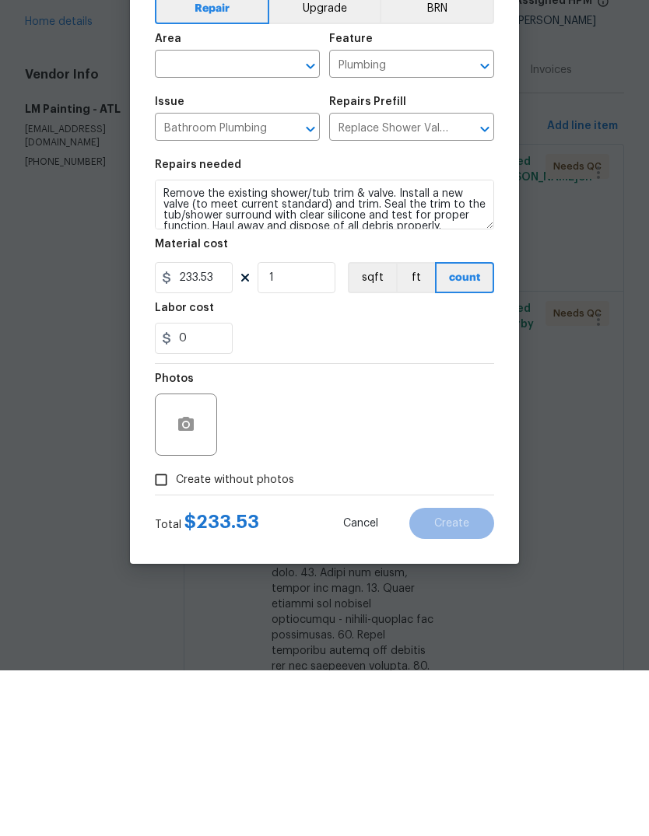
scroll to position [58, 0]
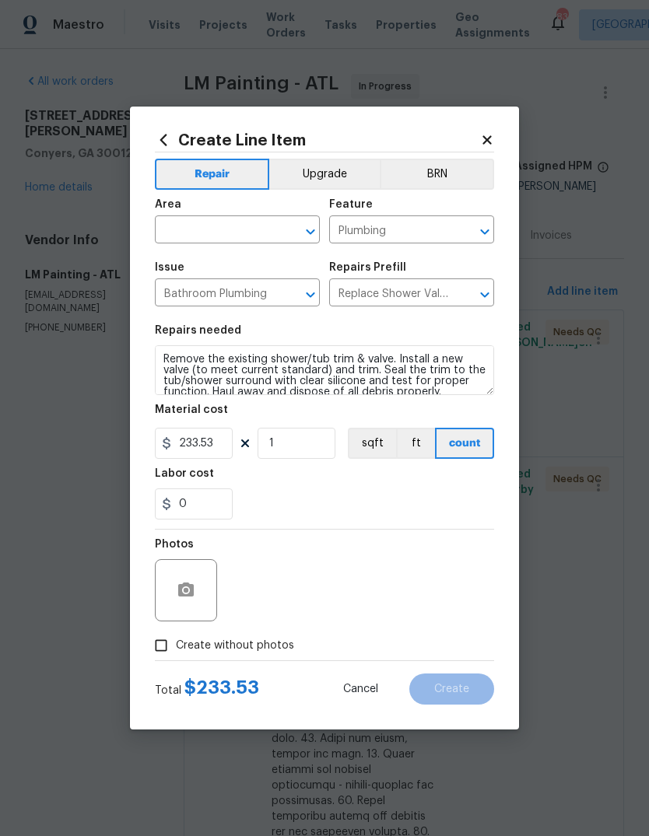
click at [271, 229] on input "text" at bounding box center [215, 231] width 121 height 24
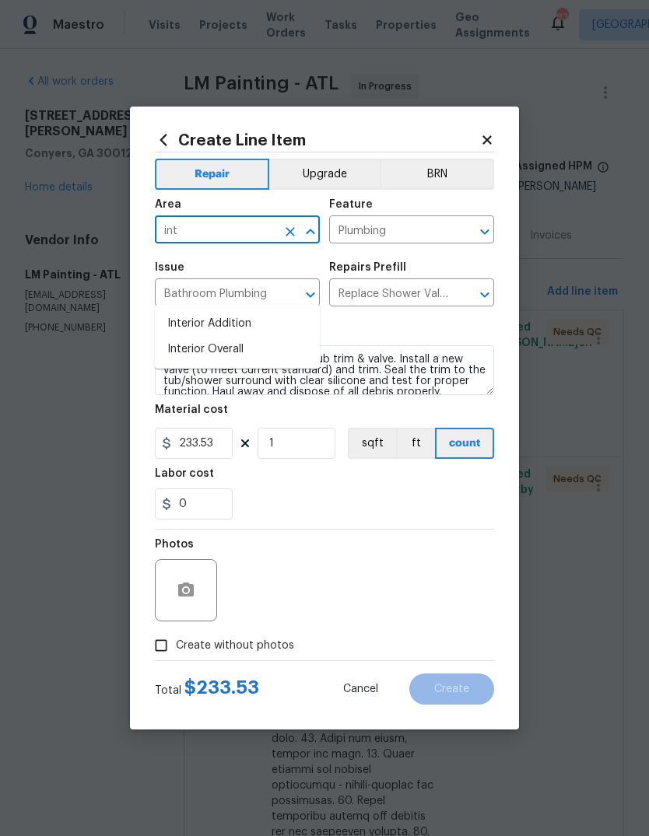
click at [238, 337] on li "Interior Overall" at bounding box center [237, 350] width 165 height 26
type input "Interior Overall"
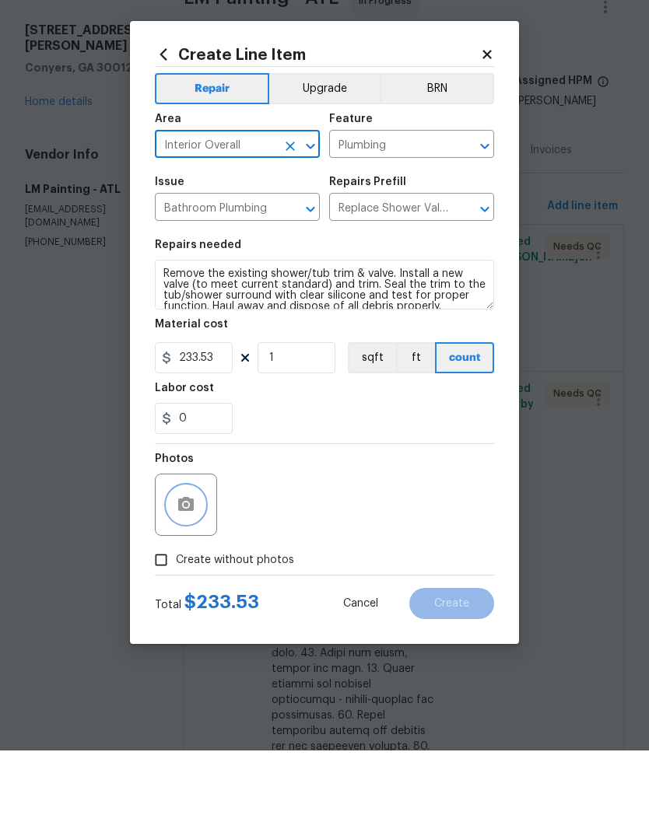
click at [198, 572] on button "button" at bounding box center [185, 590] width 37 height 37
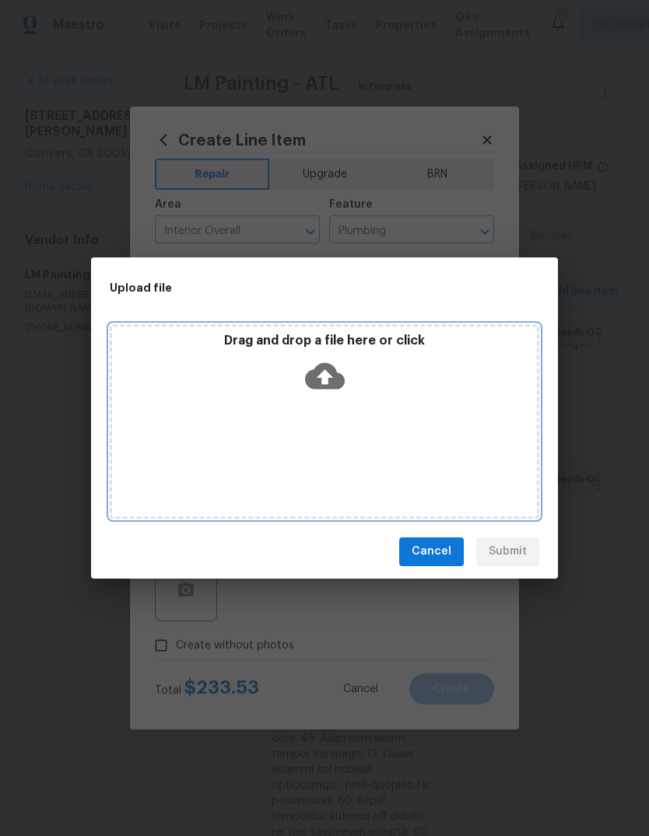
click at [333, 373] on icon at bounding box center [325, 376] width 40 height 26
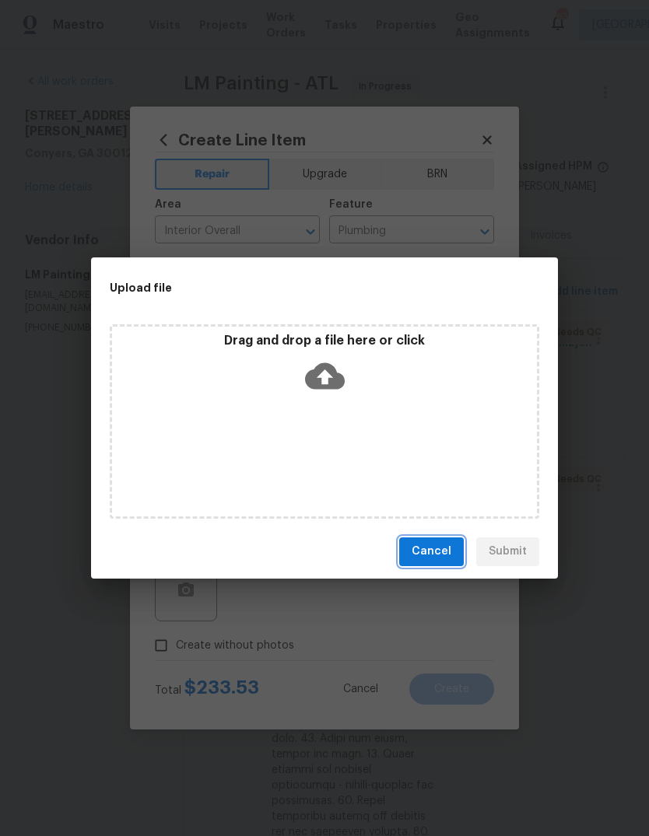
click at [442, 548] on span "Cancel" at bounding box center [432, 551] width 40 height 19
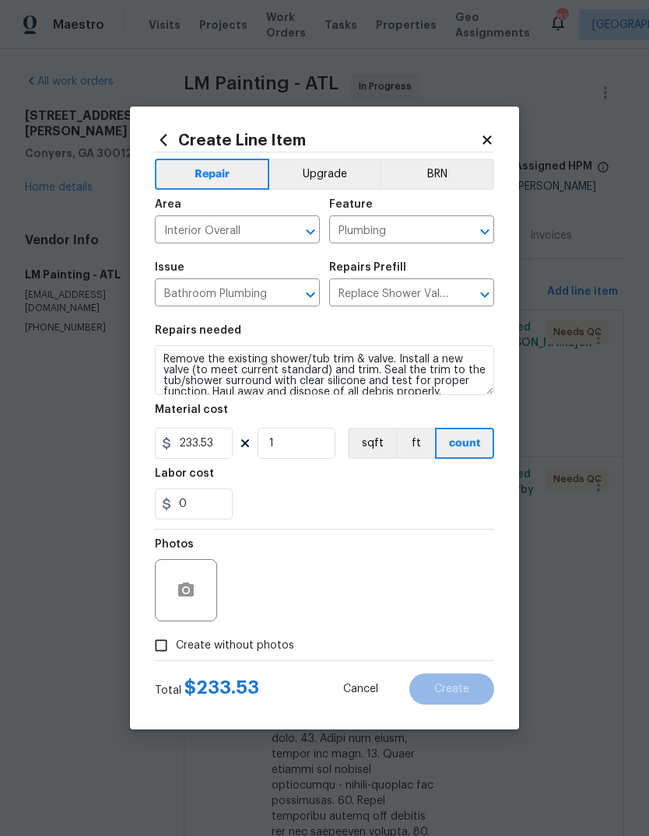
click at [276, 646] on span "Create without photos" at bounding box center [235, 646] width 118 height 16
click at [176, 646] on input "Create without photos" at bounding box center [161, 646] width 30 height 30
checkbox input "true"
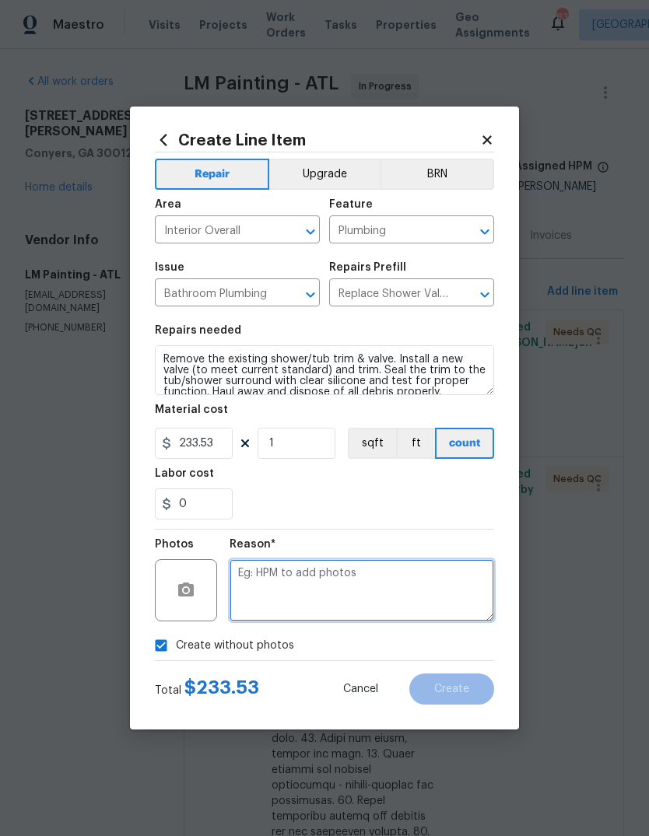
click at [385, 601] on textarea at bounding box center [361, 590] width 264 height 62
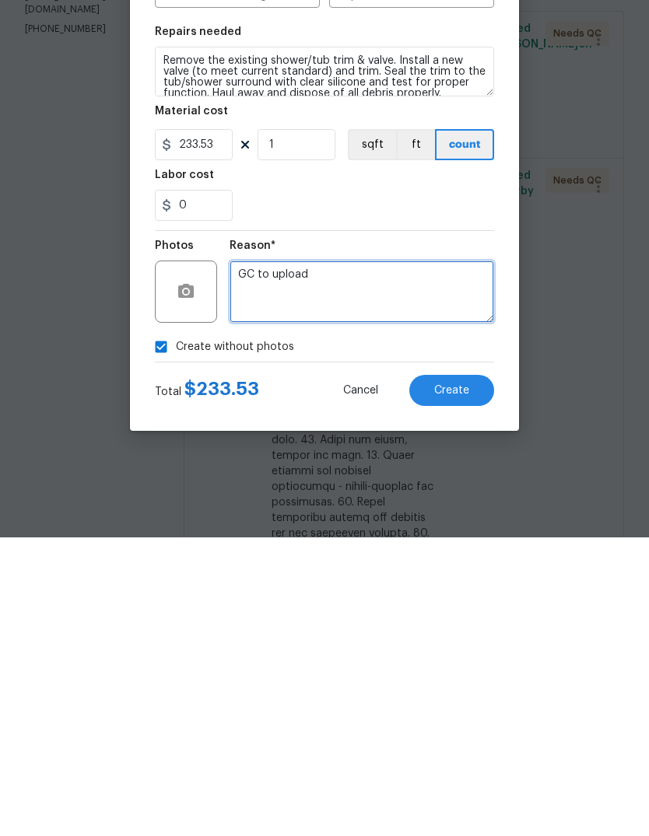
type textarea "GC to upload"
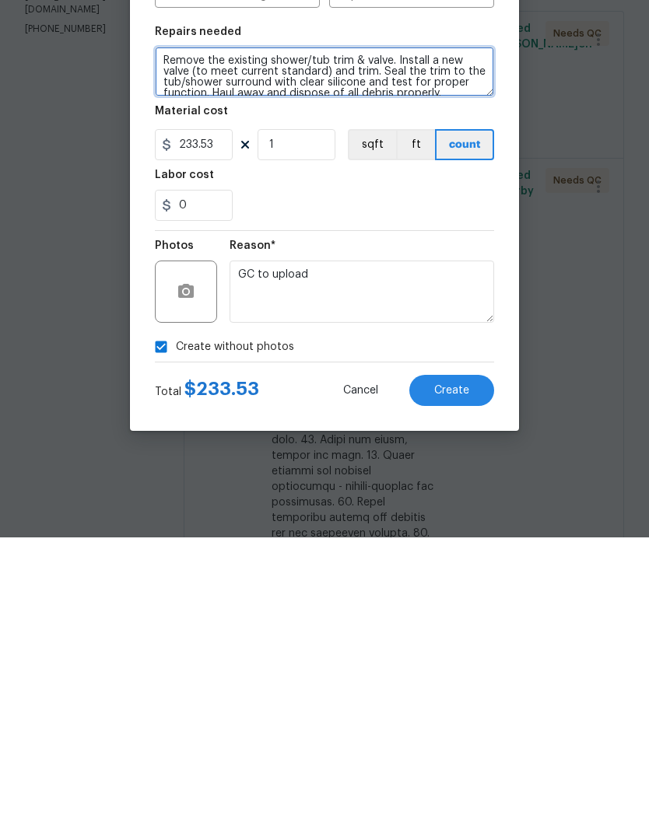
click at [313, 345] on textarea "Remove the existing shower/tub trim & valve. Install a new valve (to meet curre…" at bounding box center [324, 370] width 339 height 50
type textarea "Remove the existing master bathroom tub trim & valve. Install a new valve (to m…"
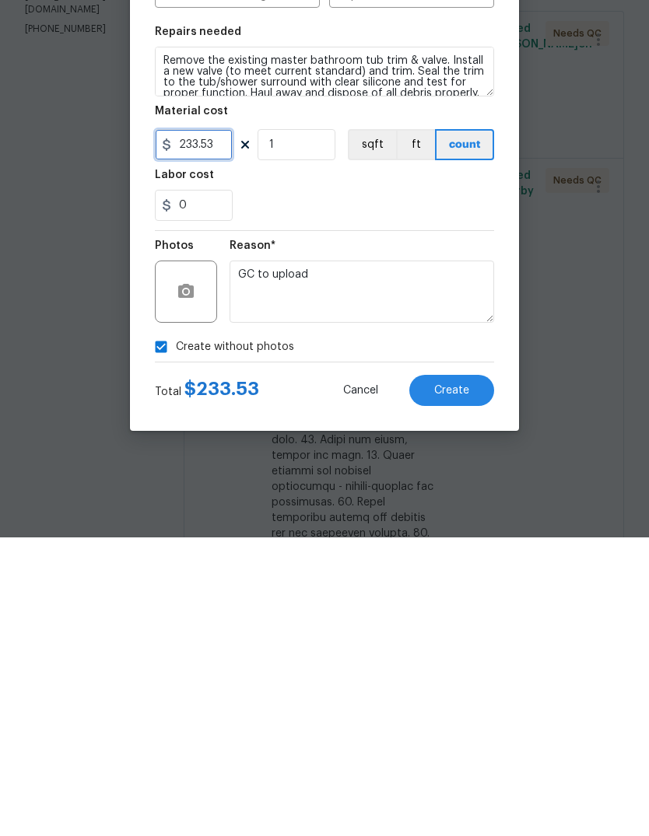
click at [222, 428] on input "233.53" at bounding box center [194, 443] width 78 height 31
type input "235"
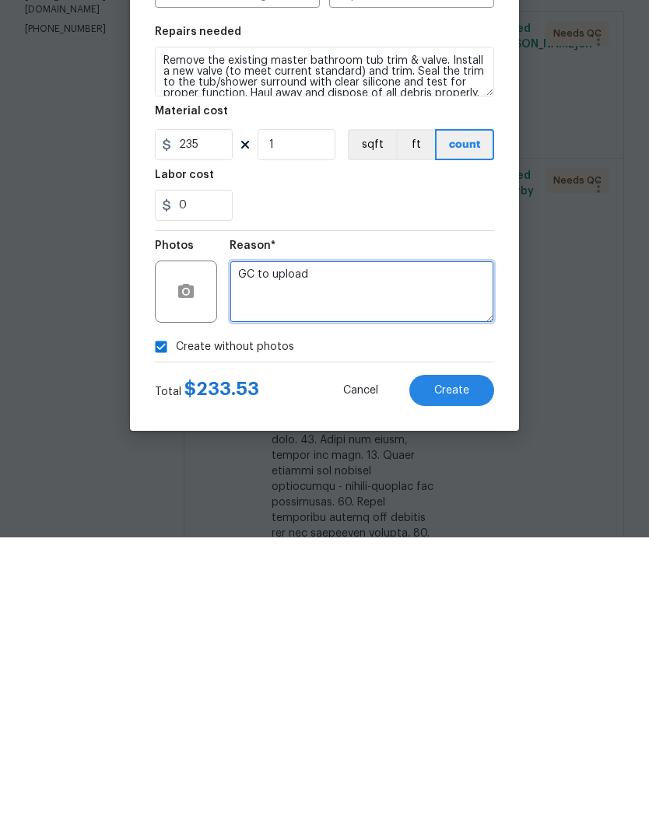
click at [454, 559] on textarea "GC to upload" at bounding box center [361, 590] width 264 height 62
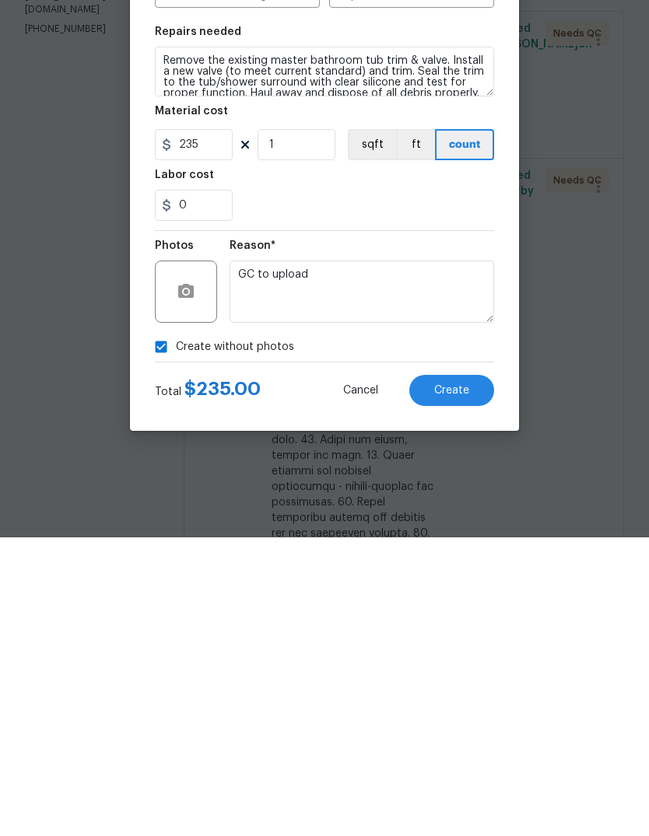
click at [479, 674] on button "Create" at bounding box center [451, 689] width 85 height 31
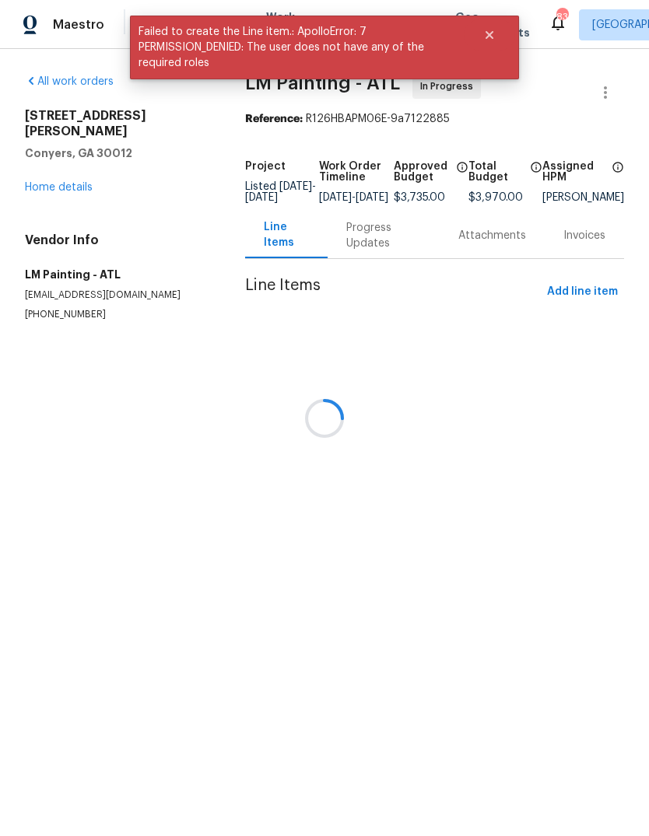
scroll to position [0, 0]
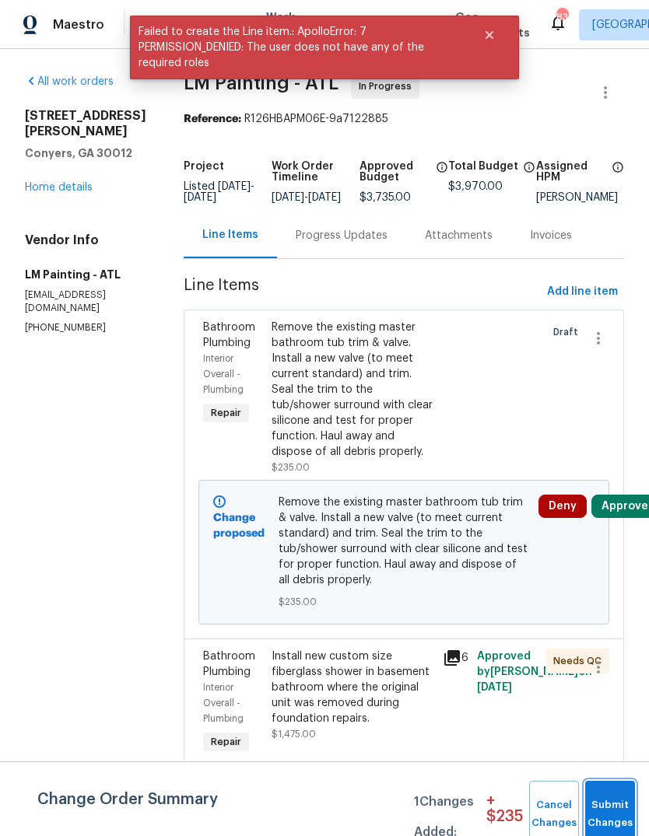
click at [620, 801] on button "Submit Changes" at bounding box center [610, 814] width 50 height 67
